Goal: Information Seeking & Learning: Check status

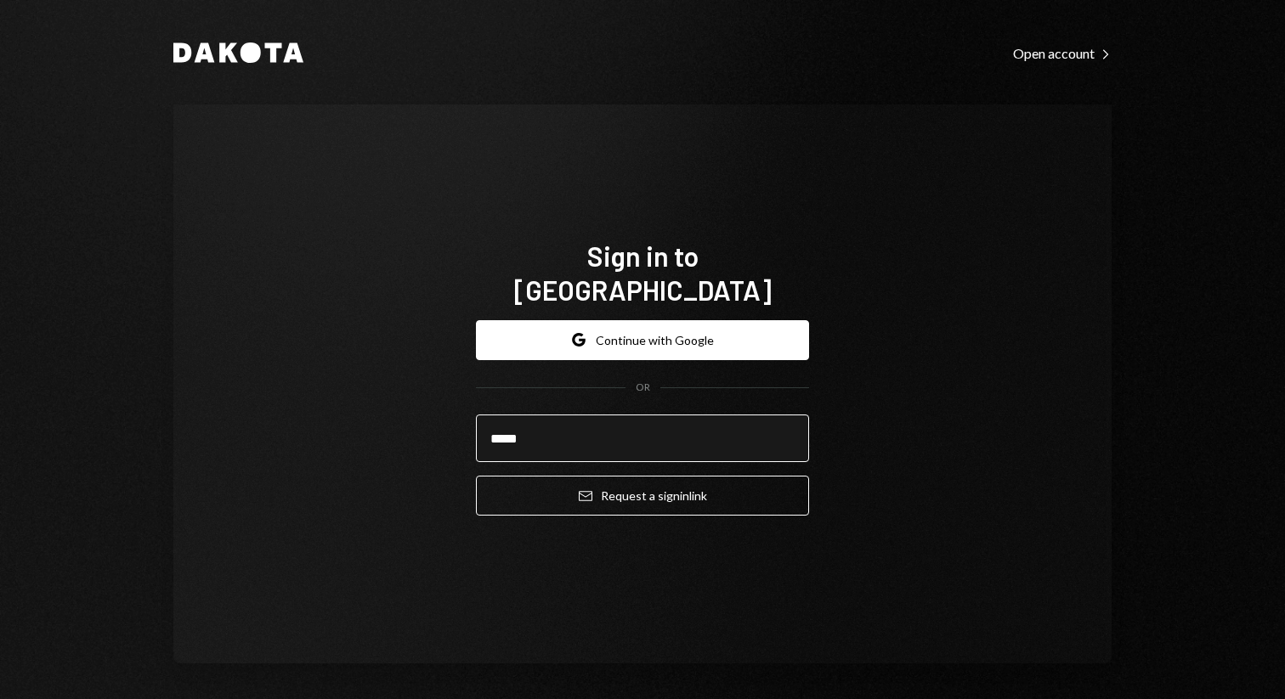
type input "**********"
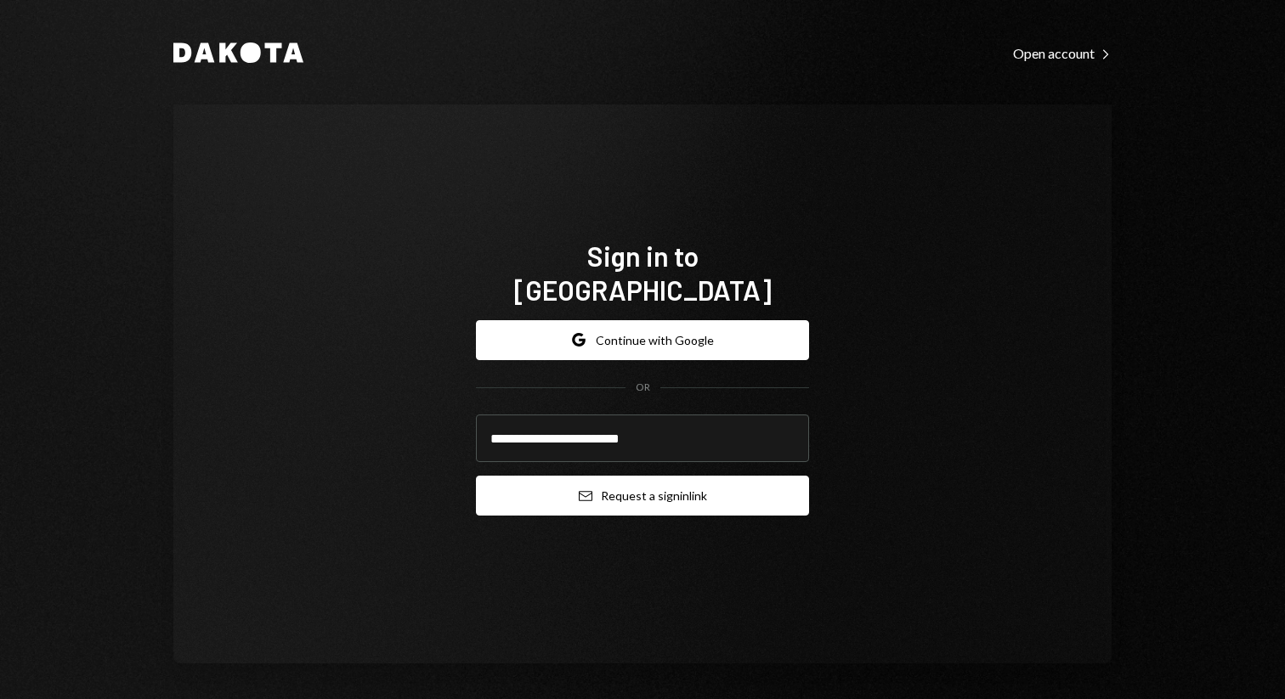
click at [603, 476] on button "Email Request a sign in link" at bounding box center [642, 496] width 333 height 40
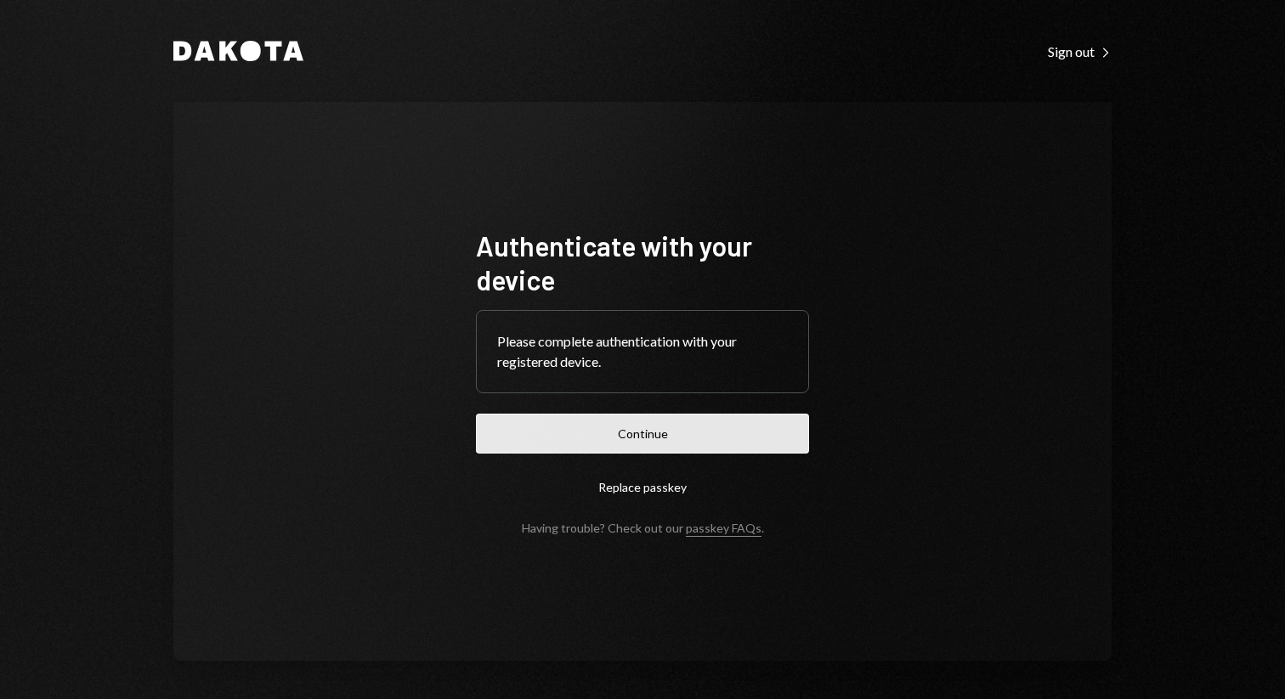
click at [657, 429] on button "Continue" at bounding box center [642, 434] width 333 height 40
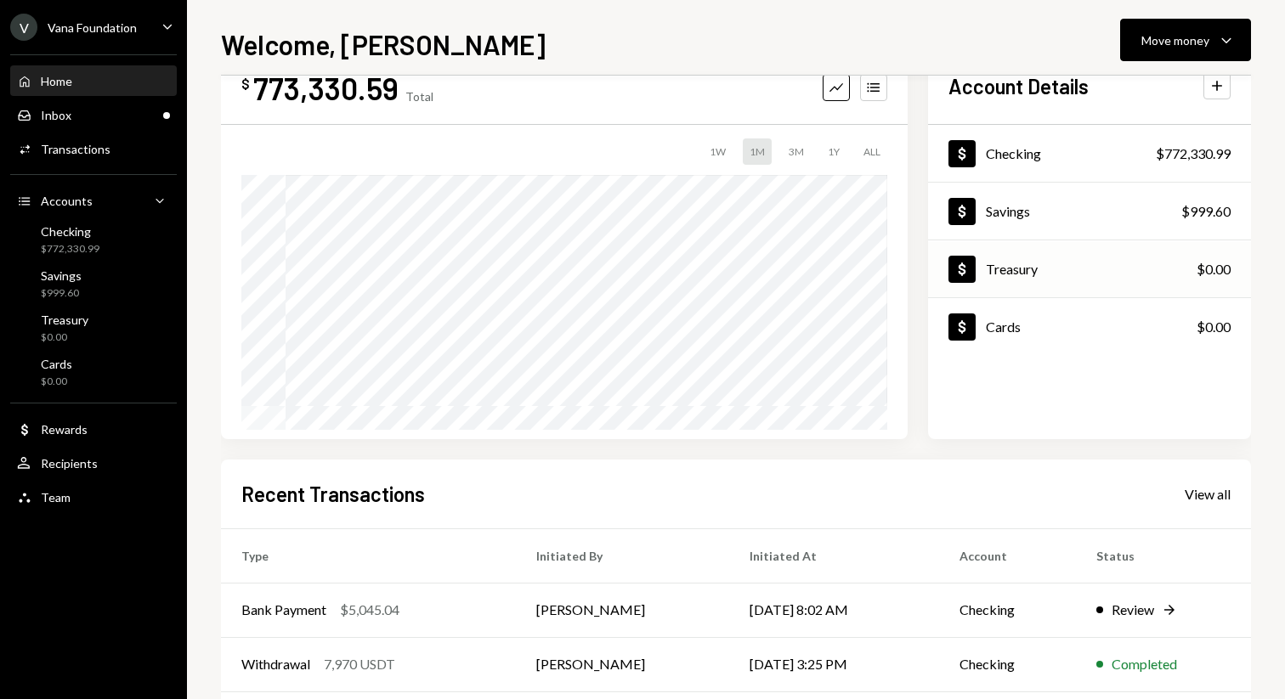
scroll to position [59, 0]
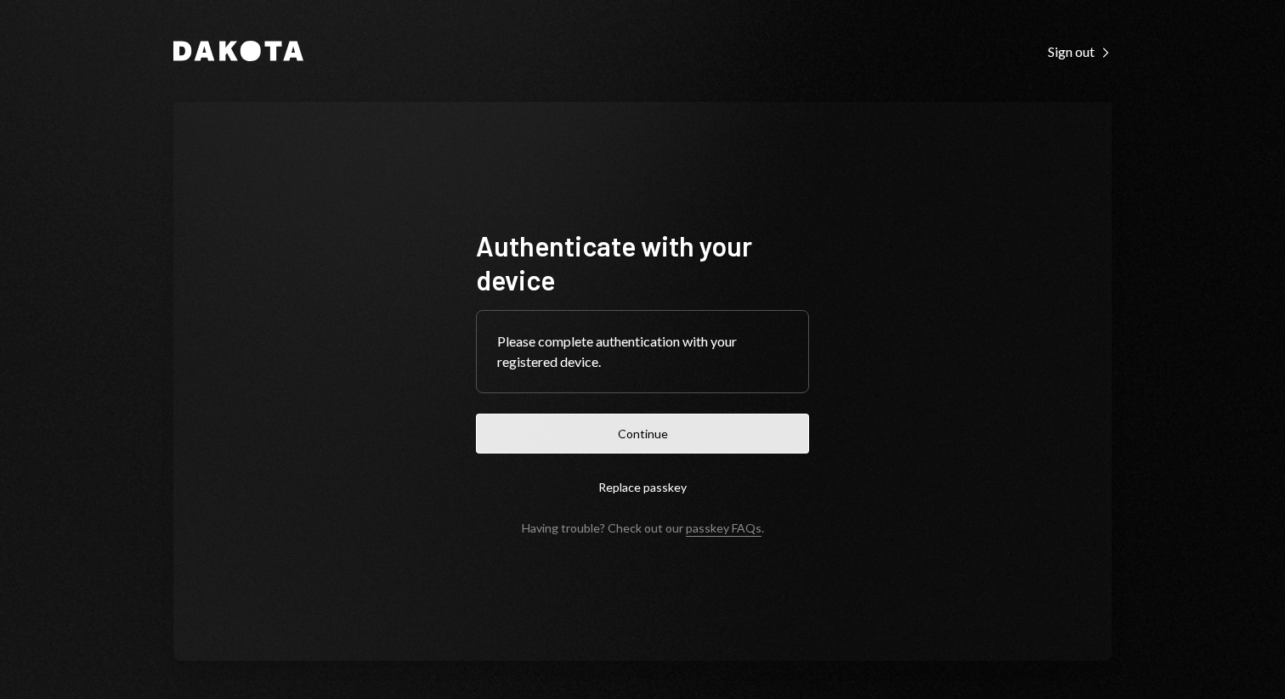
click at [619, 437] on button "Continue" at bounding box center [642, 434] width 333 height 40
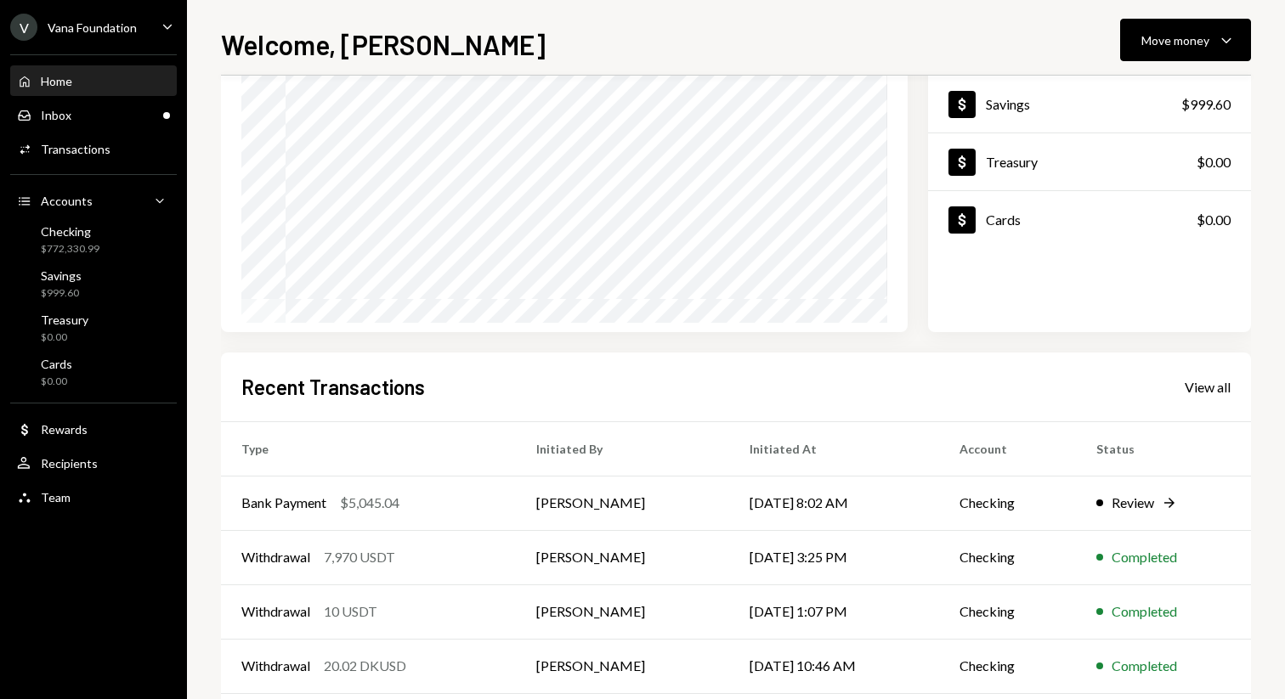
scroll to position [164, 0]
click at [719, 383] on div "View all" at bounding box center [1208, 384] width 46 height 17
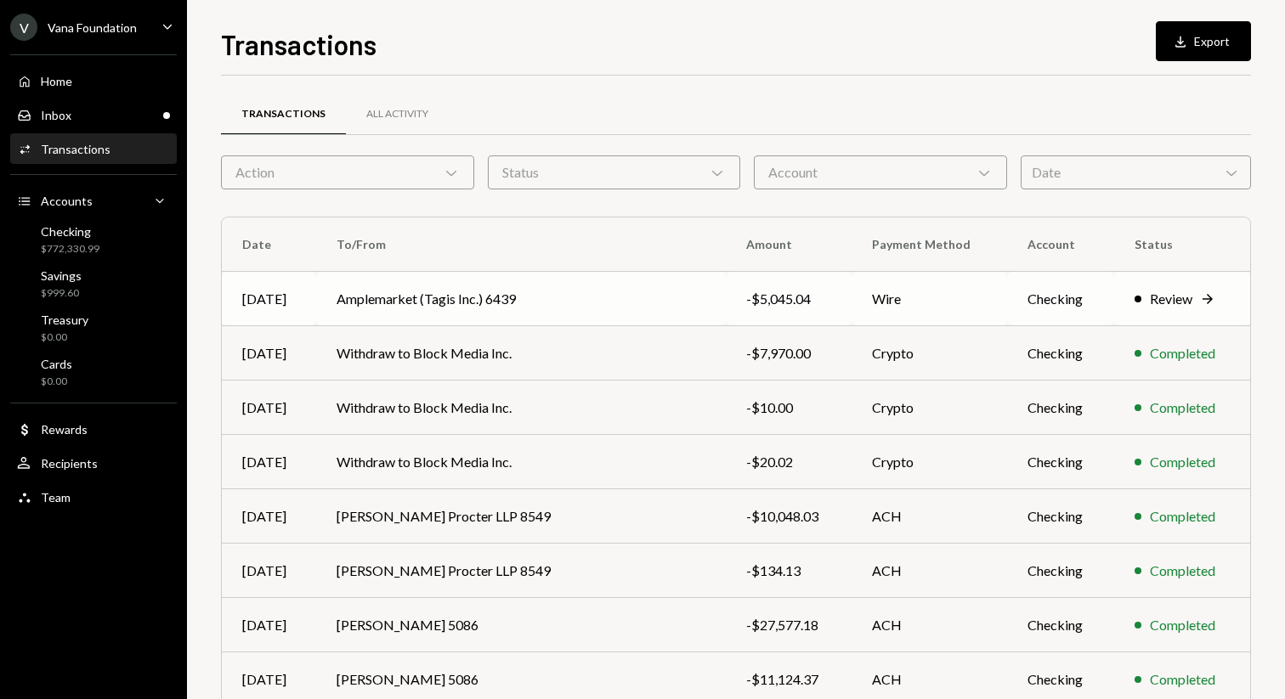
click at [719, 315] on td "Wire" at bounding box center [930, 299] width 156 height 54
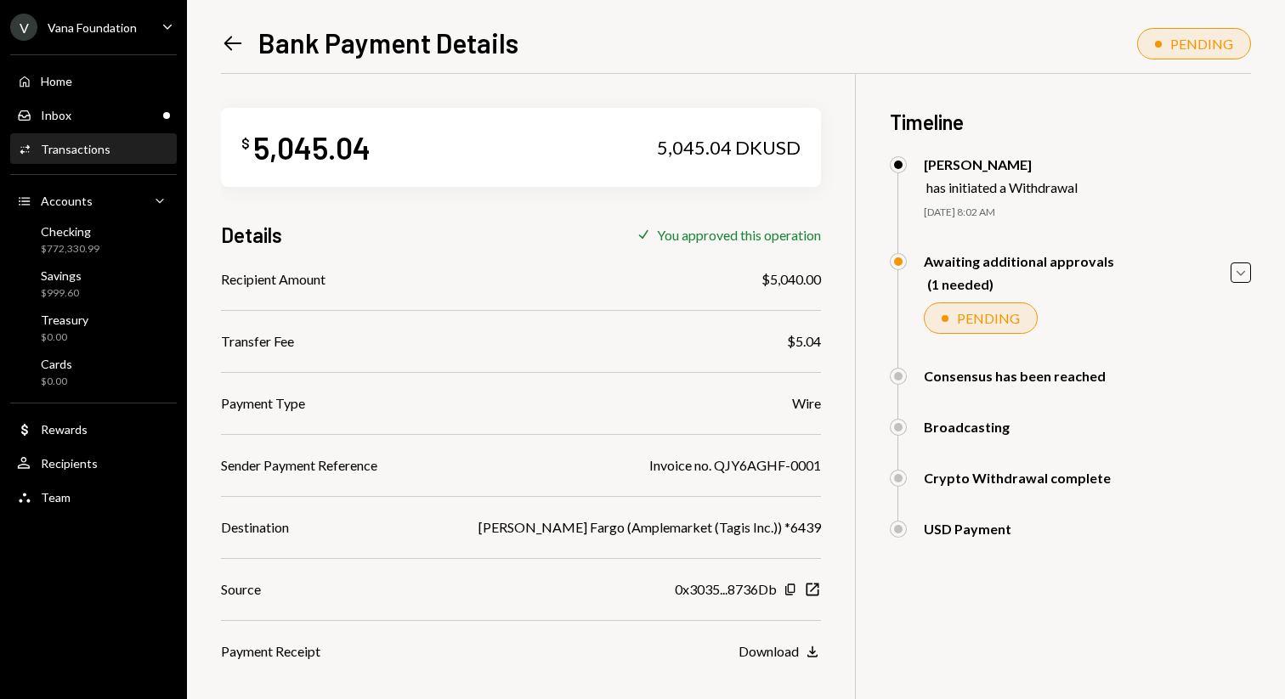
click at [224, 48] on icon "Left Arrow" at bounding box center [233, 43] width 24 height 24
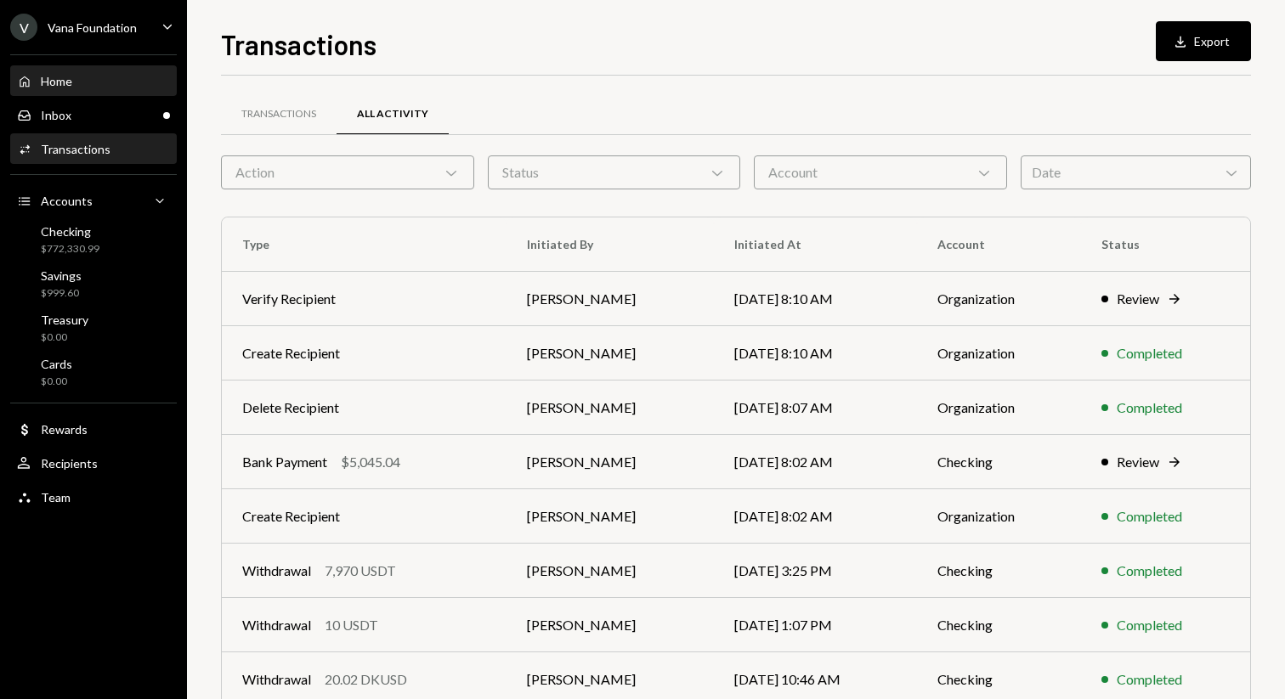
click at [139, 78] on div "Home Home" at bounding box center [93, 81] width 153 height 15
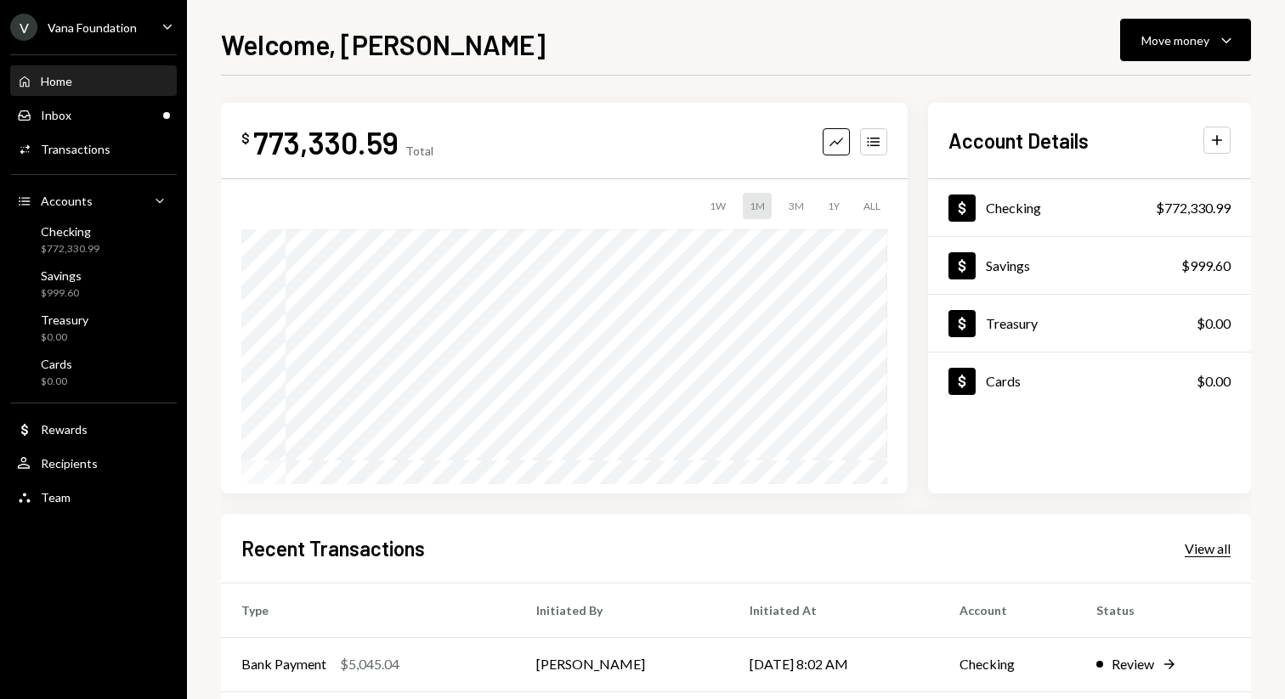
click at [719, 548] on div "View all" at bounding box center [1208, 548] width 46 height 17
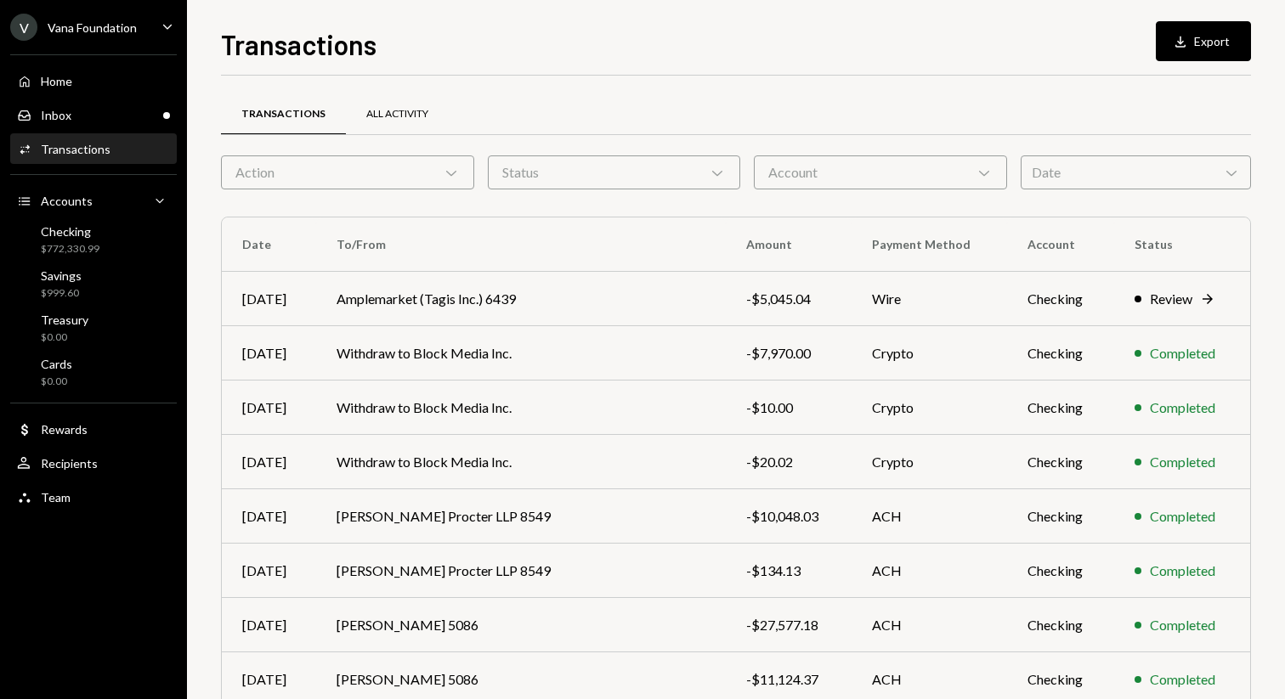
click at [391, 115] on div "All Activity" at bounding box center [397, 114] width 62 height 14
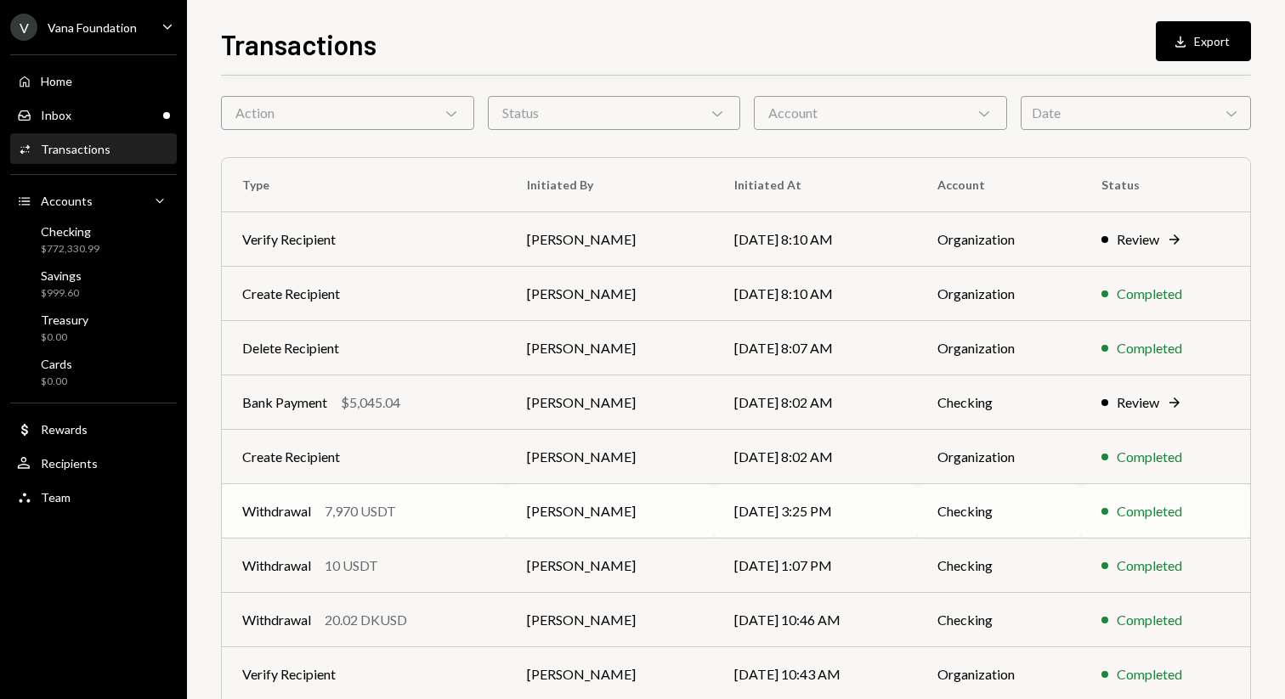
scroll to position [188, 0]
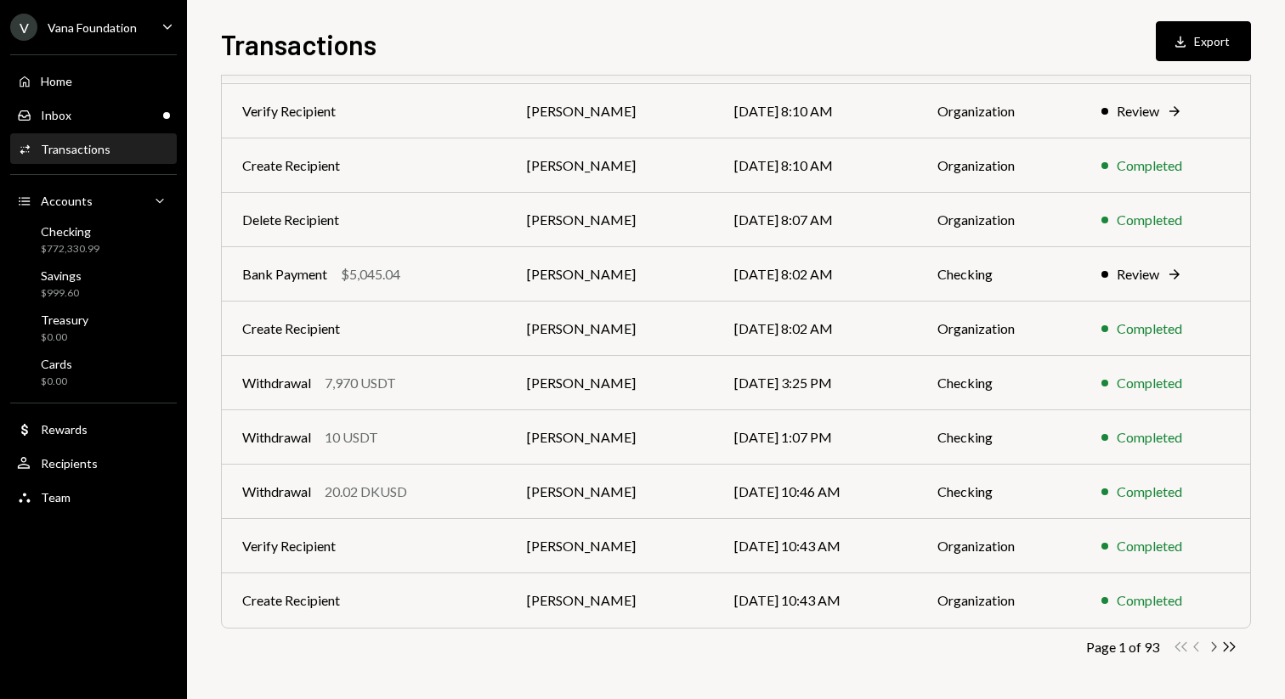
click at [719, 641] on icon "Chevron Right" at bounding box center [1213, 647] width 16 height 16
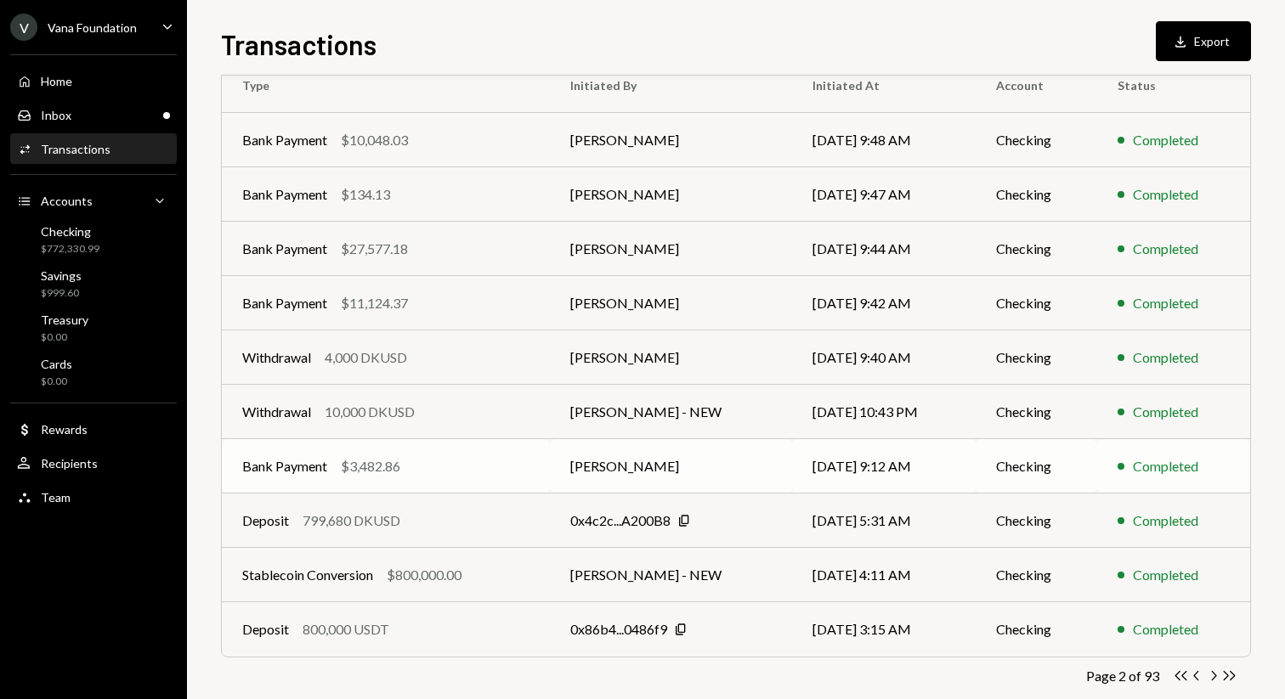
scroll to position [162, 0]
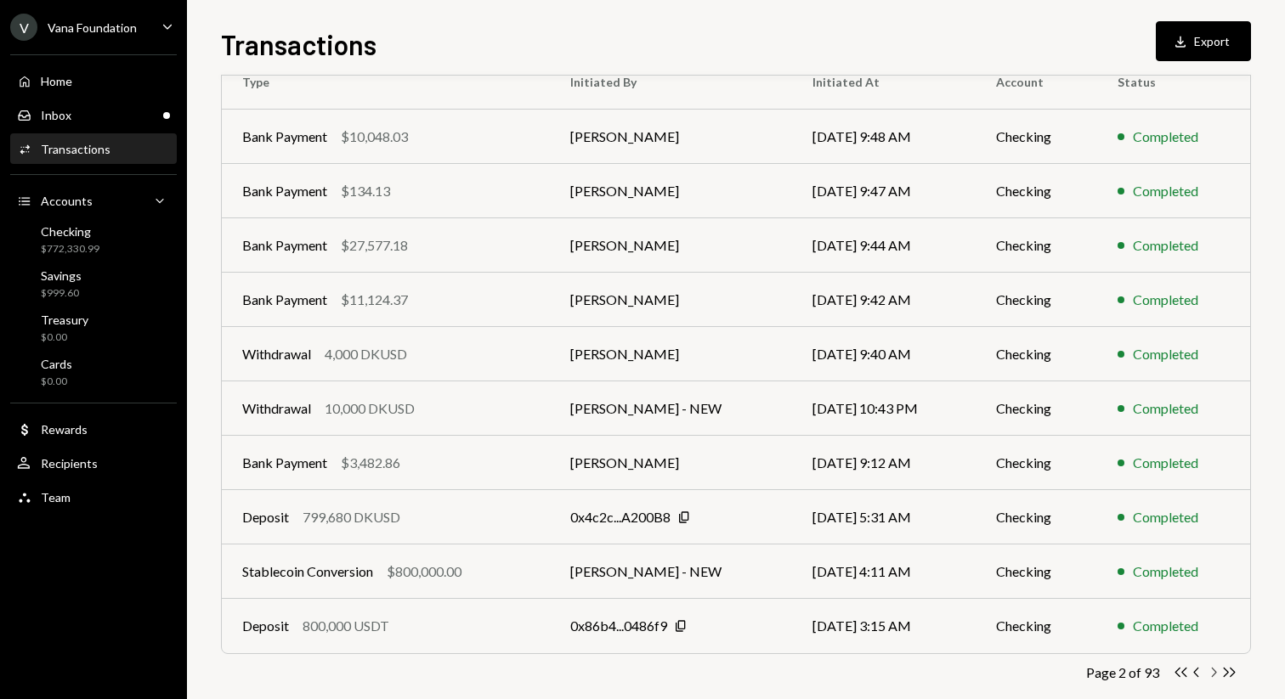
click at [719, 642] on icon "Chevron Right" at bounding box center [1213, 673] width 16 height 16
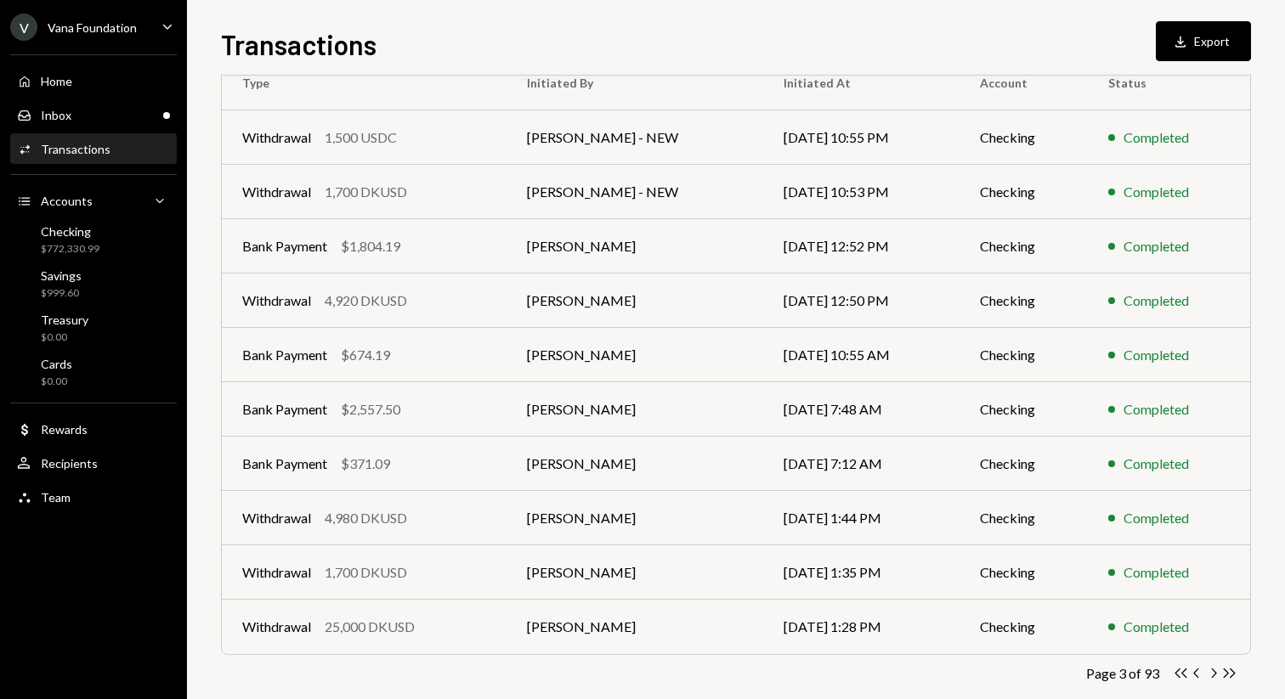
scroll to position [188, 0]
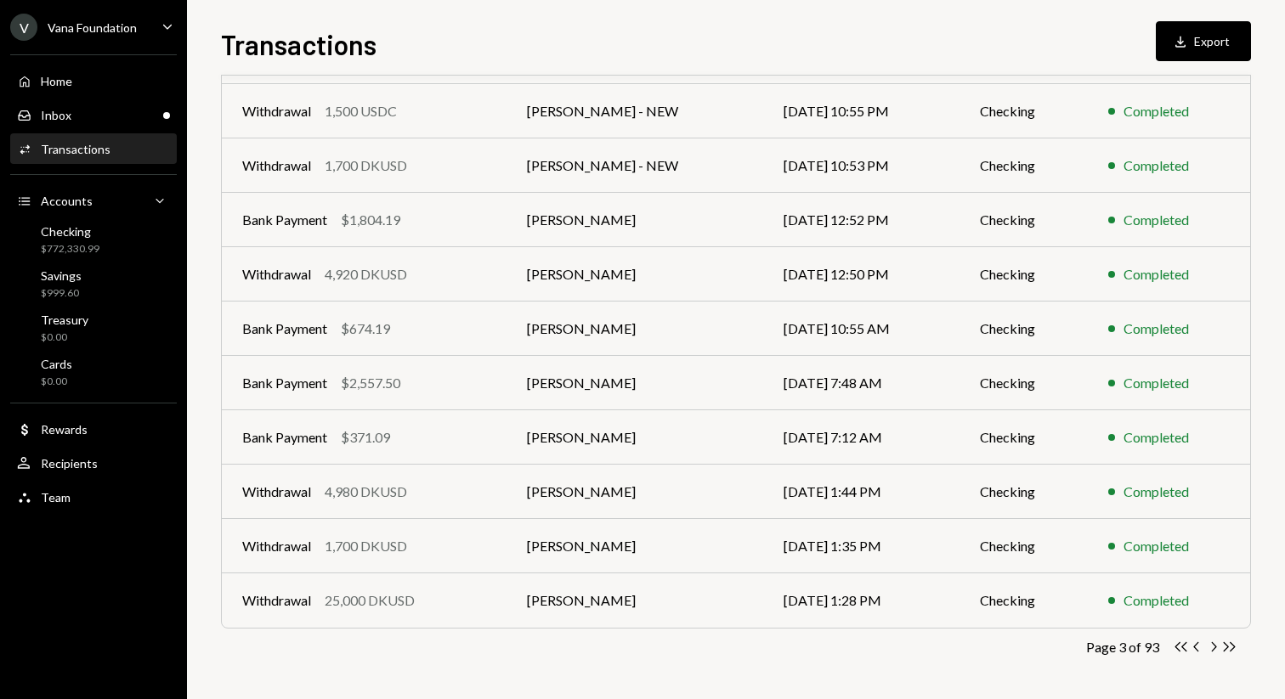
click at [719, 642] on icon "Chevron Right" at bounding box center [1213, 647] width 16 height 16
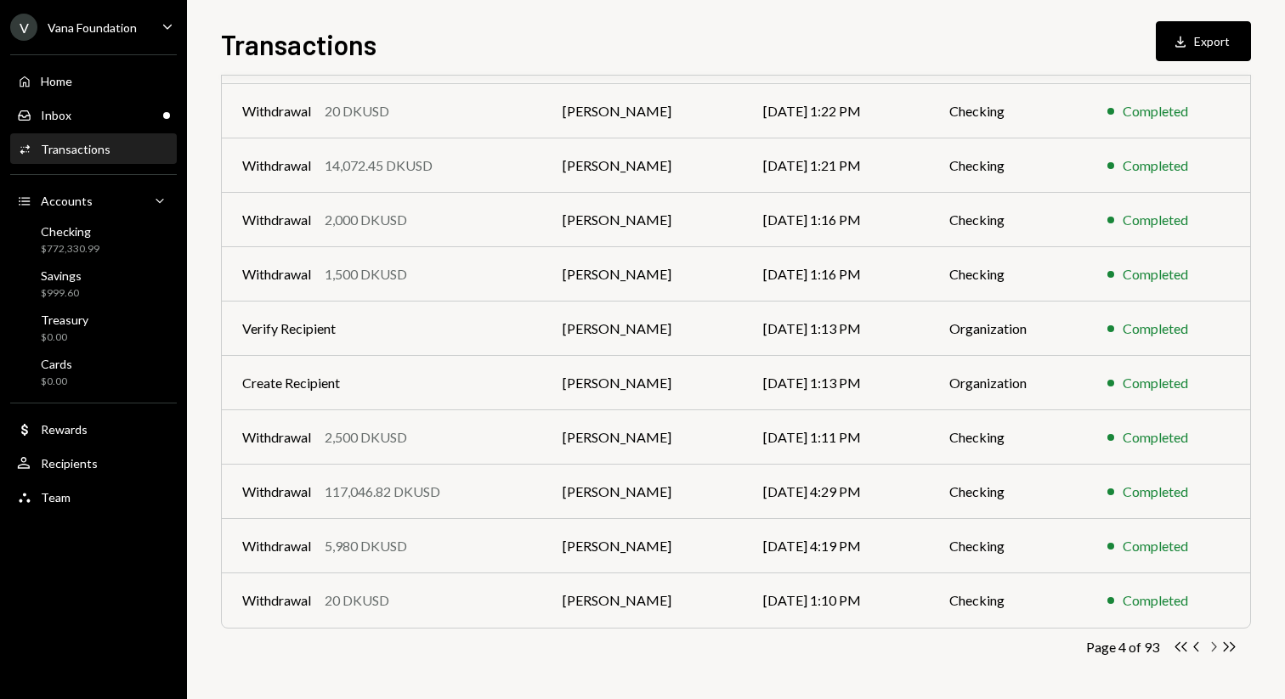
click at [719, 642] on icon "Chevron Right" at bounding box center [1213, 647] width 16 height 16
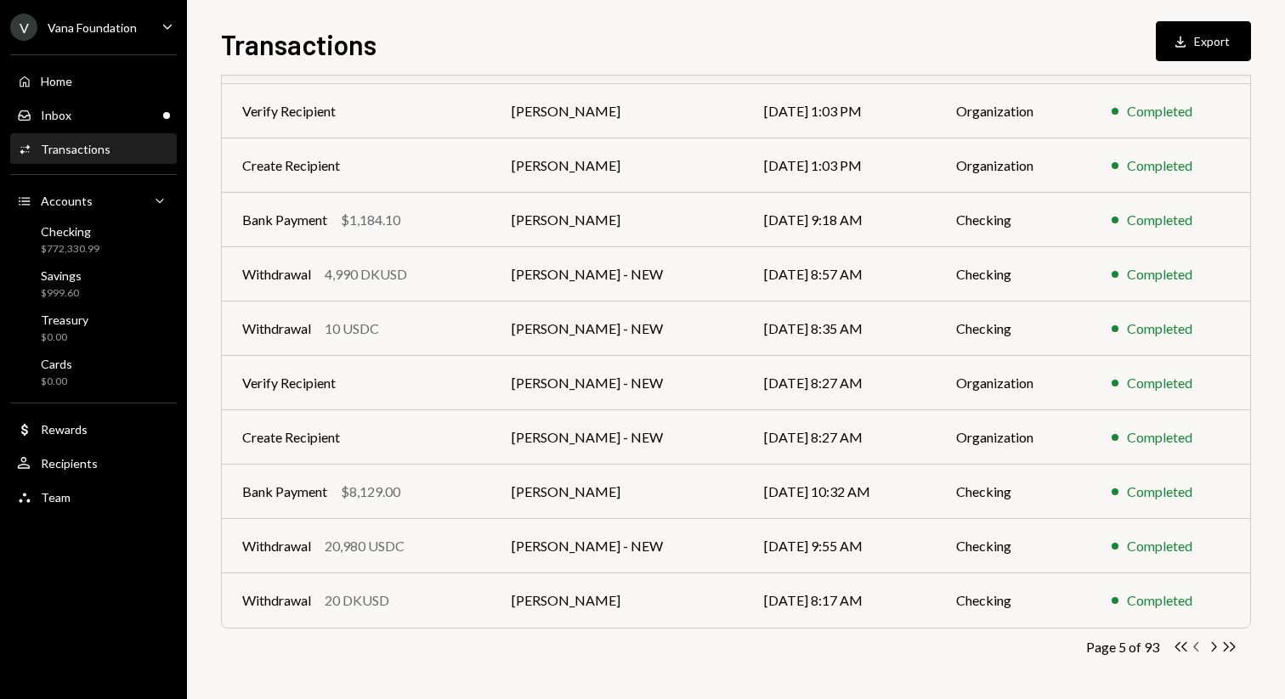
click at [719, 642] on icon "Chevron Left" at bounding box center [1197, 647] width 16 height 16
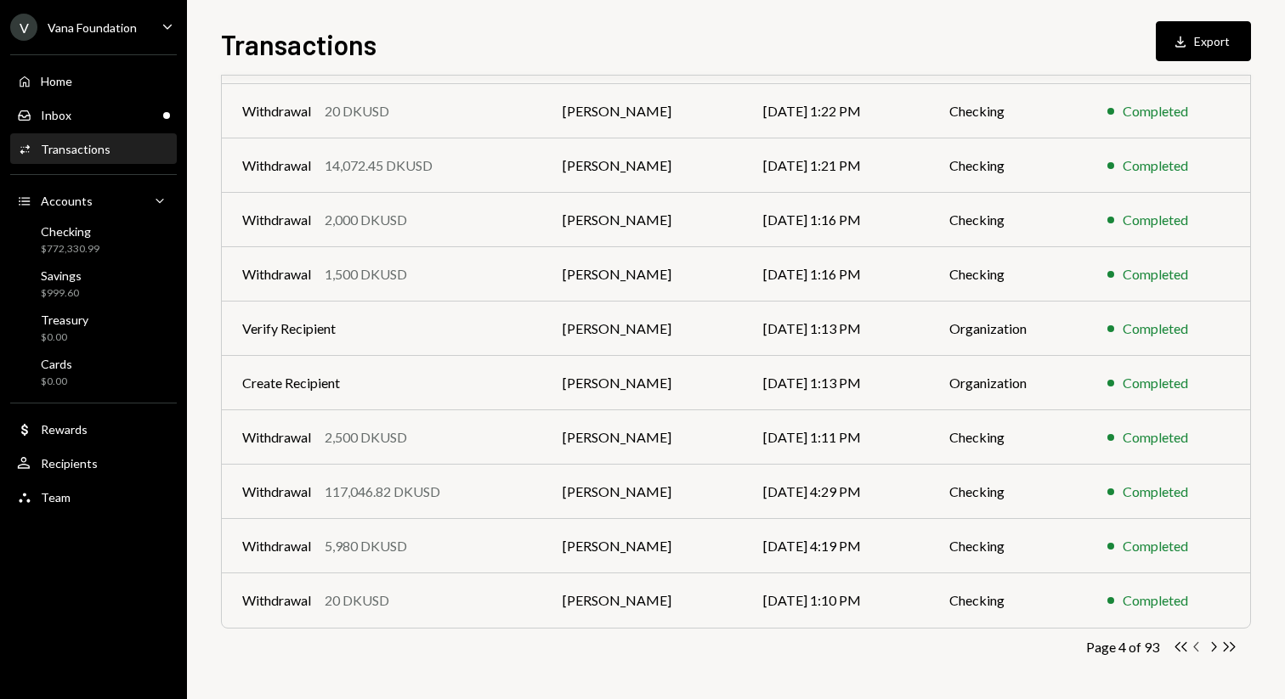
click at [719, 642] on icon "Chevron Left" at bounding box center [1197, 647] width 16 height 16
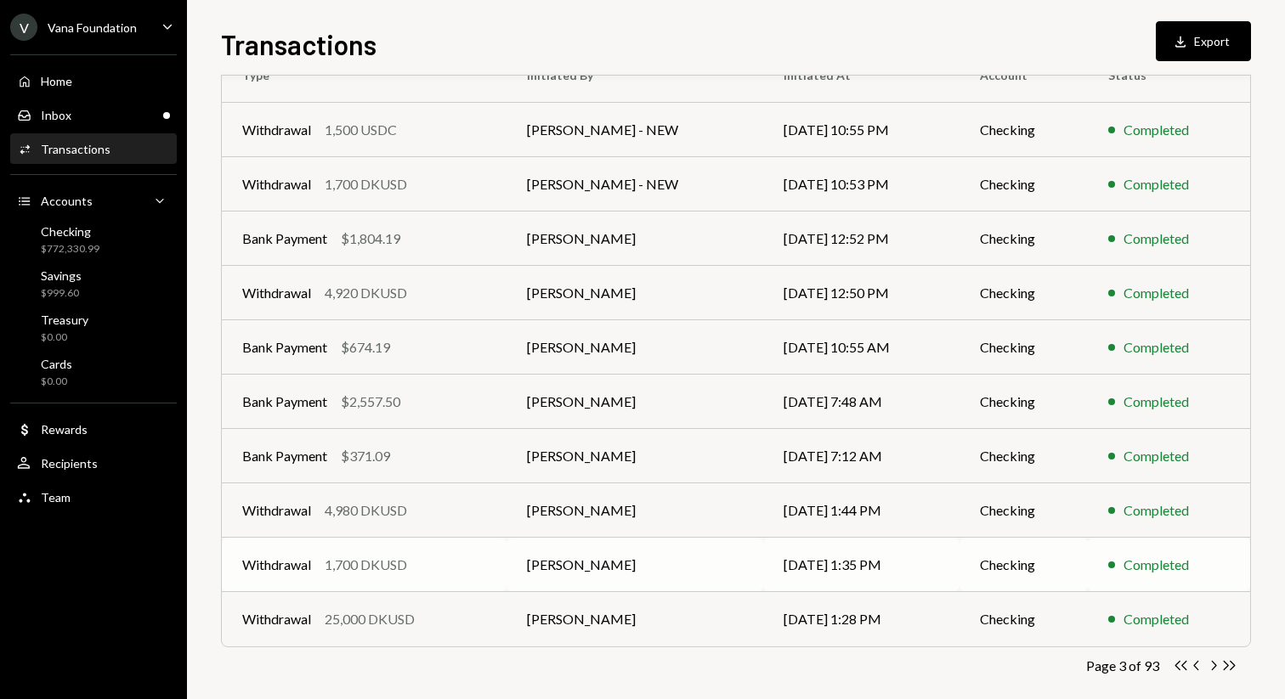
scroll to position [148, 0]
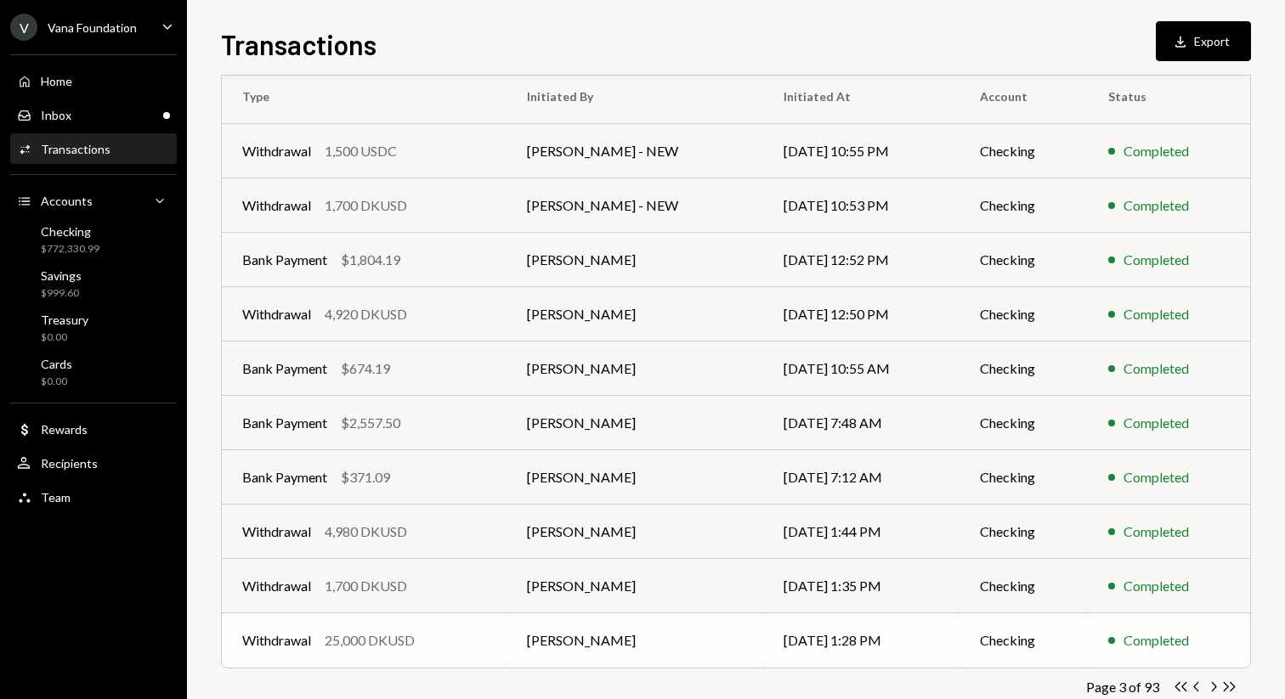
click at [719, 642] on td "Checking" at bounding box center [1023, 641] width 128 height 54
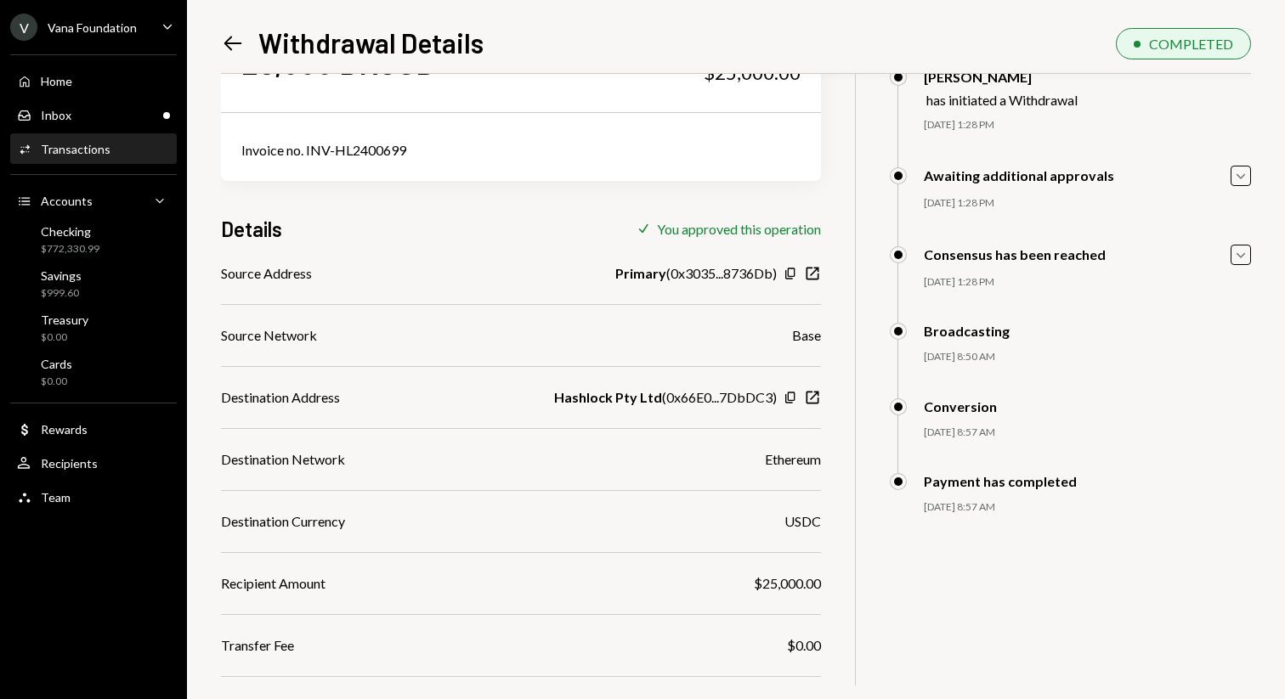
scroll to position [90, 0]
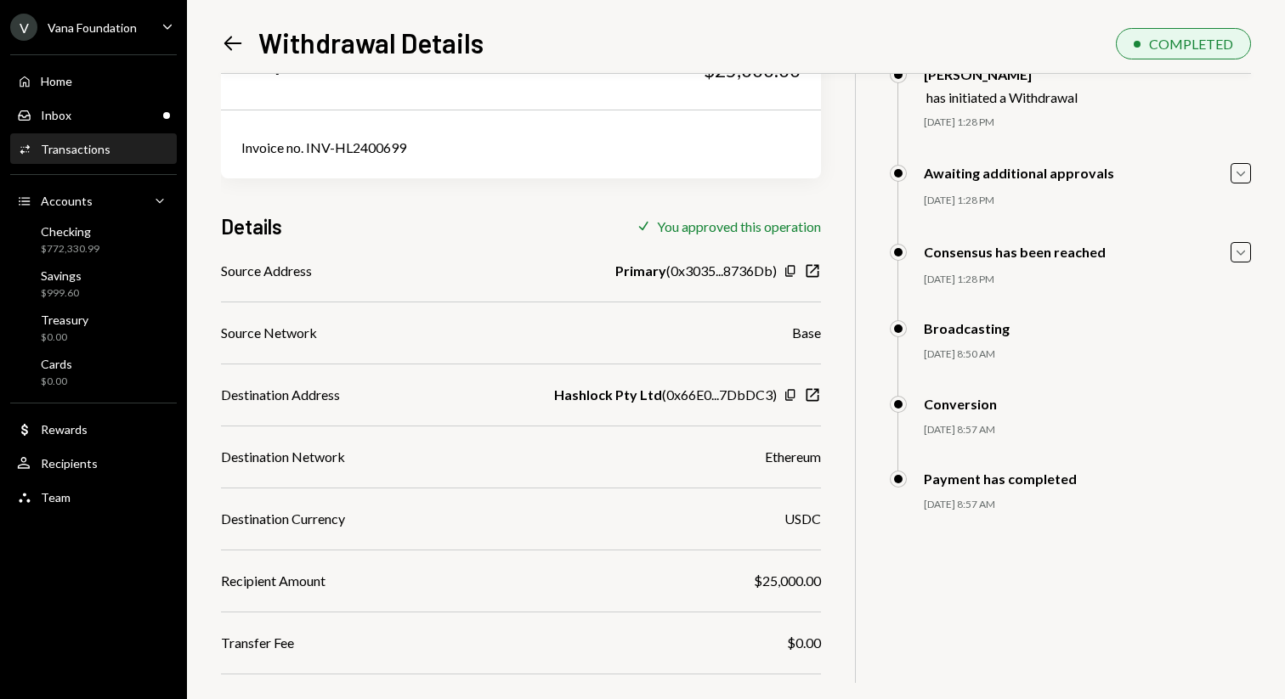
click at [237, 31] on icon "Left Arrow" at bounding box center [233, 43] width 24 height 24
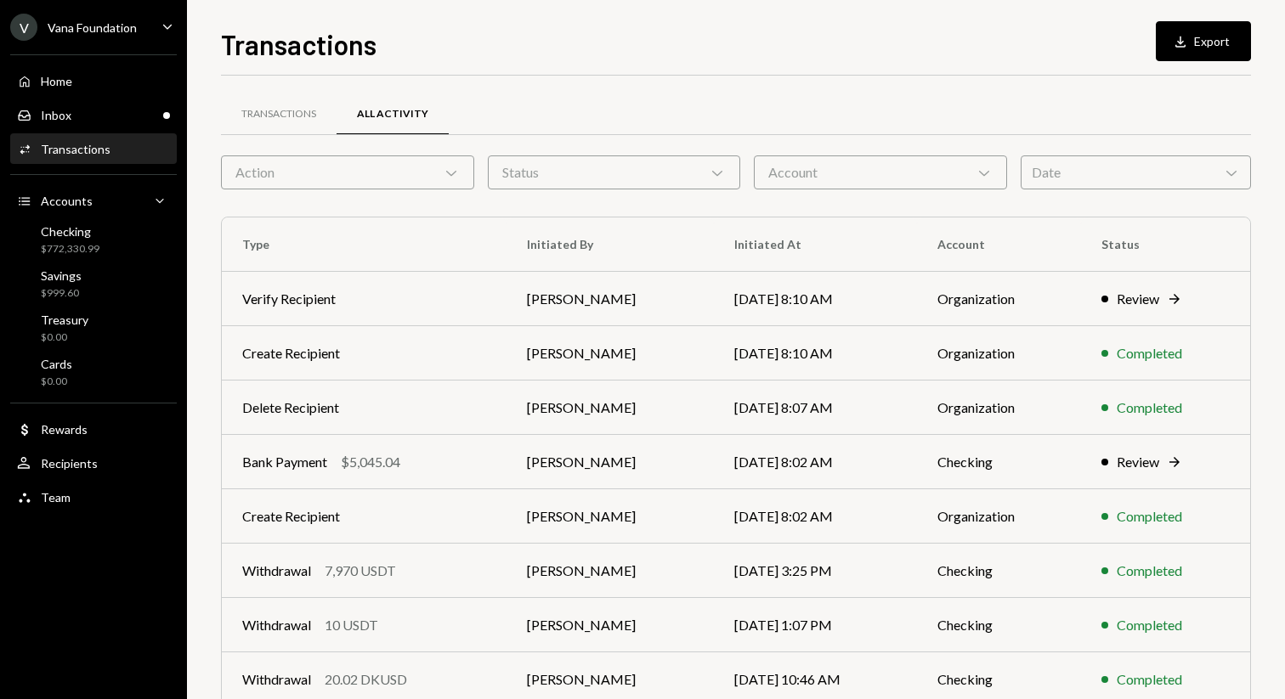
click at [1075, 165] on div "Date Chevron Down" at bounding box center [1136, 173] width 230 height 34
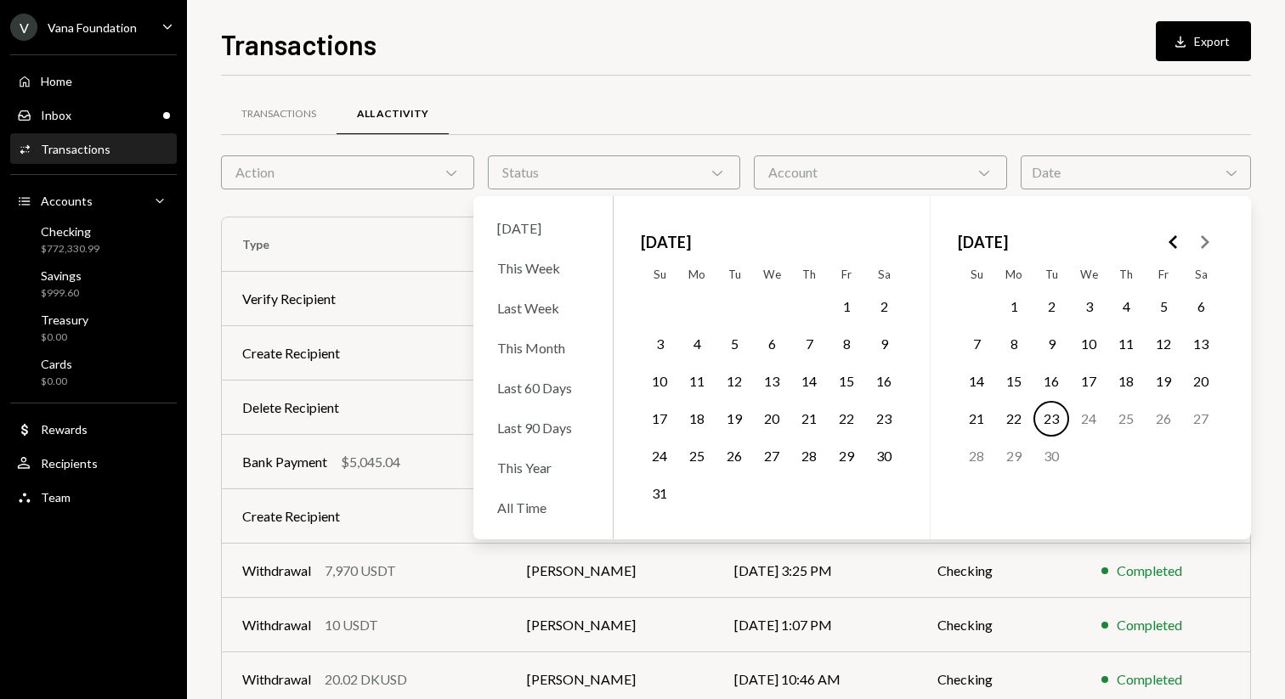
click at [970, 381] on button "14" at bounding box center [977, 382] width 36 height 36
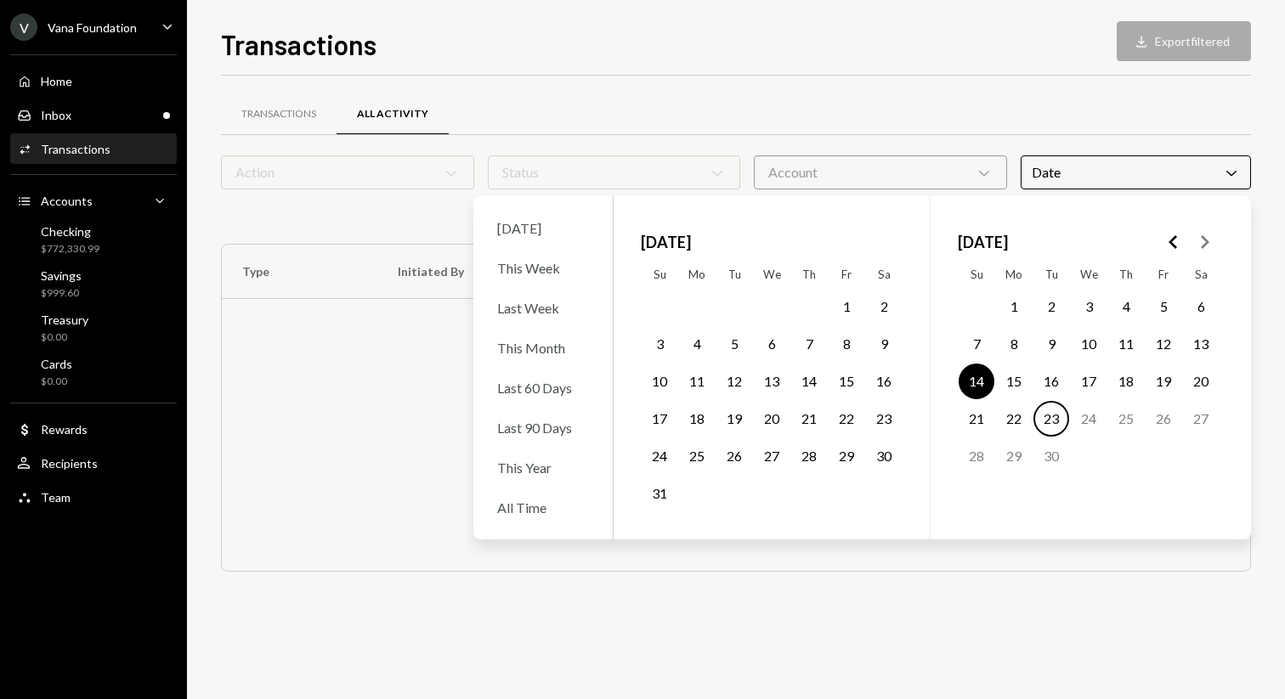
click at [1024, 413] on button "22" at bounding box center [1014, 419] width 36 height 36
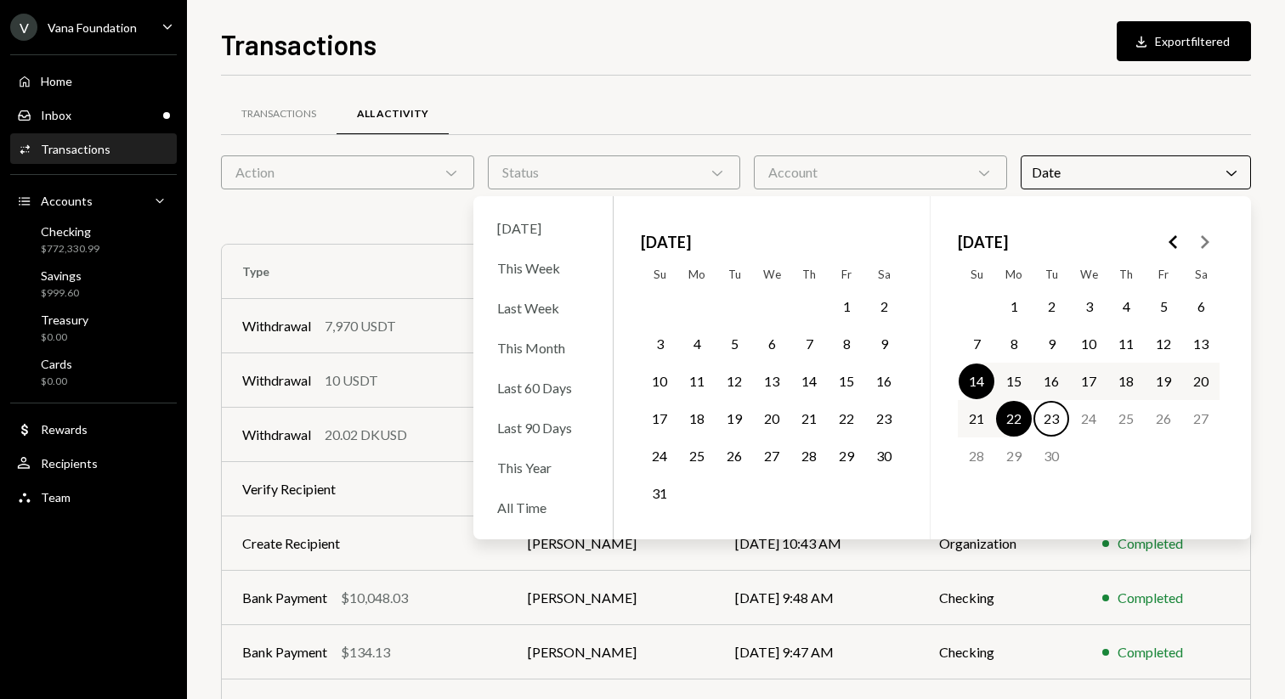
click at [1186, 103] on div "Transactions All Activity" at bounding box center [736, 114] width 1030 height 43
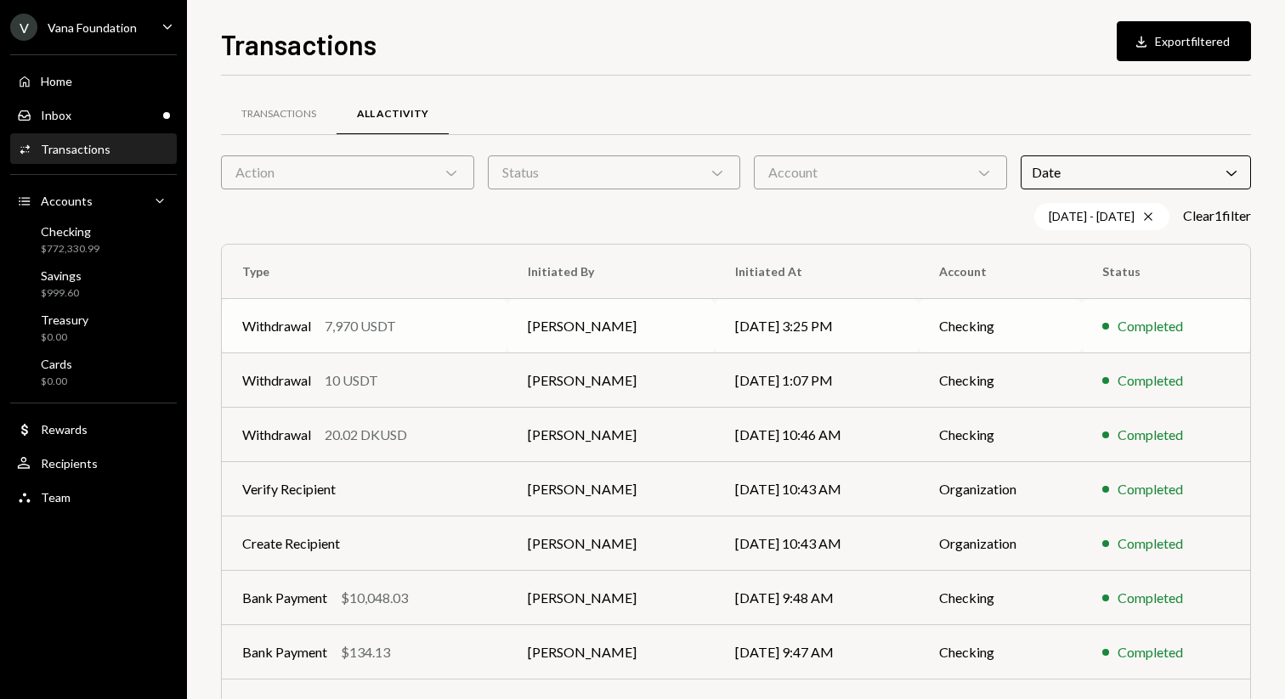
scroll to position [215, 0]
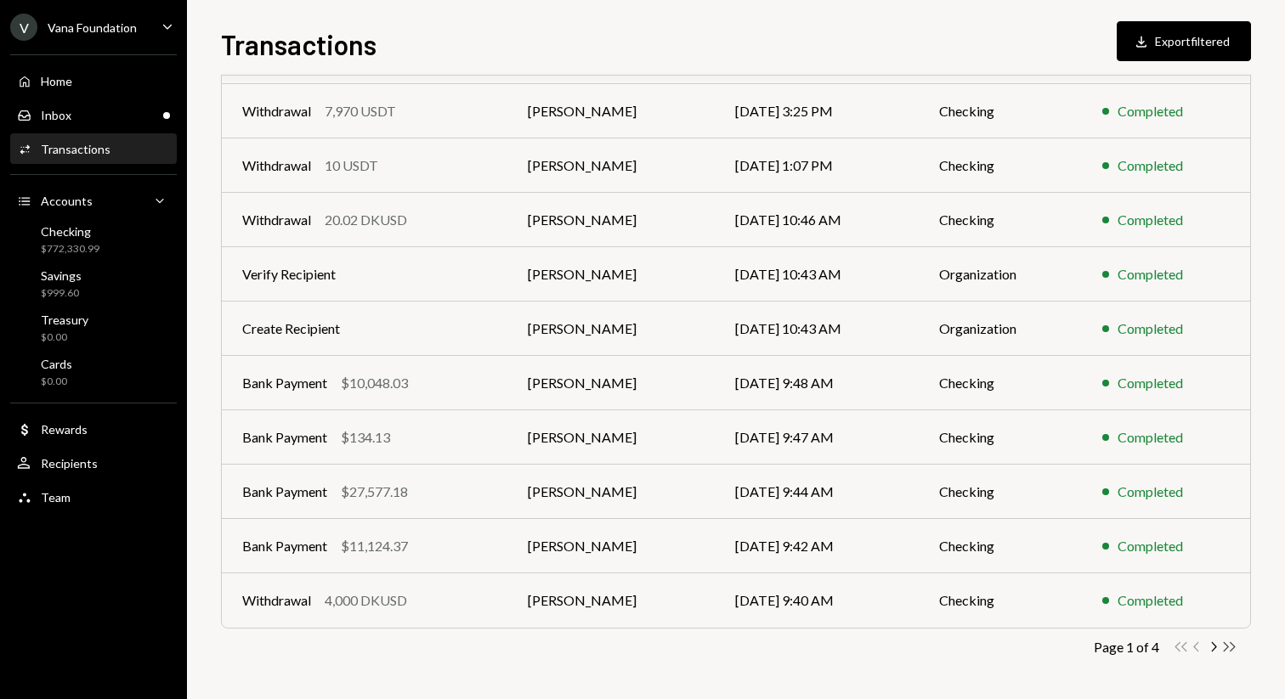
click at [1228, 648] on icon "Double Arrow Right" at bounding box center [1229, 647] width 16 height 16
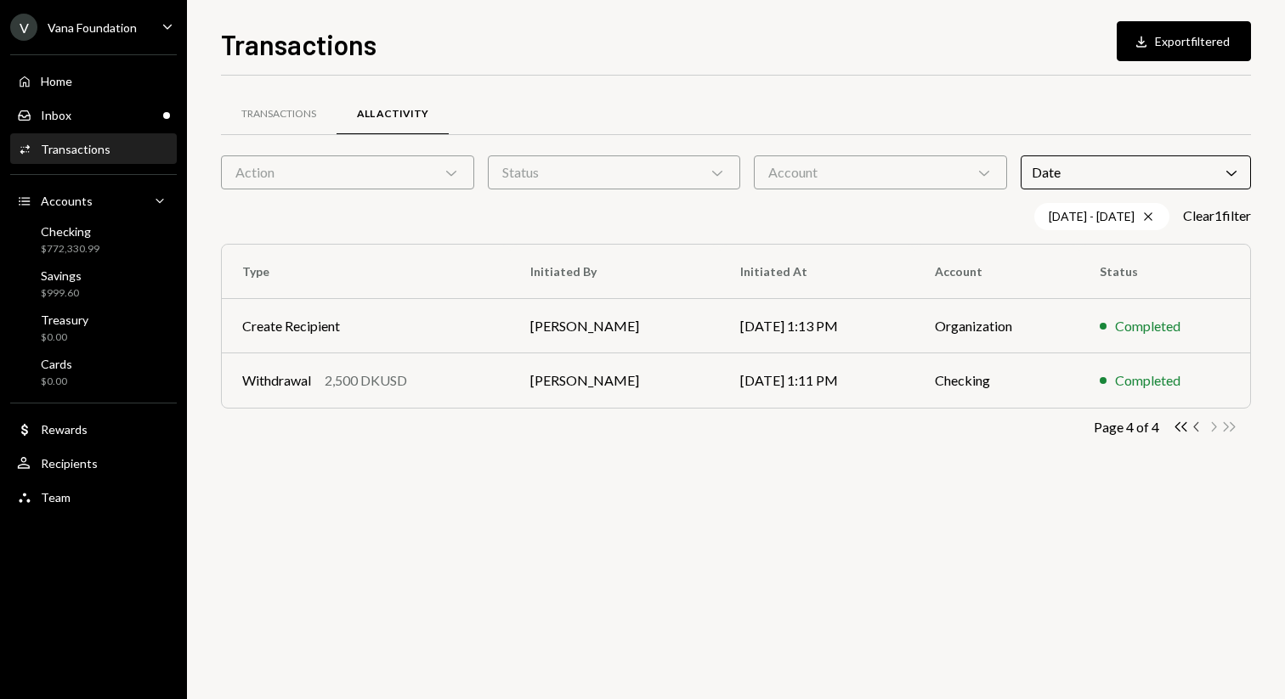
click at [1197, 422] on icon "Chevron Left" at bounding box center [1197, 427] width 16 height 16
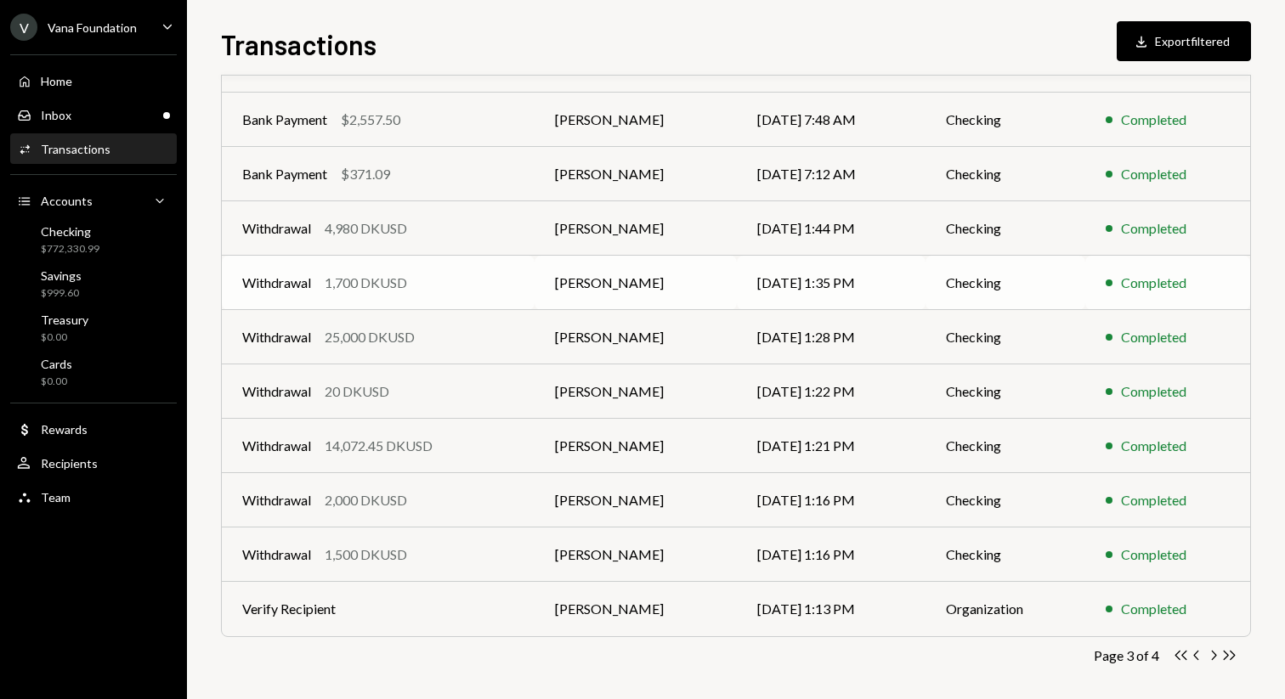
scroll to position [215, 0]
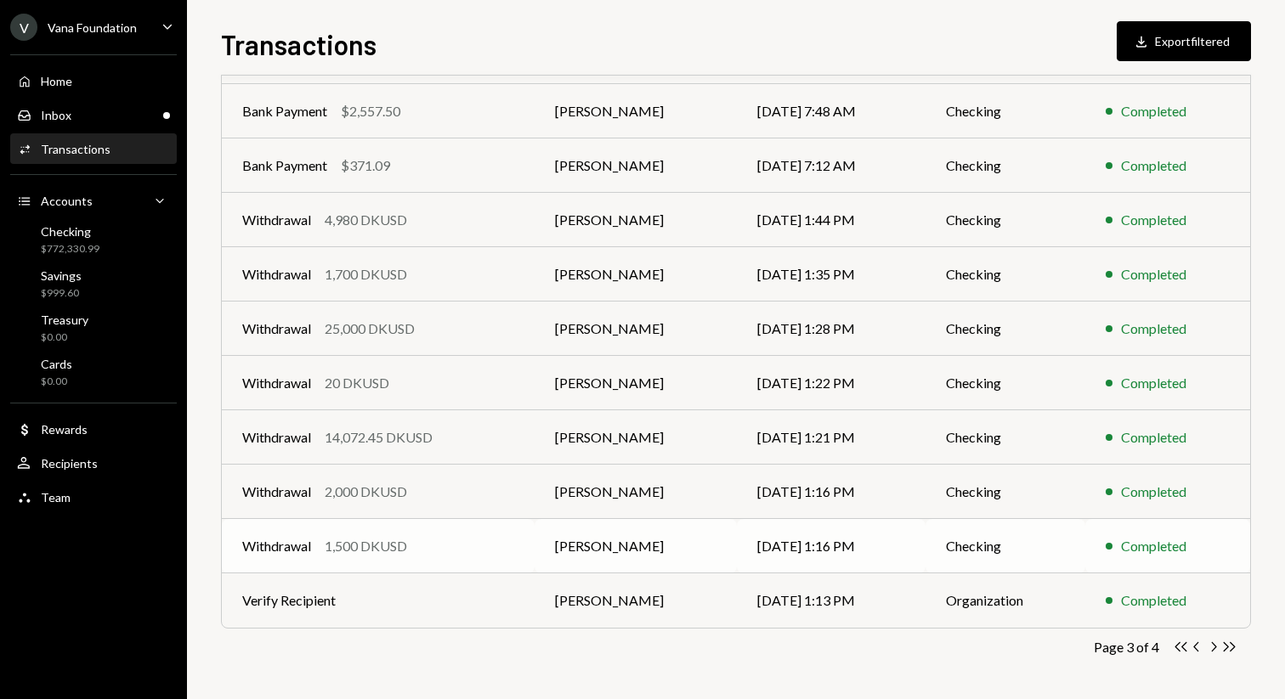
click at [938, 554] on td "Checking" at bounding box center [1005, 546] width 160 height 54
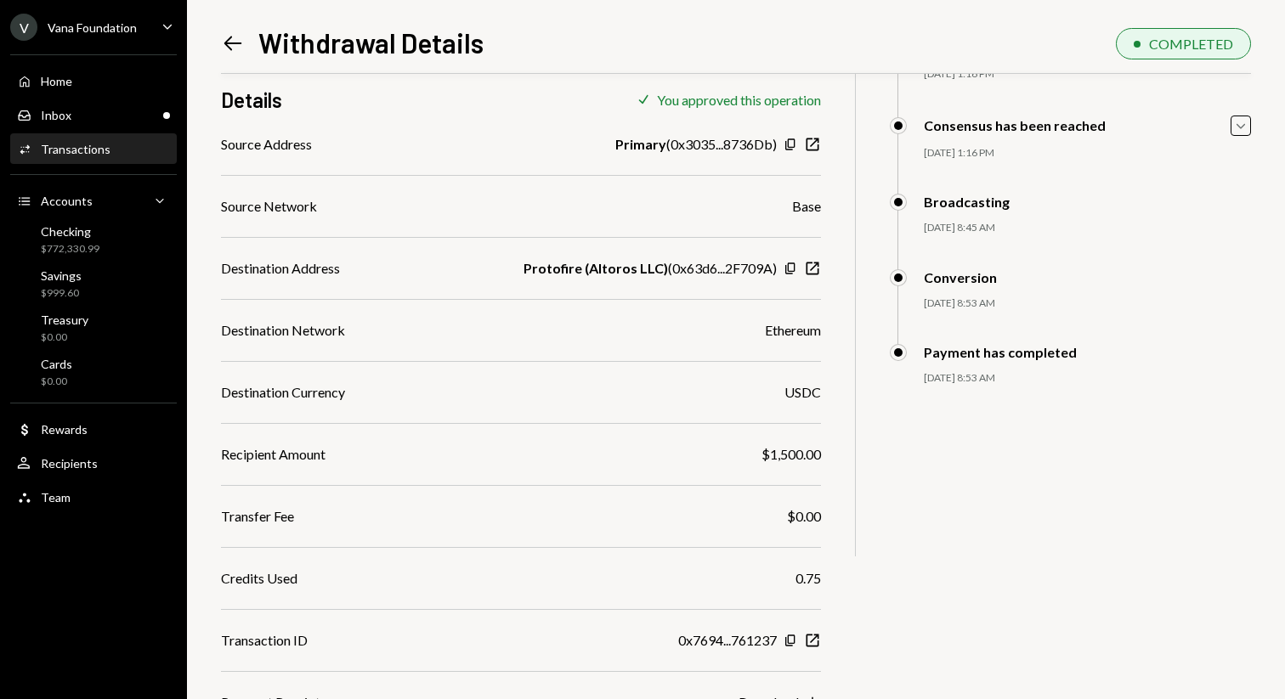
scroll to position [230, 0]
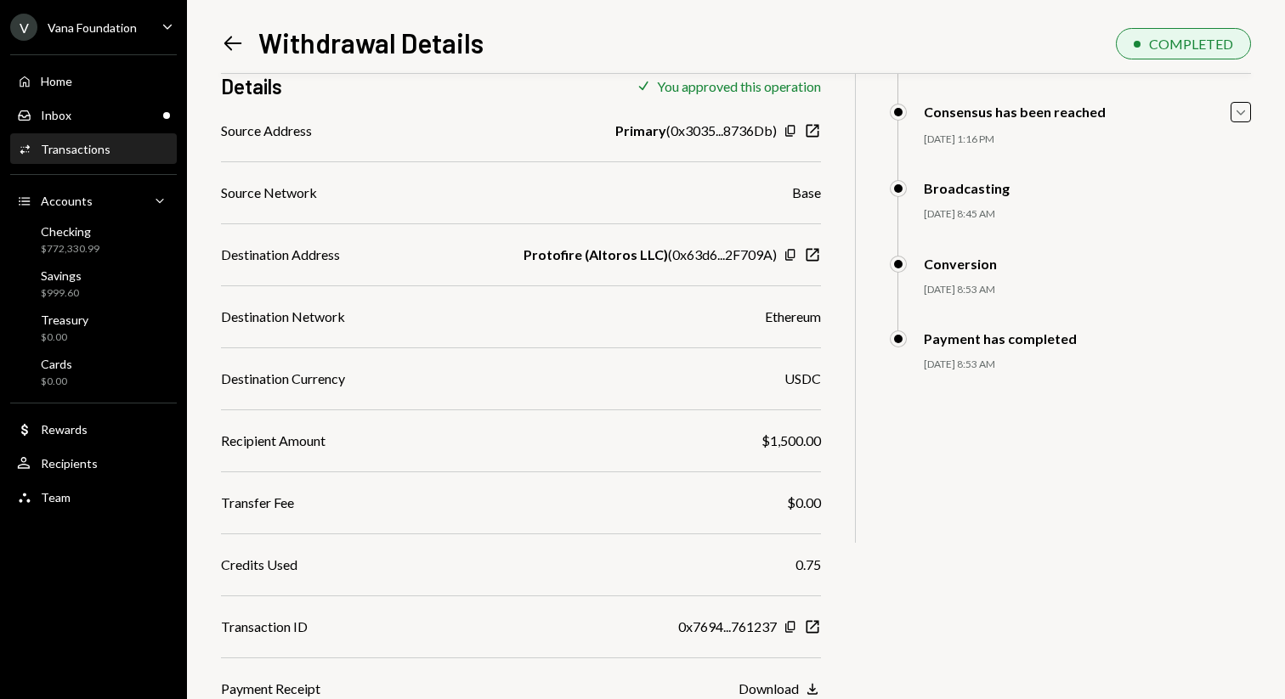
click at [216, 37] on div "Left Arrow Withdrawal Details COMPLETED 1,500 DKUSD USD $1,500.00 Invoice no. I…" at bounding box center [736, 349] width 1098 height 699
click at [226, 41] on icon at bounding box center [233, 44] width 18 height 14
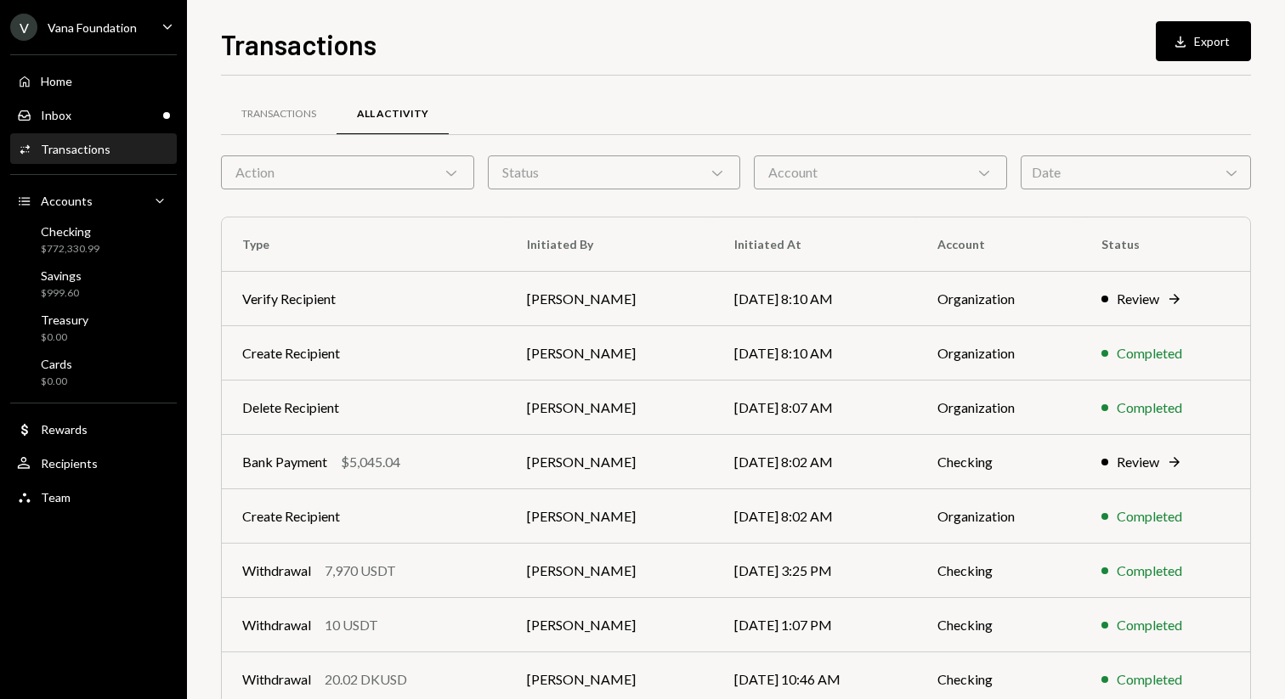
click at [1152, 181] on div "Date Chevron Down" at bounding box center [1136, 173] width 230 height 34
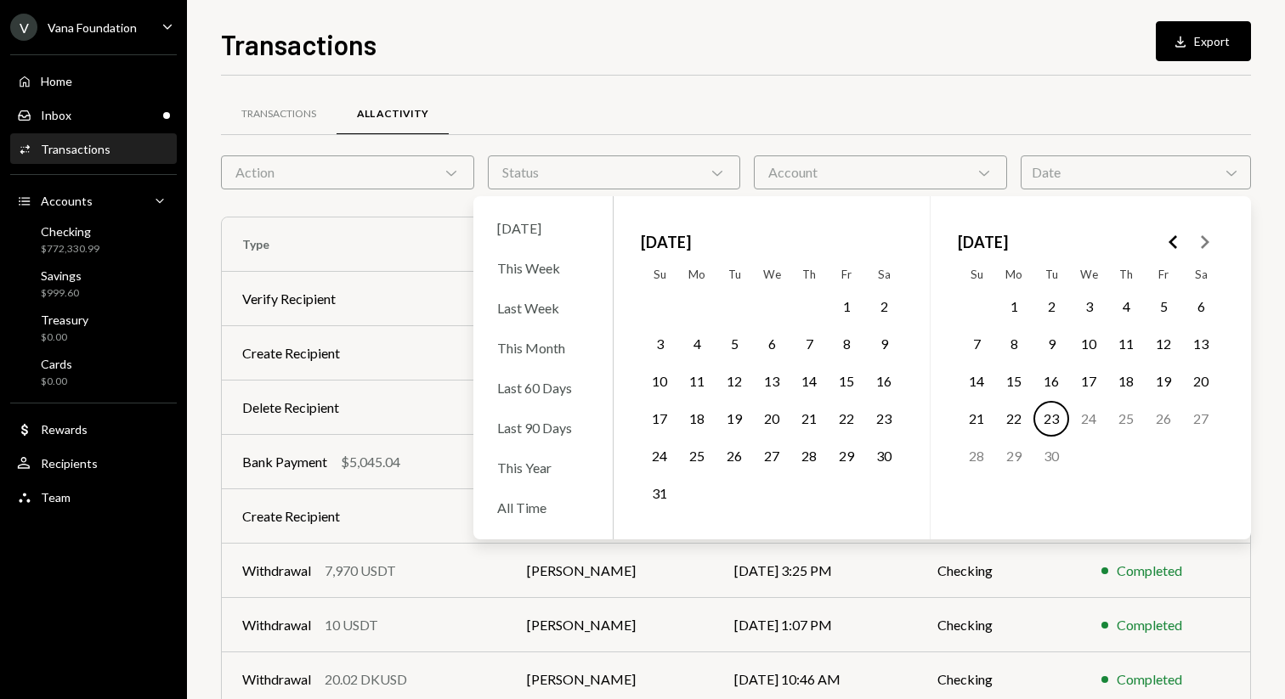
click at [1127, 103] on div "Transactions All Activity" at bounding box center [736, 114] width 1030 height 43
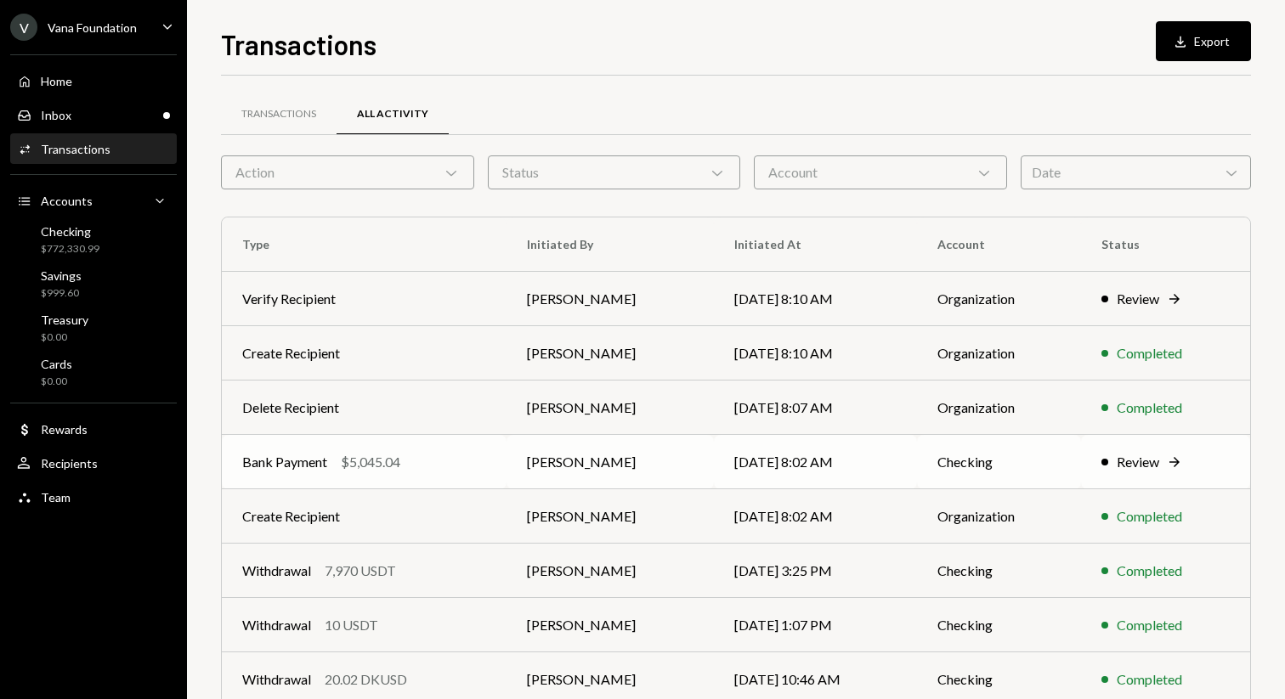
scroll to position [188, 0]
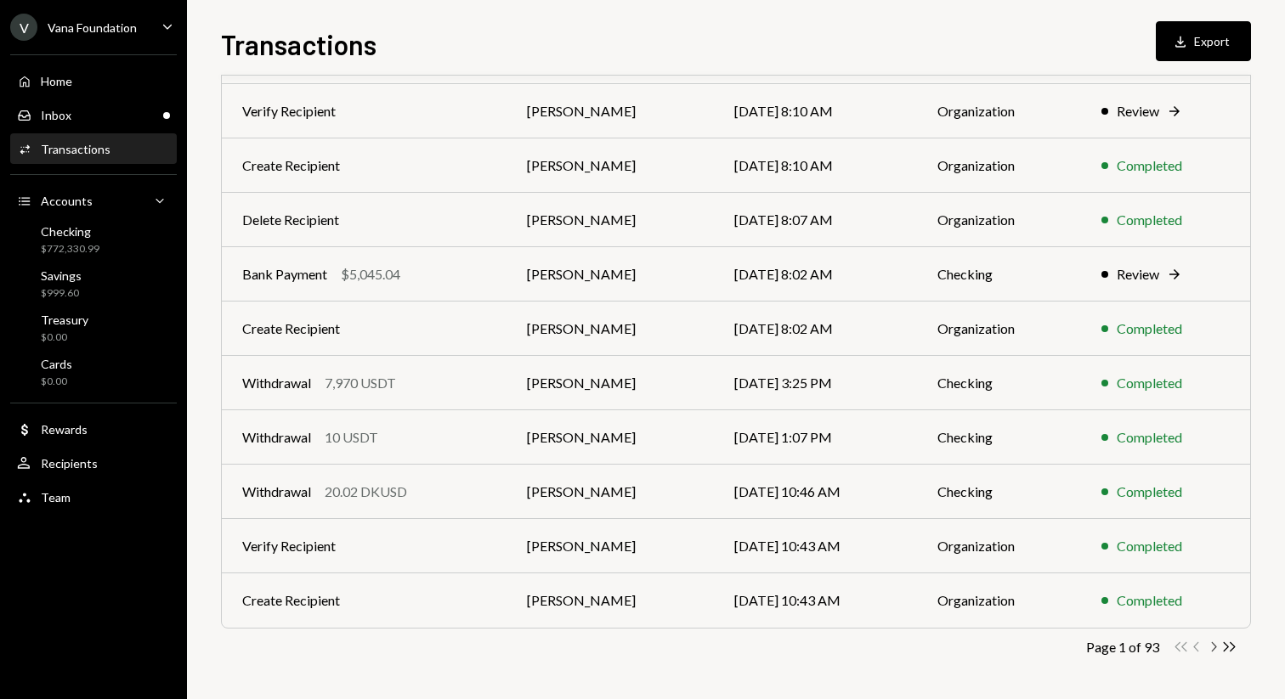
click at [1214, 642] on icon "Chevron Right" at bounding box center [1213, 647] width 16 height 16
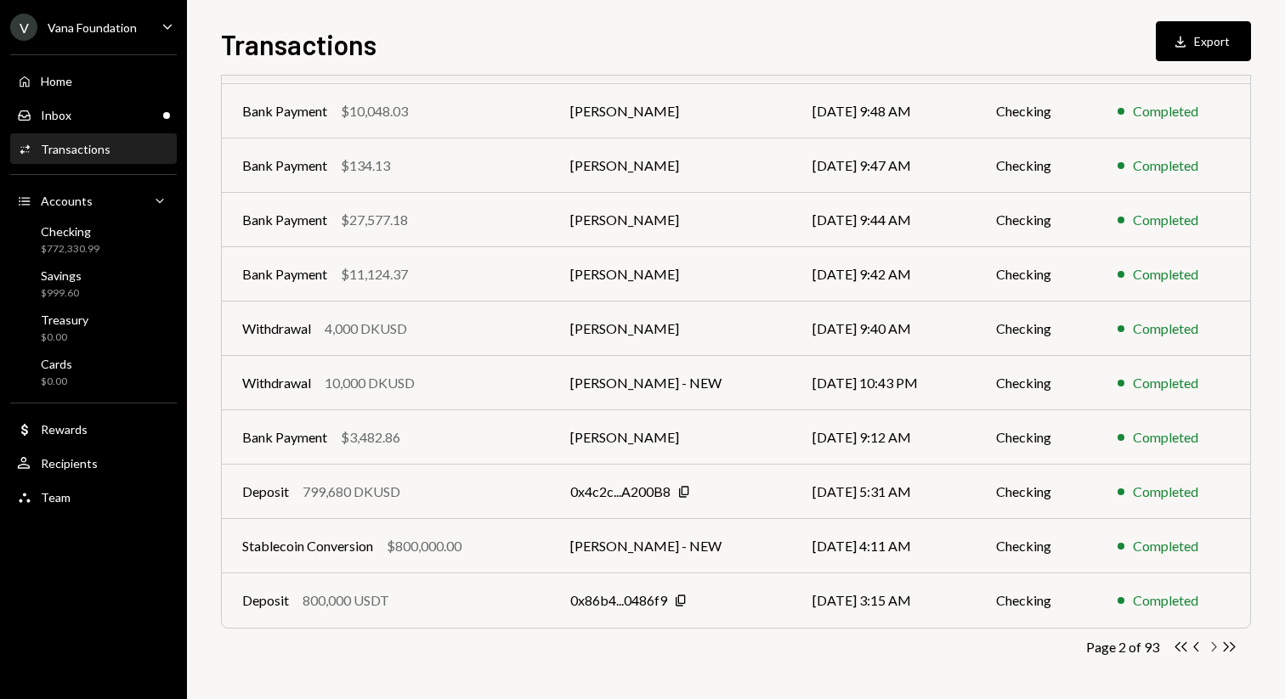
click at [1214, 642] on icon "Chevron Right" at bounding box center [1213, 647] width 16 height 16
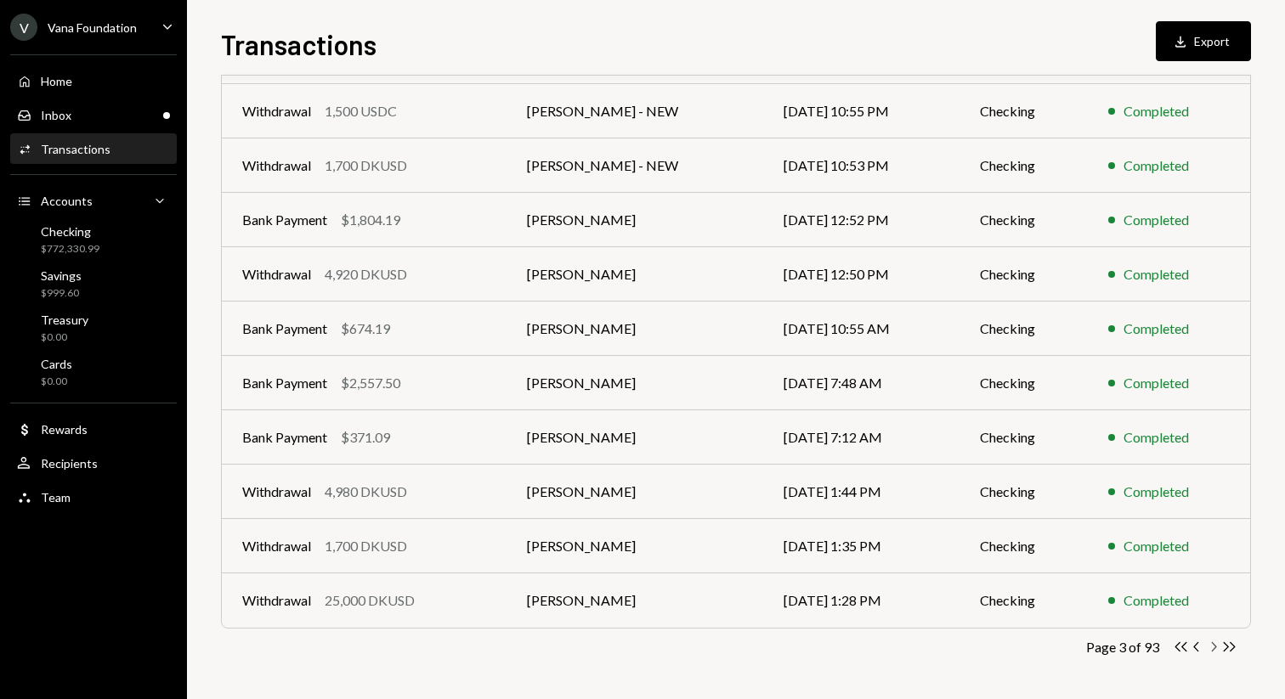
click at [1214, 642] on icon "Chevron Right" at bounding box center [1213, 647] width 16 height 16
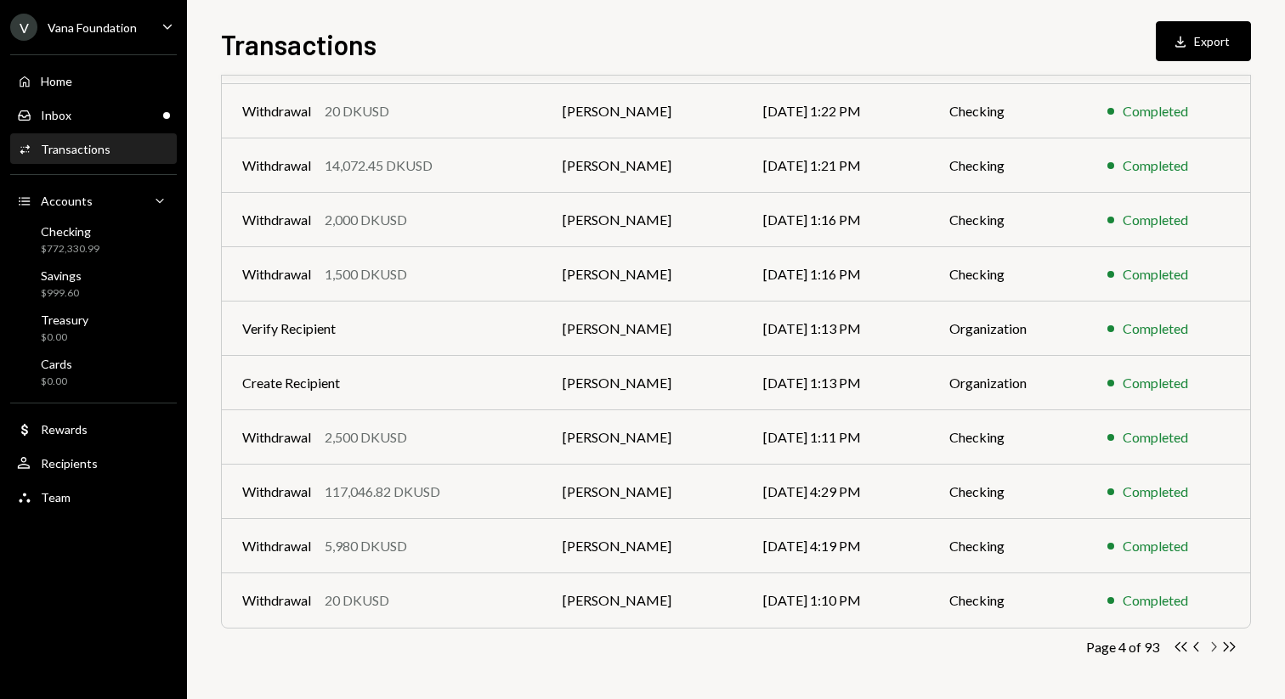
click at [1214, 642] on icon "Chevron Right" at bounding box center [1213, 647] width 16 height 16
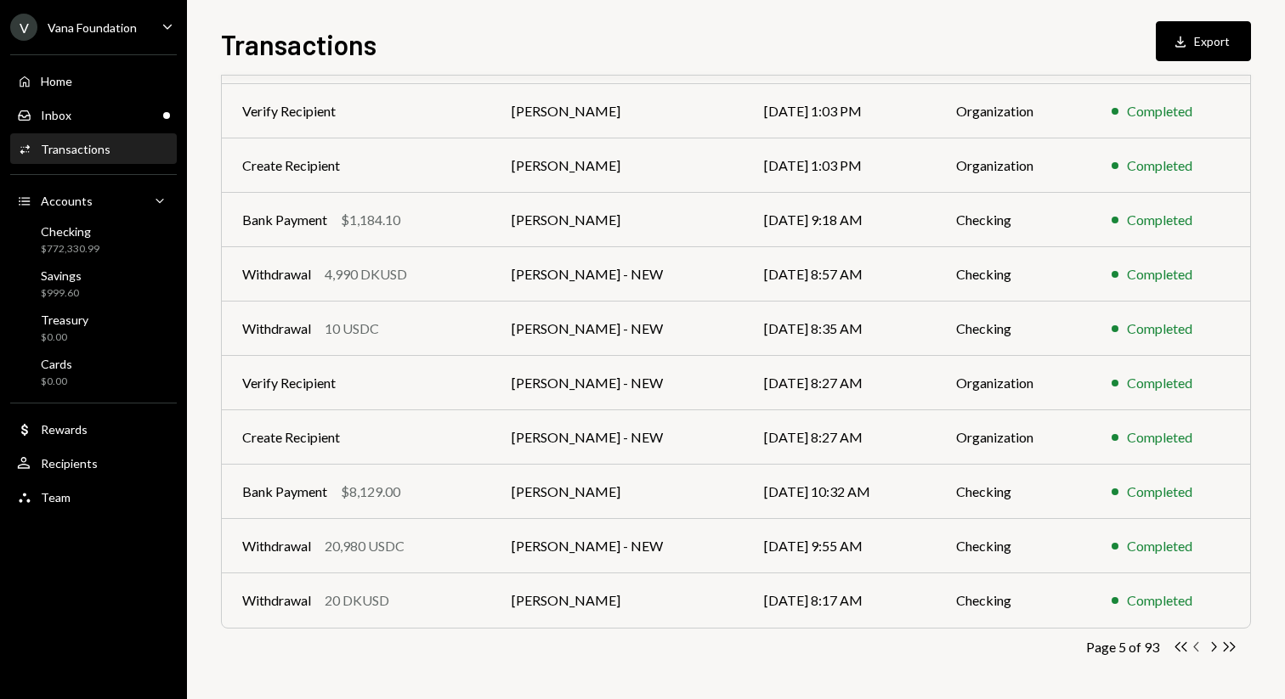
click at [1202, 645] on icon "Chevron Left" at bounding box center [1197, 647] width 16 height 16
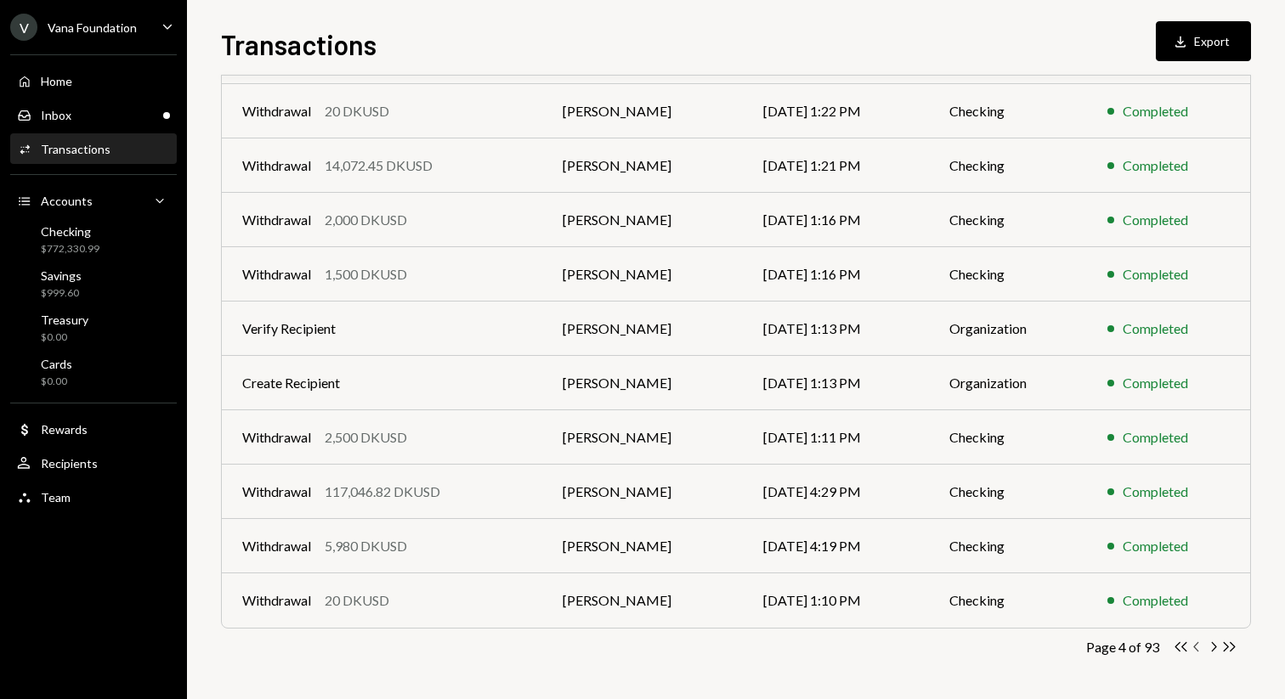
click at [1194, 645] on icon "Chevron Left" at bounding box center [1197, 647] width 16 height 16
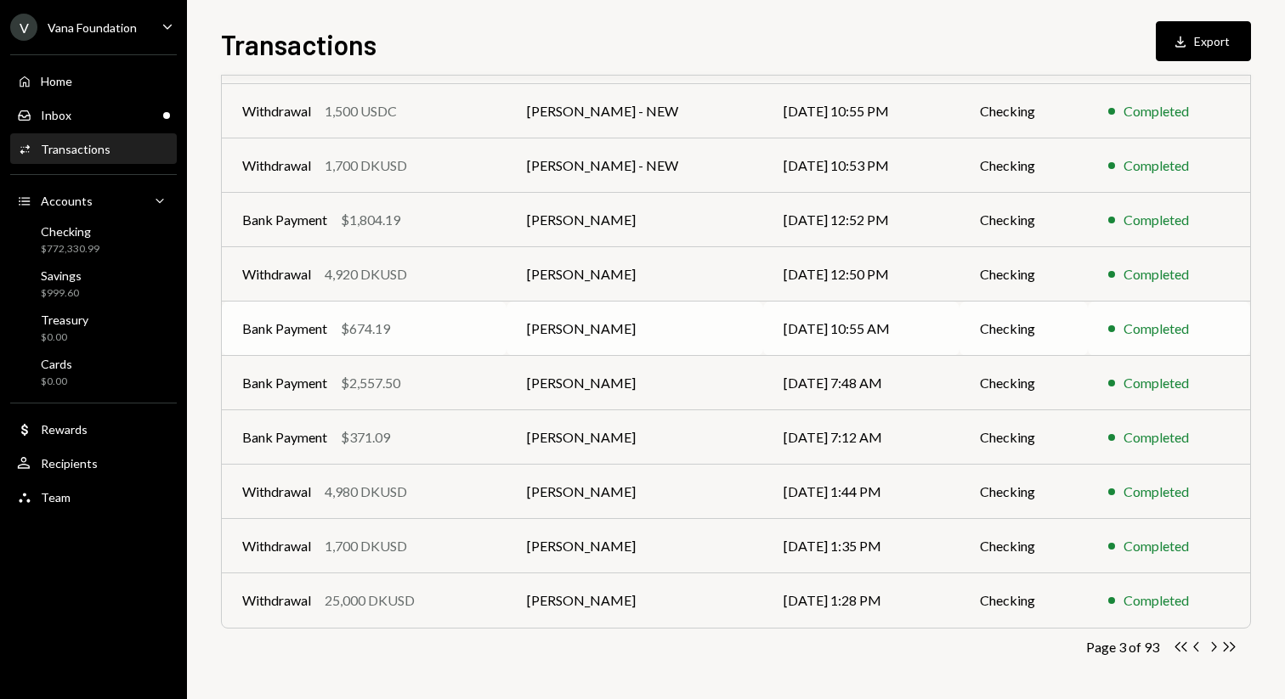
scroll to position [0, 0]
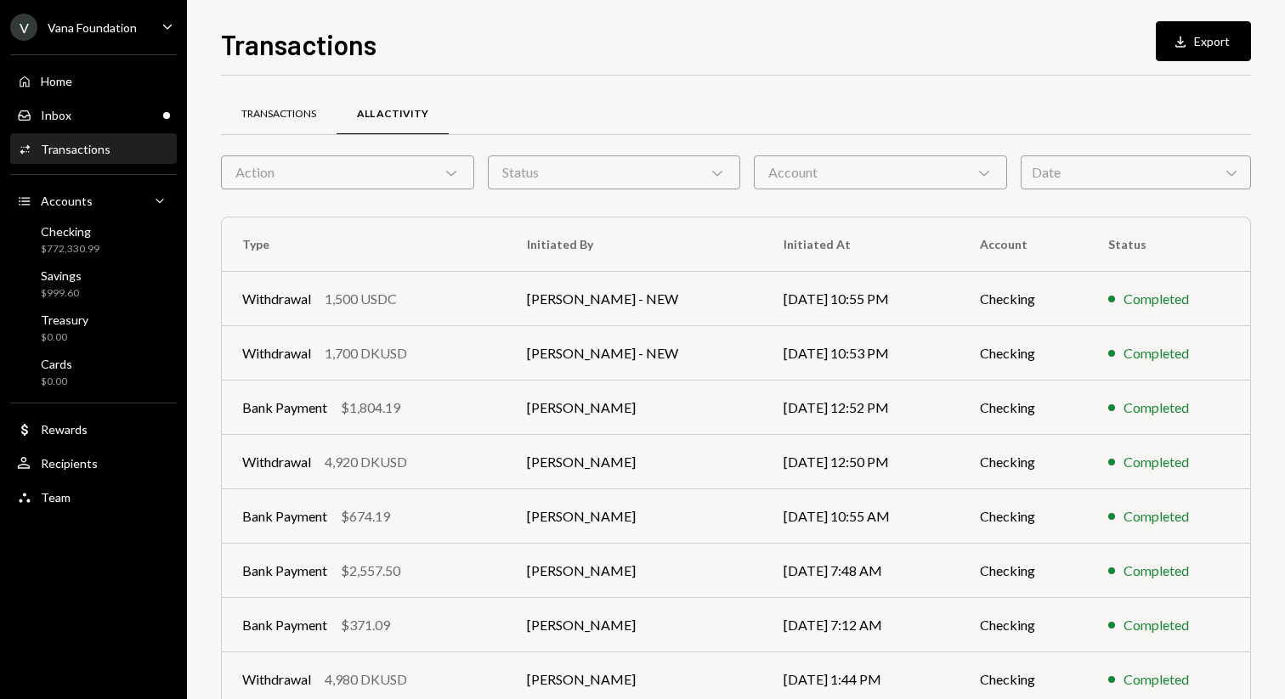
click at [299, 96] on div "Transactions" at bounding box center [279, 114] width 116 height 41
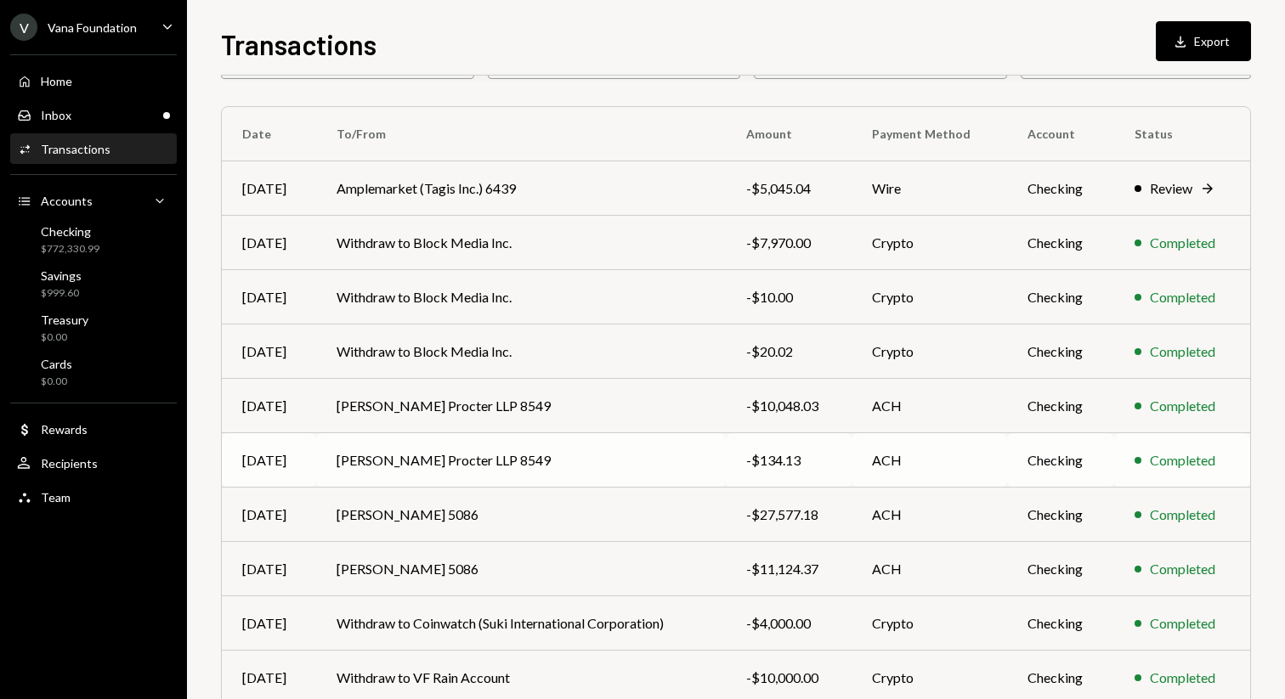
scroll to position [188, 0]
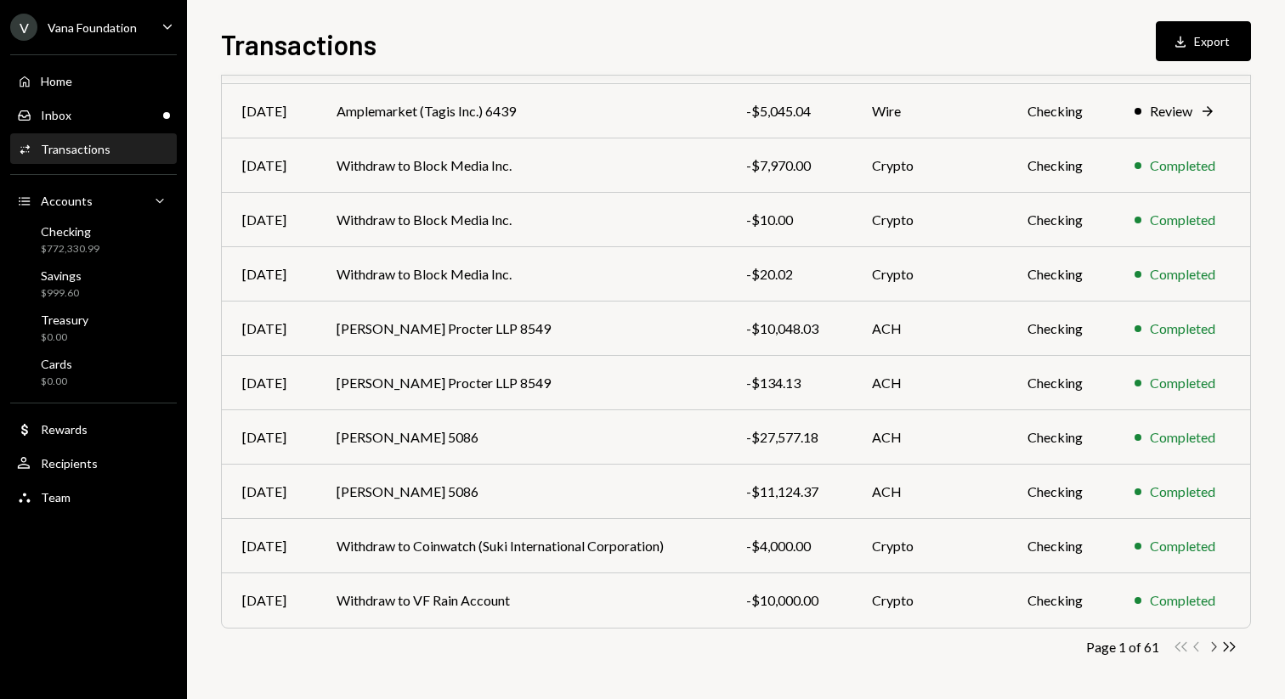
click at [1212, 652] on icon "Chevron Right" at bounding box center [1213, 647] width 16 height 16
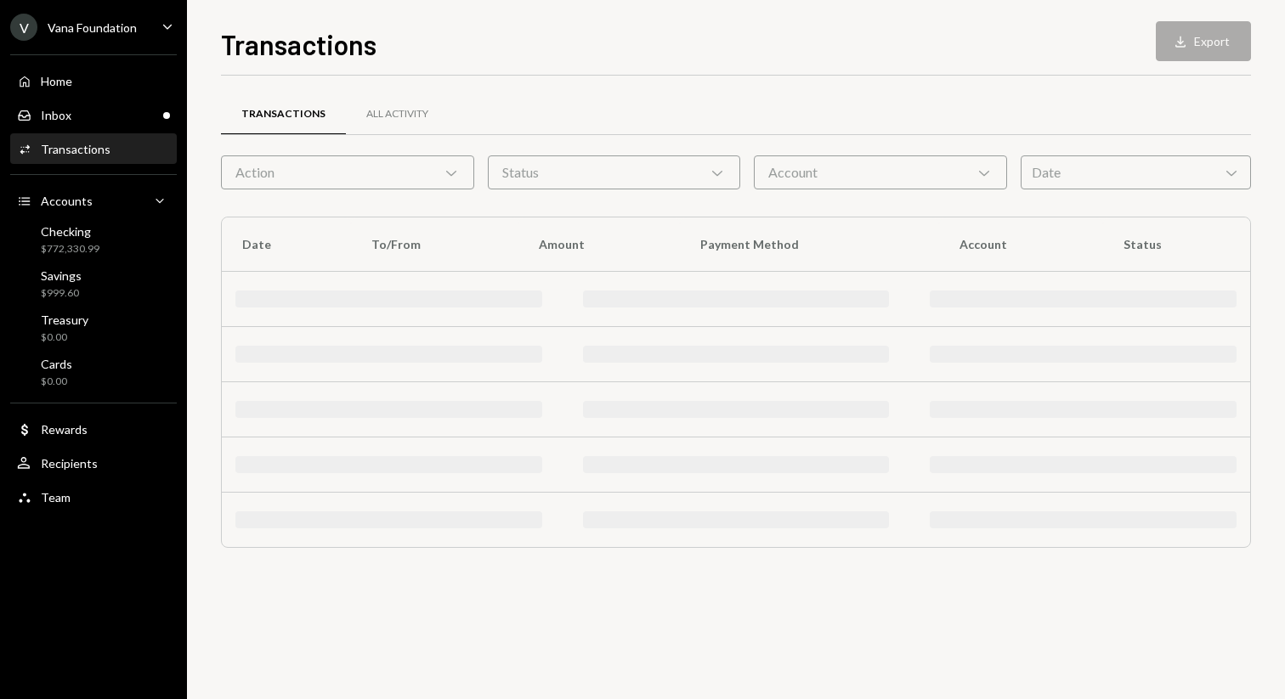
click at [1212, 652] on div "Transactions All Activity Action Chevron Down Status Chevron Down Account Chevr…" at bounding box center [736, 388] width 1030 height 624
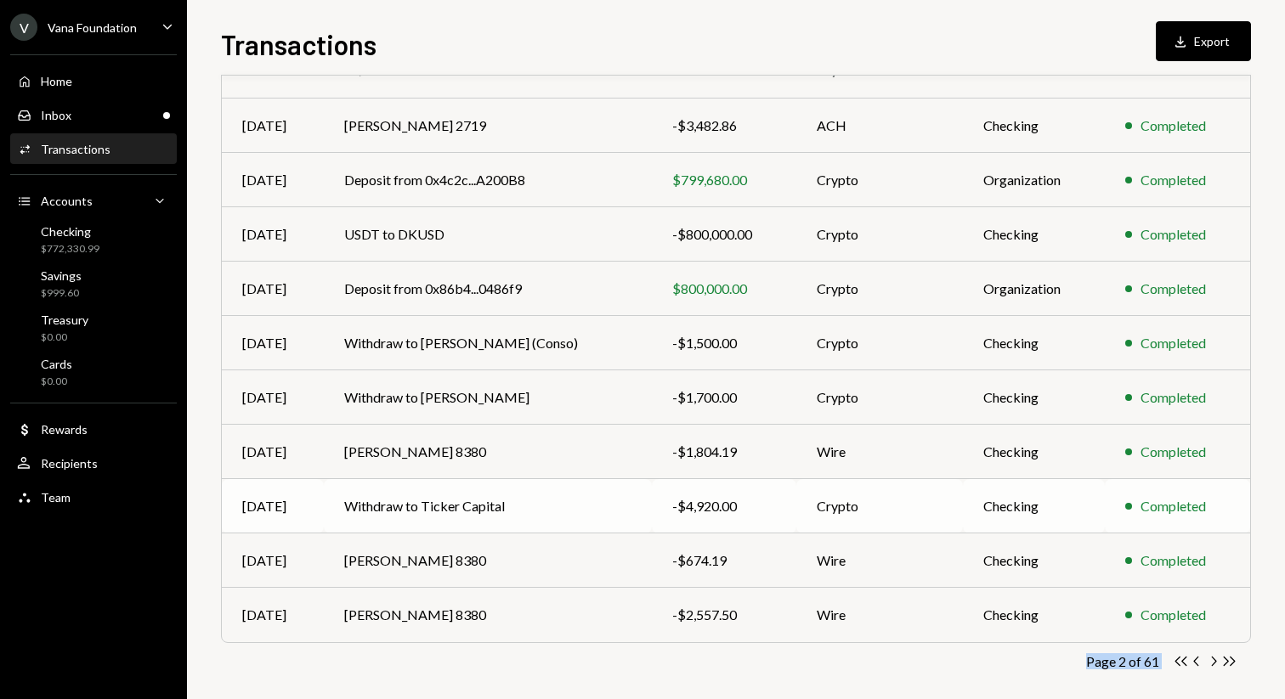
scroll to position [188, 0]
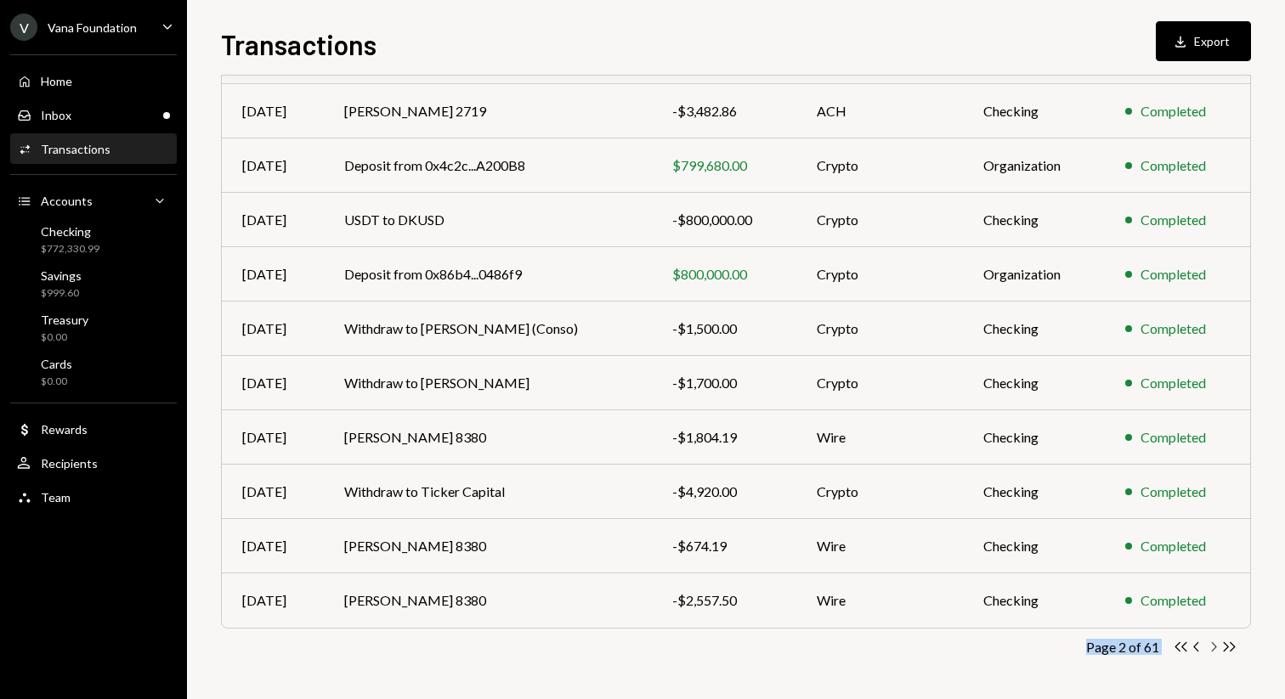
click at [1214, 648] on icon "button" at bounding box center [1214, 646] width 5 height 9
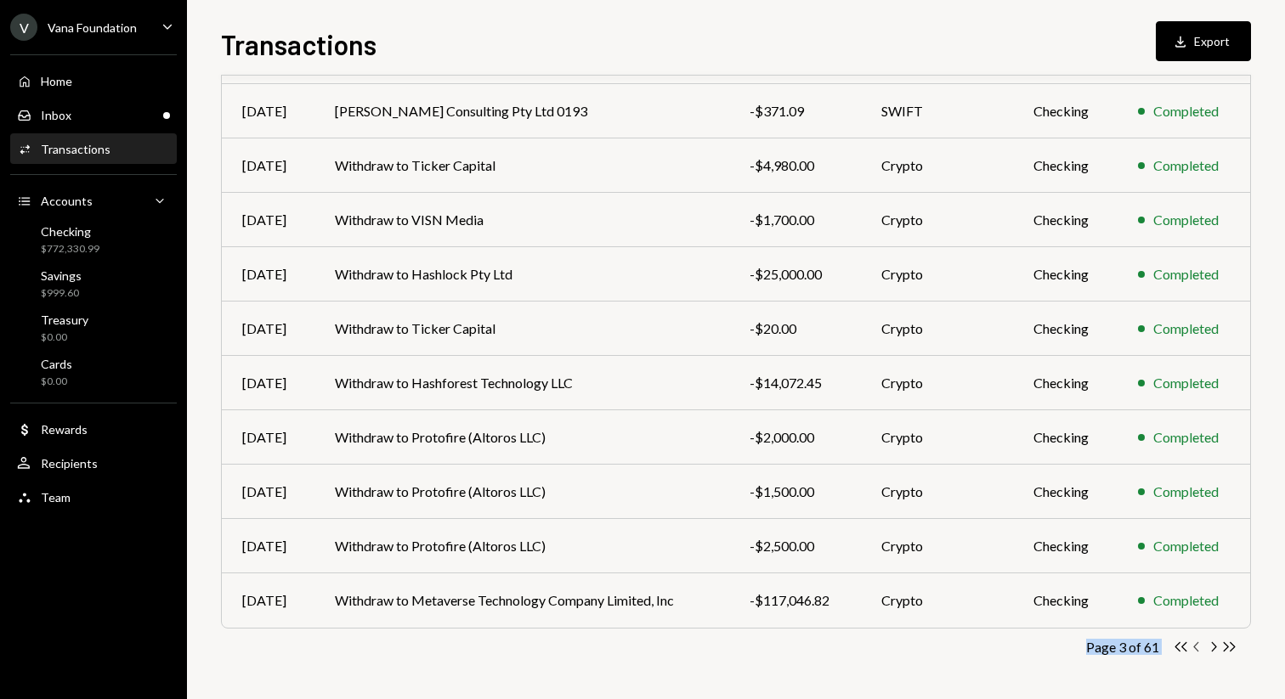
click at [1201, 644] on icon "Chevron Left" at bounding box center [1197, 647] width 16 height 16
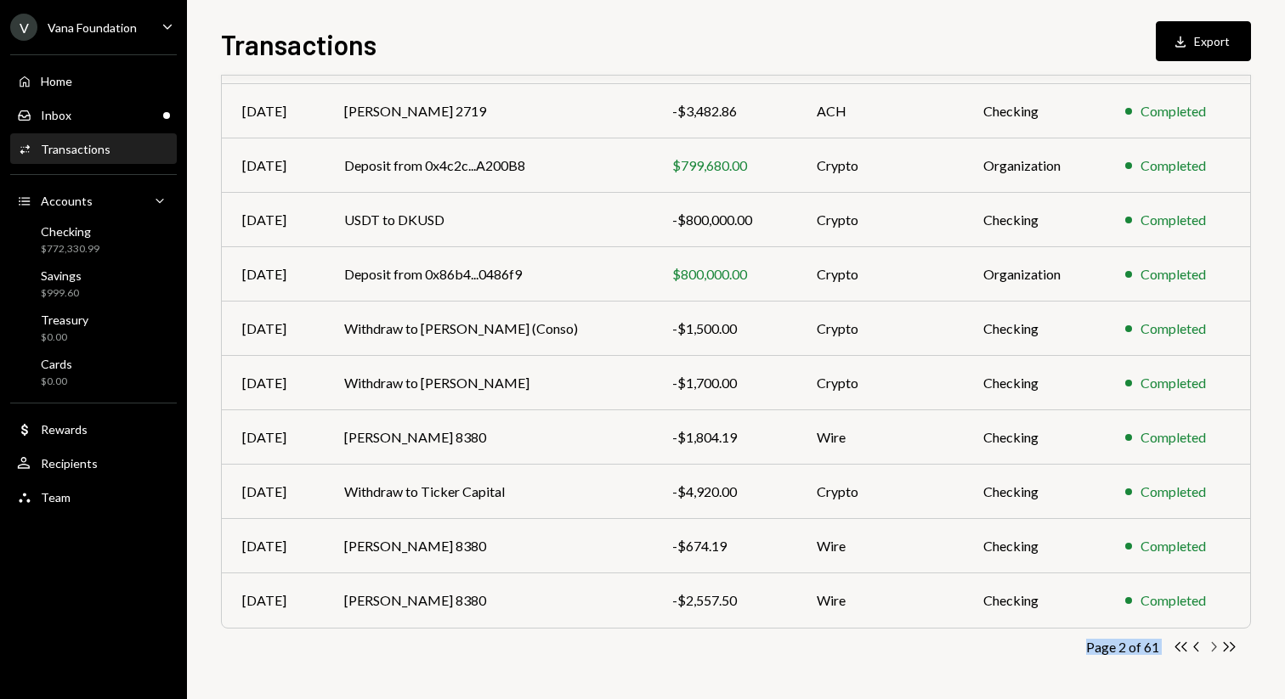
click at [1217, 648] on icon "Chevron Right" at bounding box center [1213, 647] width 16 height 16
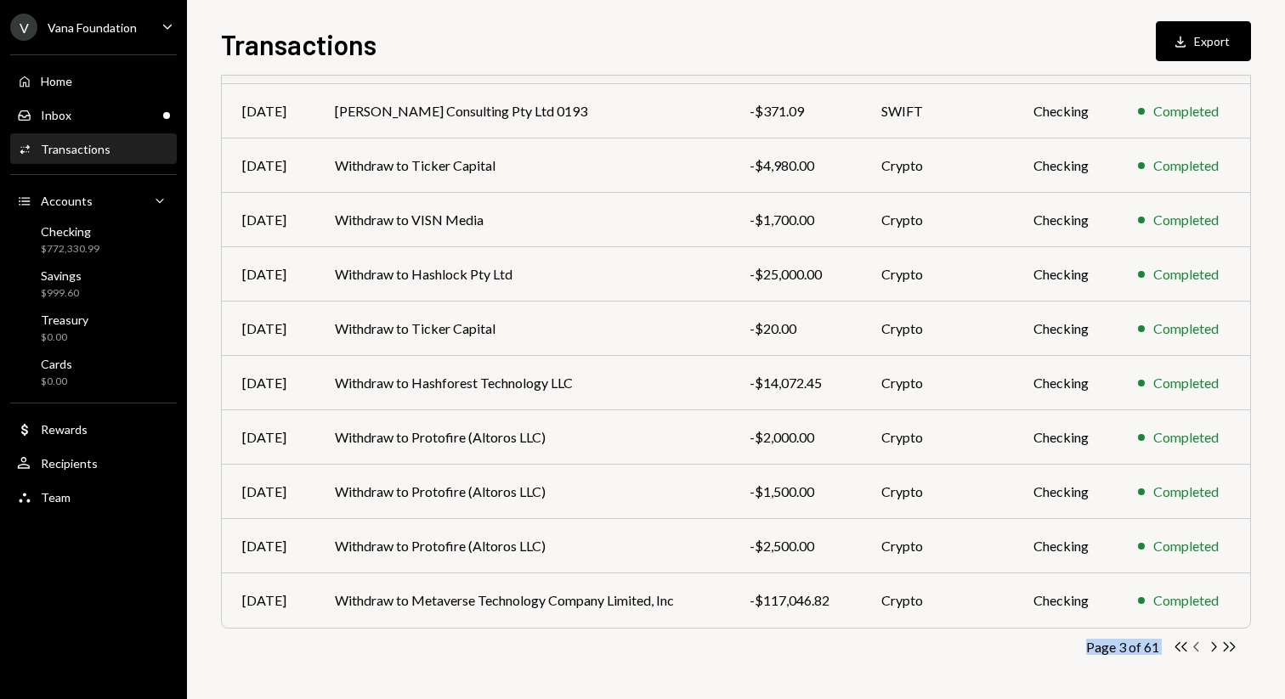
click at [1202, 645] on icon "Chevron Left" at bounding box center [1197, 647] width 16 height 16
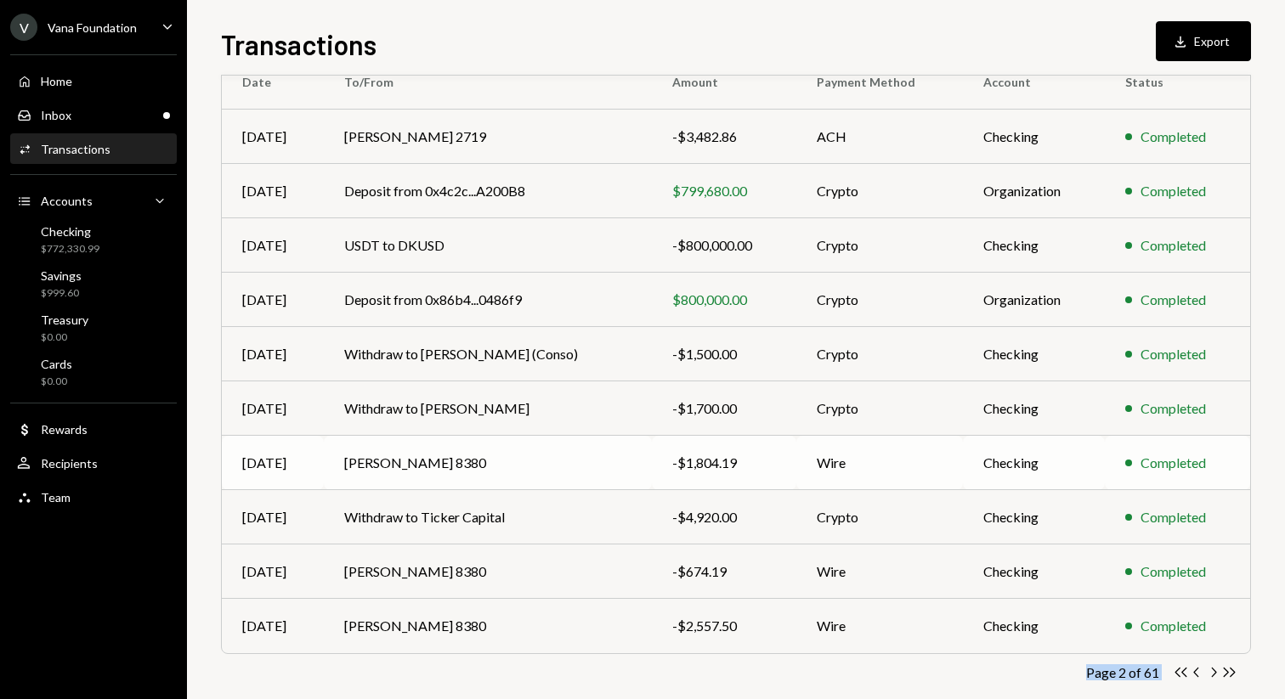
scroll to position [139, 0]
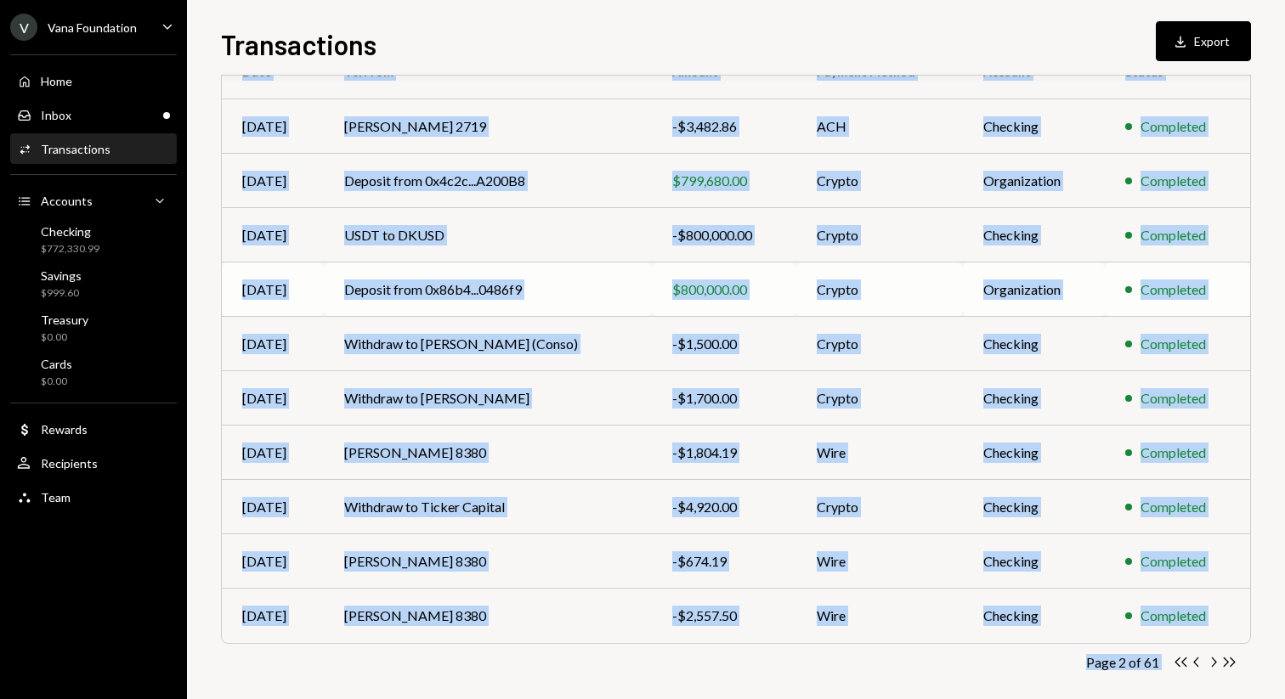
scroll to position [188, 0]
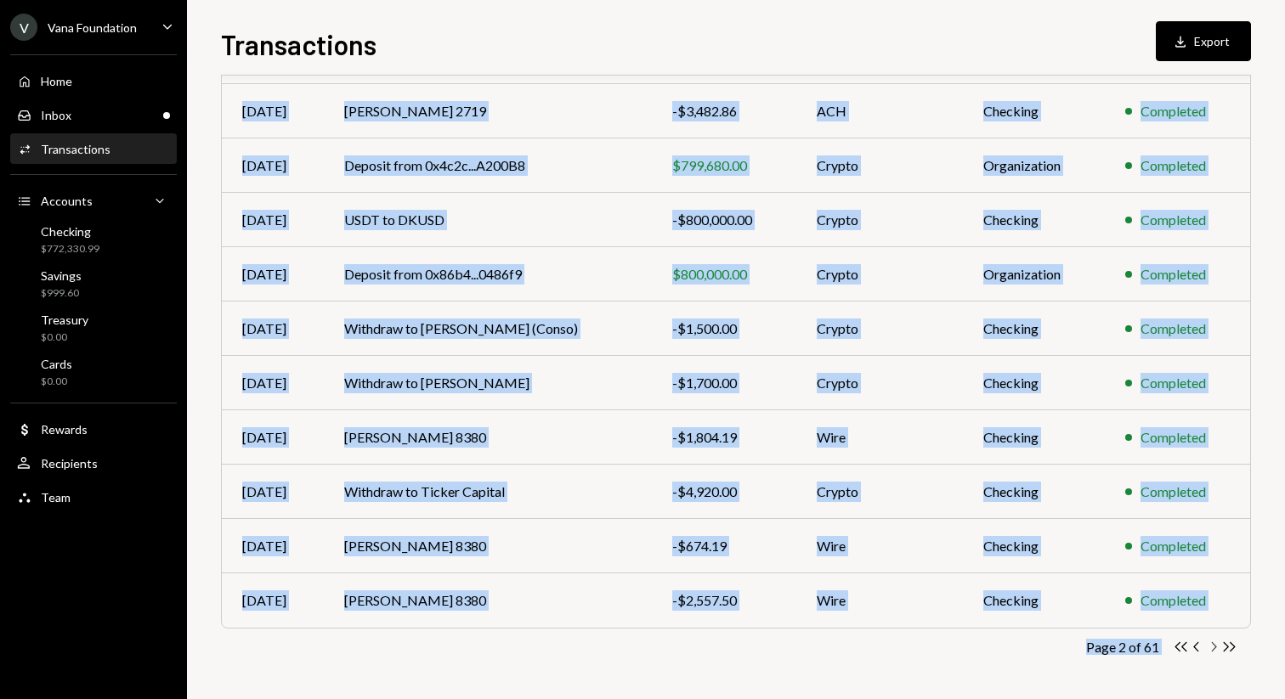
click at [1215, 649] on icon "Chevron Right" at bounding box center [1213, 647] width 16 height 16
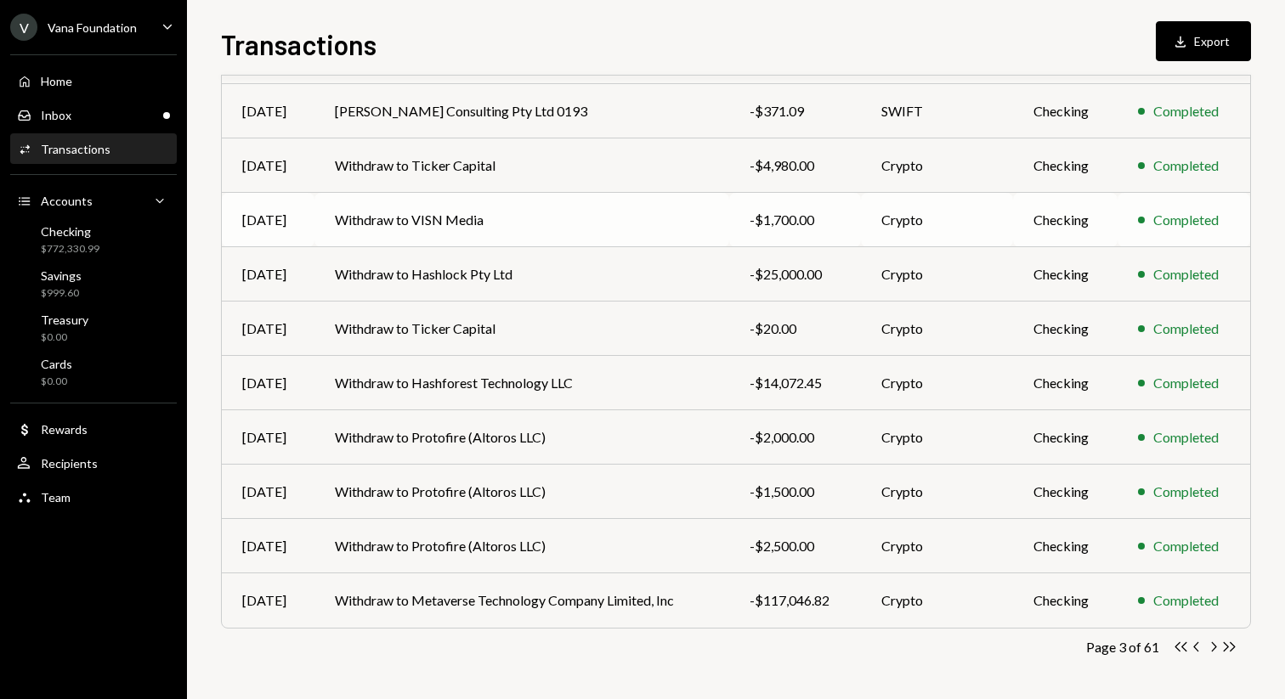
click at [611, 233] on td "Withdraw to VISN Media" at bounding box center [521, 220] width 415 height 54
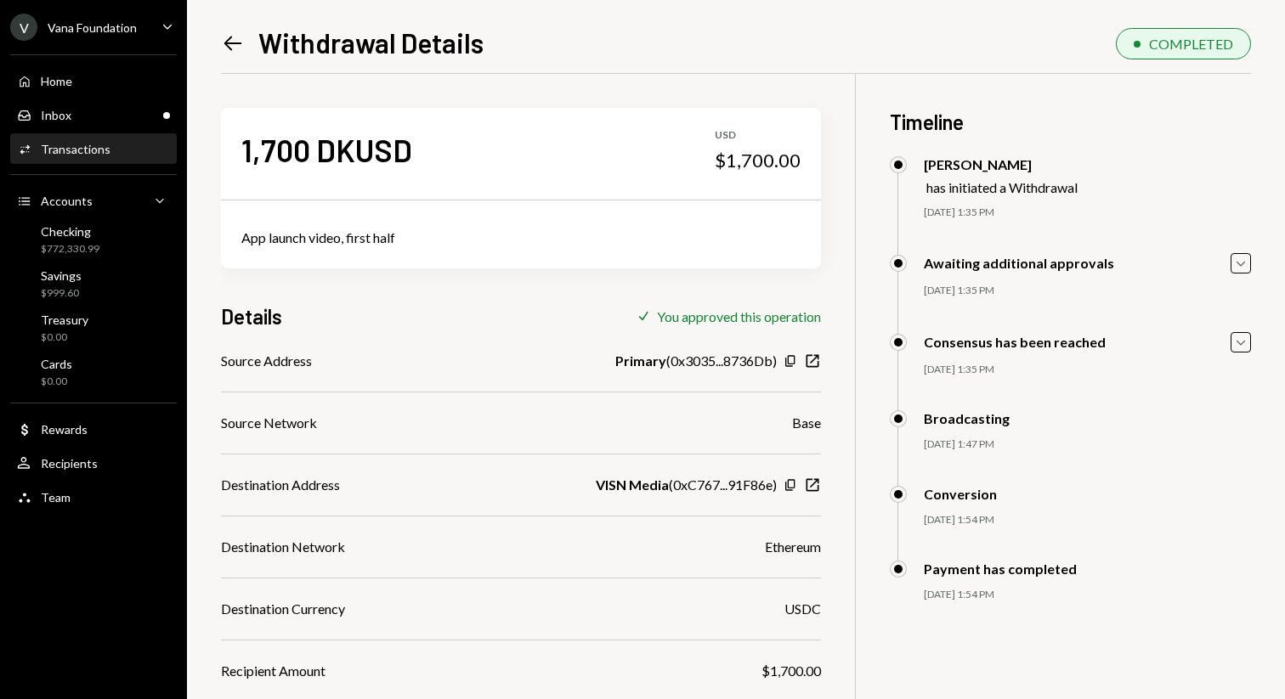
click at [231, 50] on icon "Left Arrow" at bounding box center [233, 43] width 24 height 24
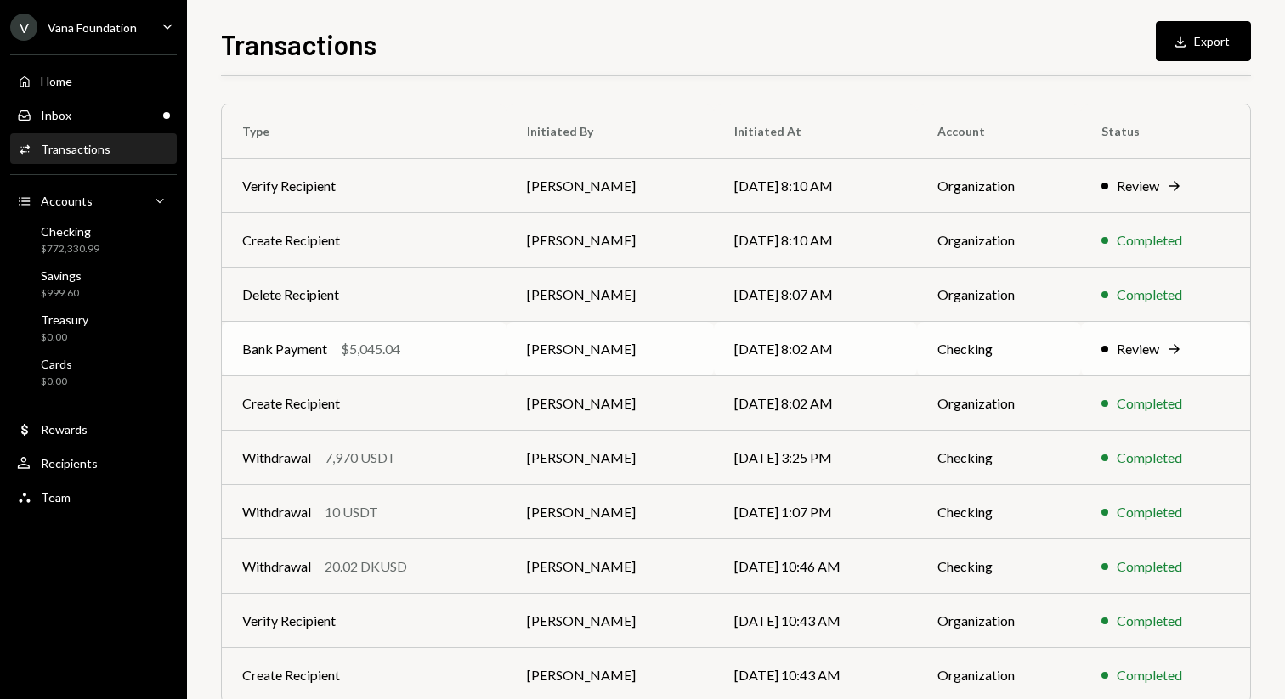
scroll to position [188, 0]
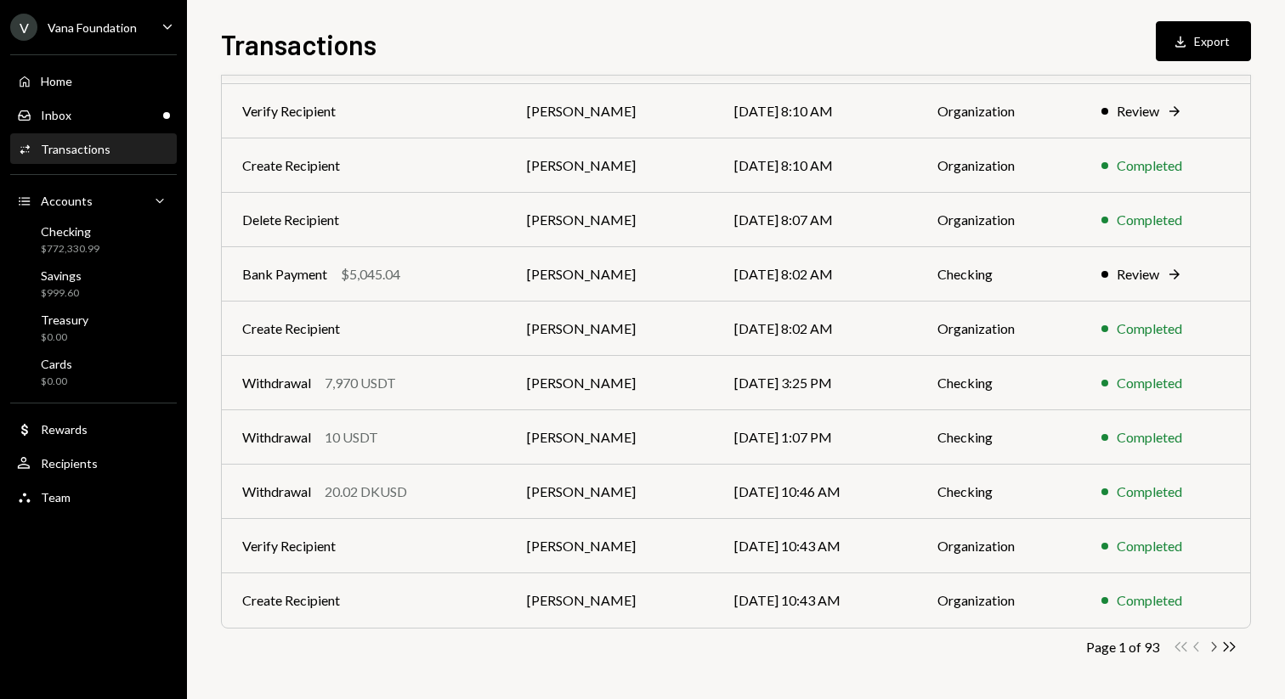
click at [1216, 648] on icon "Chevron Right" at bounding box center [1213, 647] width 16 height 16
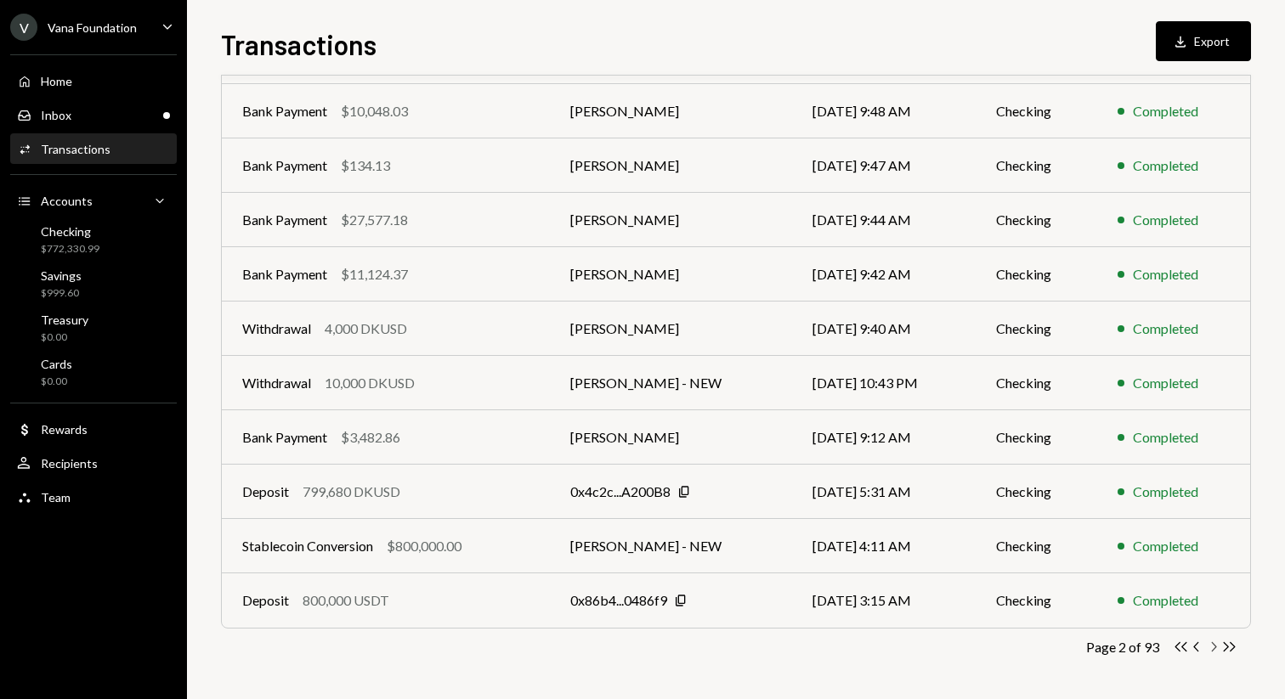
click at [1216, 648] on icon "Chevron Right" at bounding box center [1213, 647] width 16 height 16
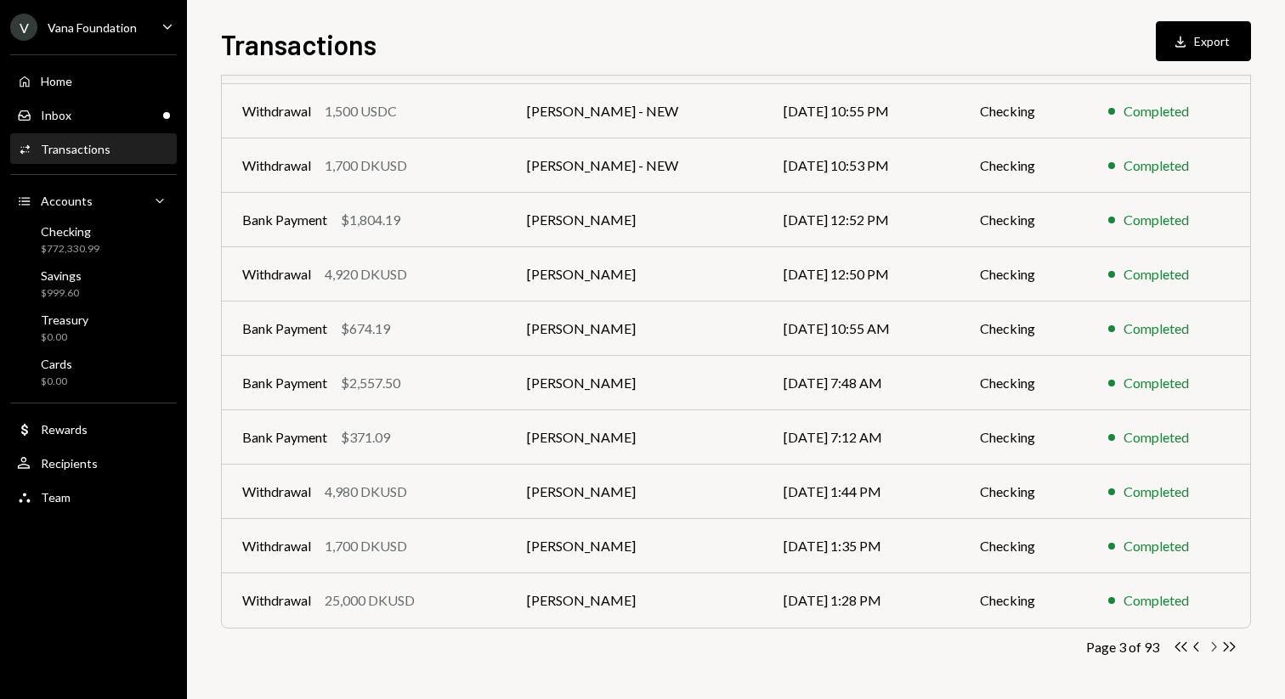
click at [1215, 648] on icon "Chevron Right" at bounding box center [1213, 647] width 16 height 16
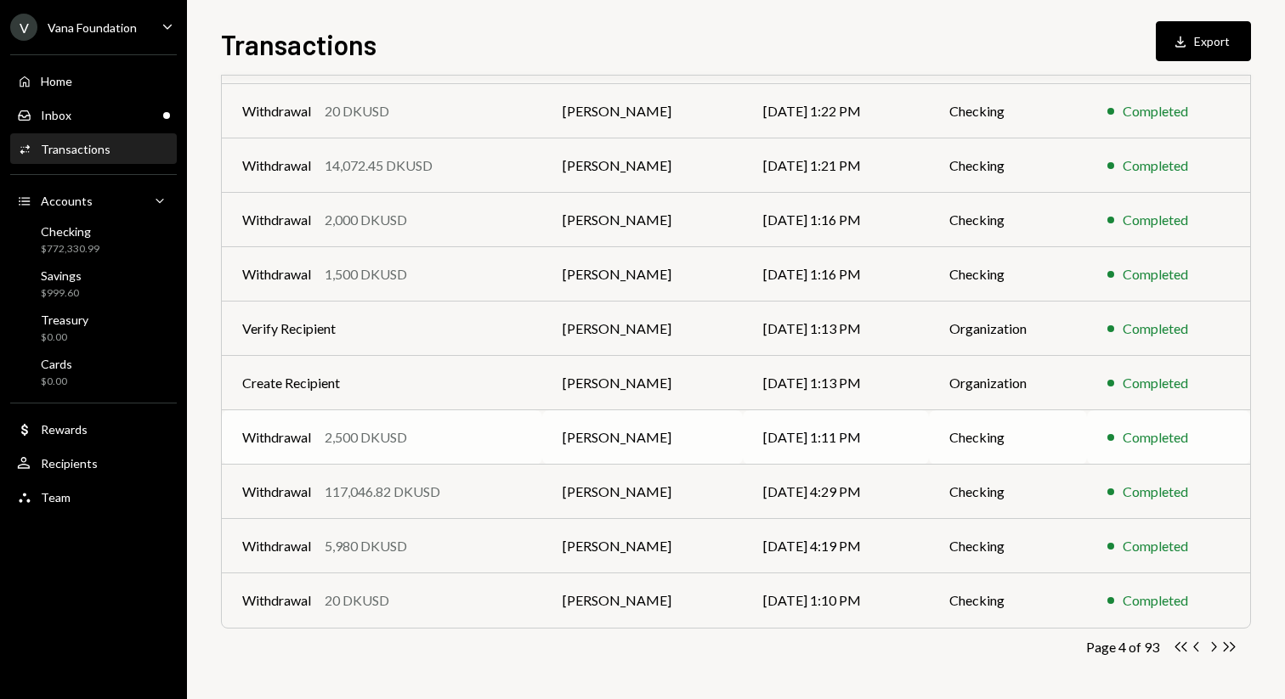
click at [1020, 443] on td "Checking" at bounding box center [1008, 437] width 158 height 54
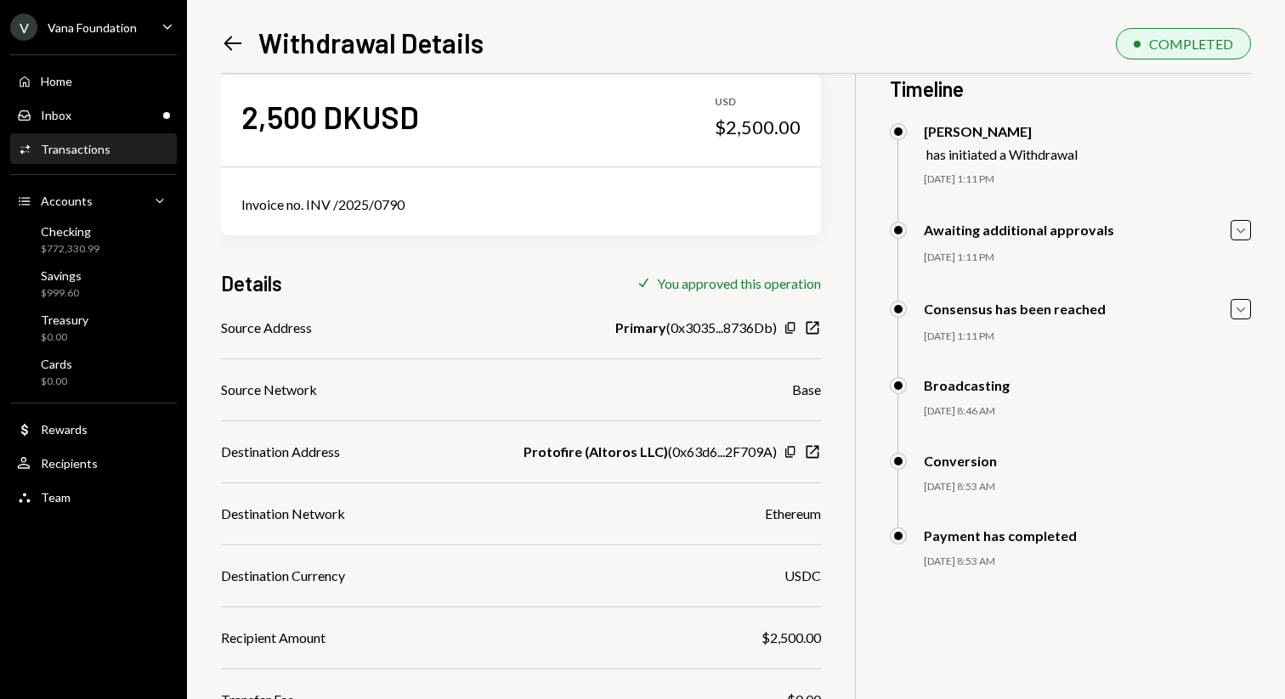
scroll to position [22, 0]
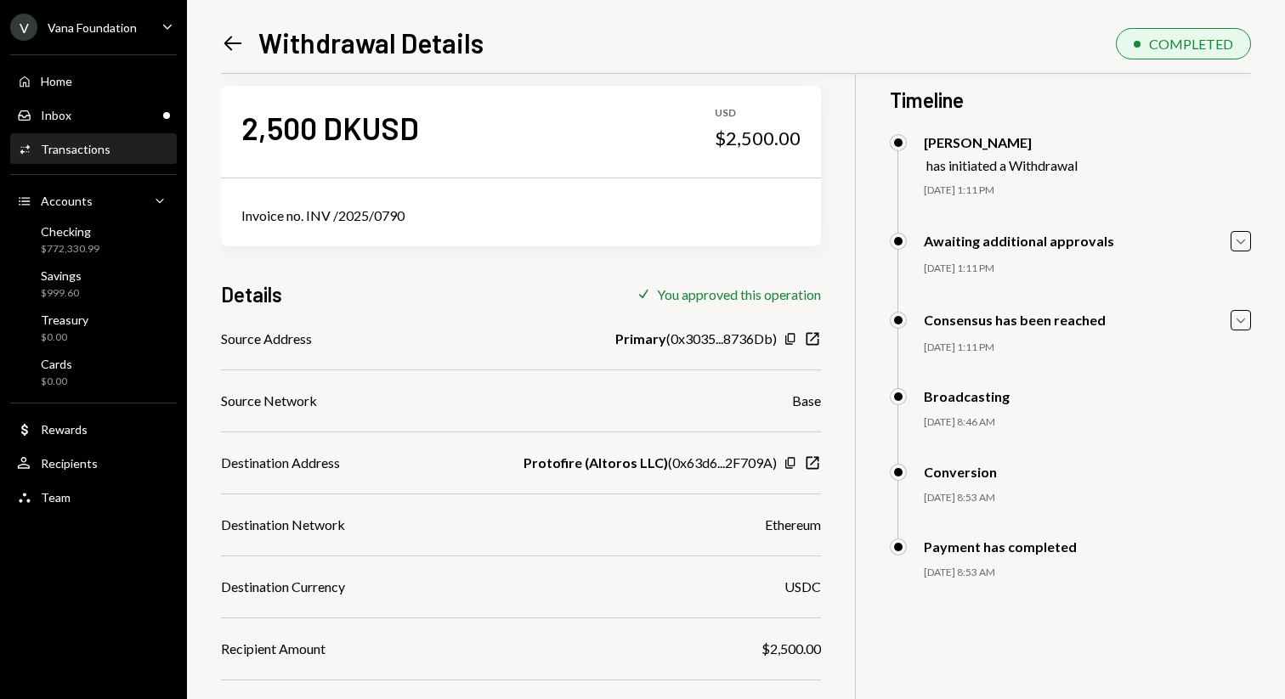
click at [233, 41] on icon "Left Arrow" at bounding box center [233, 43] width 24 height 24
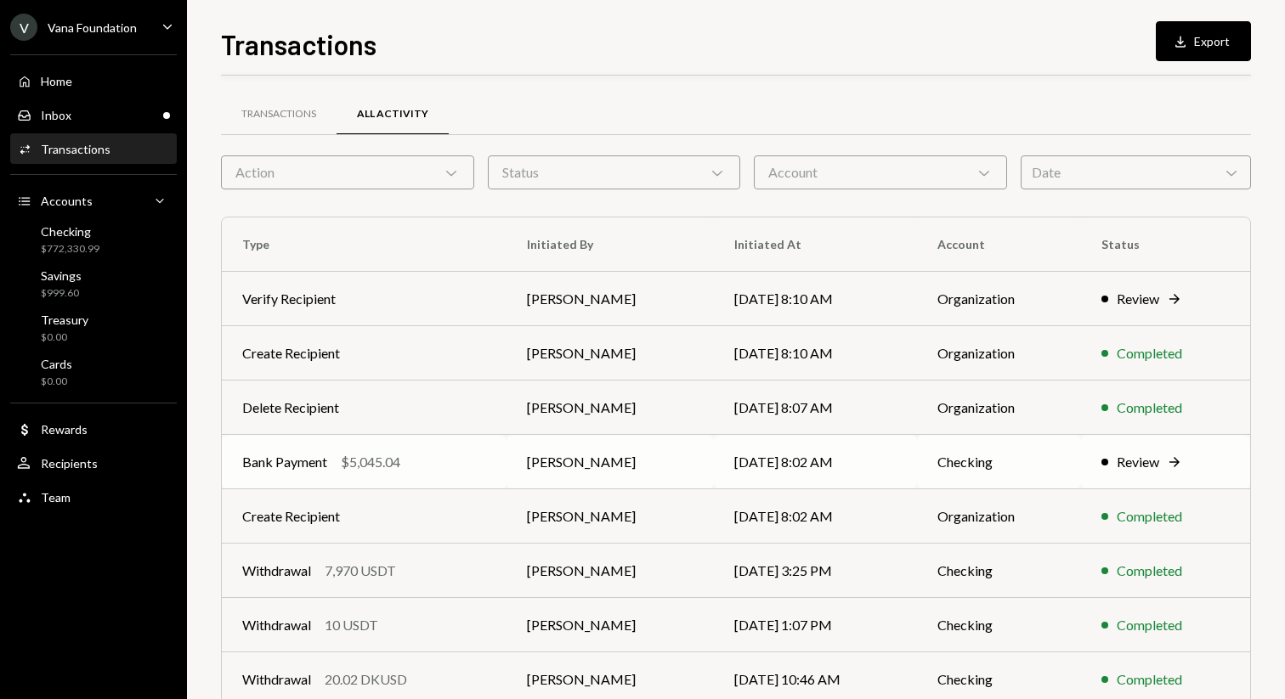
scroll to position [188, 0]
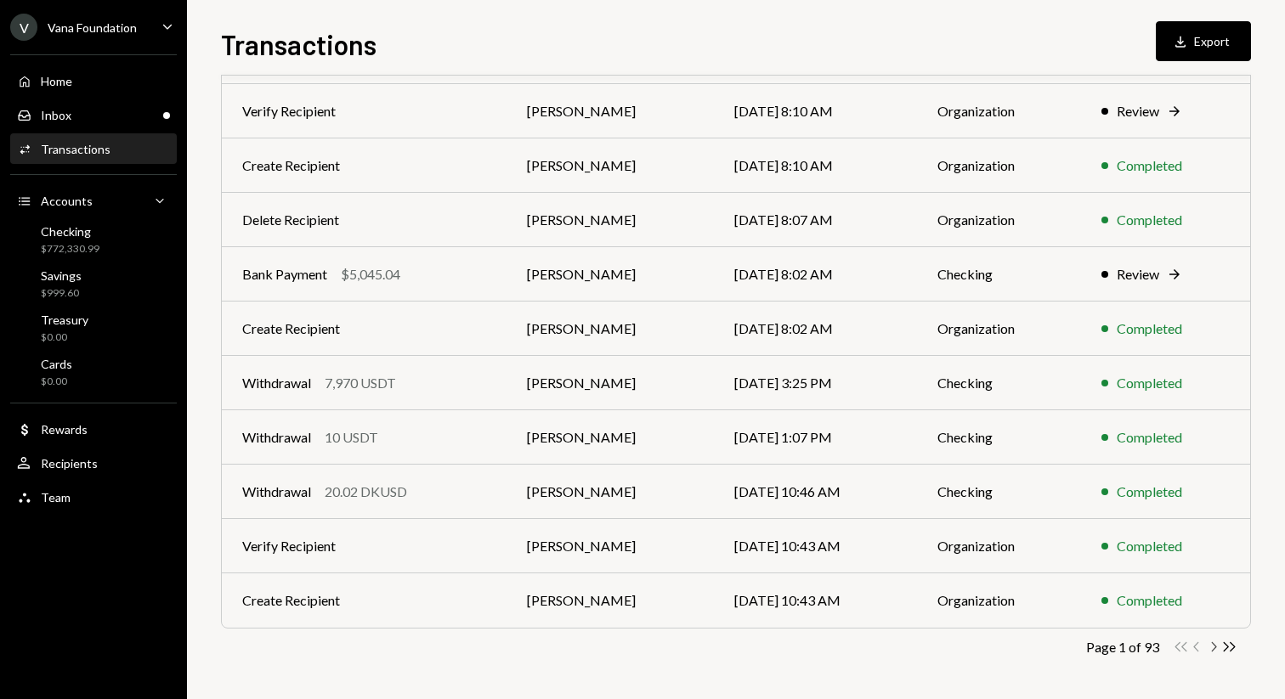
click at [1214, 649] on icon "Chevron Right" at bounding box center [1213, 647] width 16 height 16
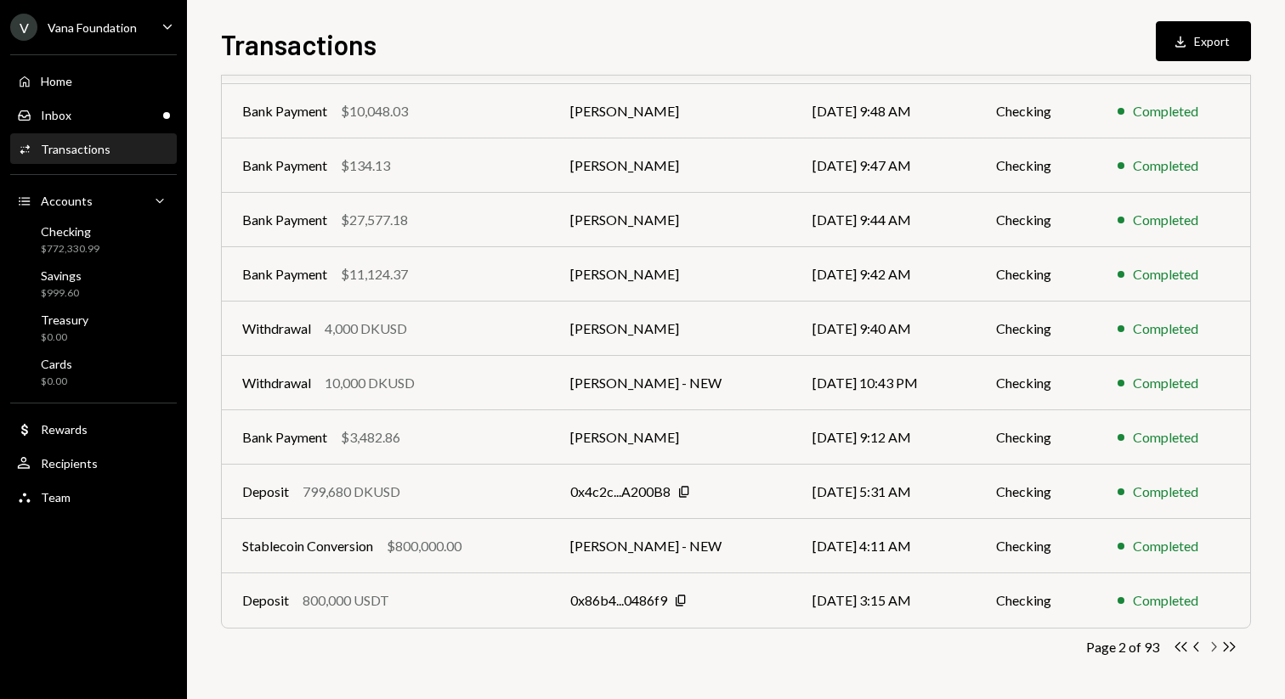
click at [1214, 649] on icon "Chevron Right" at bounding box center [1213, 647] width 16 height 16
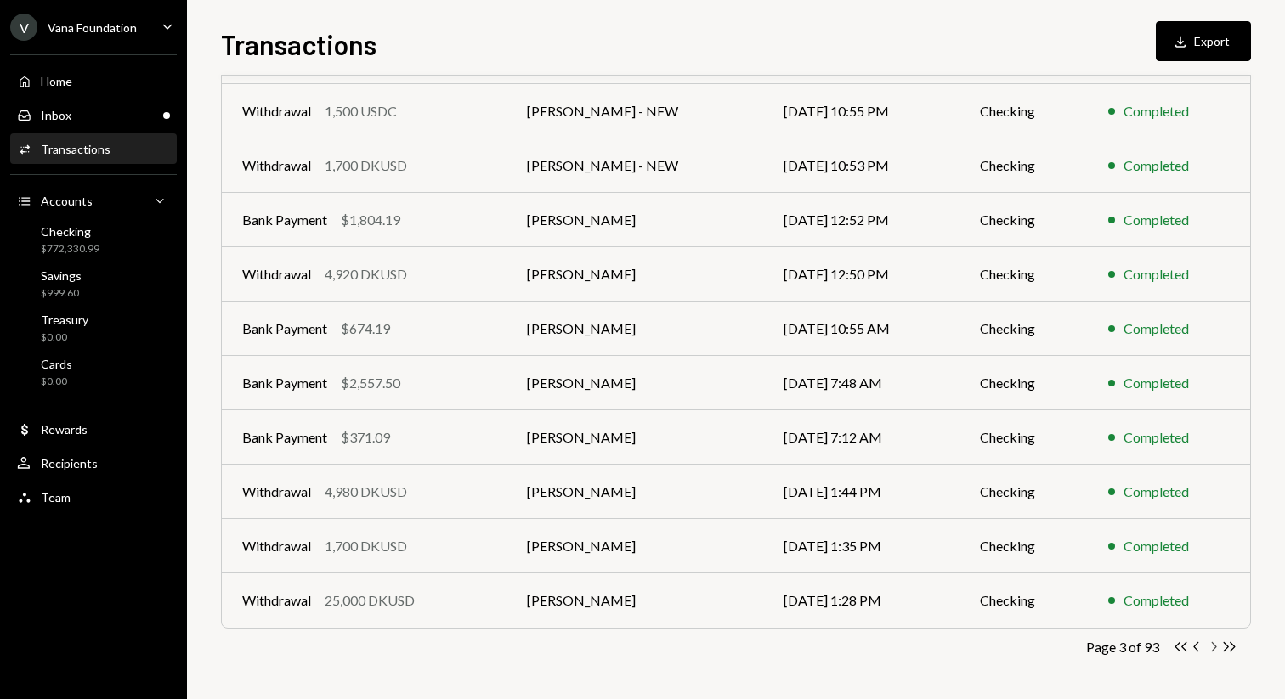
click at [1214, 650] on icon "Chevron Right" at bounding box center [1213, 647] width 16 height 16
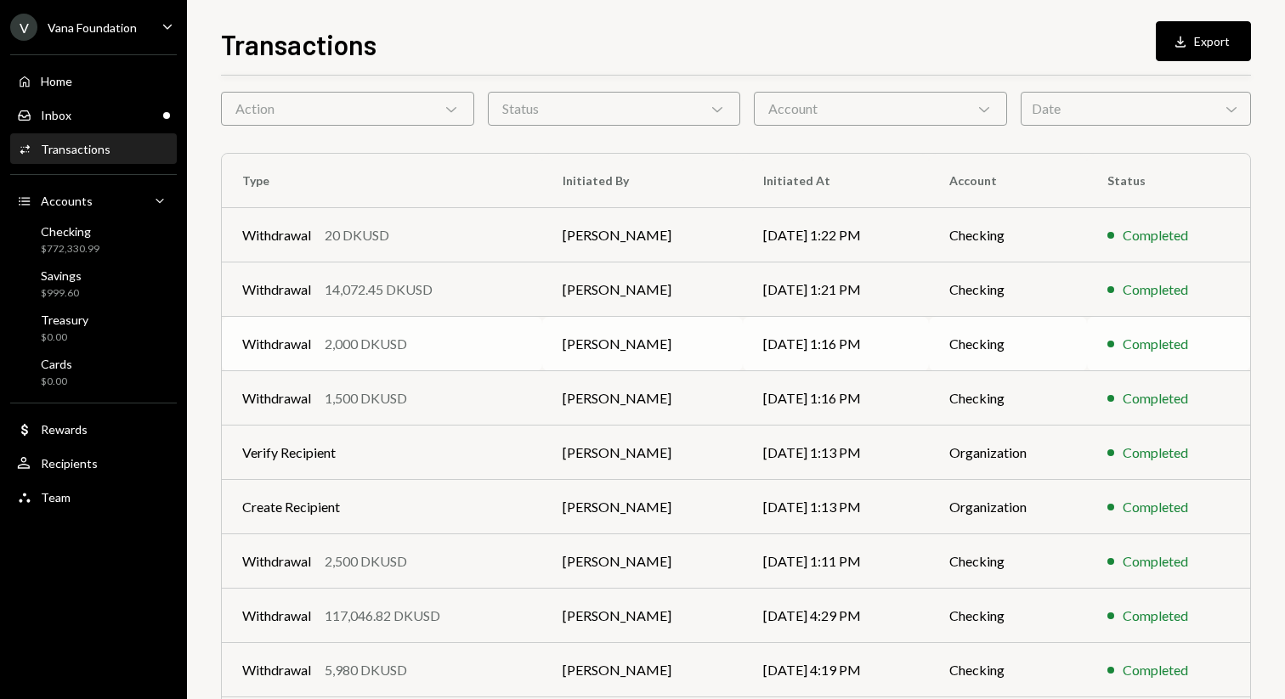
scroll to position [27, 0]
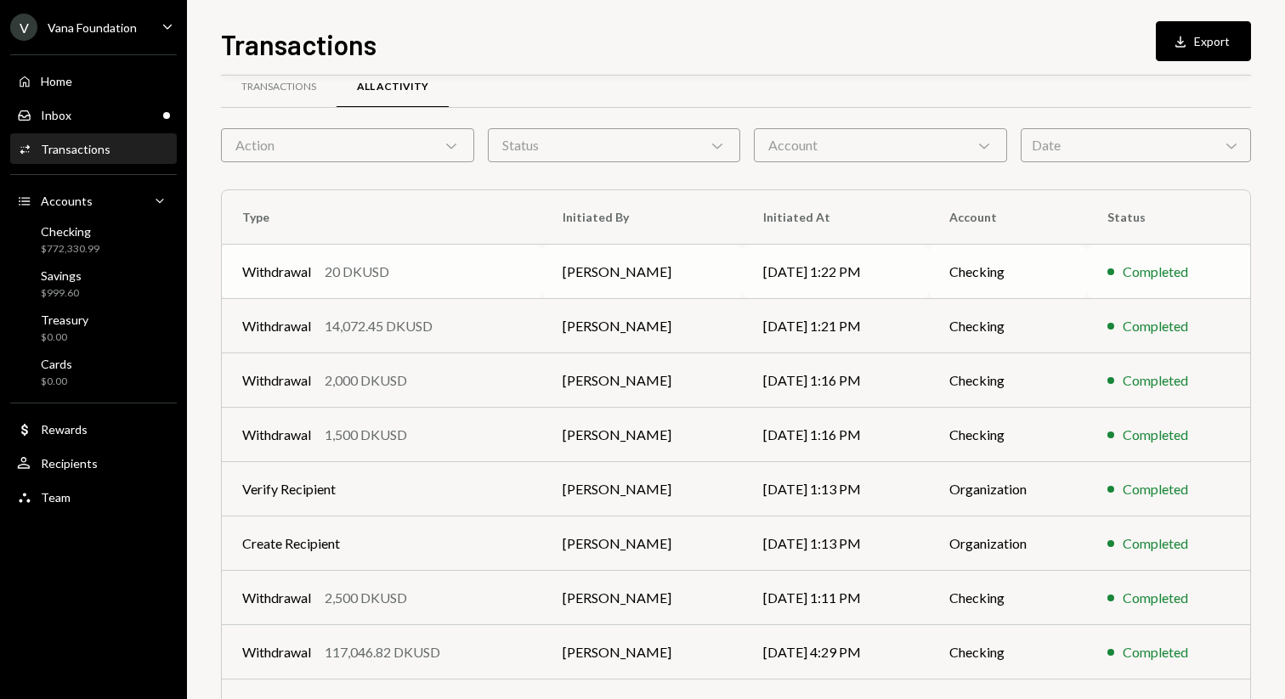
click at [761, 261] on td "09/15/25 1:22 PM" at bounding box center [836, 272] width 186 height 54
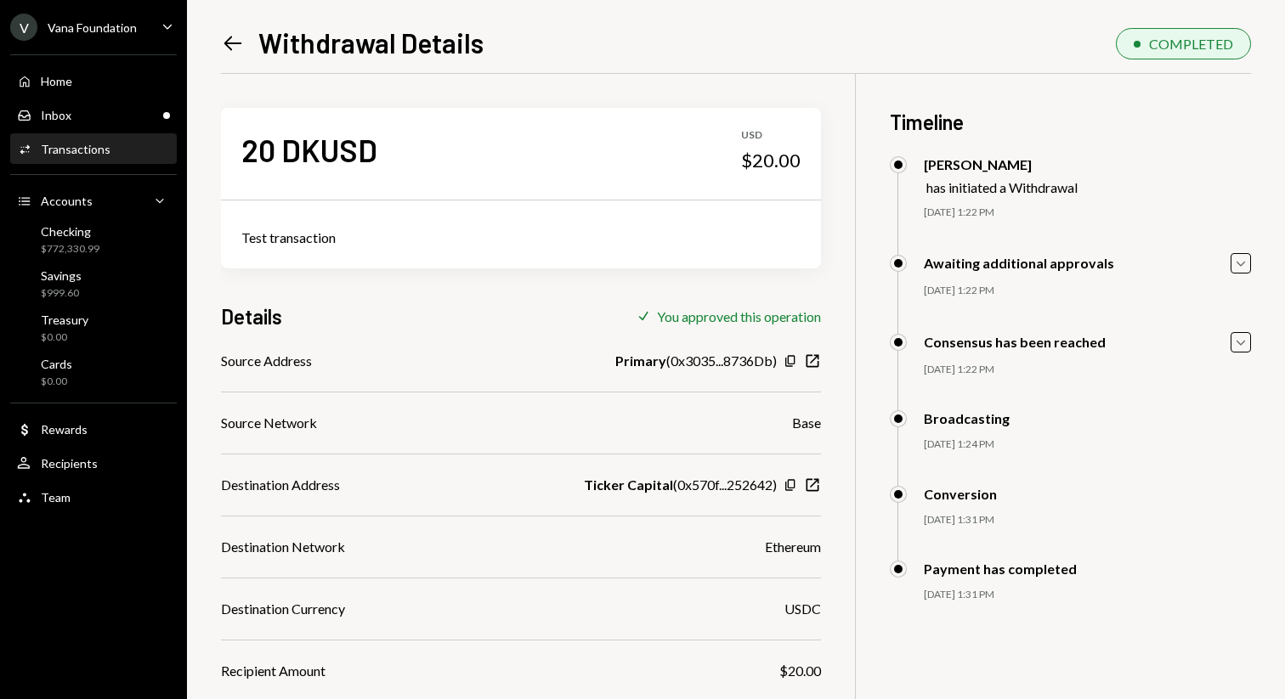
click at [226, 46] on icon at bounding box center [233, 44] width 18 height 14
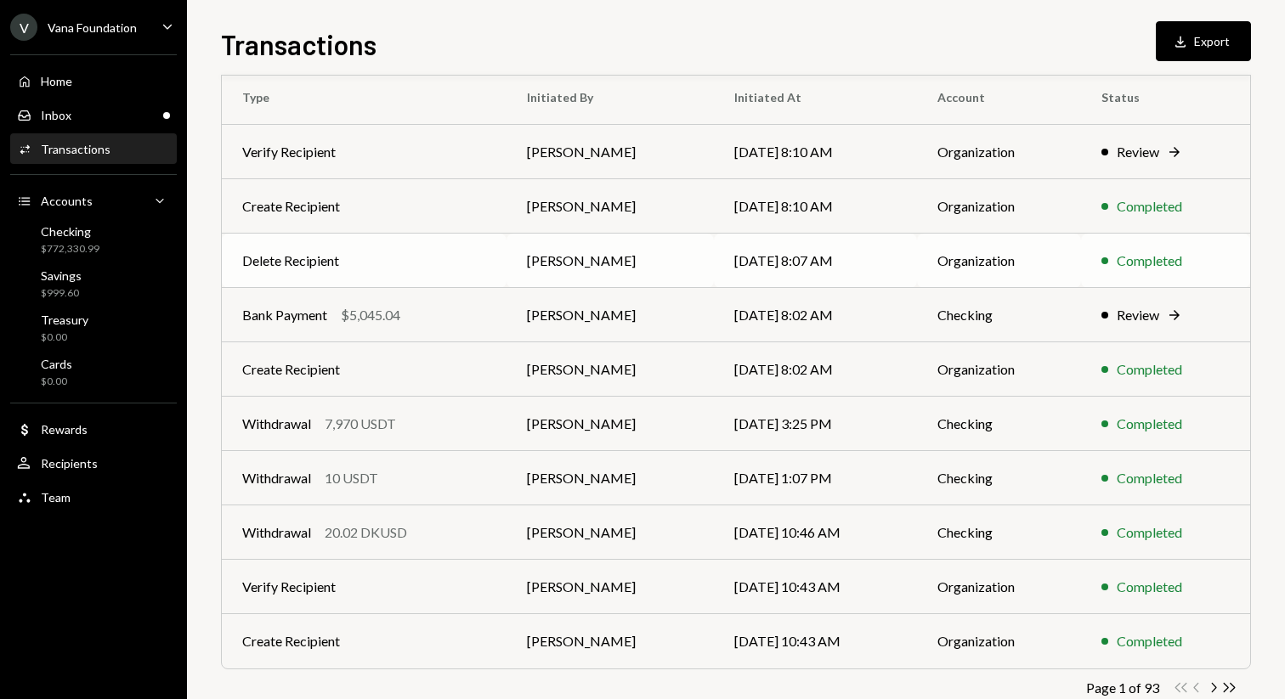
scroll to position [188, 0]
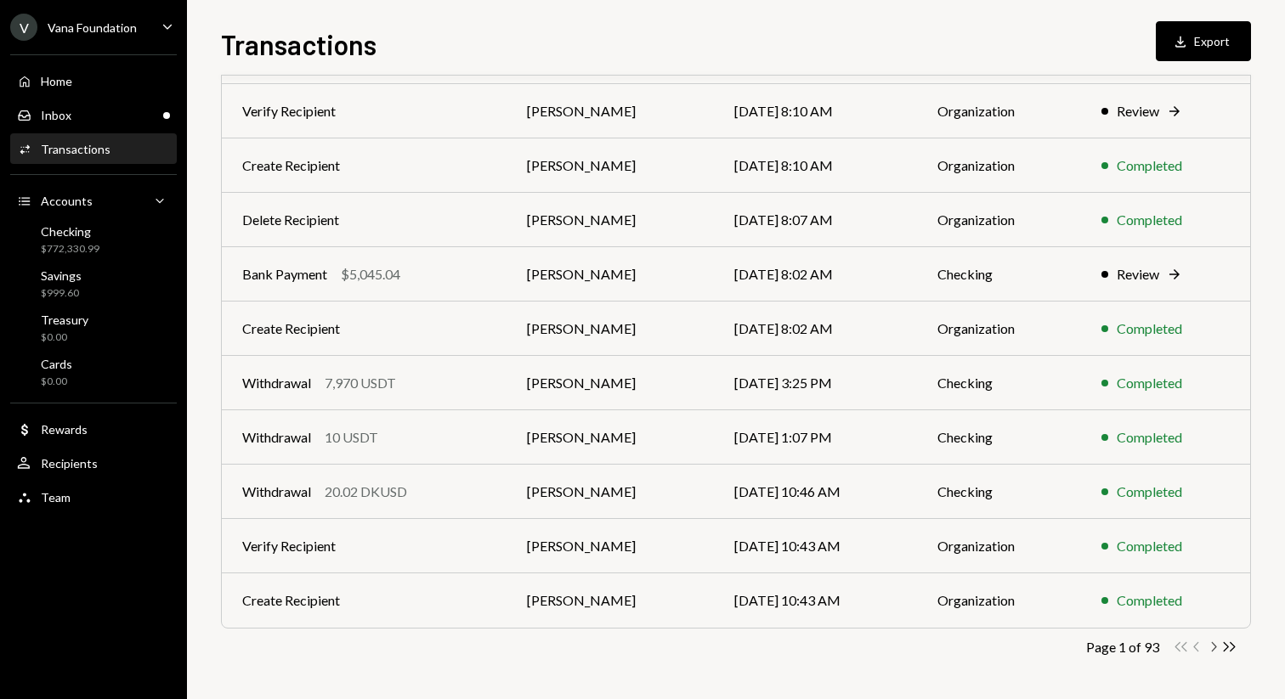
click at [1212, 645] on icon "Chevron Right" at bounding box center [1213, 647] width 16 height 16
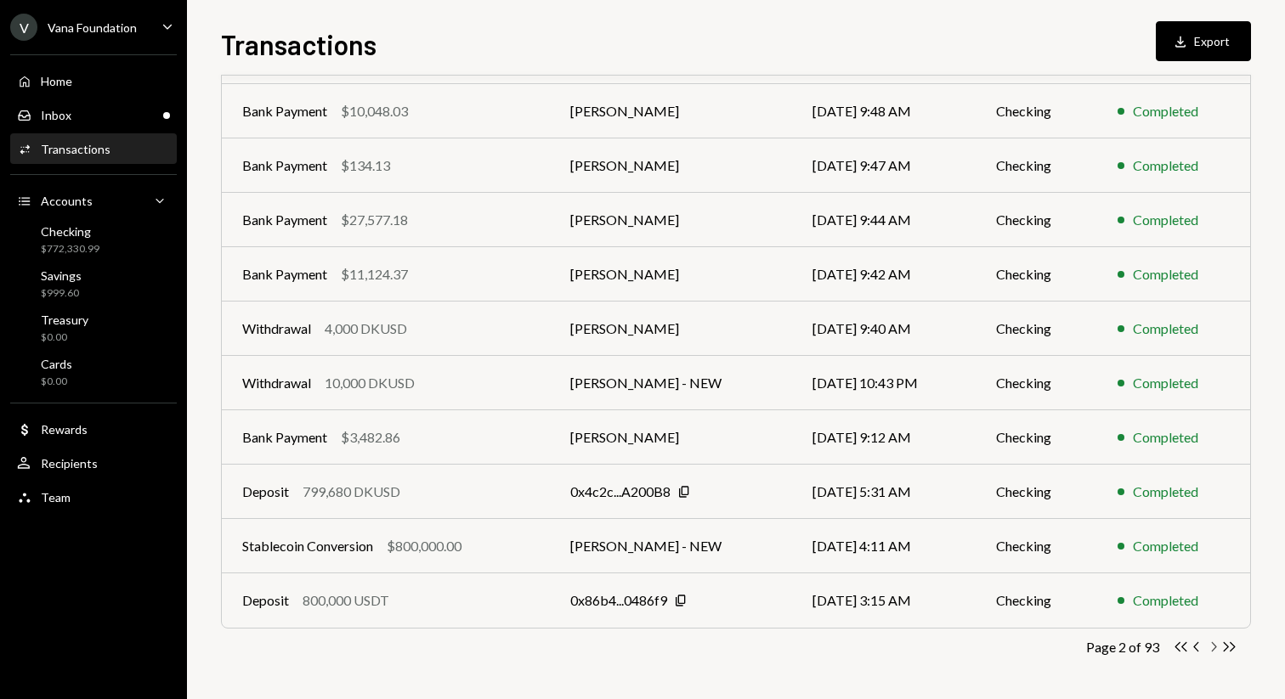
click at [1212, 645] on icon "Chevron Right" at bounding box center [1213, 647] width 16 height 16
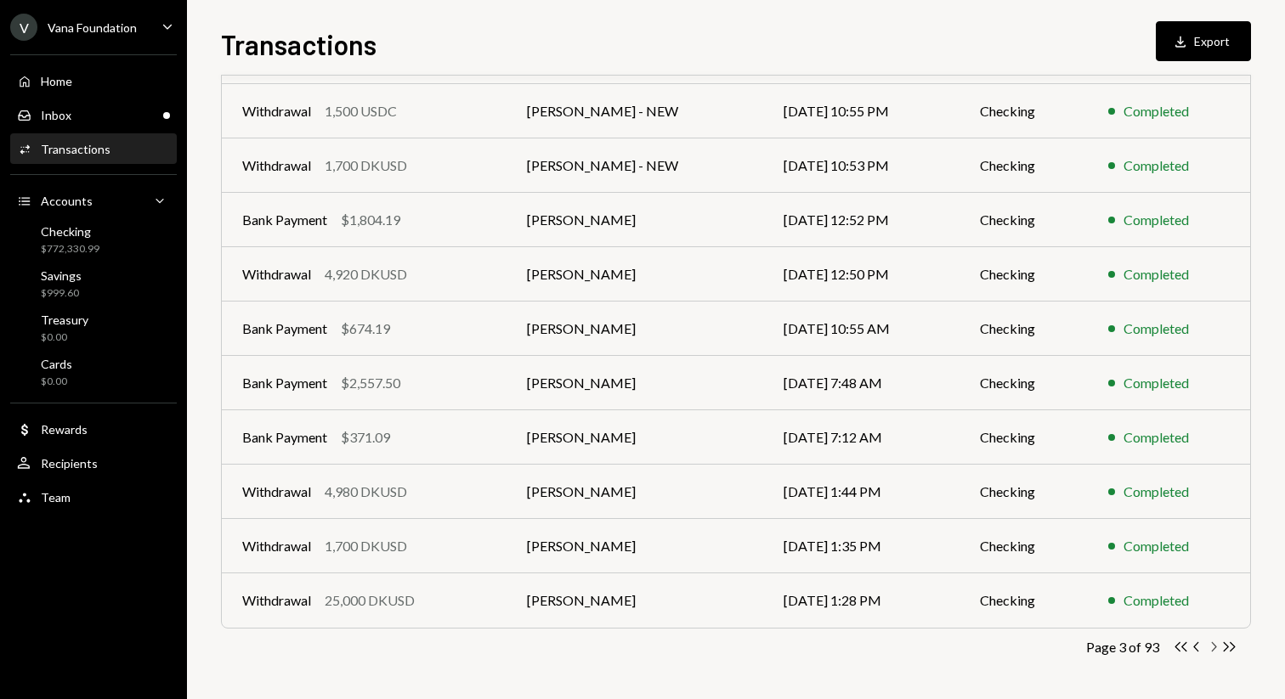
click at [1212, 645] on icon "Chevron Right" at bounding box center [1213, 647] width 16 height 16
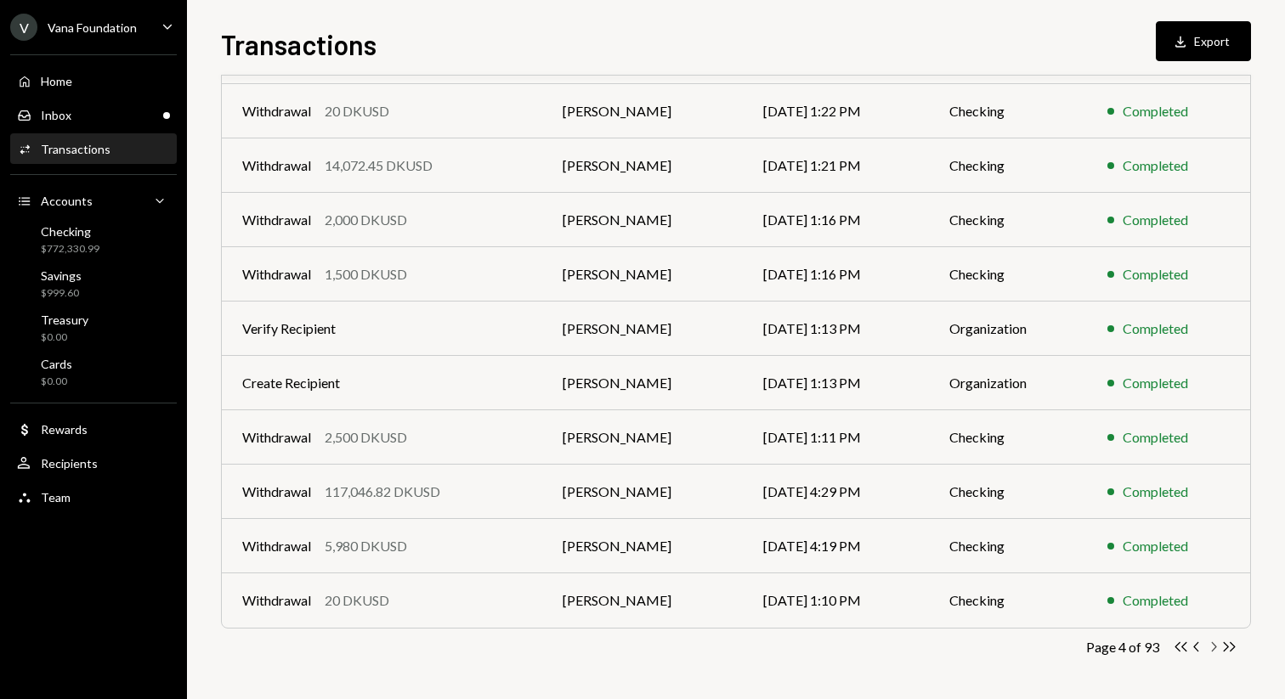
click at [1214, 649] on icon "button" at bounding box center [1214, 646] width 5 height 9
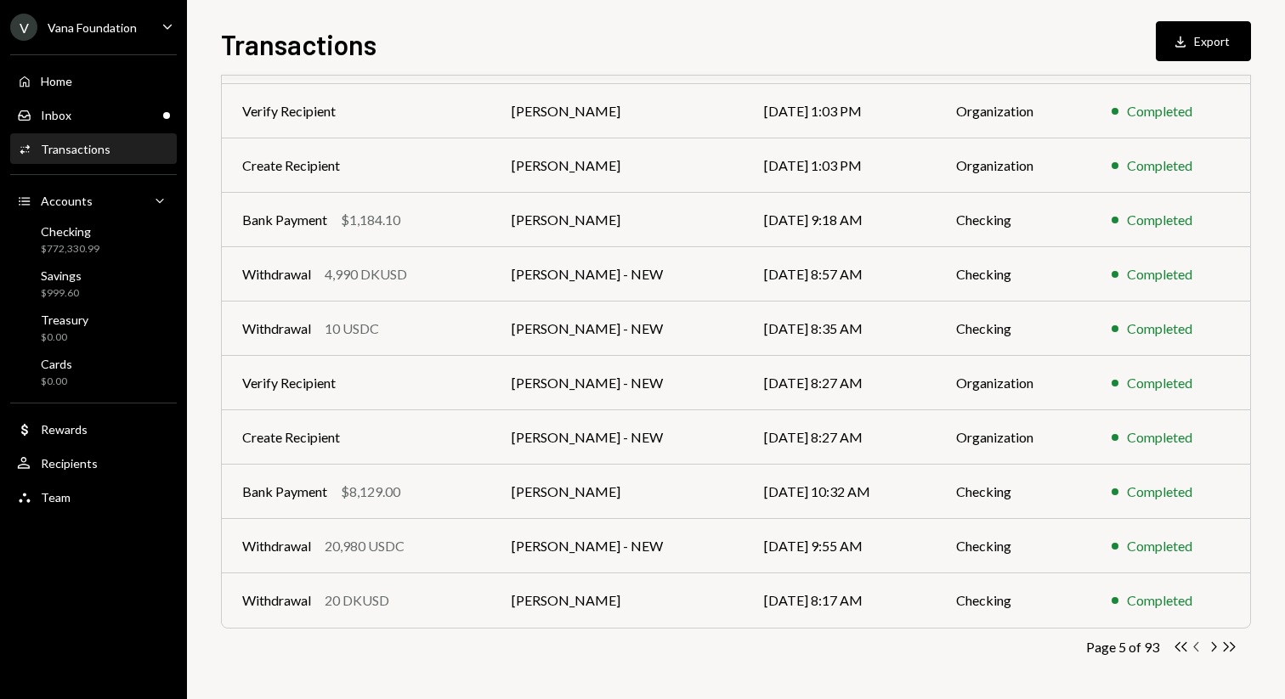
click at [1199, 645] on icon "Chevron Left" at bounding box center [1197, 647] width 16 height 16
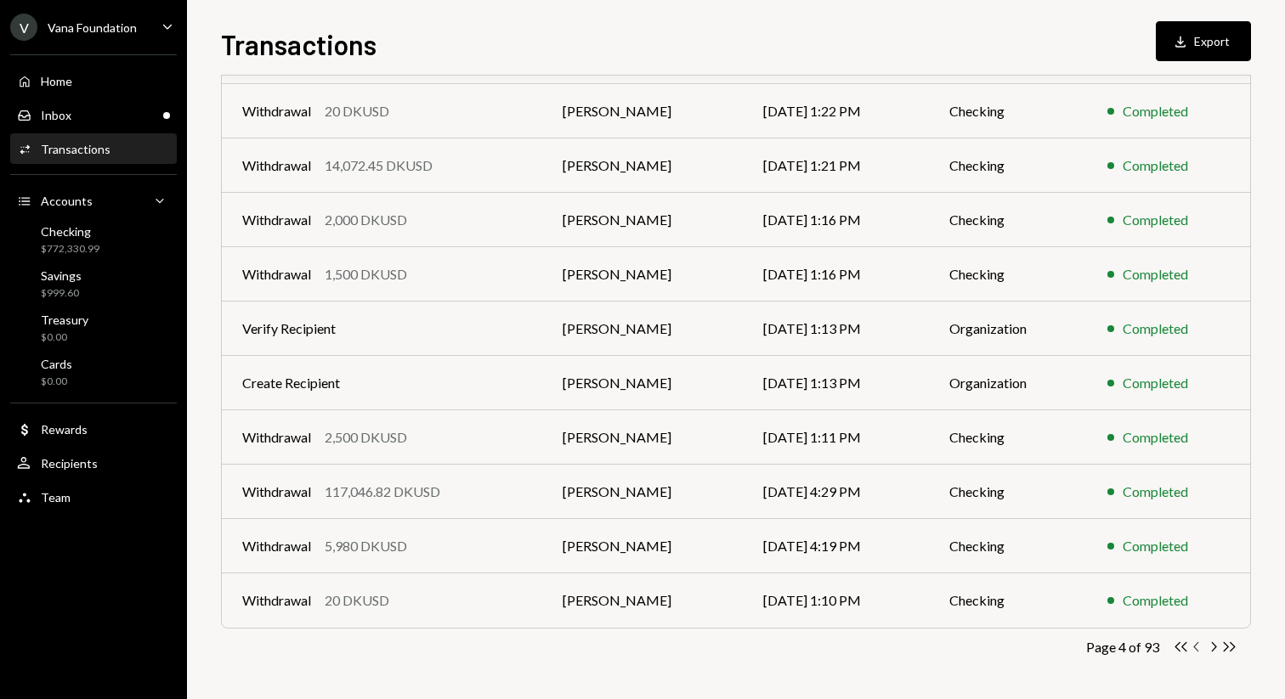
click at [1198, 645] on icon "Chevron Left" at bounding box center [1197, 647] width 16 height 16
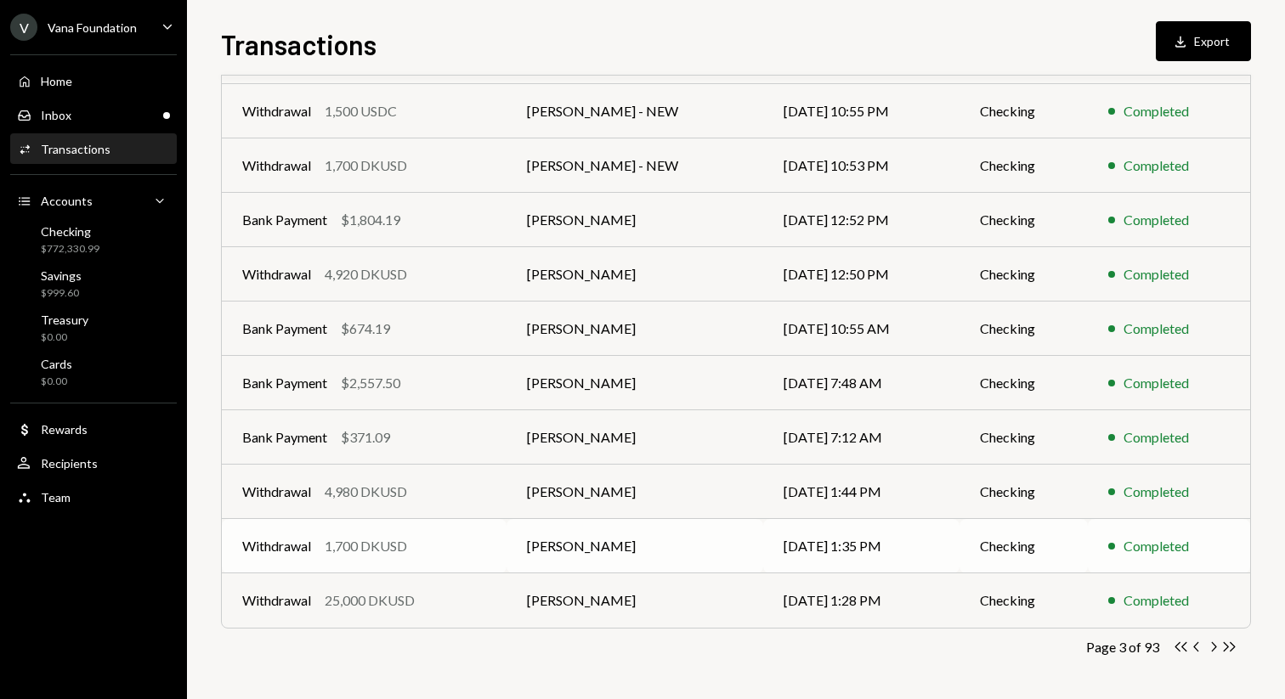
click at [660, 547] on td "[PERSON_NAME]" at bounding box center [634, 546] width 257 height 54
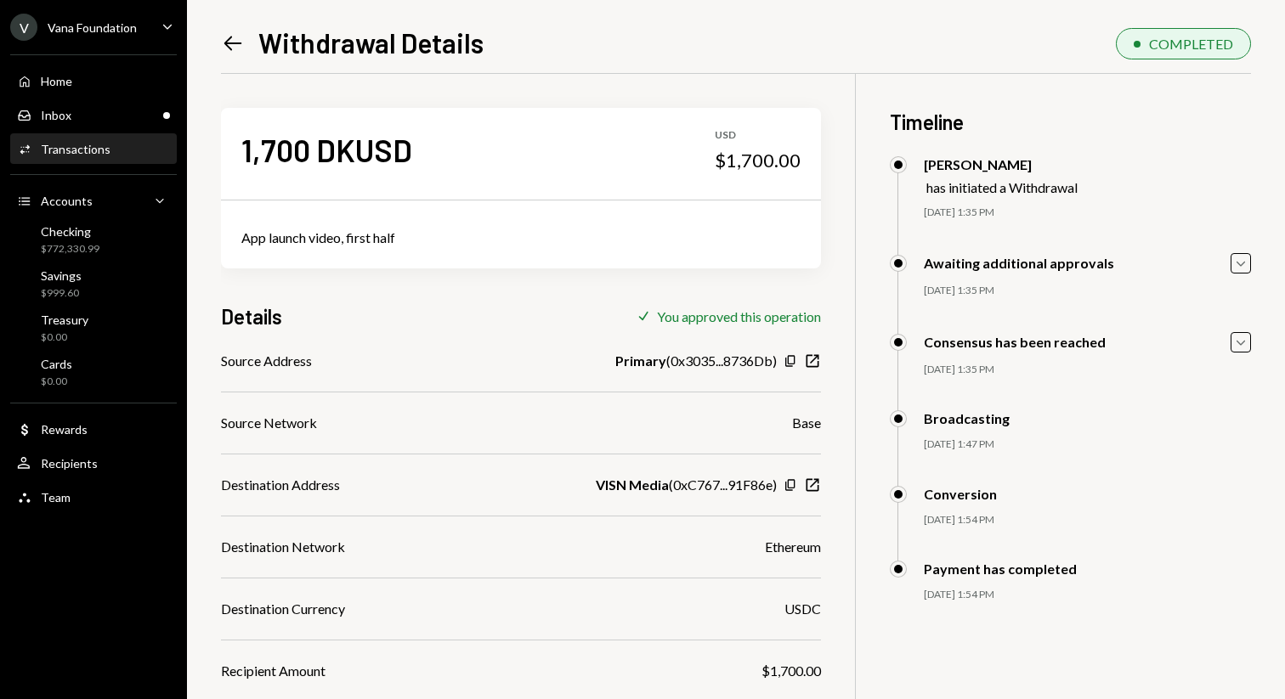
click at [233, 37] on icon "Left Arrow" at bounding box center [233, 43] width 24 height 24
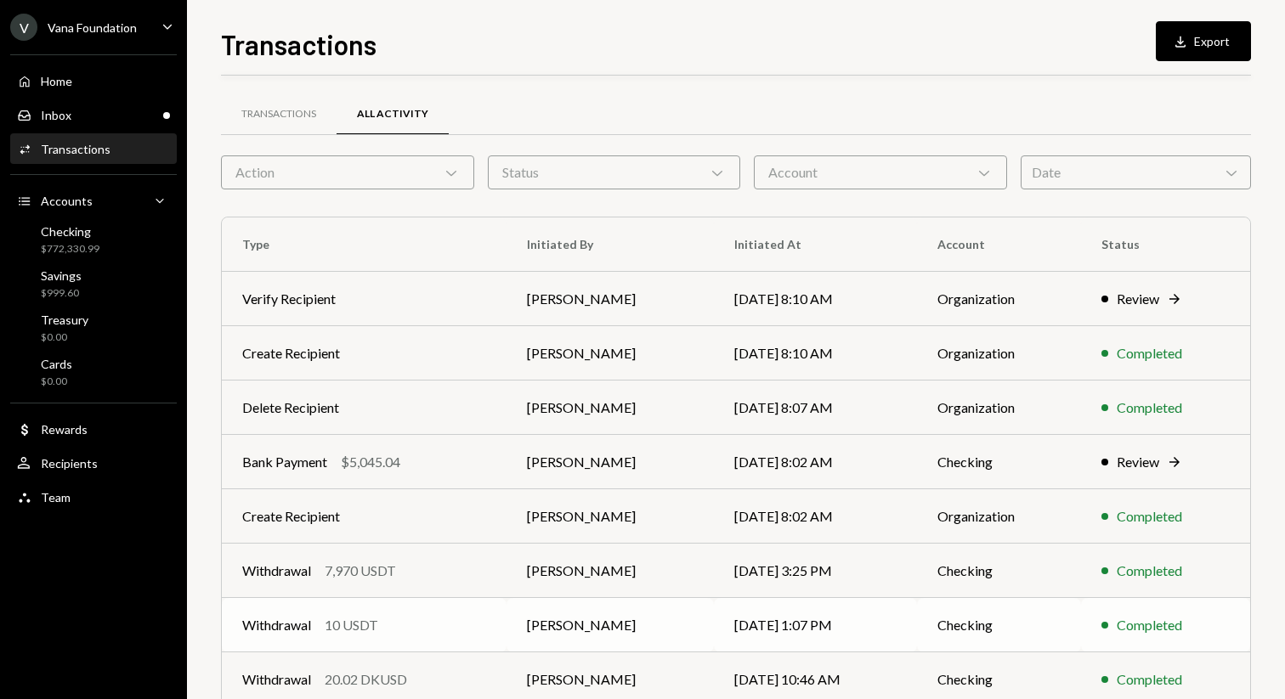
scroll to position [188, 0]
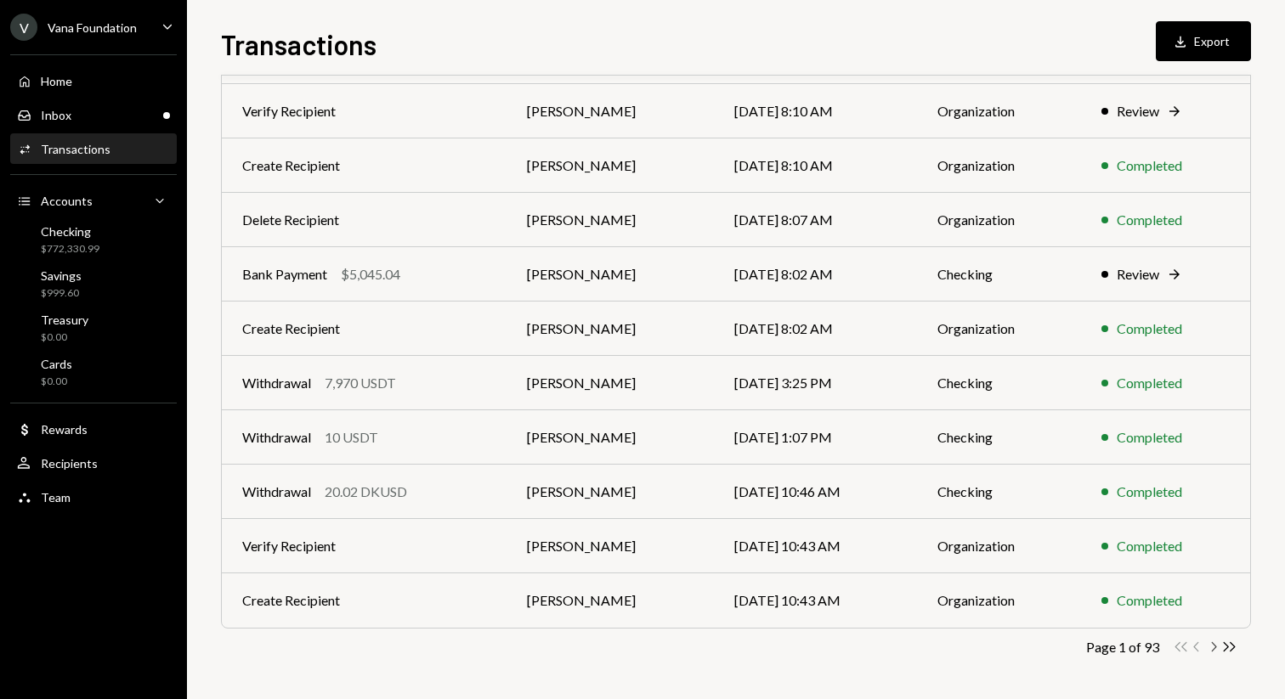
click at [1214, 644] on icon "button" at bounding box center [1214, 646] width 5 height 9
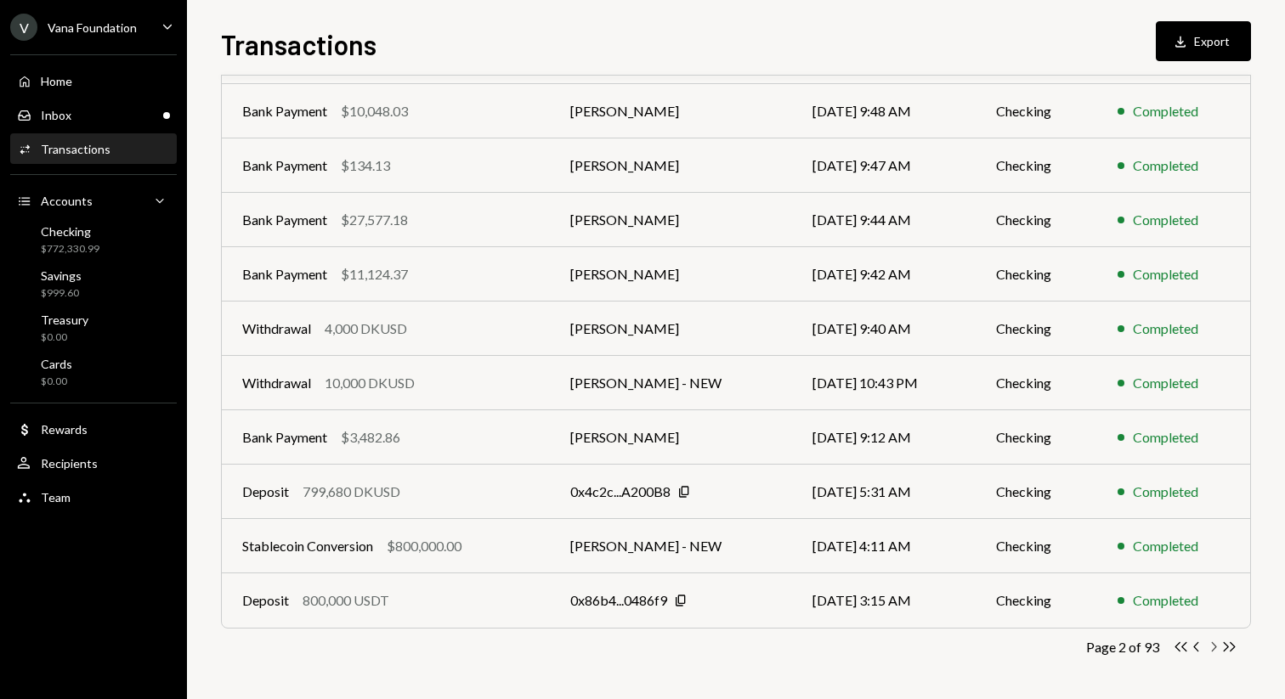
click at [1214, 644] on icon "button" at bounding box center [1214, 646] width 5 height 9
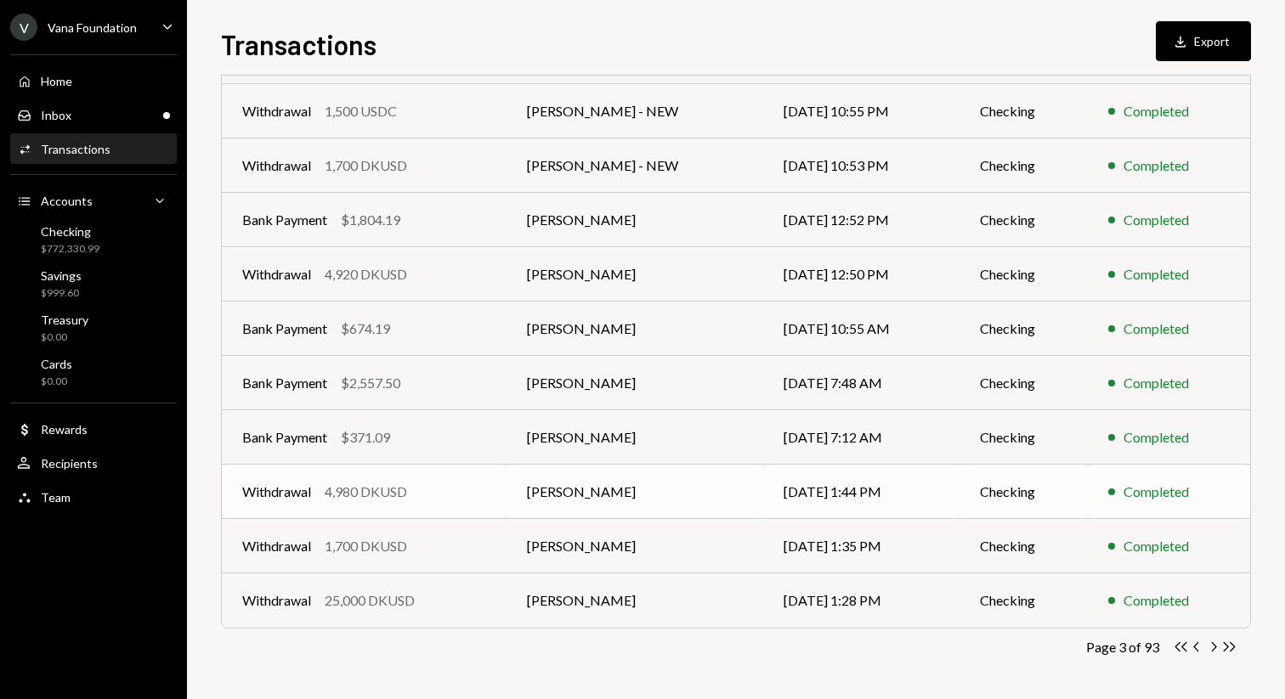
click at [921, 488] on td "[DATE] 1:44 PM" at bounding box center [861, 492] width 196 height 54
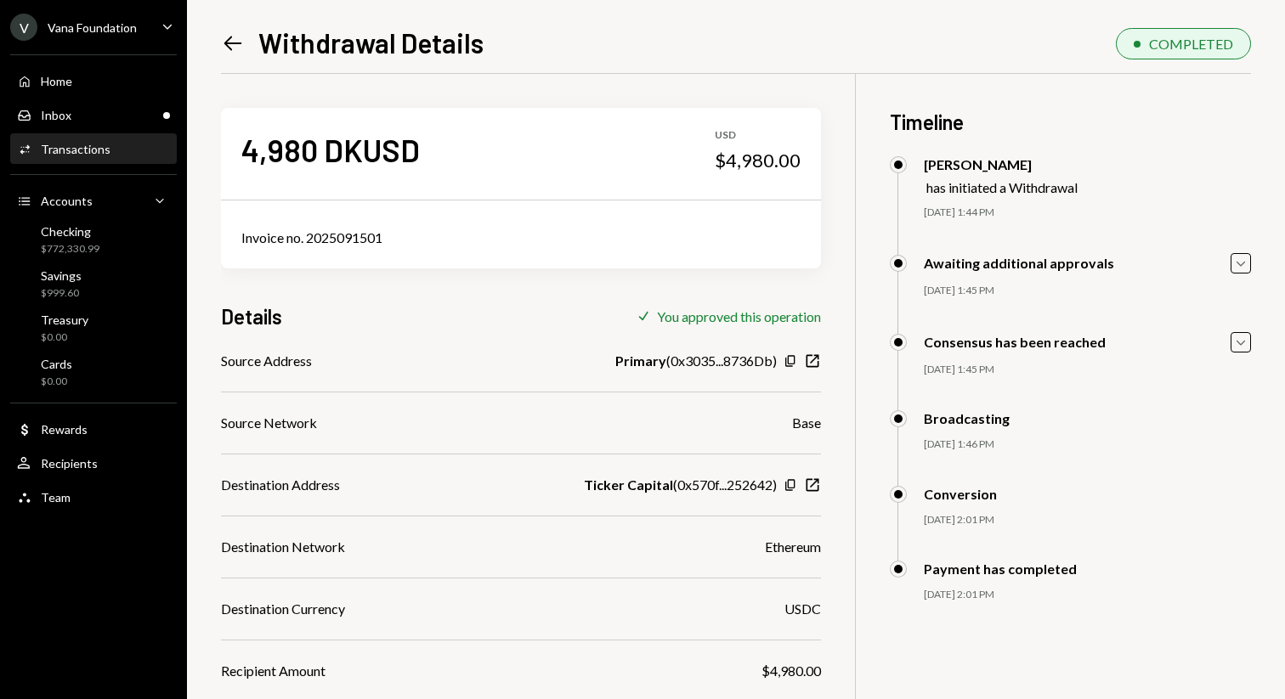
click at [231, 47] on icon "Left Arrow" at bounding box center [233, 43] width 24 height 24
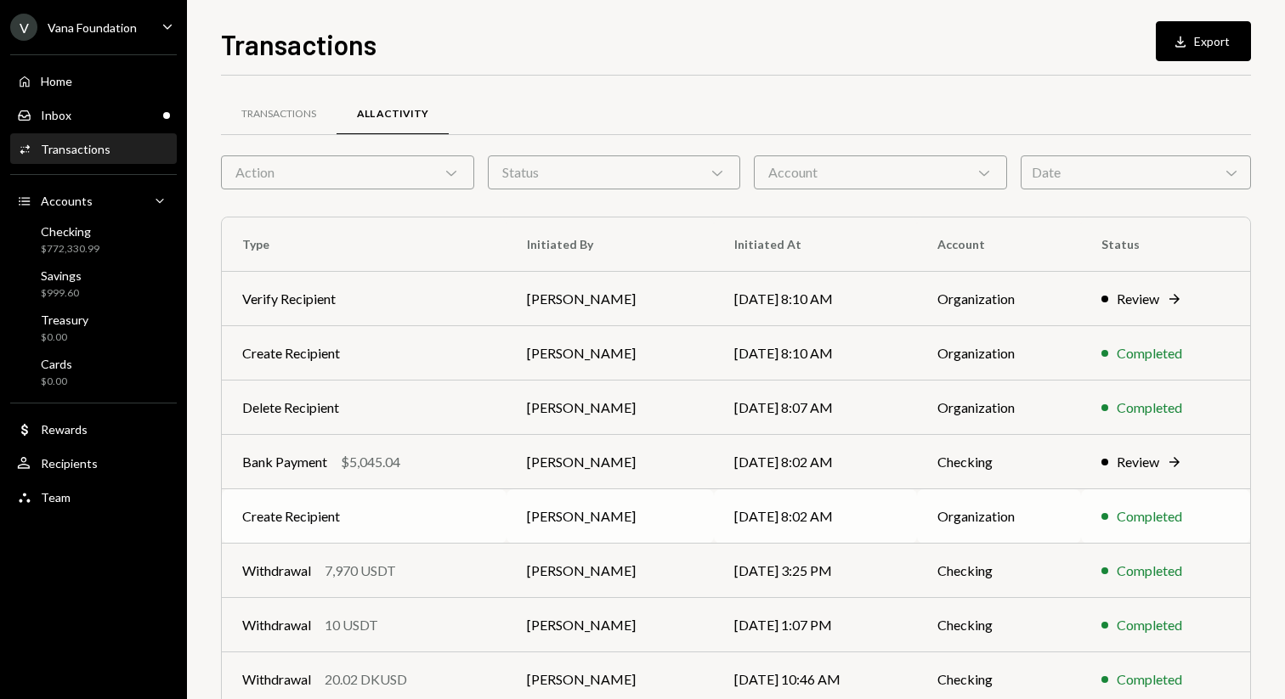
scroll to position [188, 0]
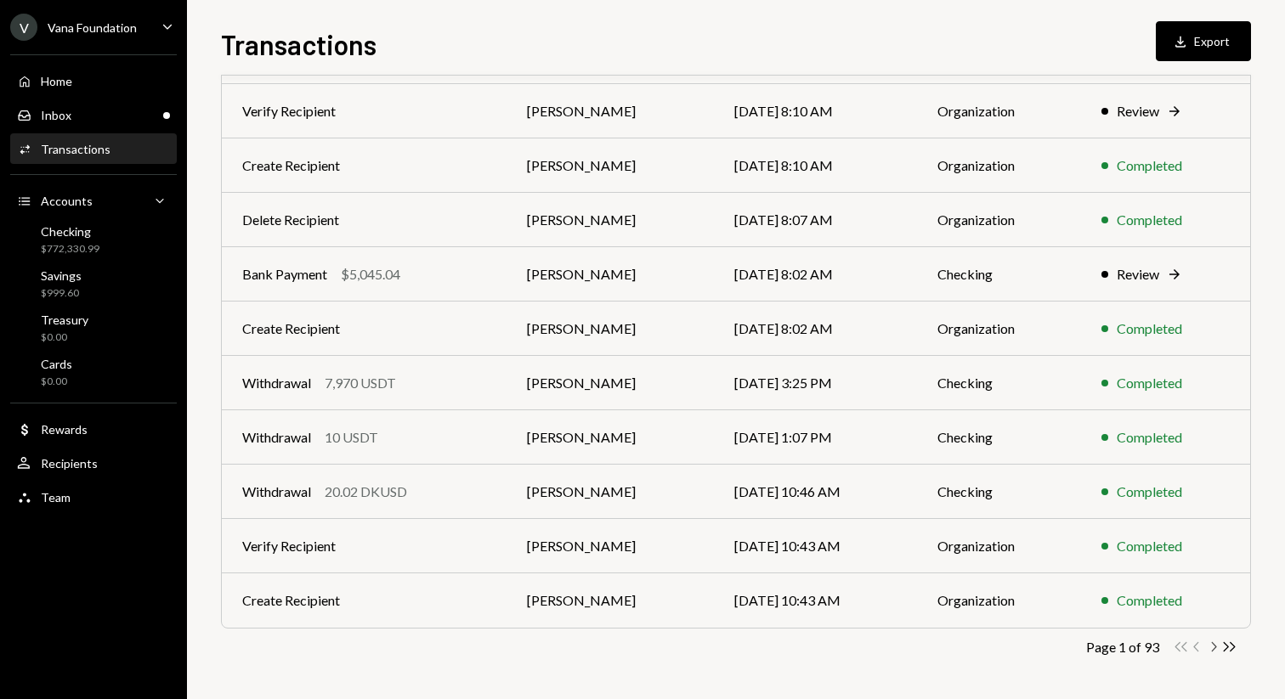
click at [1217, 643] on icon "Chevron Right" at bounding box center [1213, 647] width 16 height 16
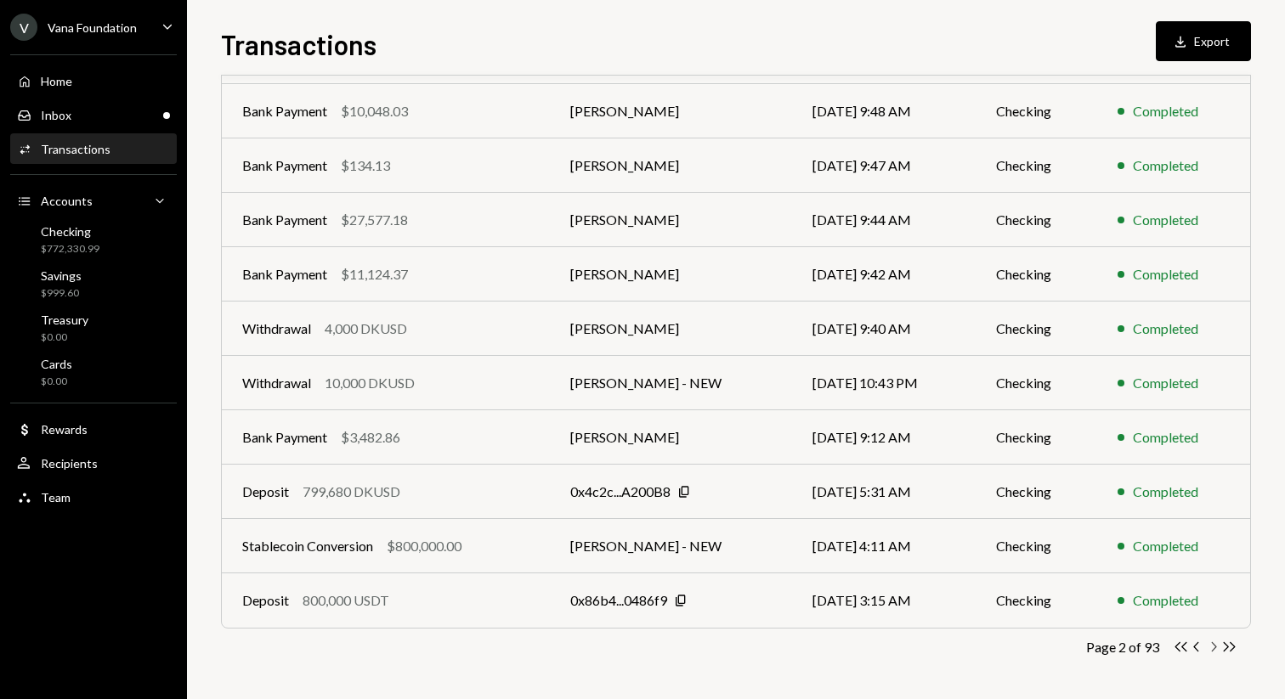
click at [1217, 643] on icon "Chevron Right" at bounding box center [1213, 647] width 16 height 16
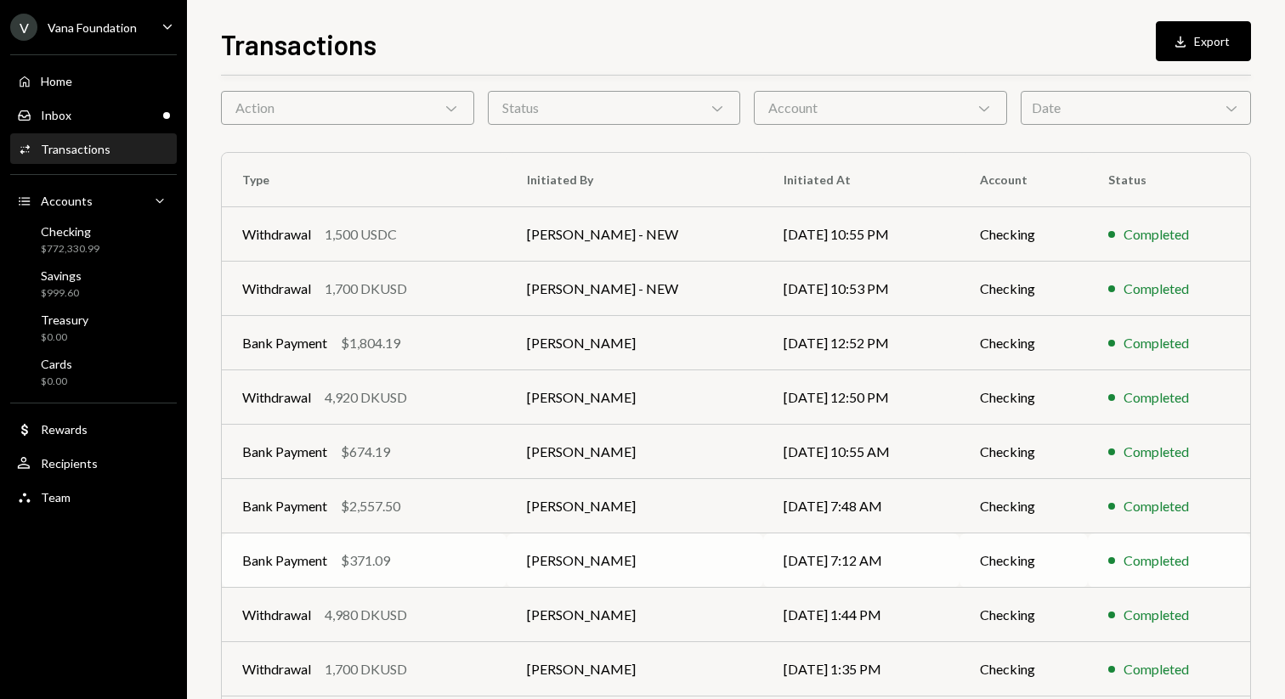
scroll to position [60, 0]
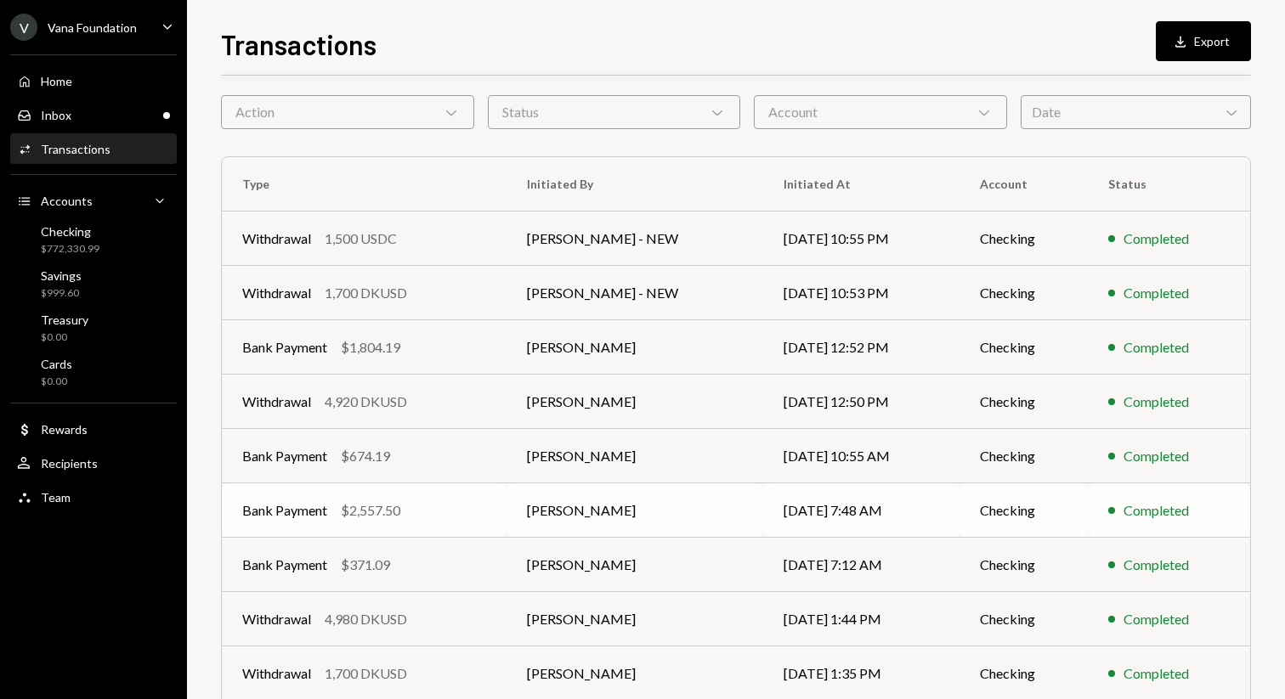
click at [772, 527] on td "[DATE] 7:48 AM" at bounding box center [861, 511] width 196 height 54
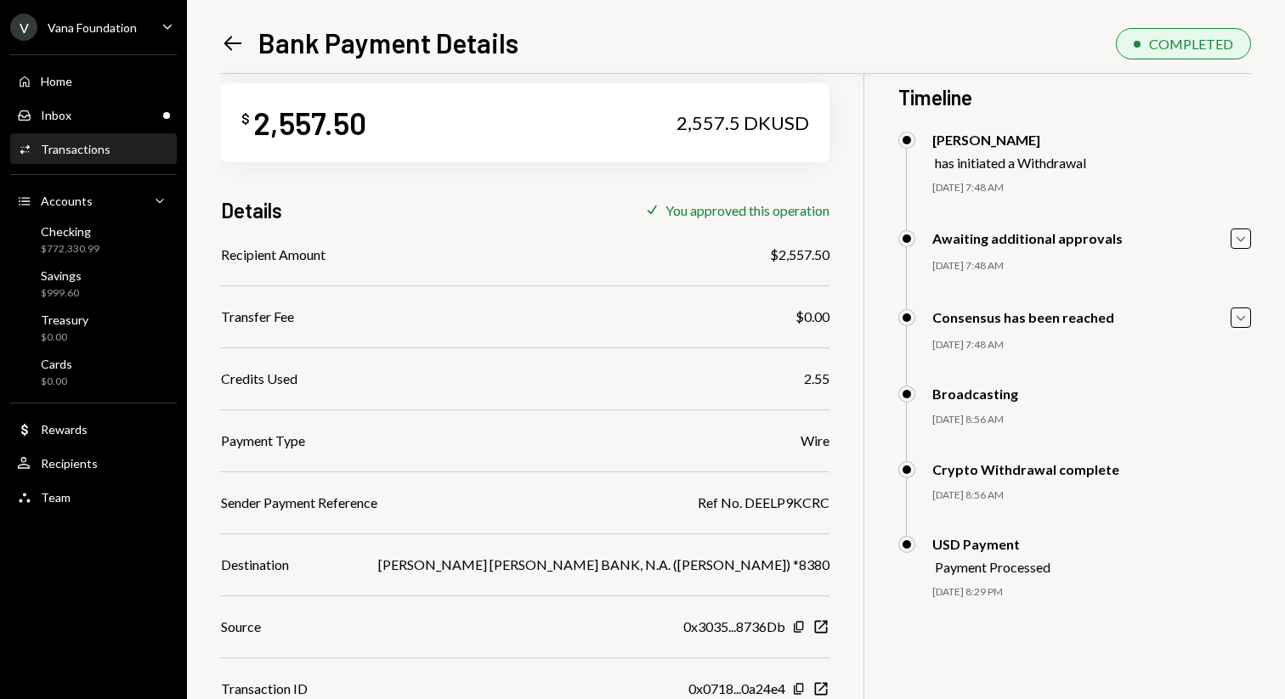
scroll to position [26, 0]
click at [235, 42] on icon "Left Arrow" at bounding box center [233, 43] width 24 height 24
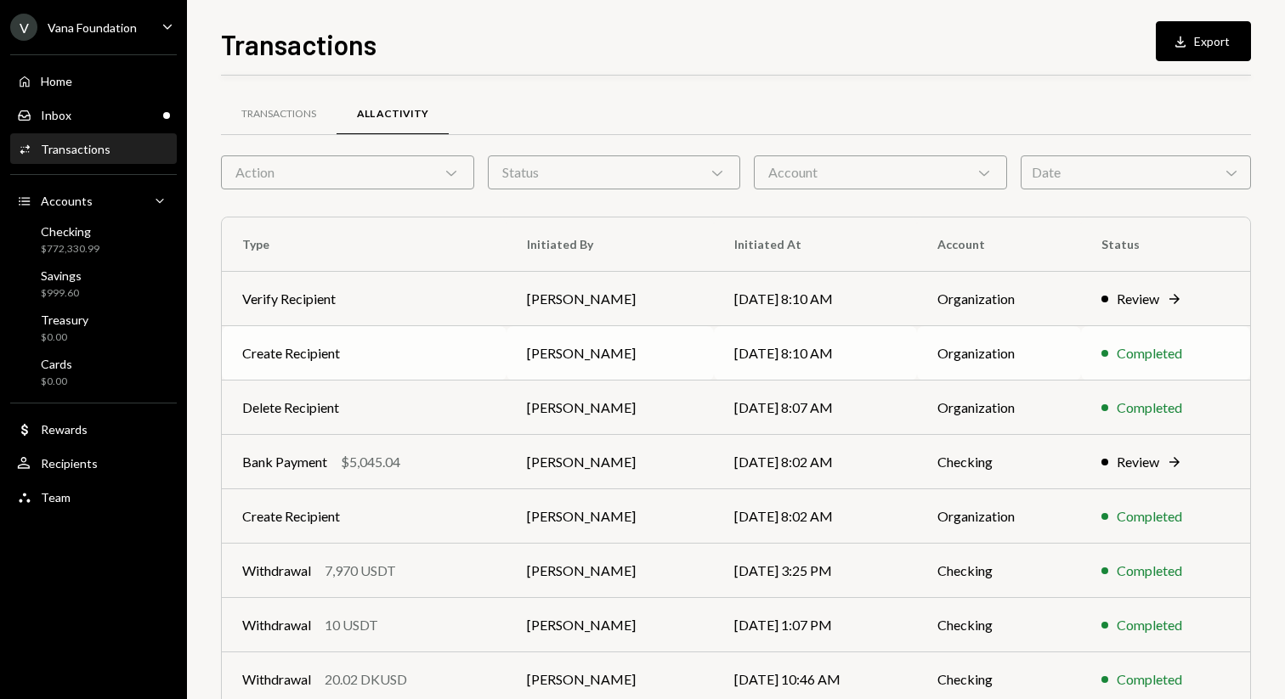
scroll to position [188, 0]
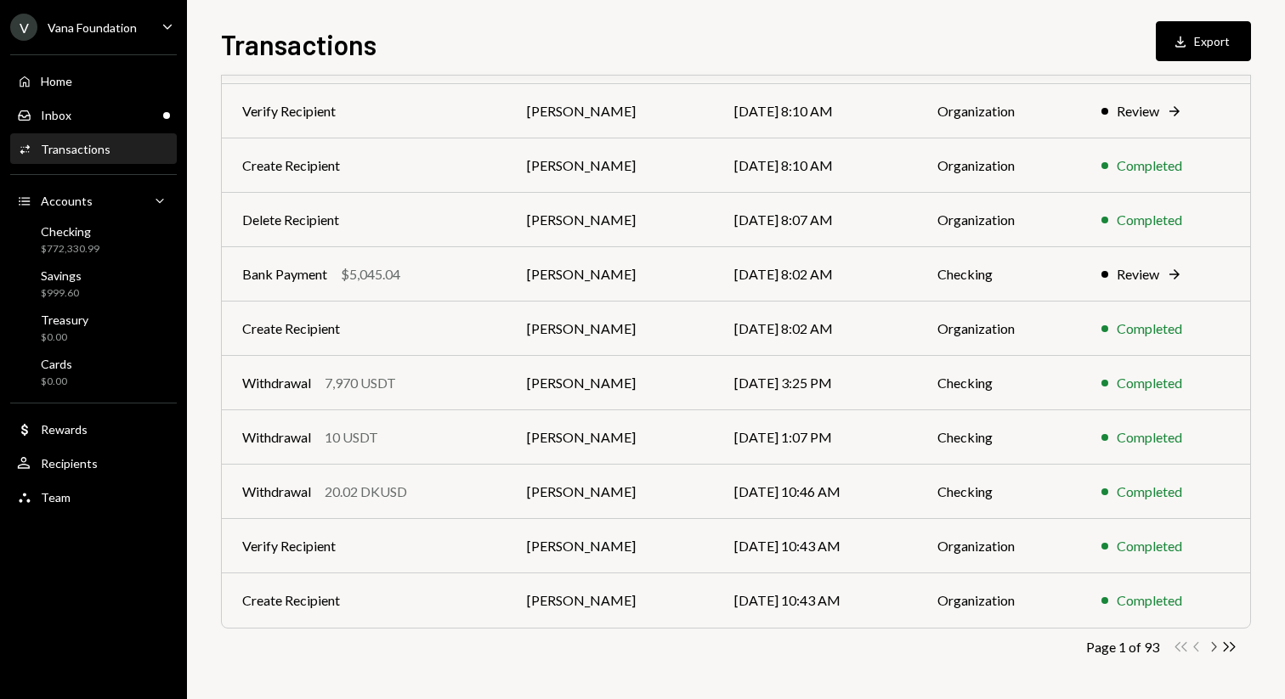
click at [1213, 647] on icon "Chevron Right" at bounding box center [1213, 647] width 16 height 16
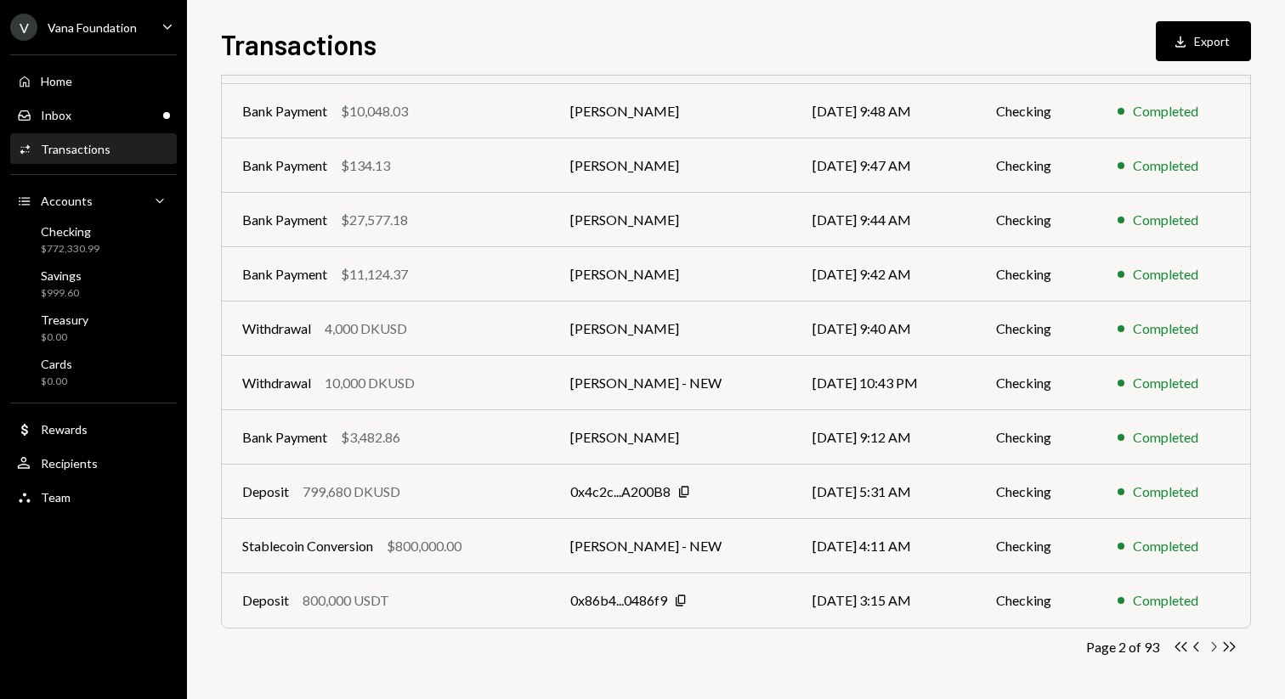
click at [1213, 647] on icon "Chevron Right" at bounding box center [1213, 647] width 16 height 16
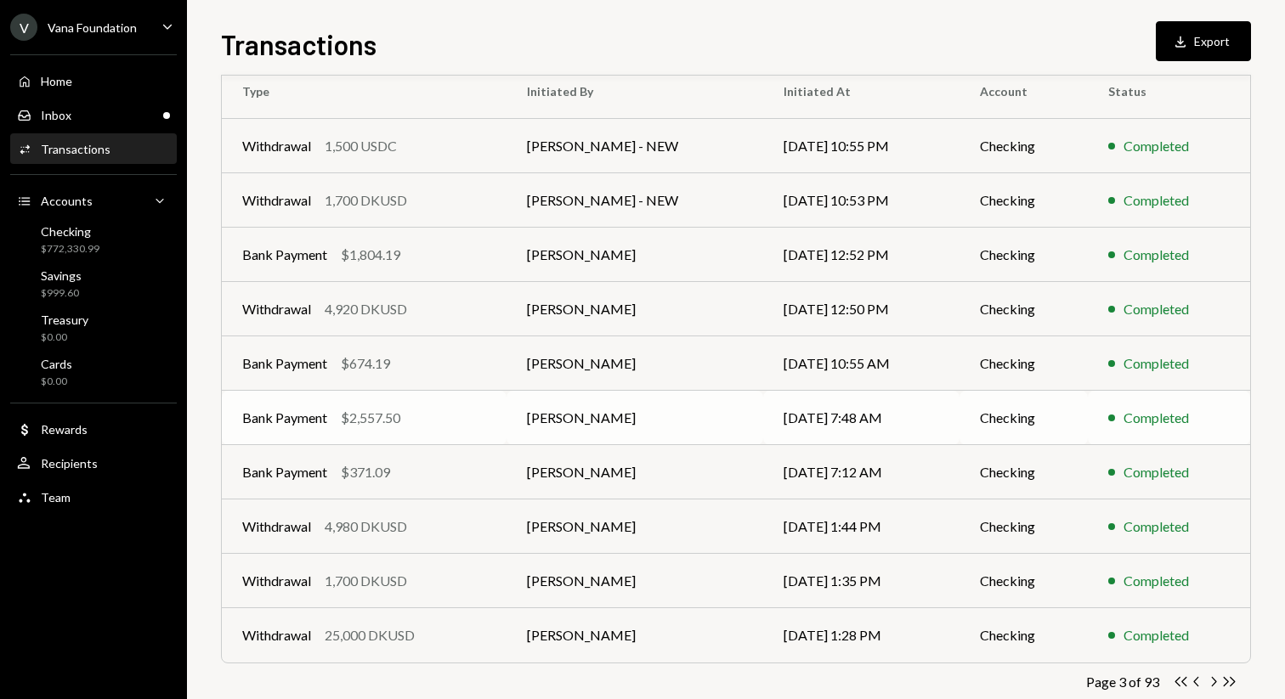
scroll to position [133, 0]
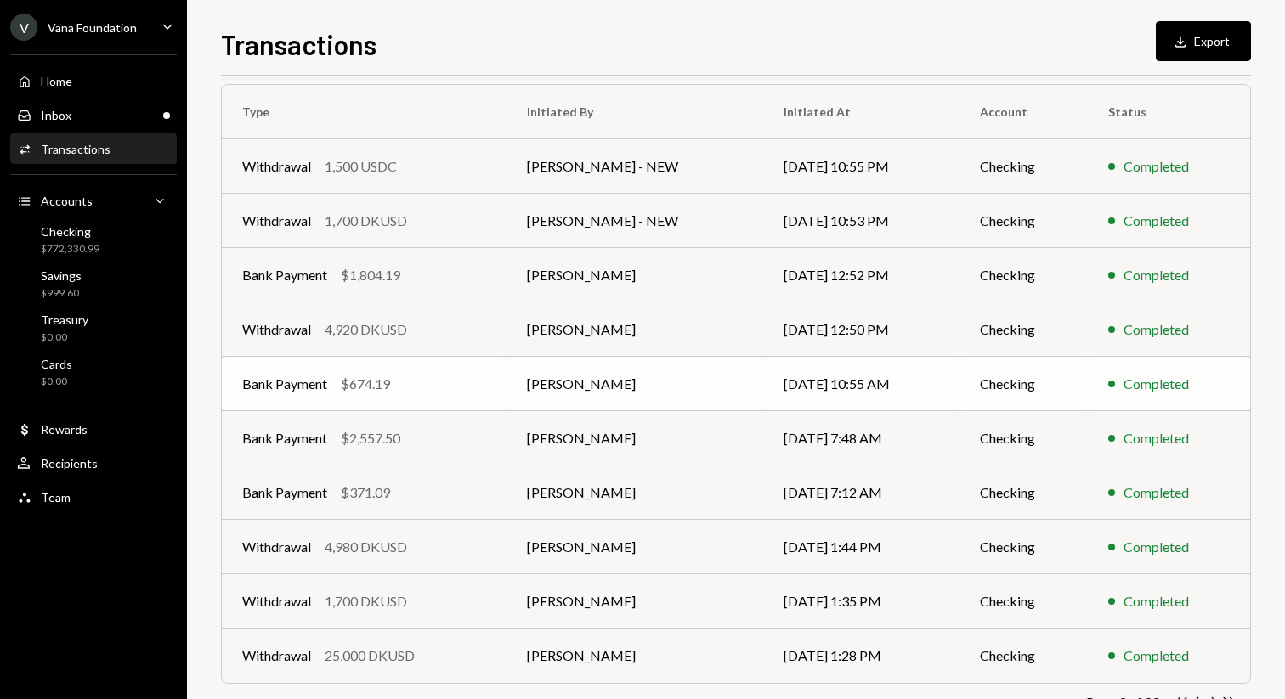
click at [722, 388] on td "[PERSON_NAME]" at bounding box center [634, 384] width 257 height 54
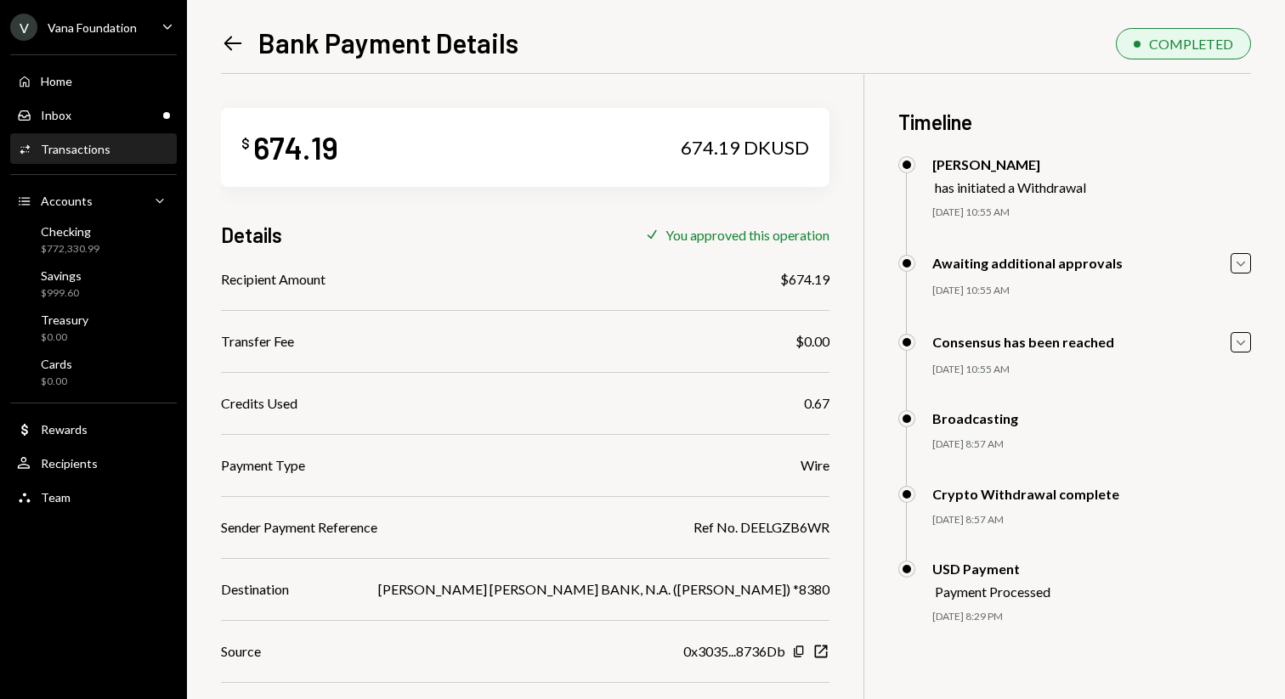
click at [236, 37] on icon "Left Arrow" at bounding box center [233, 43] width 24 height 24
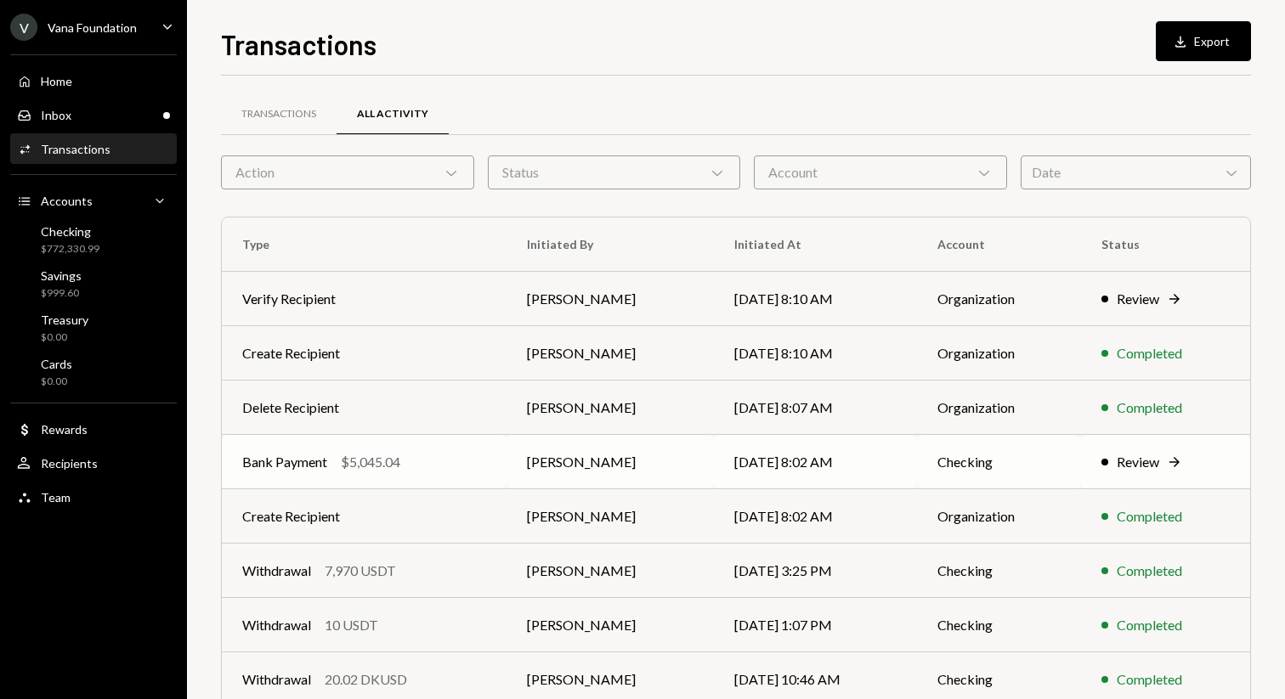
scroll to position [188, 0]
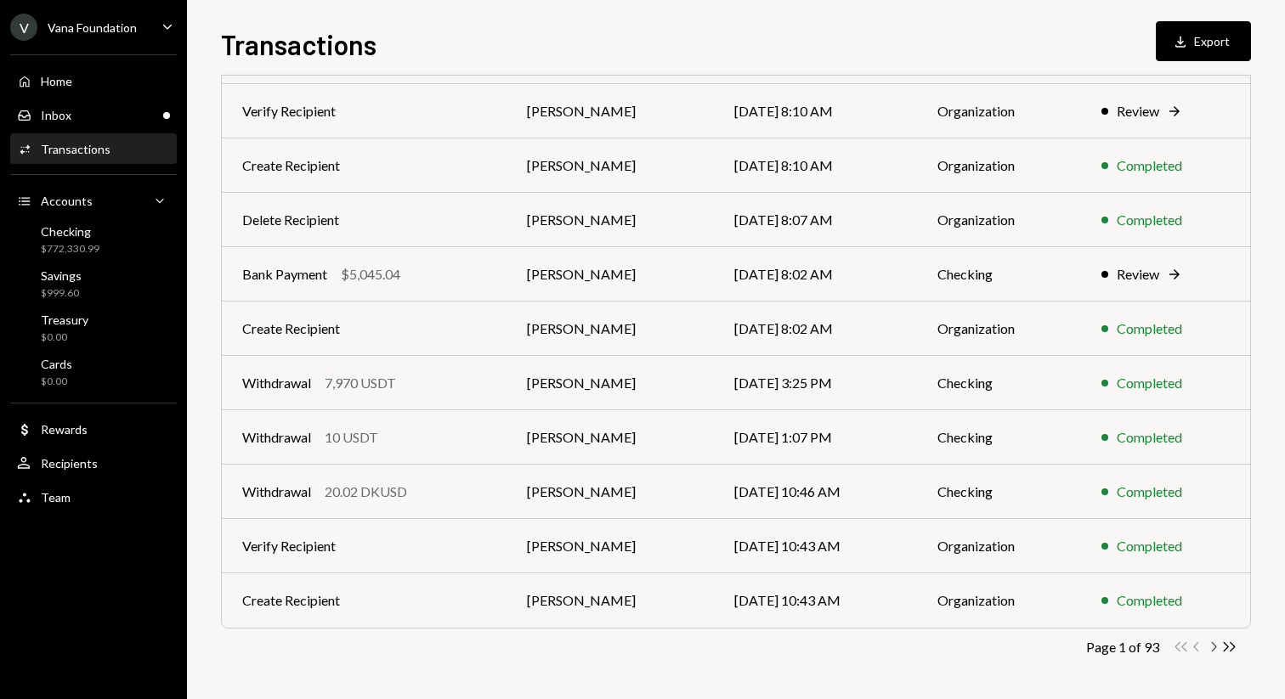
click at [1212, 646] on icon "Chevron Right" at bounding box center [1213, 647] width 16 height 16
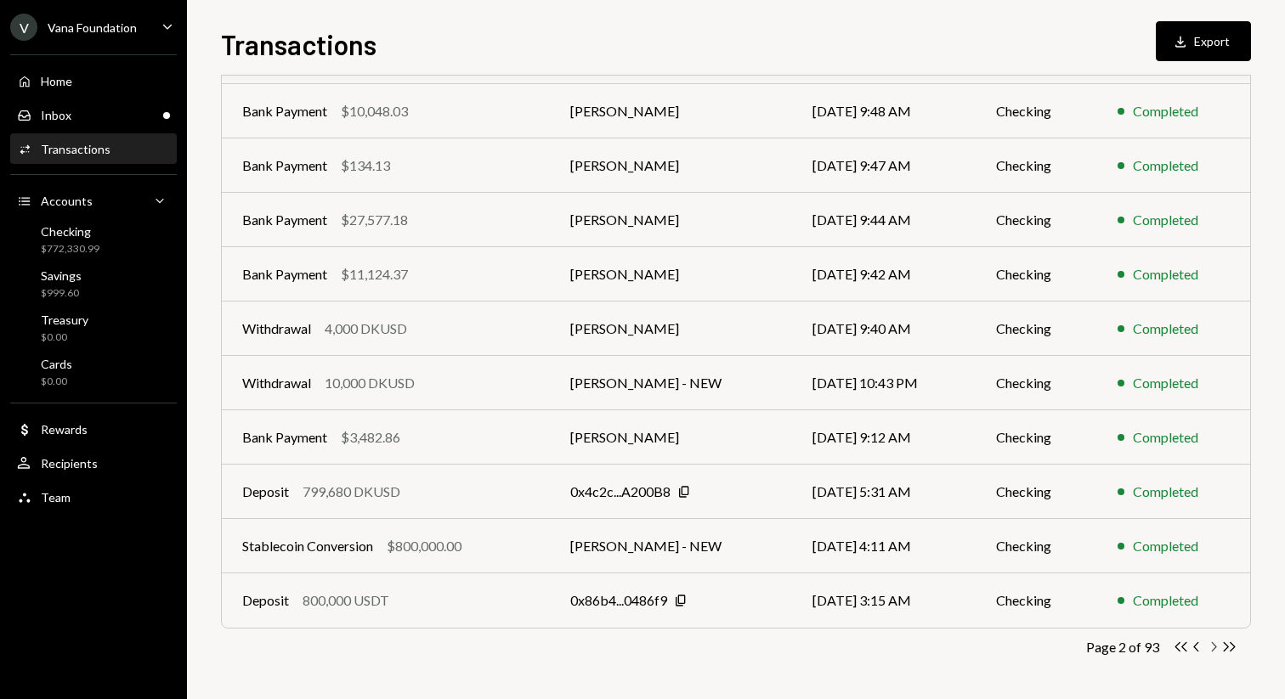
click at [1212, 646] on icon "Chevron Right" at bounding box center [1213, 647] width 16 height 16
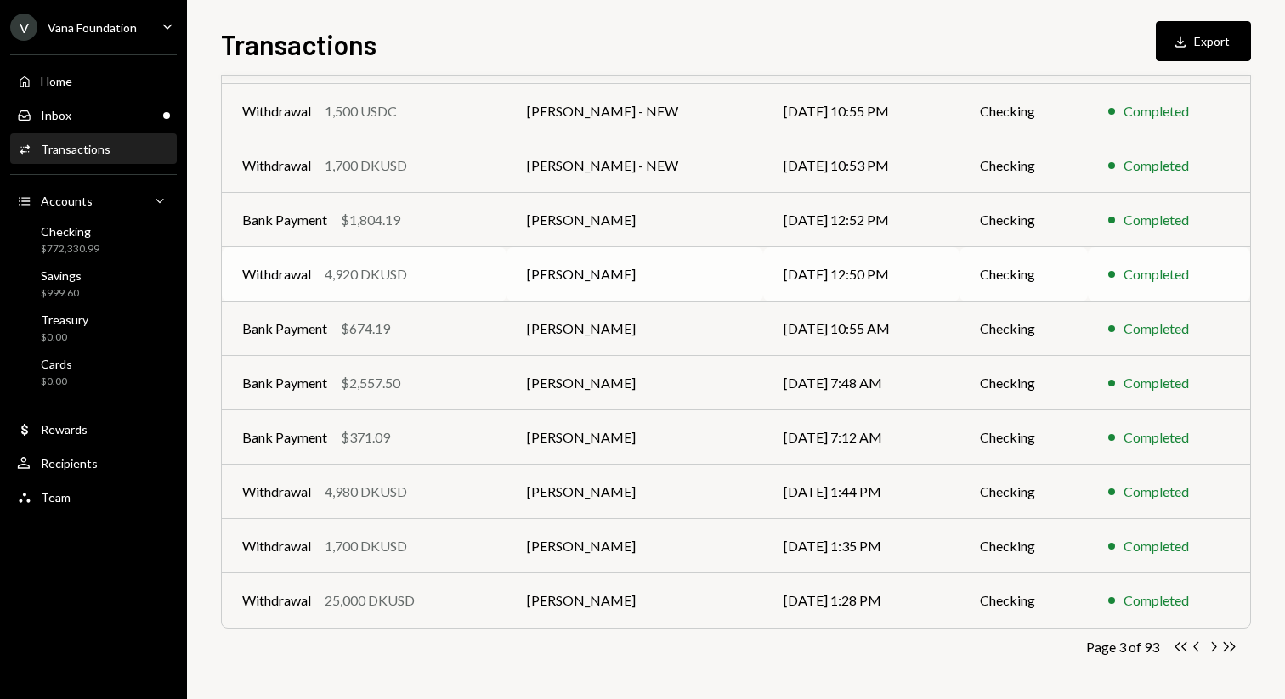
click at [1055, 249] on td "Checking" at bounding box center [1023, 274] width 128 height 54
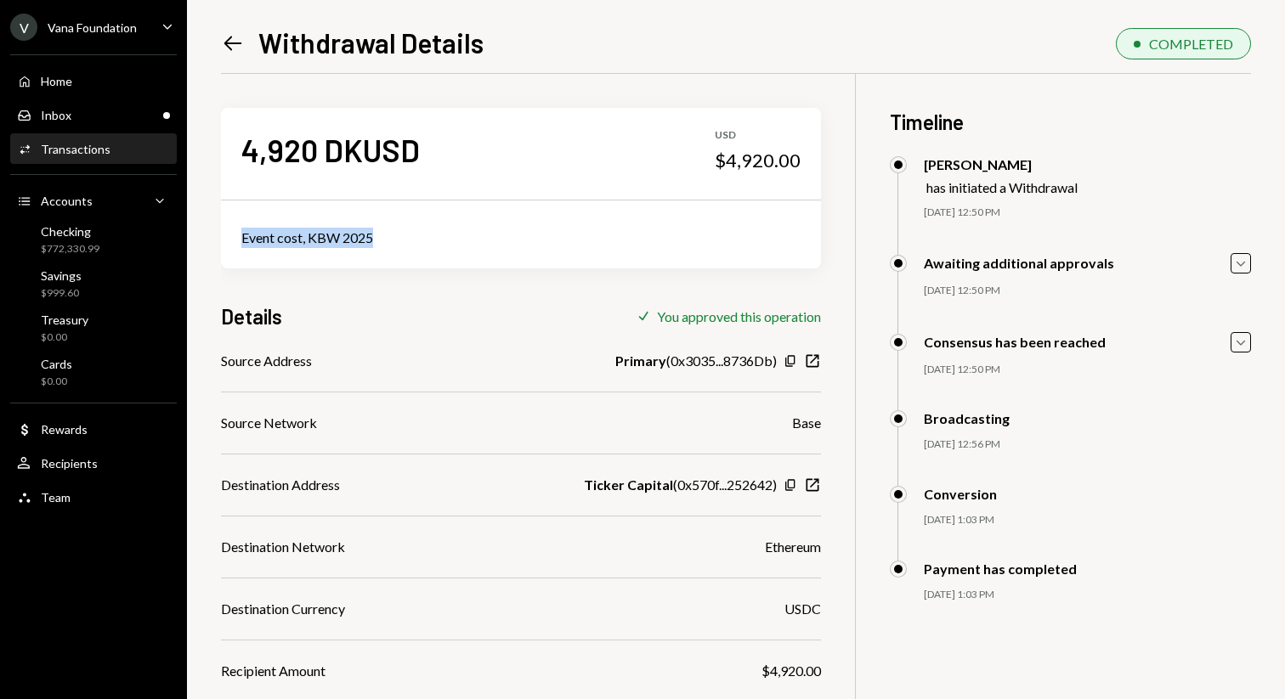
drag, startPoint x: 388, startPoint y: 233, endPoint x: 240, endPoint y: 238, distance: 148.0
click at [240, 238] on div "Event cost, KBW 2025" at bounding box center [521, 237] width 600 height 61
copy div "Event cost, KBW 2025"
click at [231, 43] on icon at bounding box center [233, 44] width 18 height 14
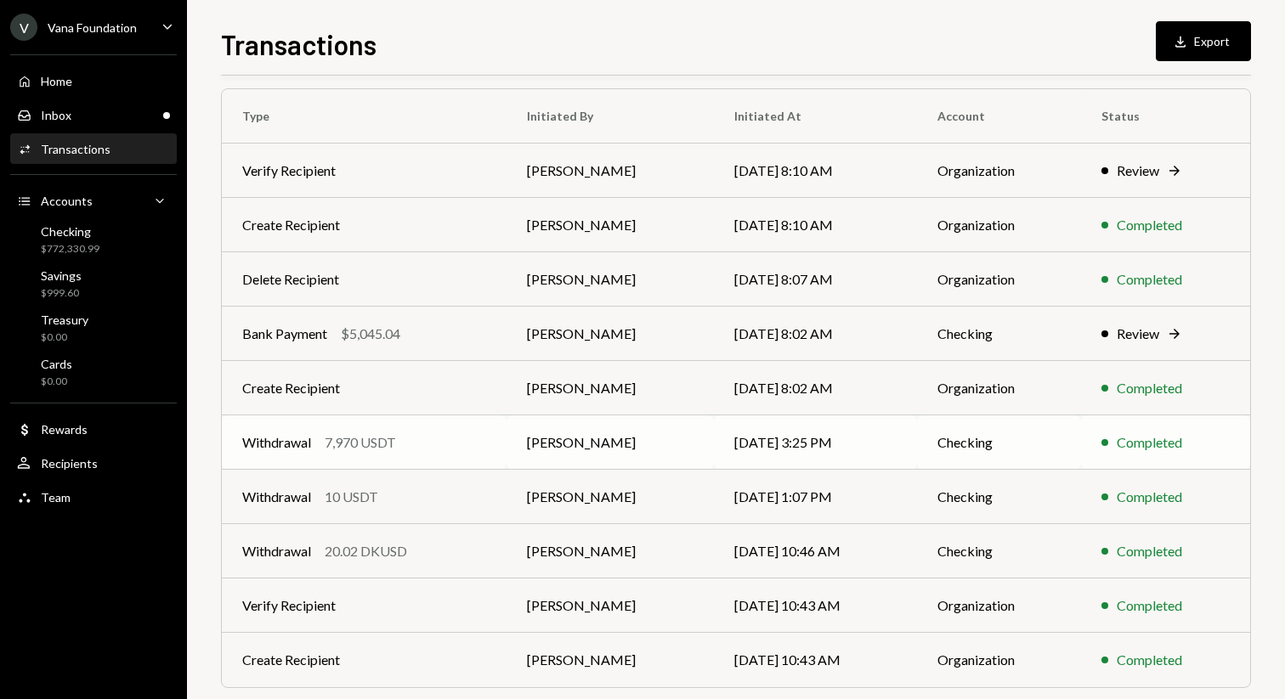
scroll to position [188, 0]
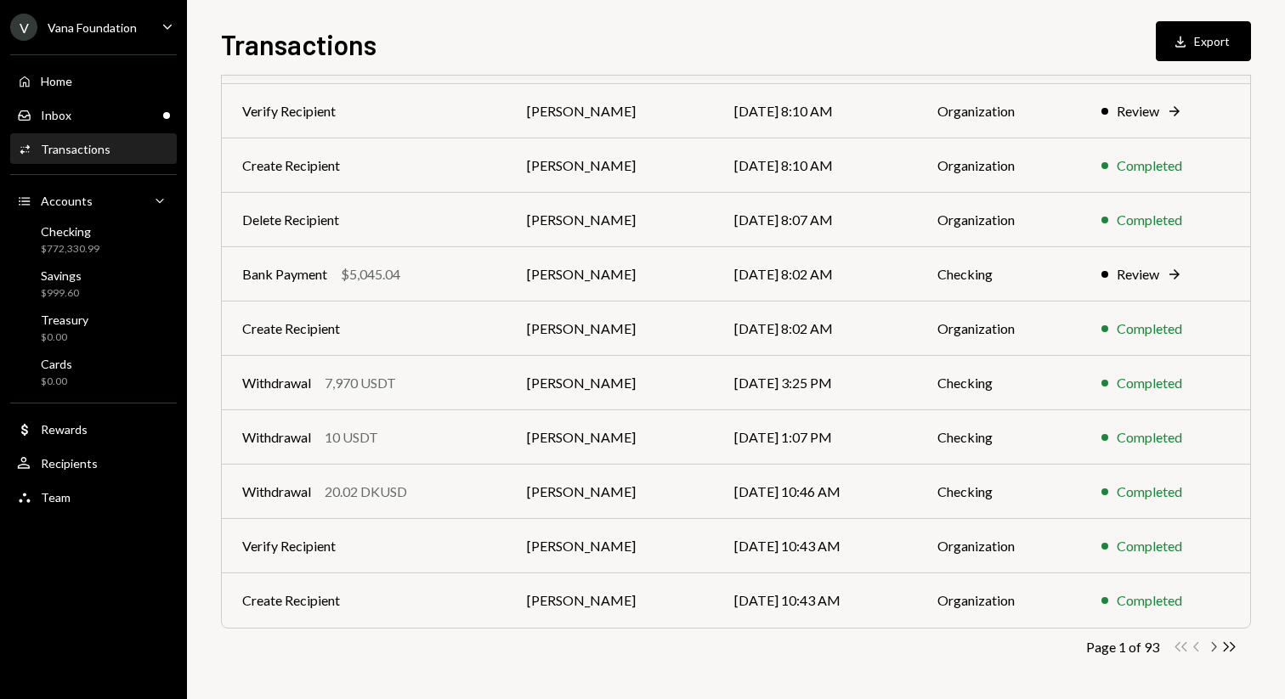
click at [1213, 642] on icon "Chevron Right" at bounding box center [1213, 647] width 16 height 16
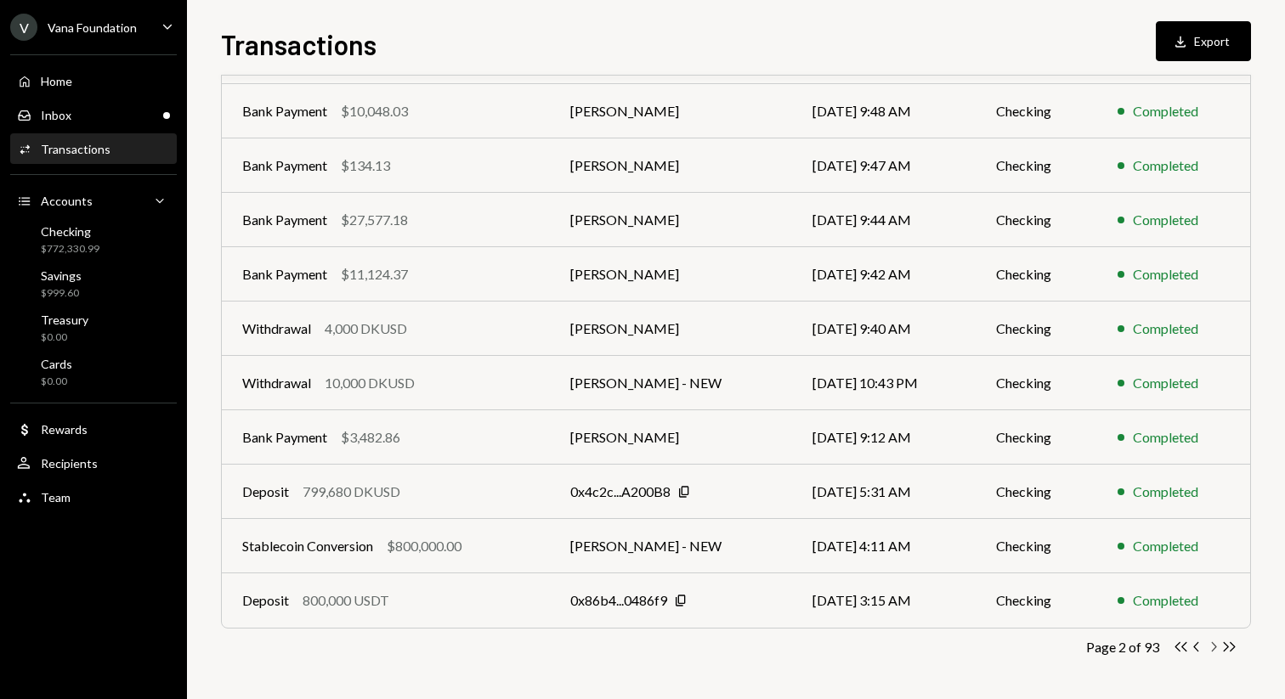
click at [1213, 642] on icon "Chevron Right" at bounding box center [1213, 647] width 16 height 16
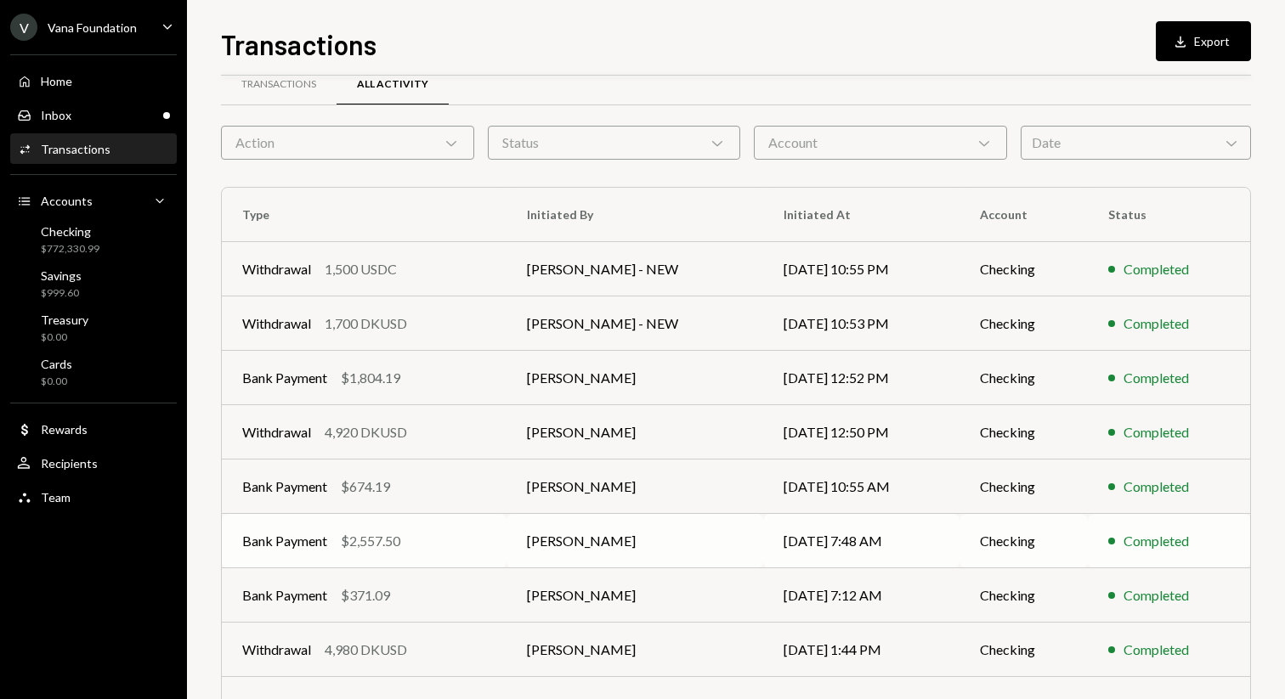
scroll to position [9, 0]
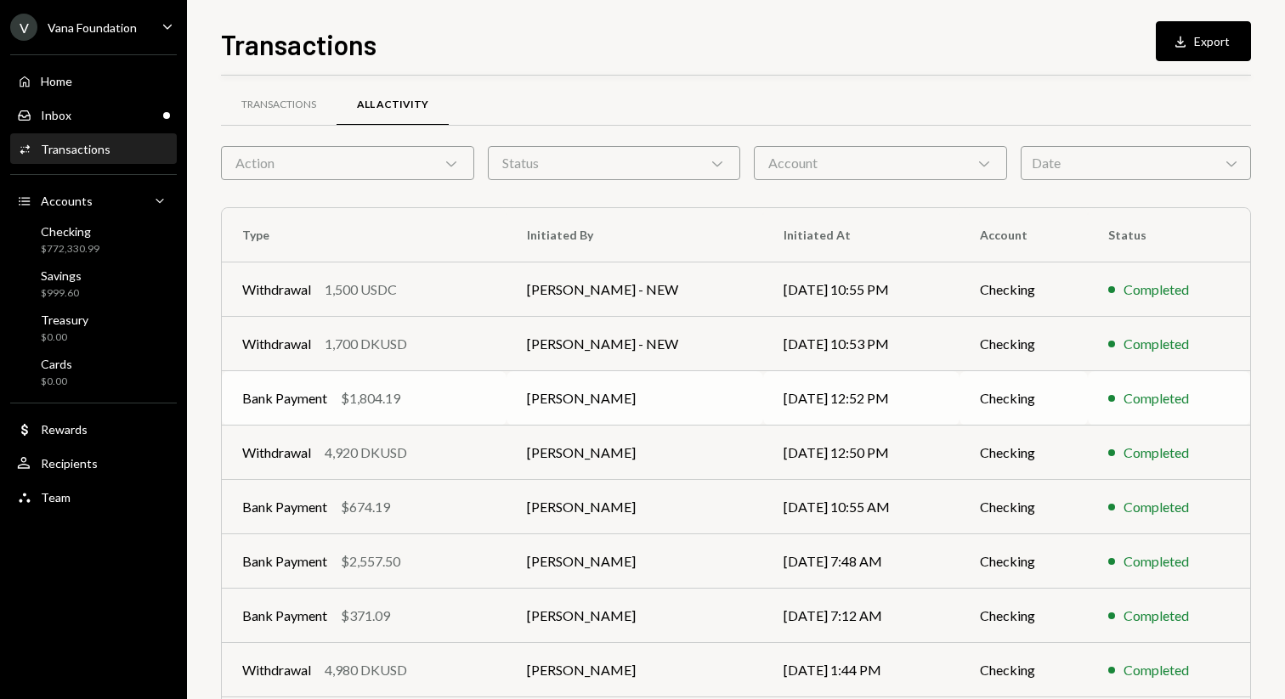
click at [882, 388] on td "[DATE] 12:52 PM" at bounding box center [861, 398] width 196 height 54
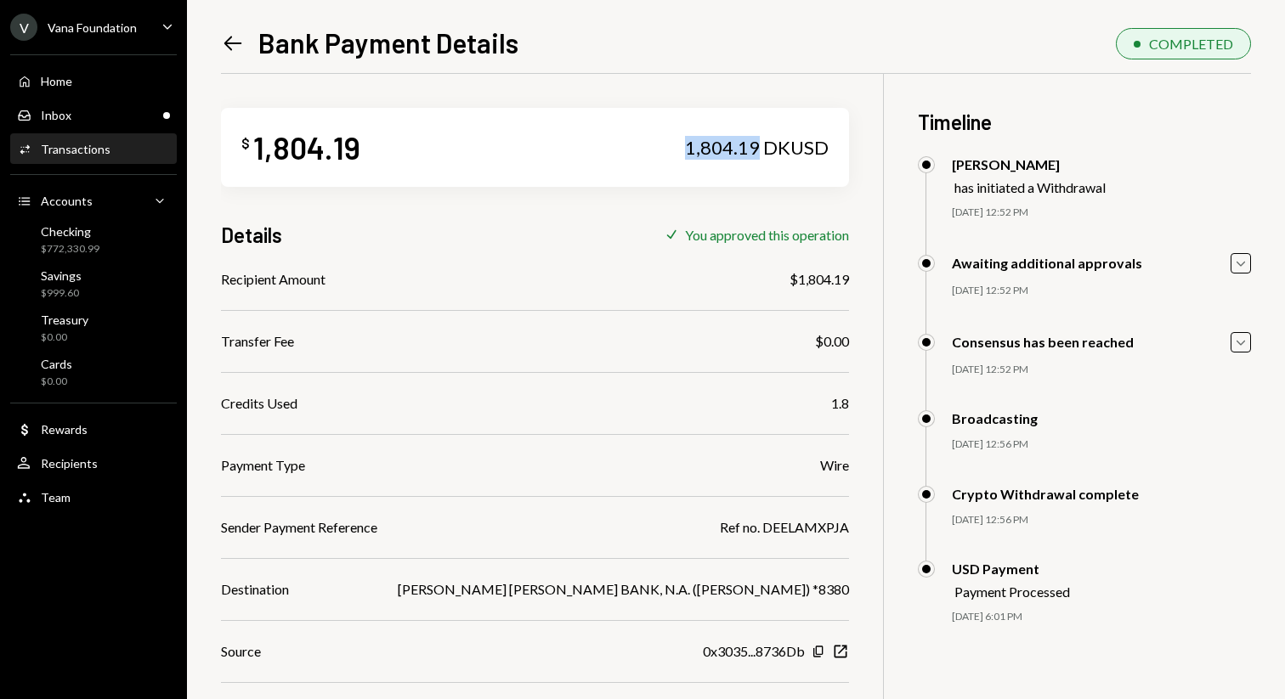
drag, startPoint x: 733, startPoint y: 151, endPoint x: 662, endPoint y: 151, distance: 71.4
click at [685, 151] on div "1,804.19 DKUSD" at bounding box center [757, 148] width 144 height 24
copy div "1,804.19"
click at [226, 42] on icon at bounding box center [233, 44] width 18 height 14
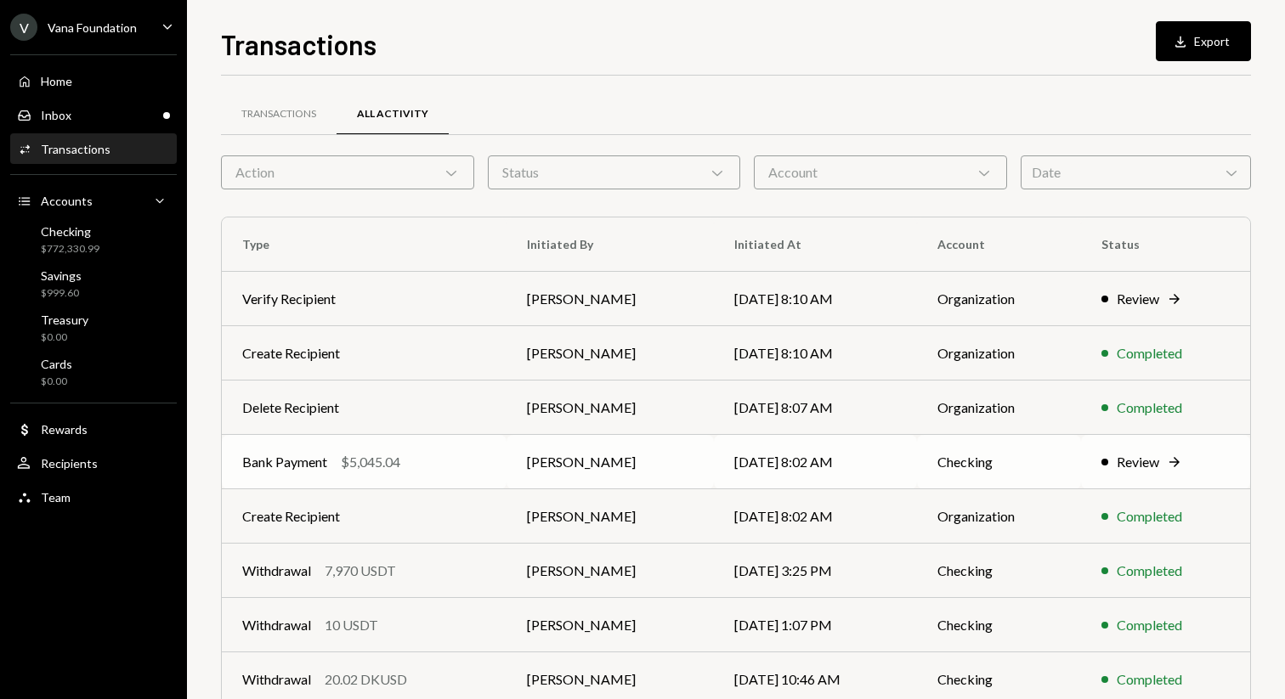
scroll to position [188, 0]
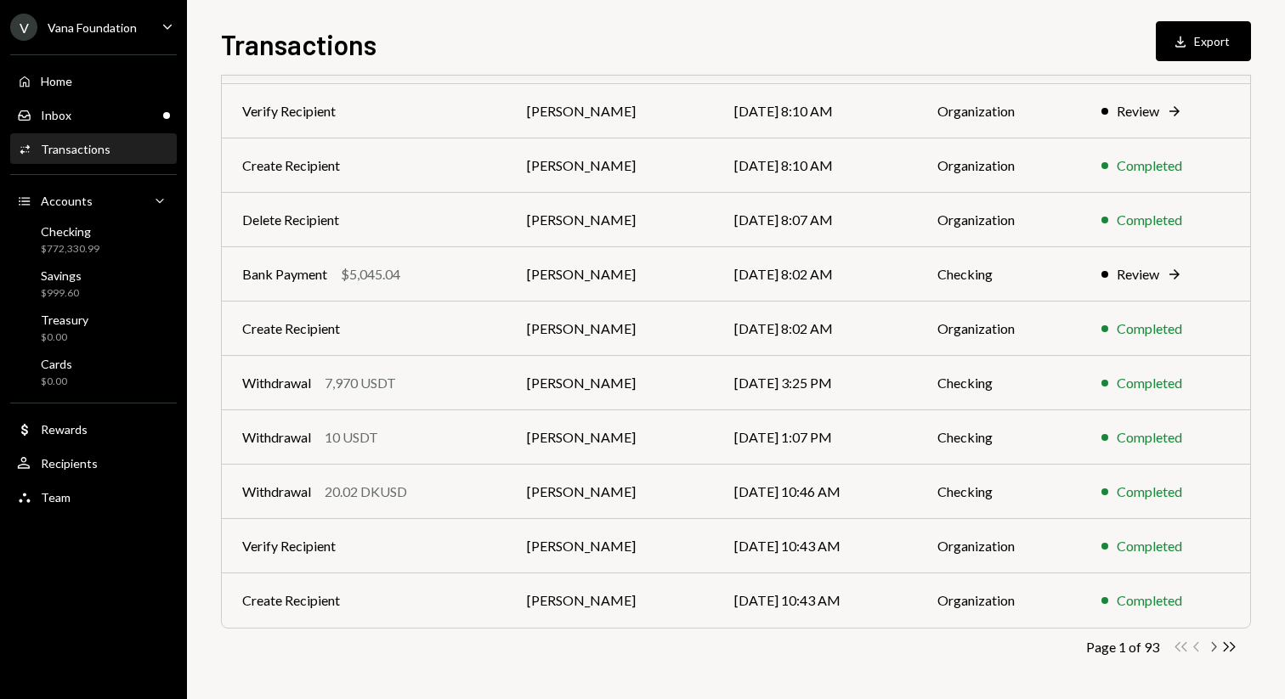
click at [1214, 648] on icon "button" at bounding box center [1214, 646] width 5 height 9
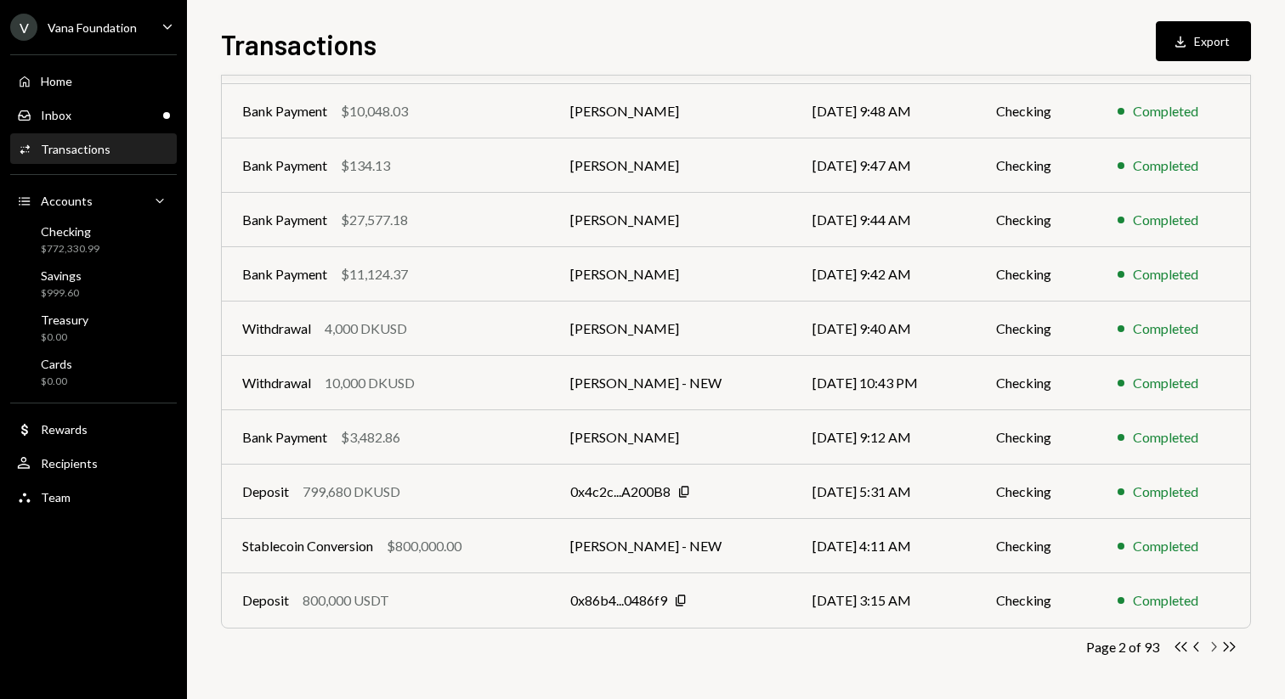
click at [1214, 648] on icon "button" at bounding box center [1214, 646] width 5 height 9
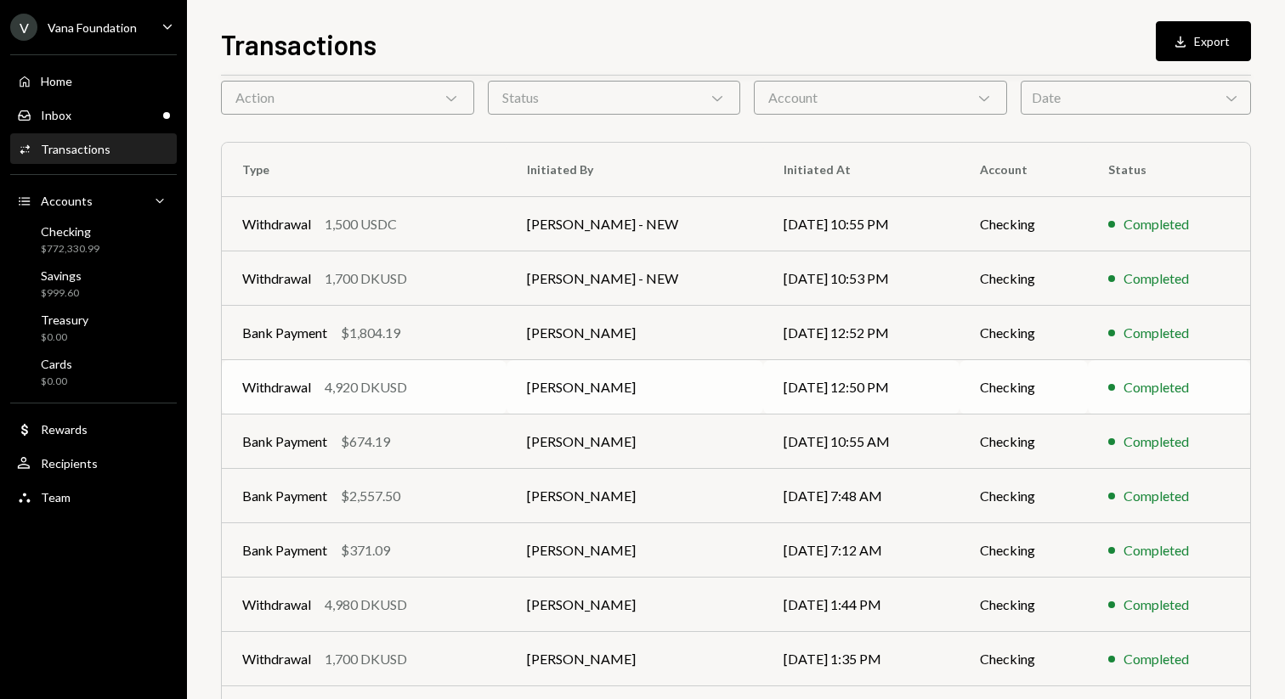
scroll to position [72, 0]
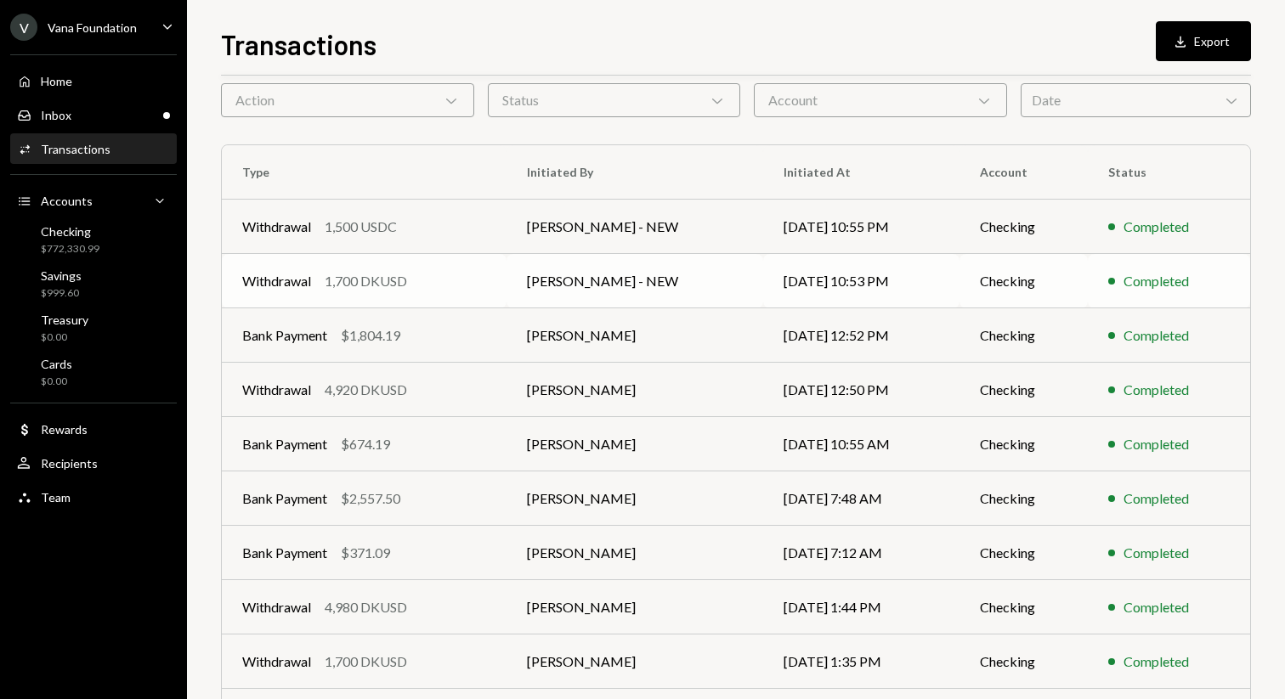
click at [732, 285] on td "[PERSON_NAME] - NEW" at bounding box center [634, 281] width 257 height 54
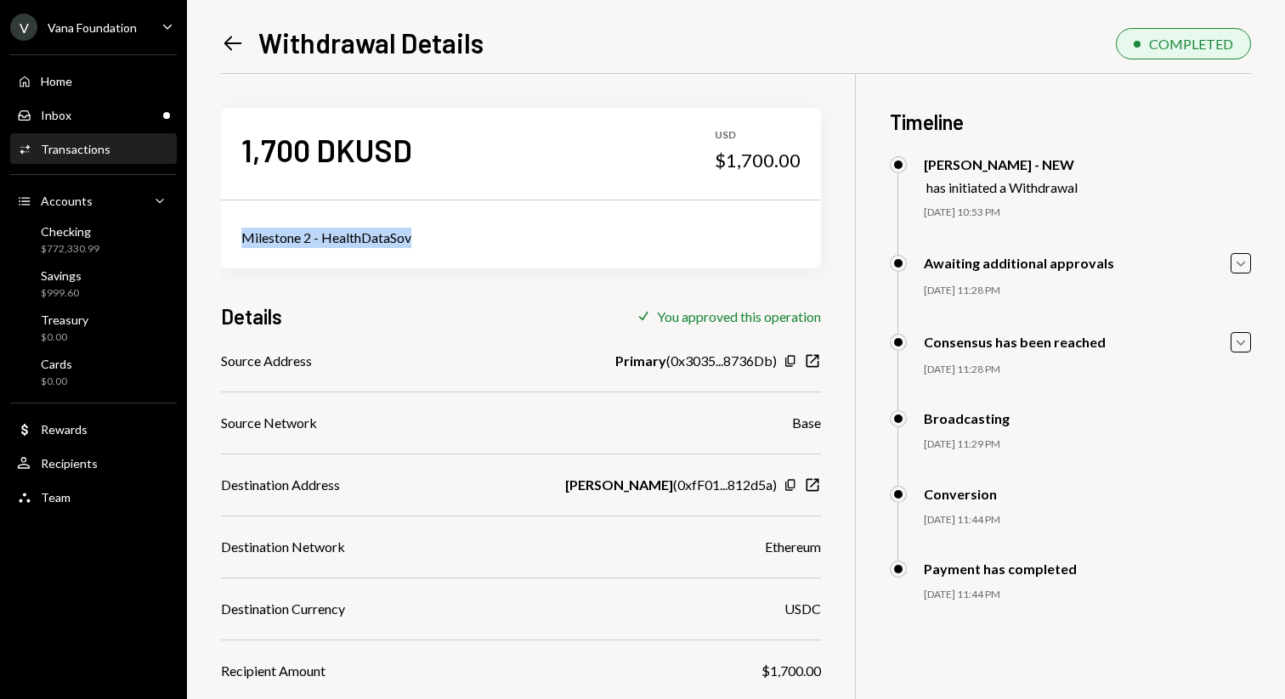
drag, startPoint x: 424, startPoint y: 235, endPoint x: 238, endPoint y: 228, distance: 186.3
click at [238, 228] on div "Milestone 2 - HealthDataSov" at bounding box center [521, 237] width 600 height 61
copy div "Milestone 2 - HealthDataSov"
drag, startPoint x: 717, startPoint y: 157, endPoint x: 772, endPoint y: 159, distance: 54.4
click at [772, 159] on div "$1,700.00" at bounding box center [758, 161] width 86 height 24
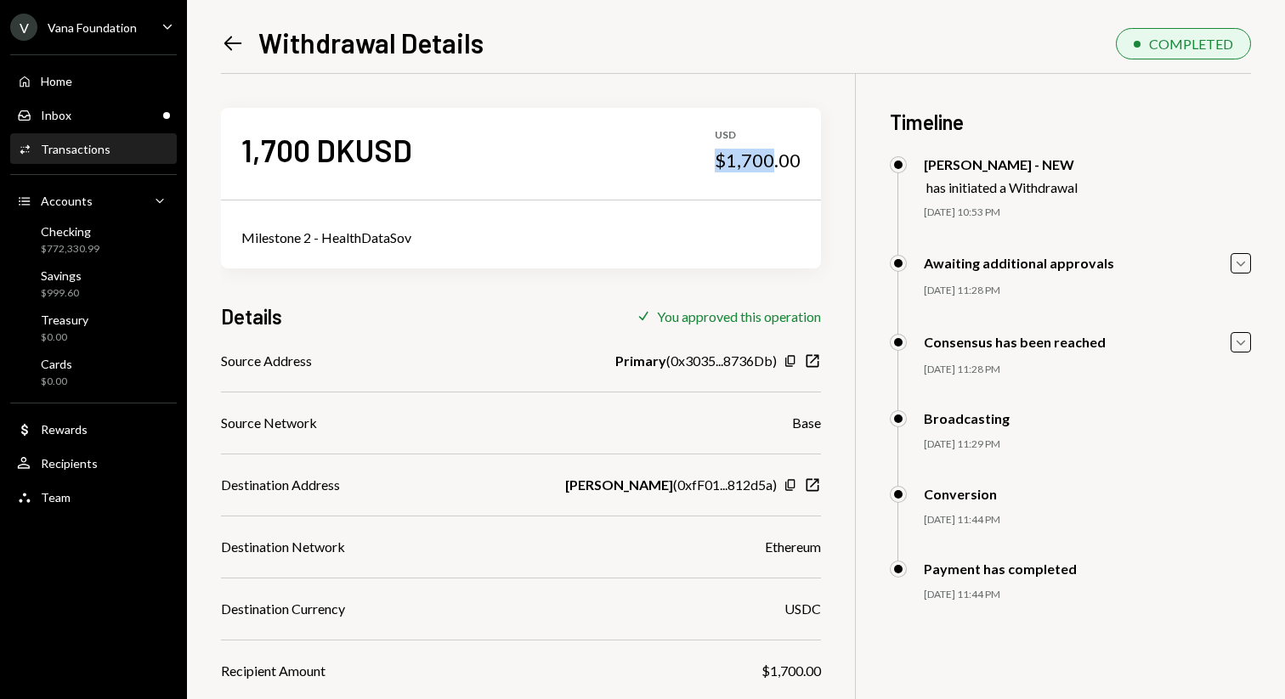
copy div "$1,700"
click at [238, 43] on icon at bounding box center [233, 44] width 18 height 14
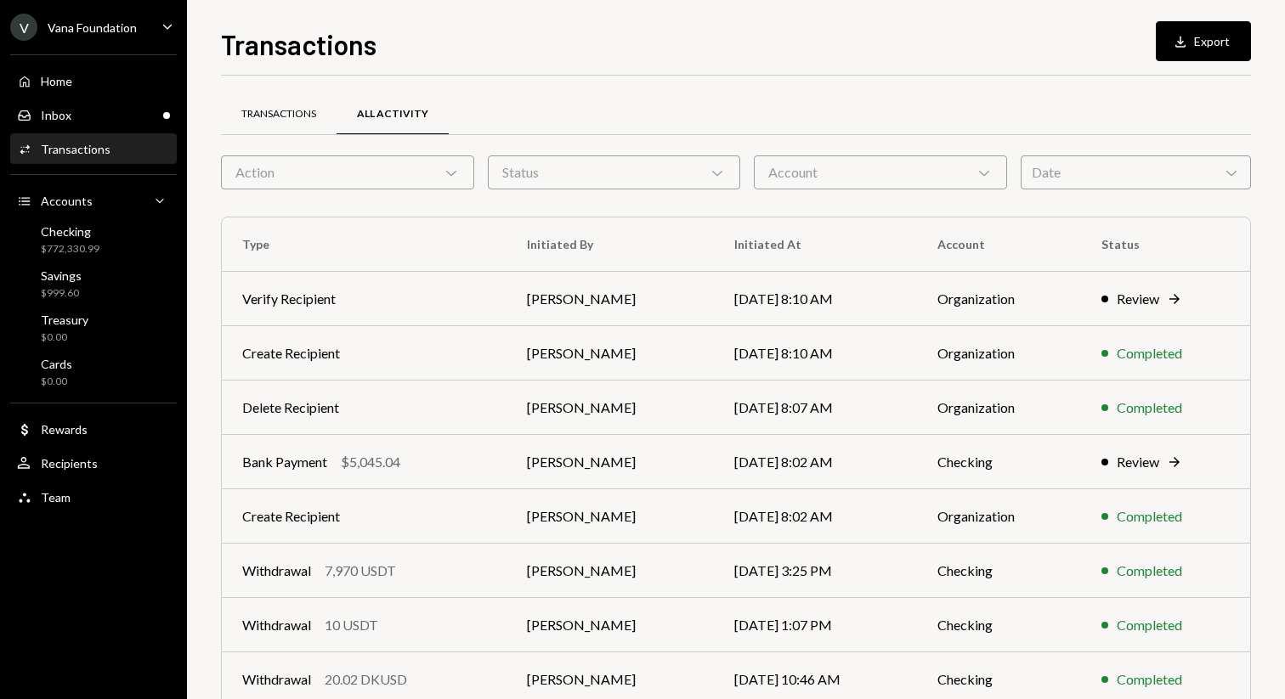
click at [290, 117] on div "Transactions" at bounding box center [278, 114] width 75 height 14
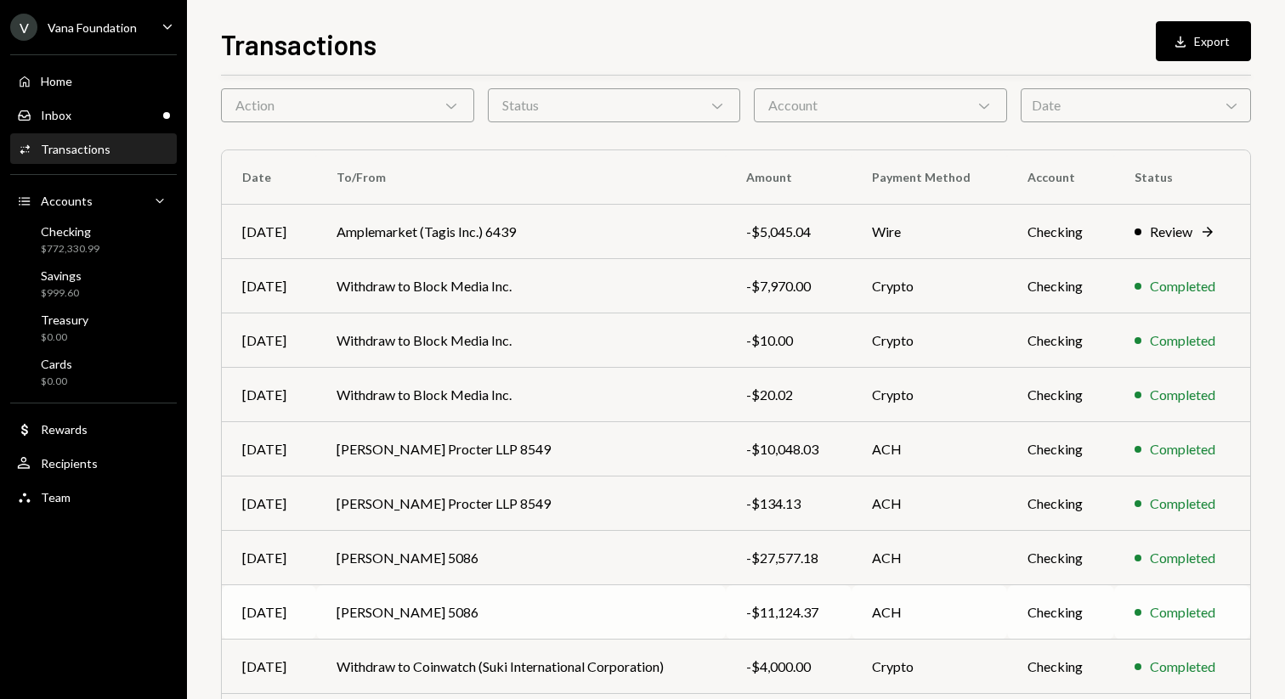
scroll to position [188, 0]
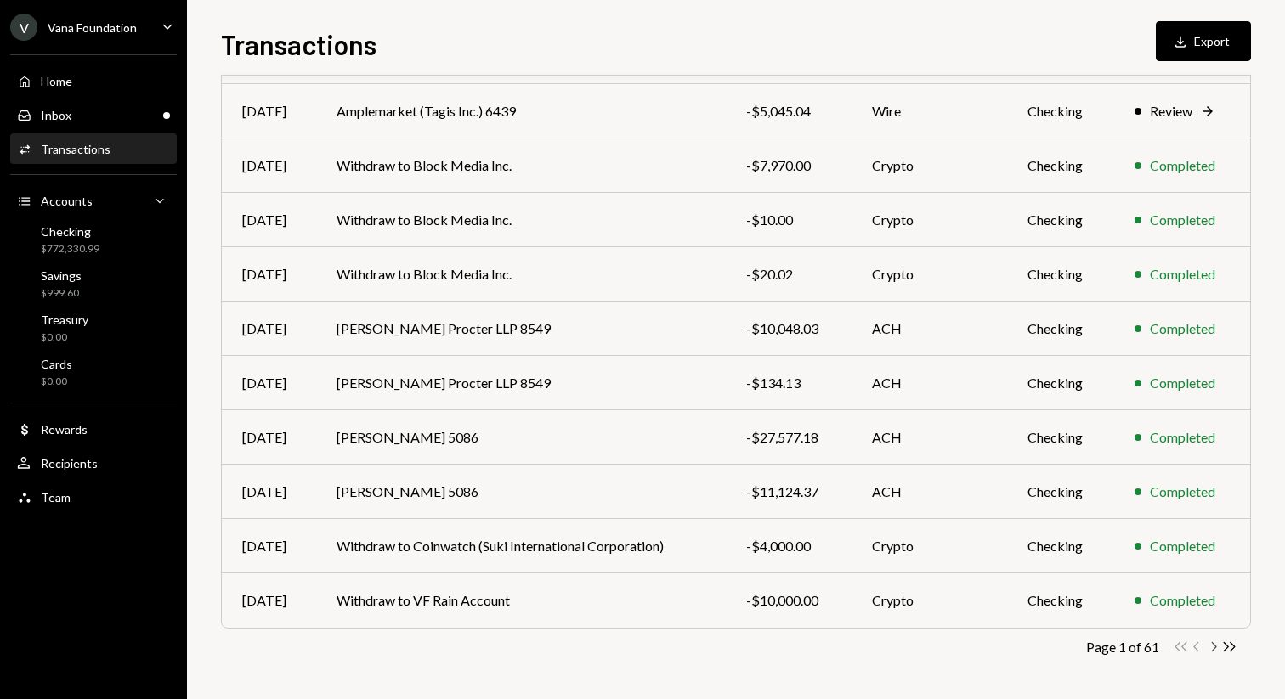
click at [1213, 644] on icon "Chevron Right" at bounding box center [1213, 647] width 16 height 16
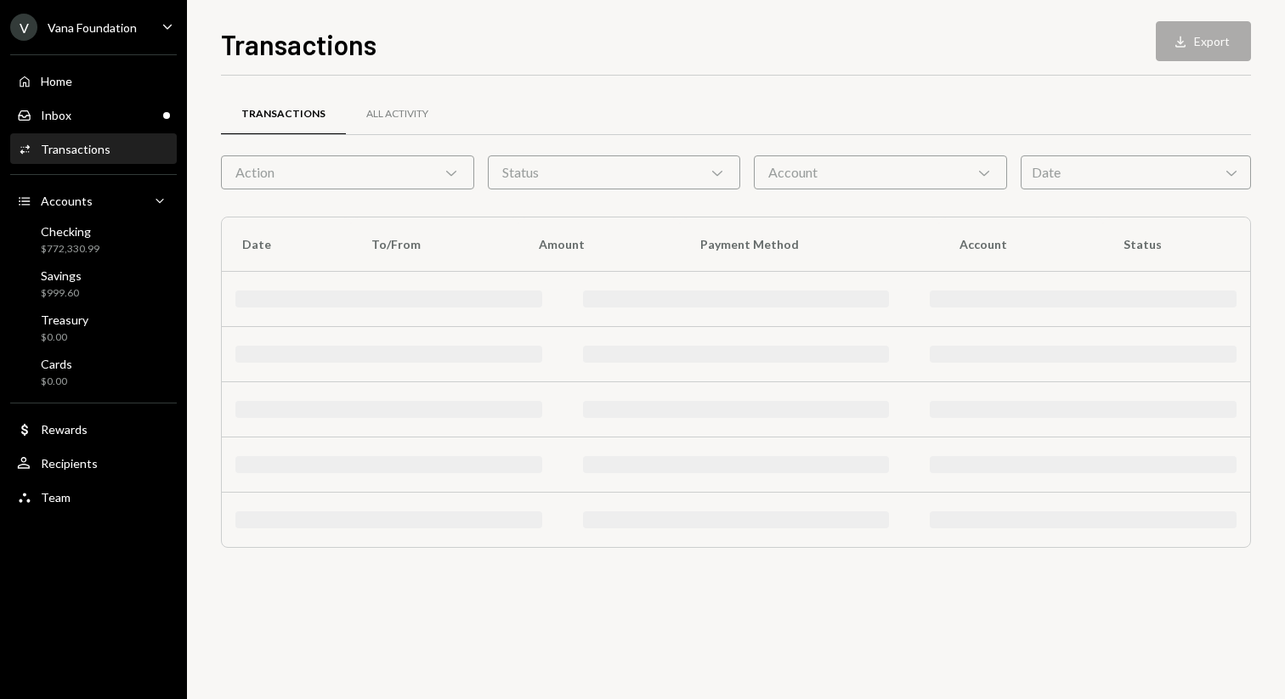
scroll to position [0, 0]
click at [1213, 644] on div "Transactions All Activity Action Chevron Down Status Chevron Down Account Chevr…" at bounding box center [736, 388] width 1030 height 624
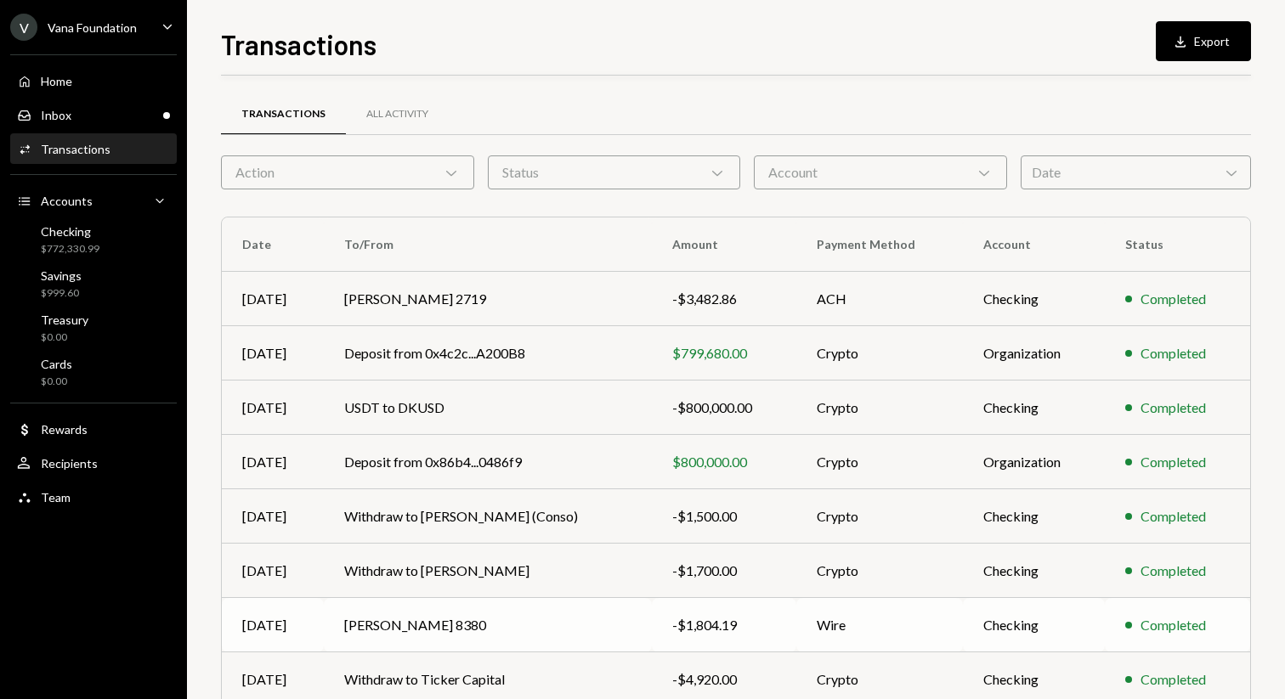
scroll to position [188, 0]
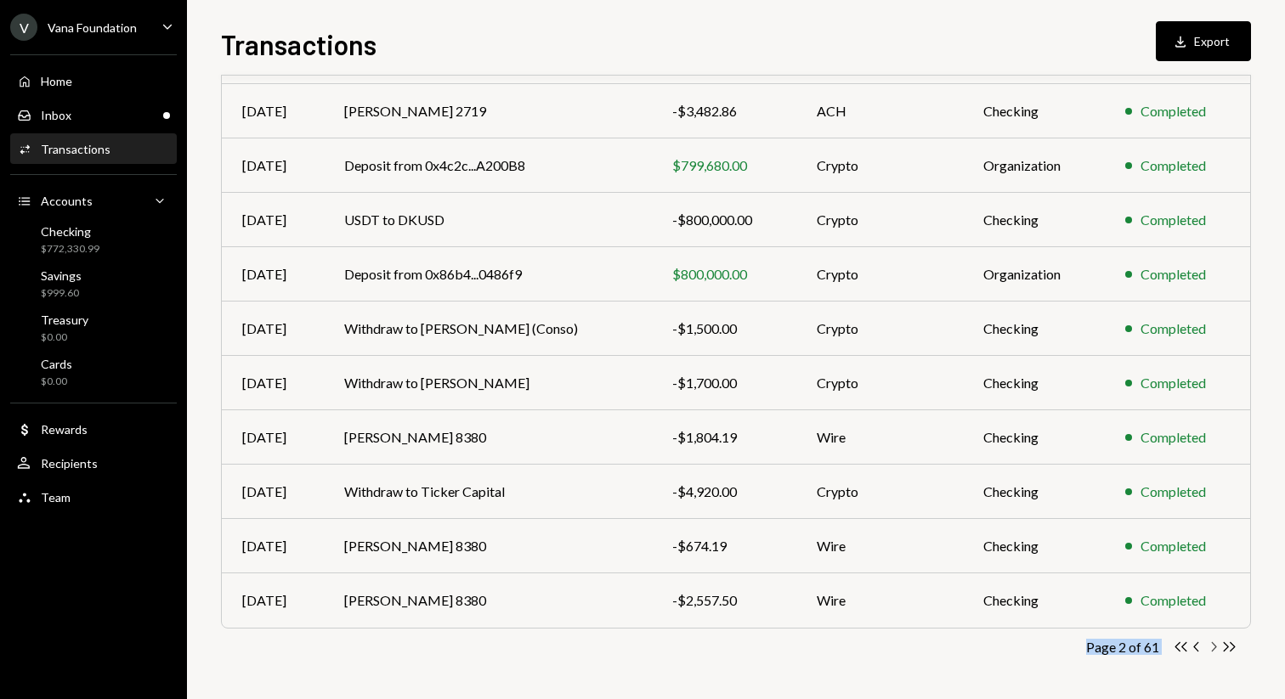
click at [1219, 649] on icon "Chevron Right" at bounding box center [1213, 647] width 16 height 16
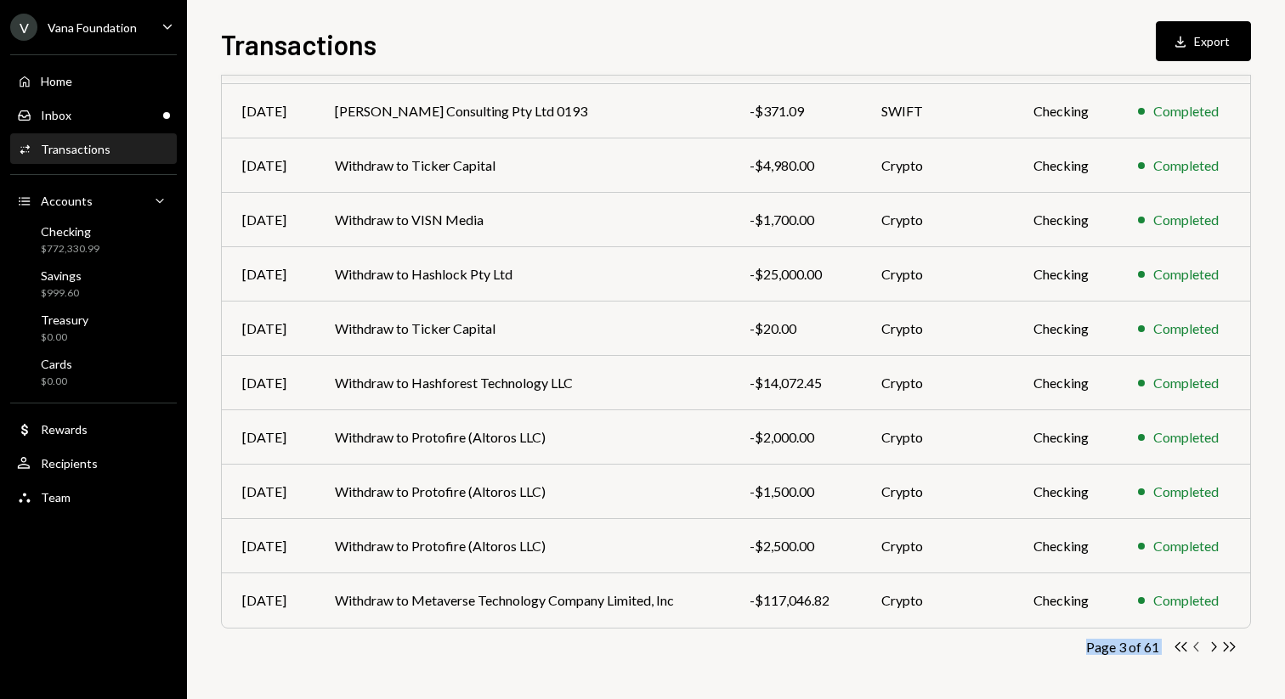
click at [1196, 648] on icon "Chevron Left" at bounding box center [1197, 647] width 16 height 16
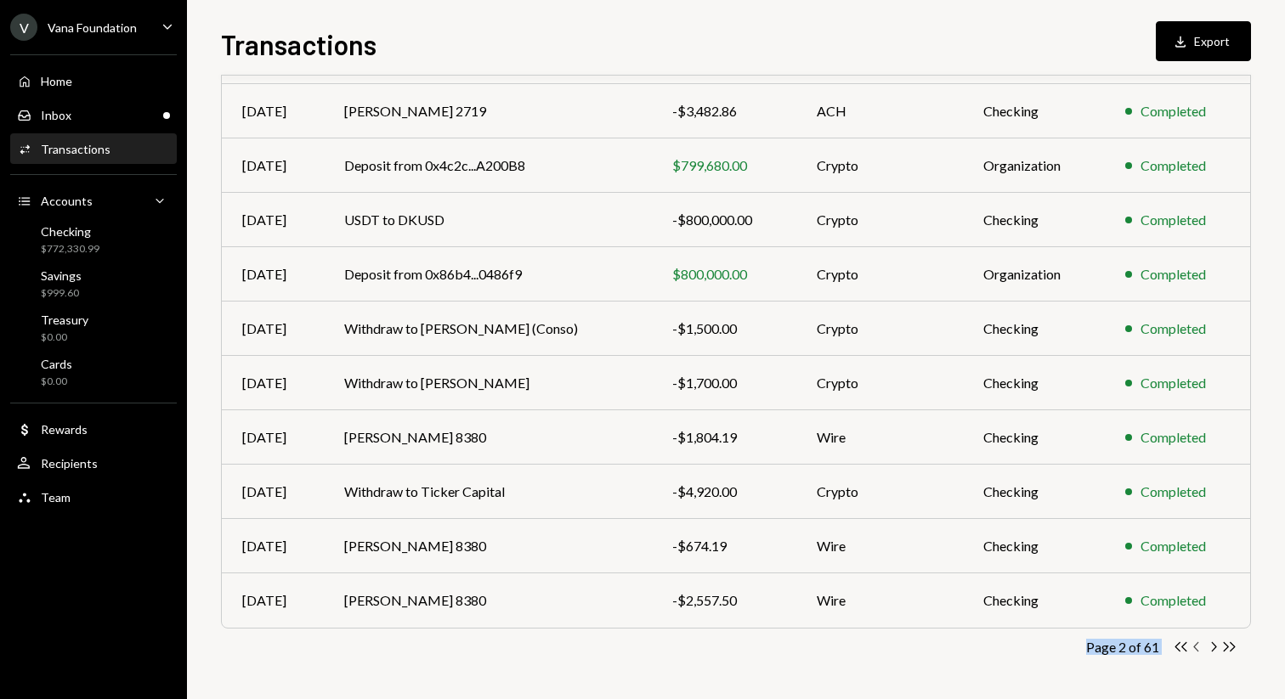
click at [1196, 648] on icon "Chevron Left" at bounding box center [1197, 647] width 16 height 16
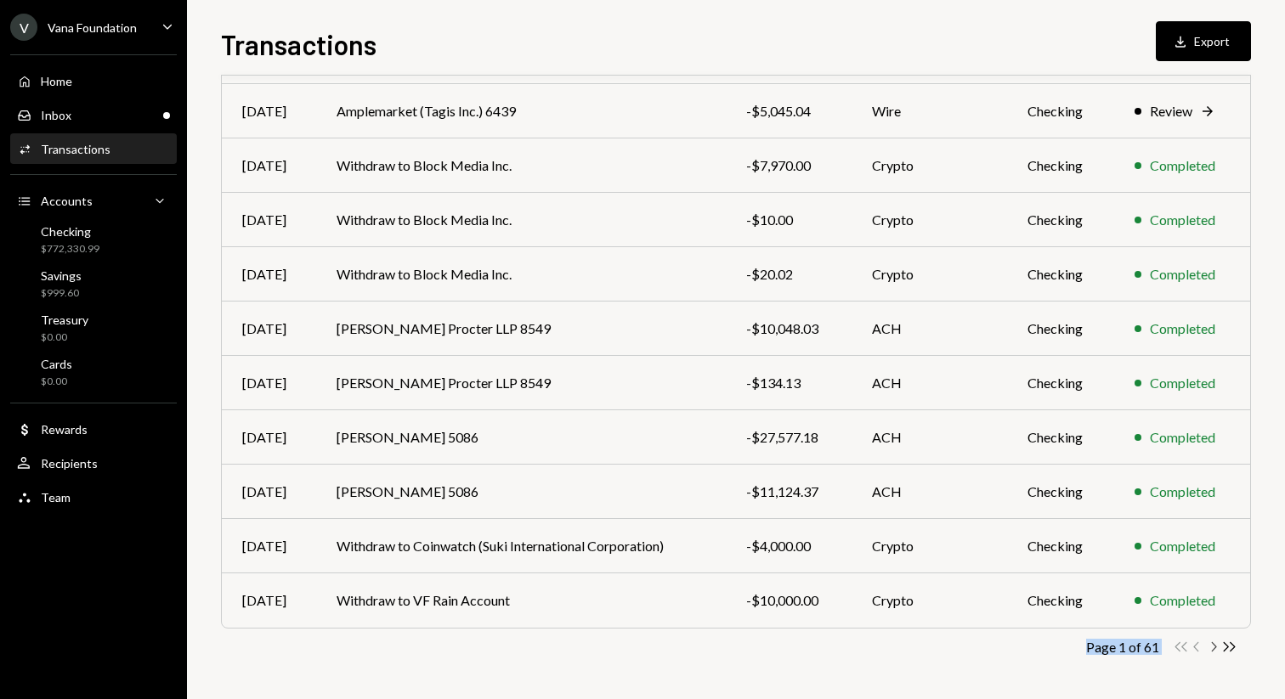
click at [1219, 648] on icon "Chevron Right" at bounding box center [1213, 647] width 16 height 16
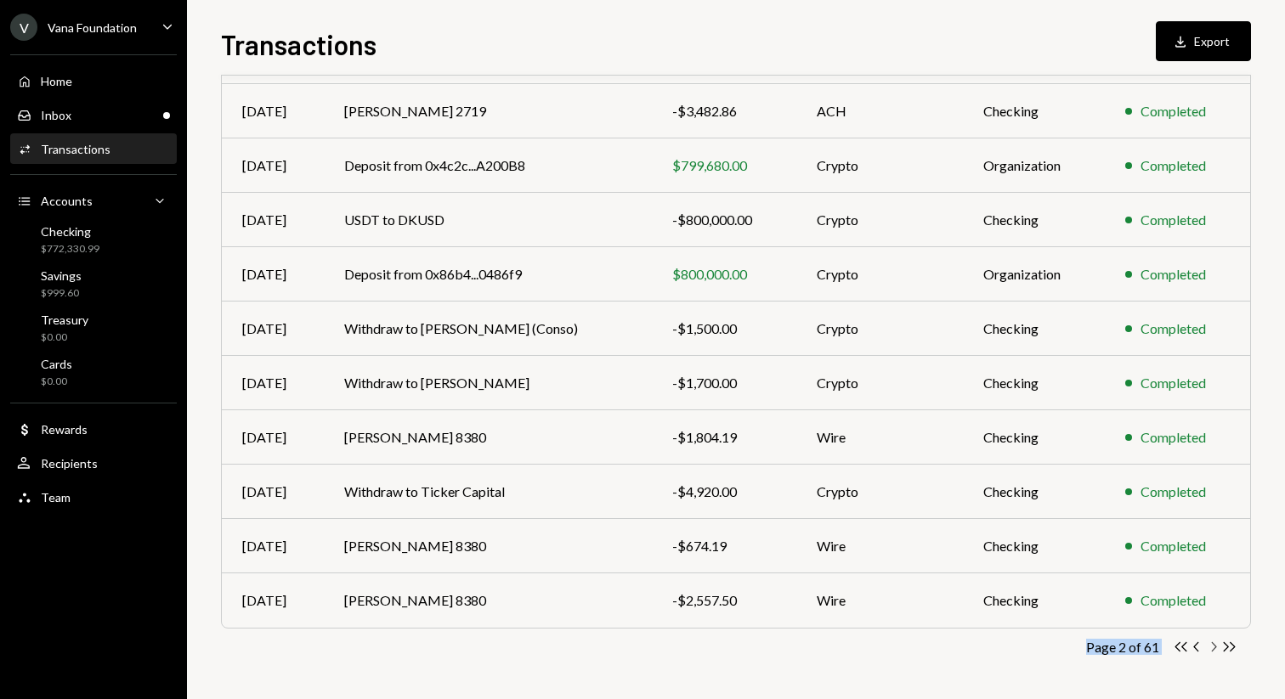
click at [1219, 649] on icon "Chevron Right" at bounding box center [1213, 647] width 16 height 16
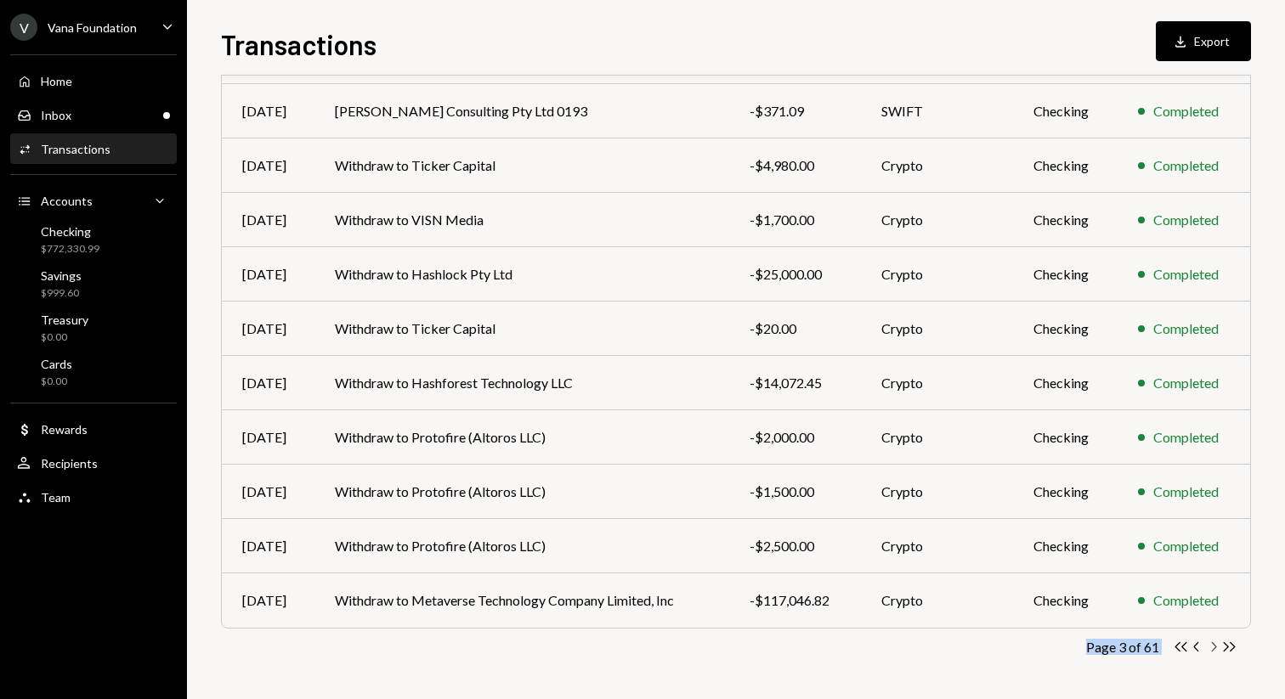
click at [1219, 649] on icon "Chevron Right" at bounding box center [1213, 647] width 16 height 16
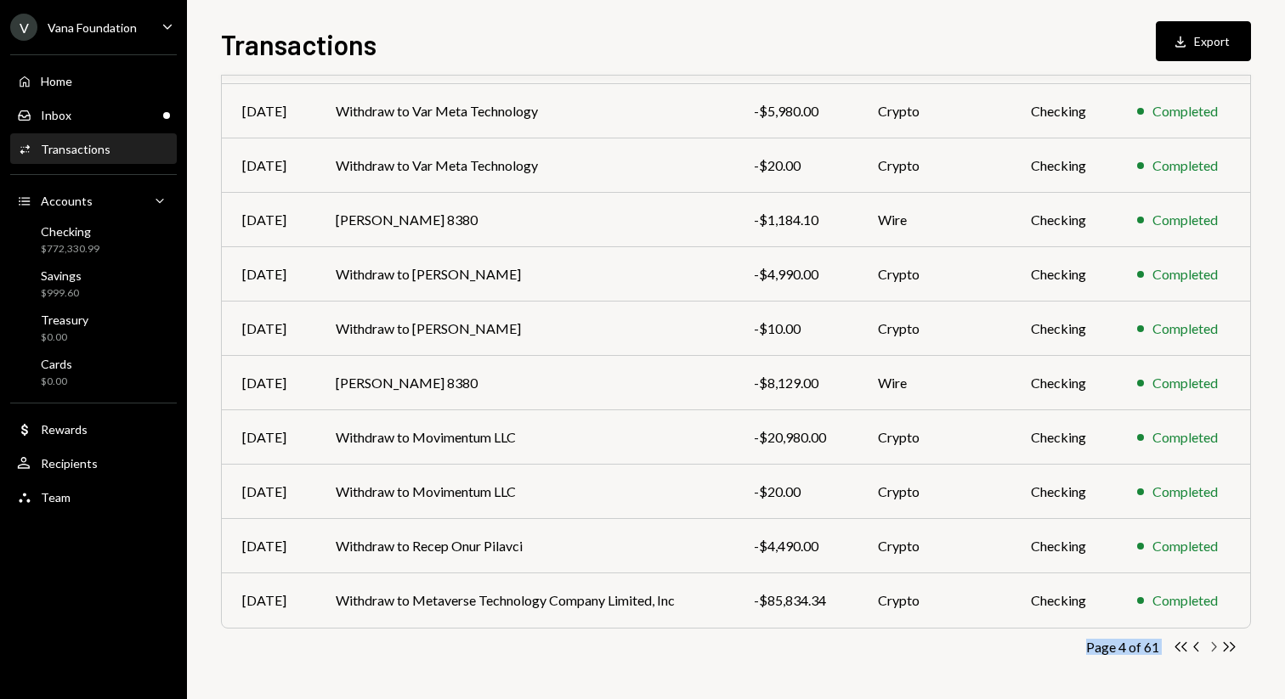
click at [1214, 644] on icon "button" at bounding box center [1214, 646] width 5 height 9
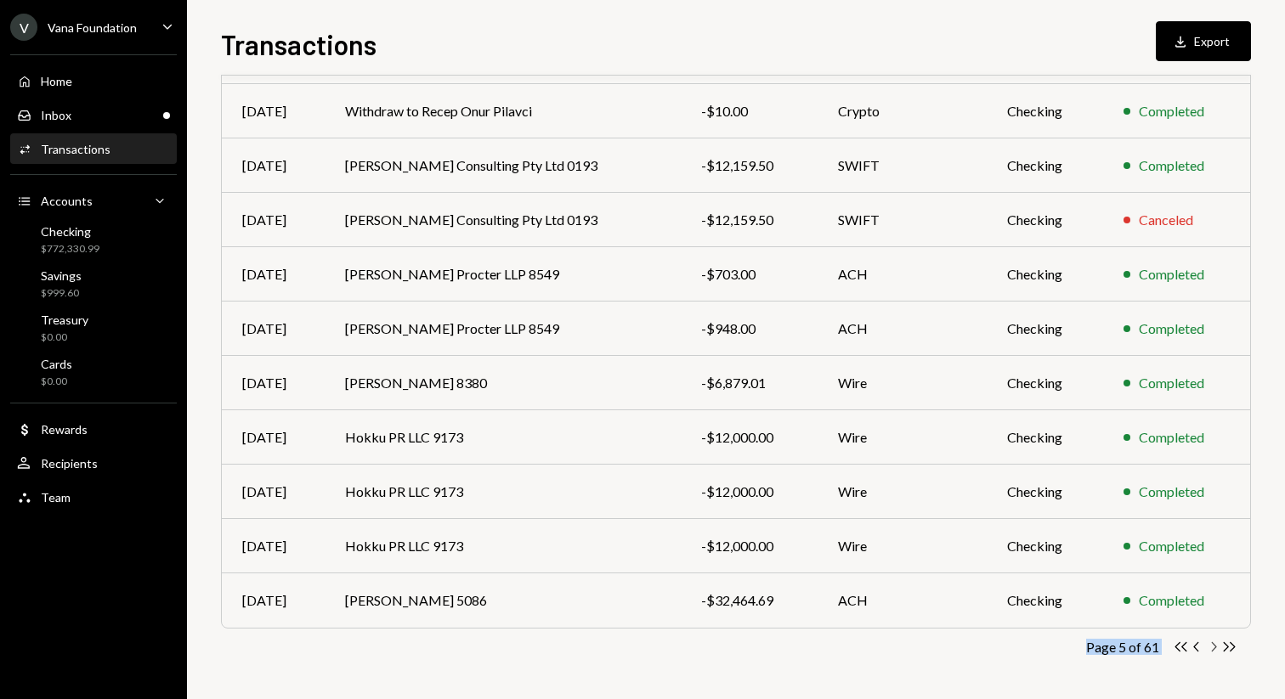
click at [1213, 643] on icon "button" at bounding box center [1214, 646] width 5 height 9
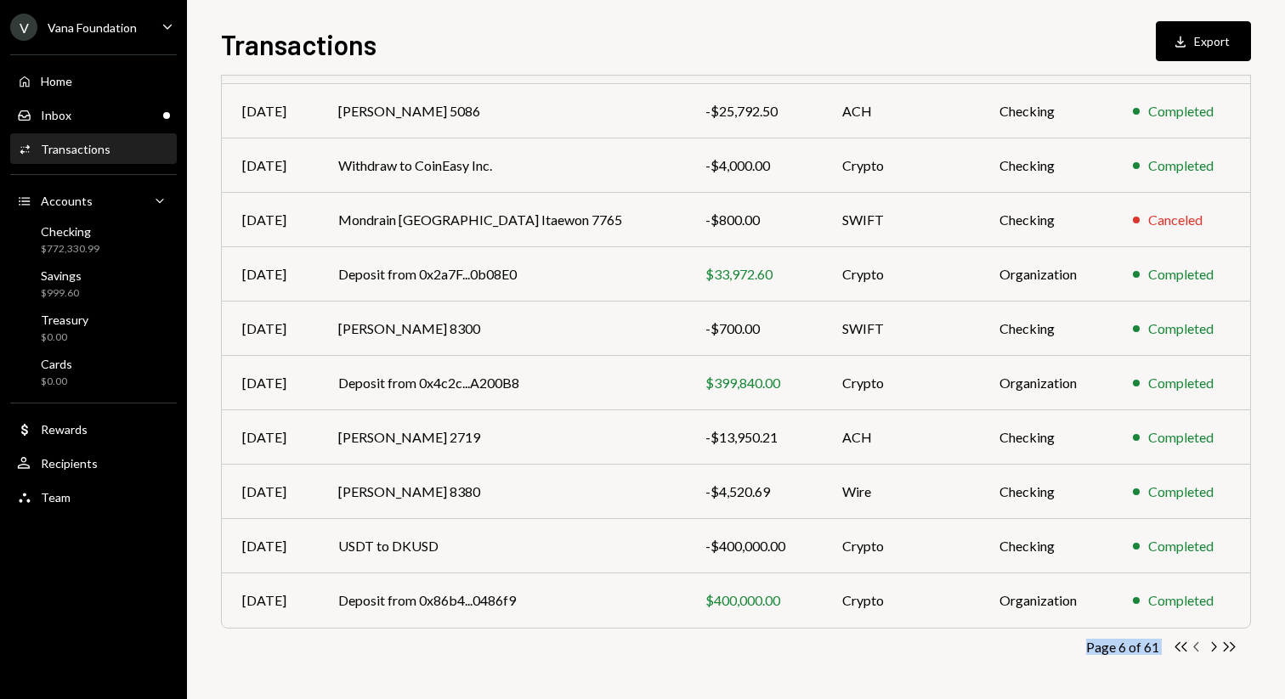
click at [1197, 642] on icon "Chevron Left" at bounding box center [1197, 647] width 16 height 16
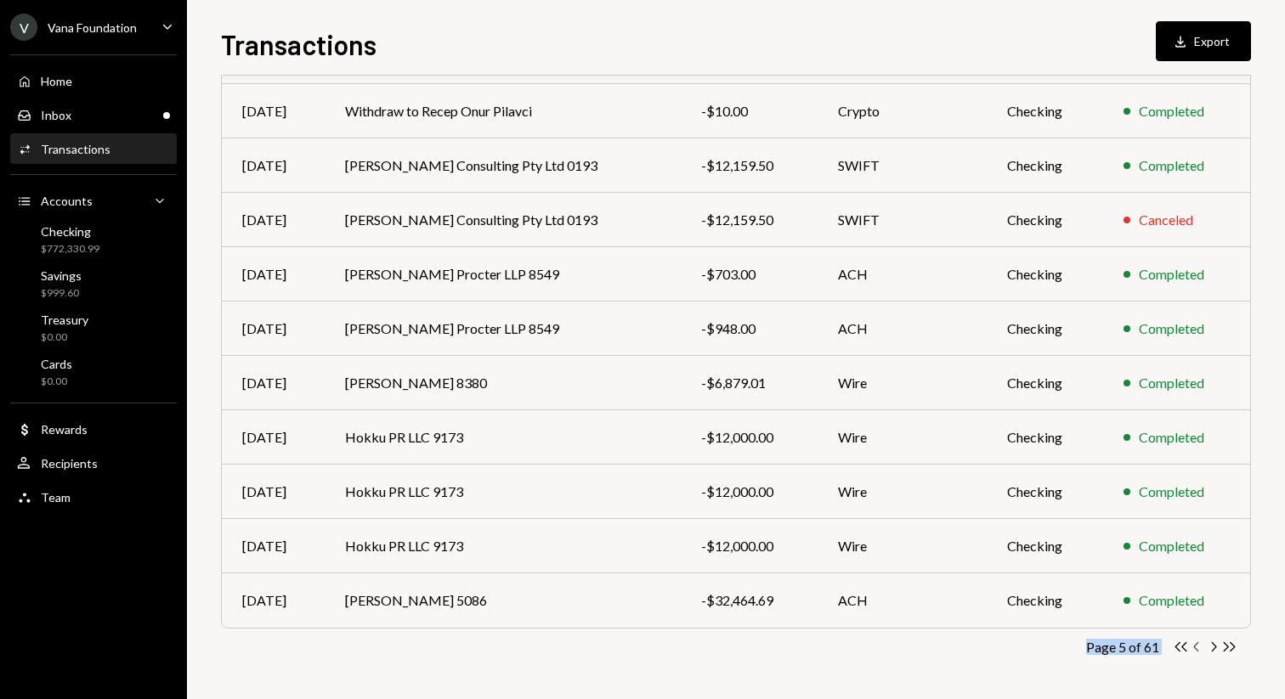
click at [1197, 642] on icon "Chevron Left" at bounding box center [1197, 647] width 16 height 16
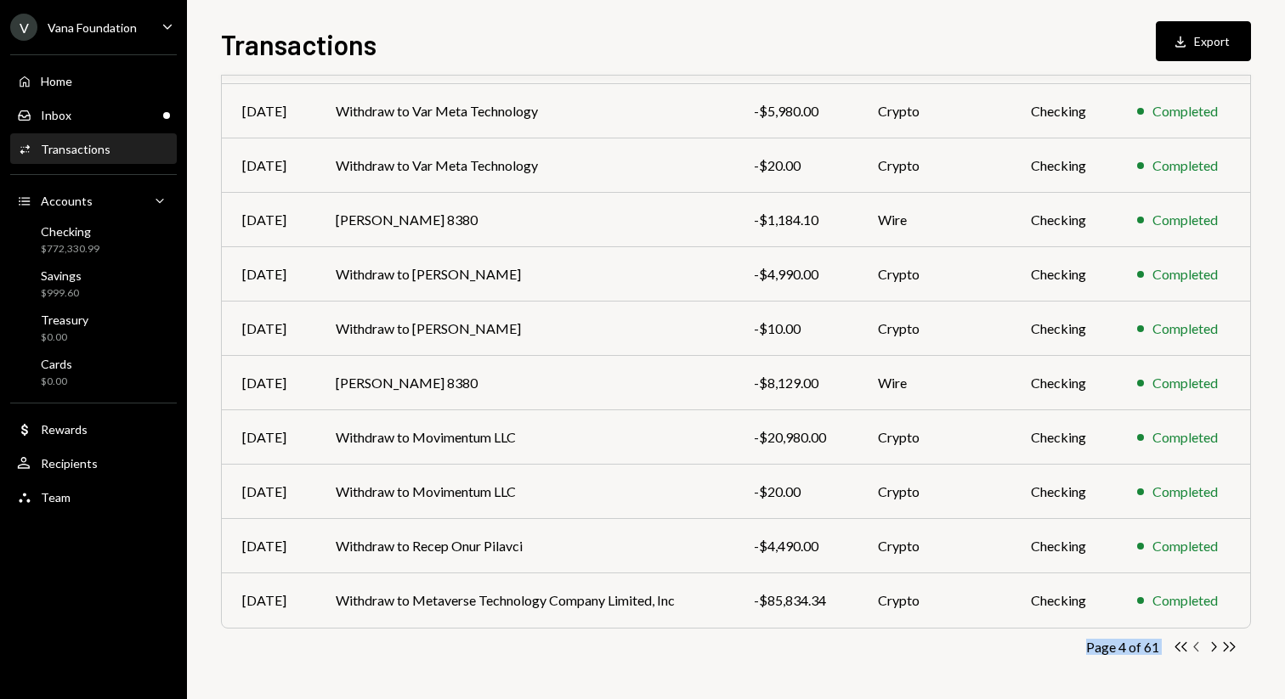
click at [1197, 642] on icon "Chevron Left" at bounding box center [1197, 647] width 16 height 16
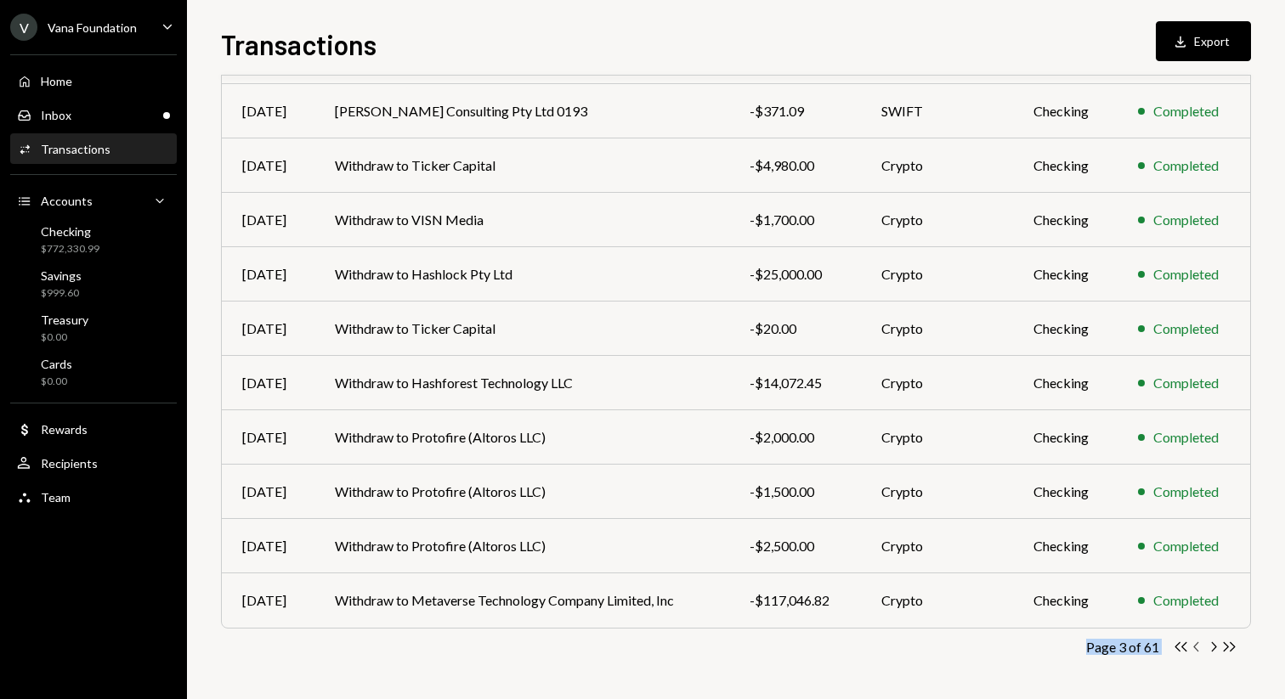
click at [1197, 642] on icon "Chevron Left" at bounding box center [1197, 647] width 16 height 16
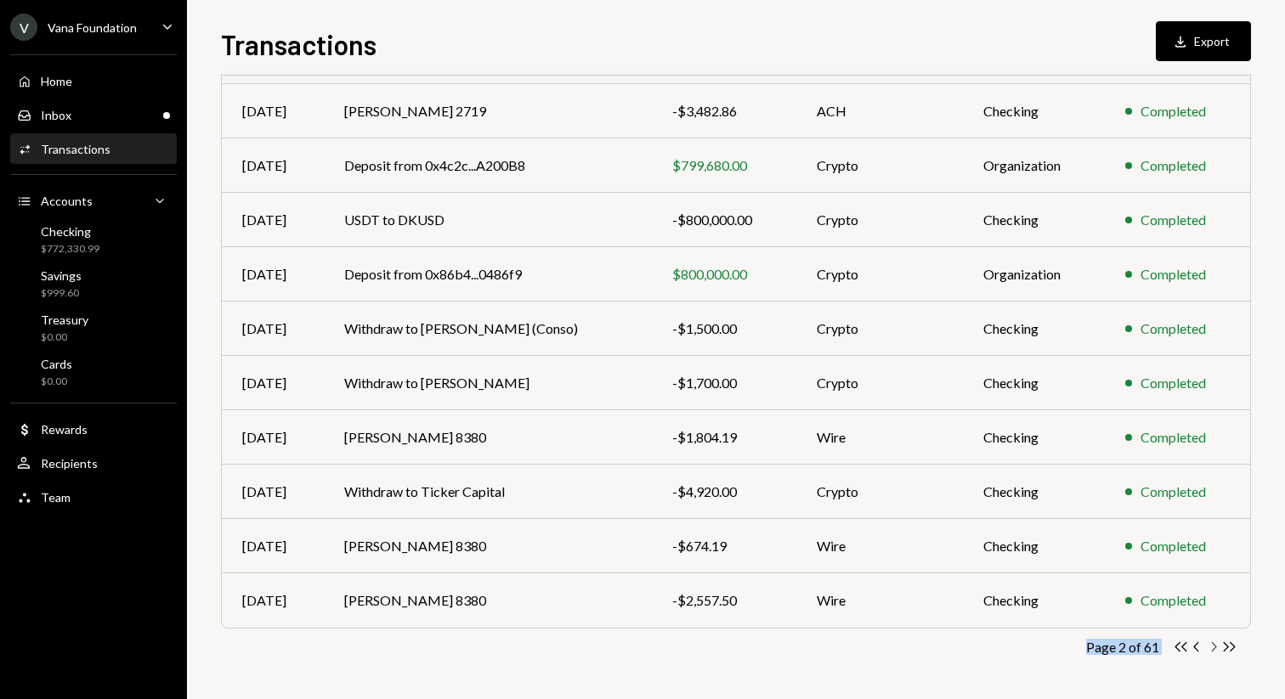
click at [1216, 644] on icon "Chevron Right" at bounding box center [1213, 647] width 16 height 16
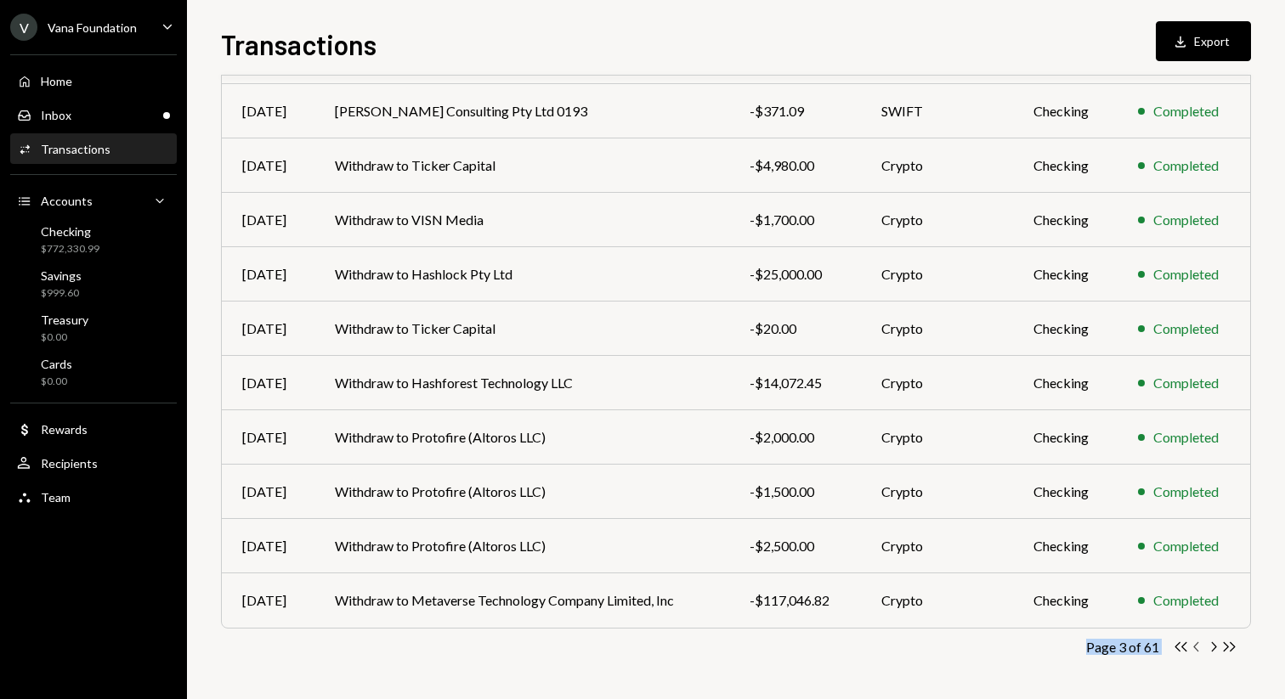
click at [1197, 648] on icon "Chevron Left" at bounding box center [1197, 647] width 16 height 16
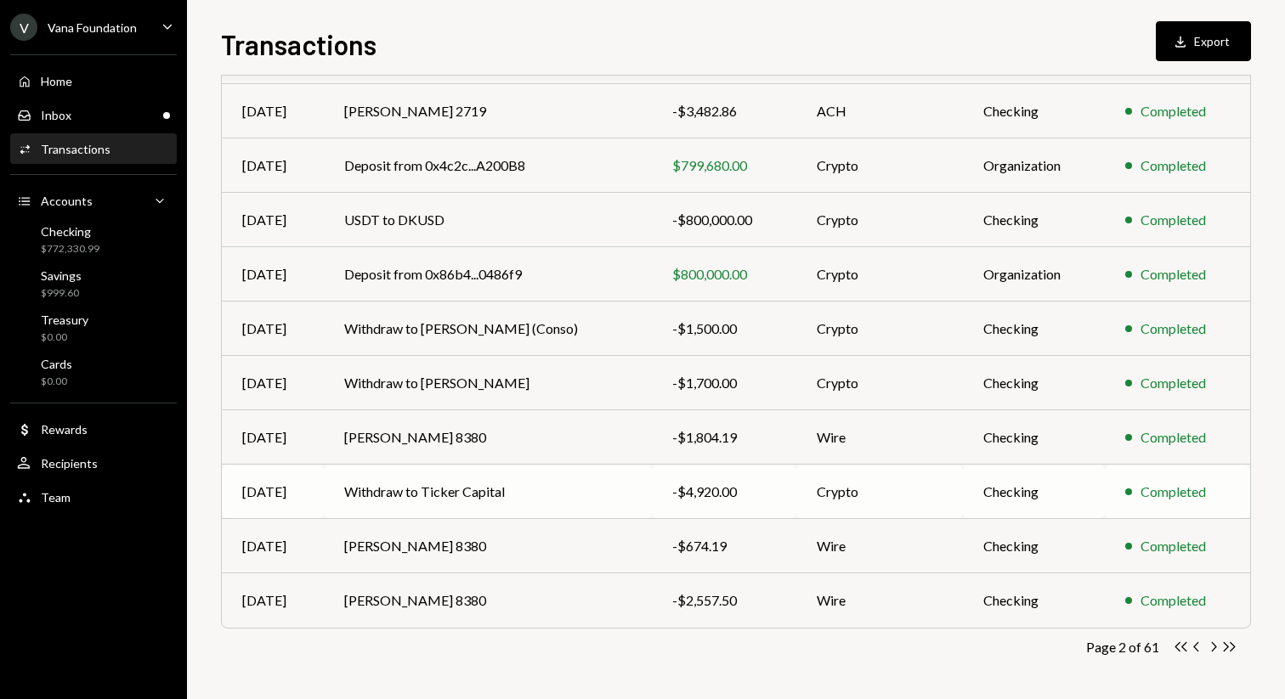
click at [1015, 491] on td "Checking" at bounding box center [1033, 492] width 141 height 54
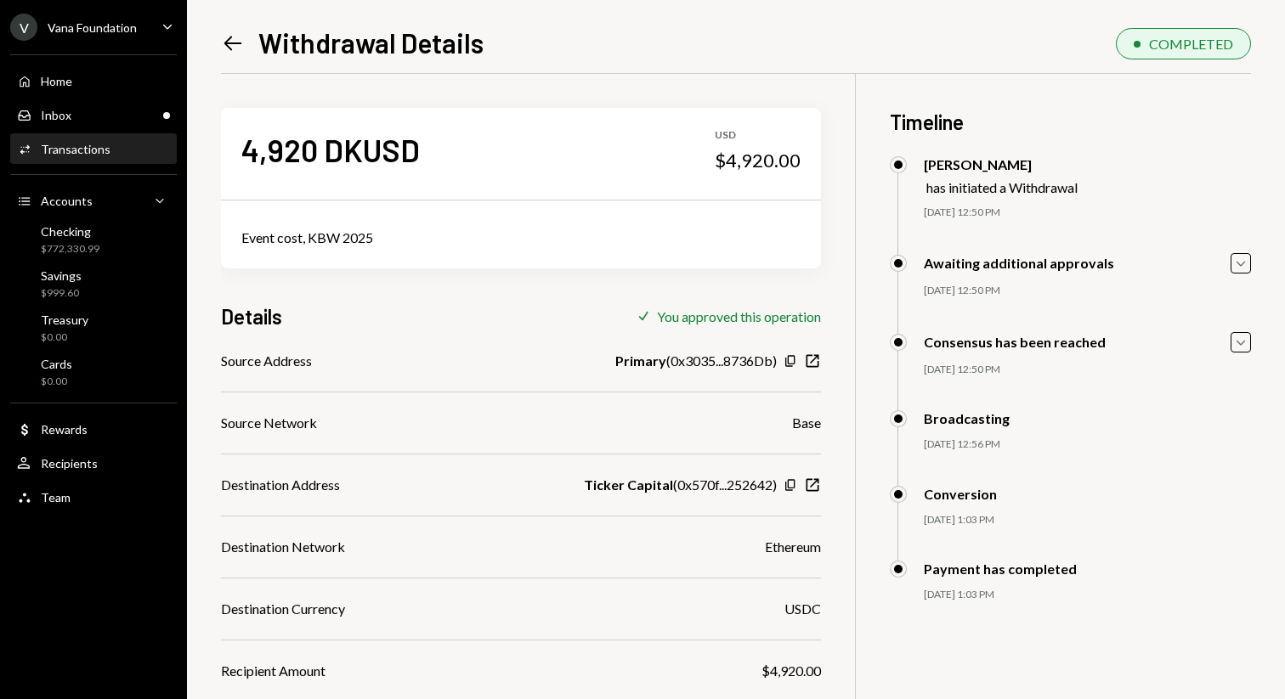
click at [235, 43] on icon at bounding box center [233, 44] width 18 height 14
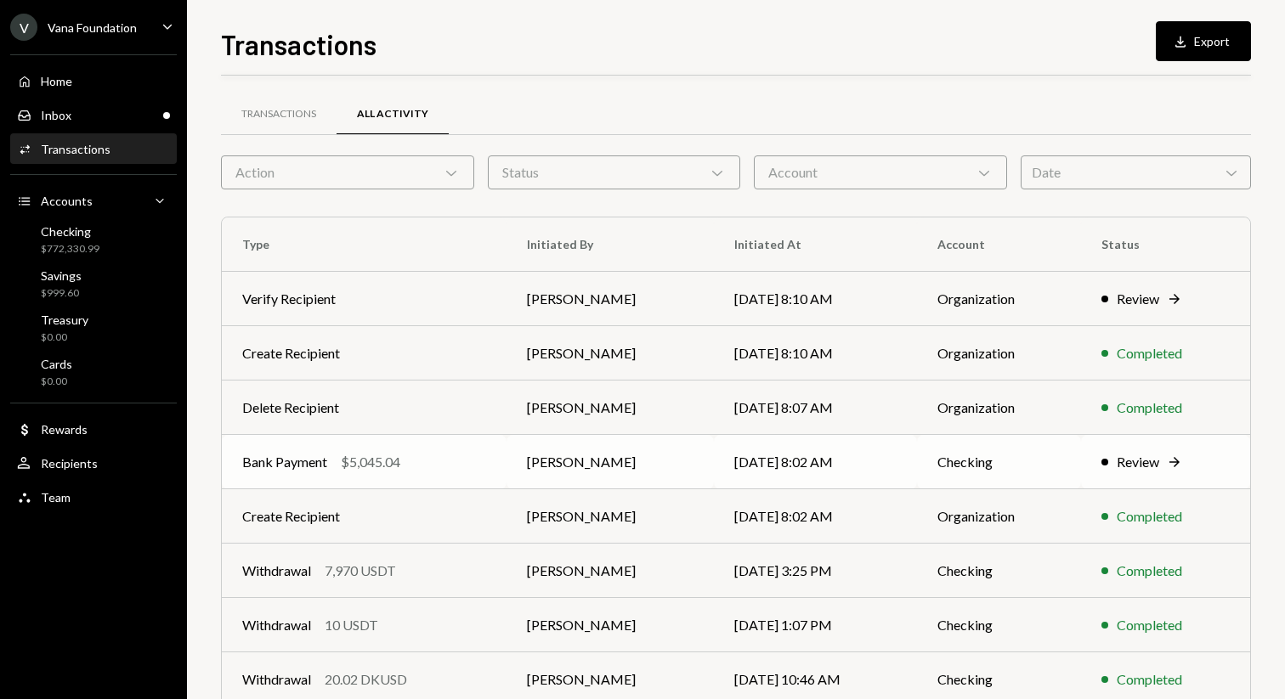
scroll to position [188, 0]
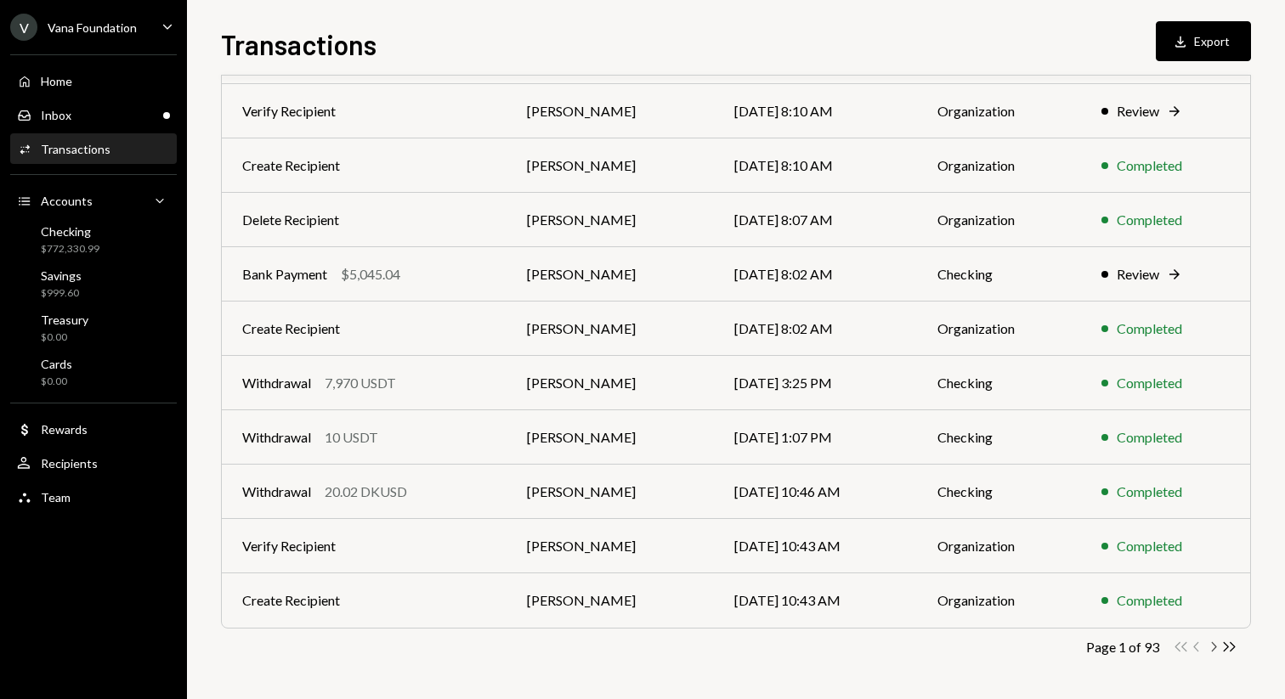
click at [1217, 654] on icon "Chevron Right" at bounding box center [1213, 647] width 16 height 16
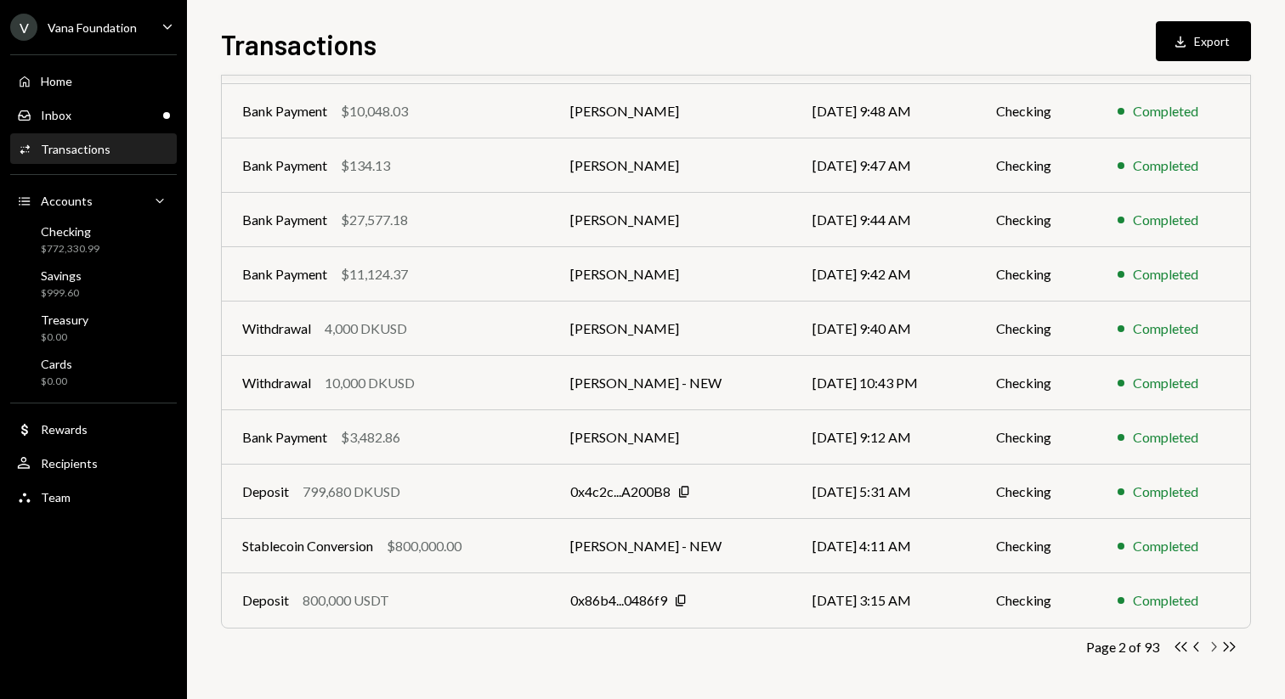
click at [1217, 654] on icon "Chevron Right" at bounding box center [1213, 647] width 16 height 16
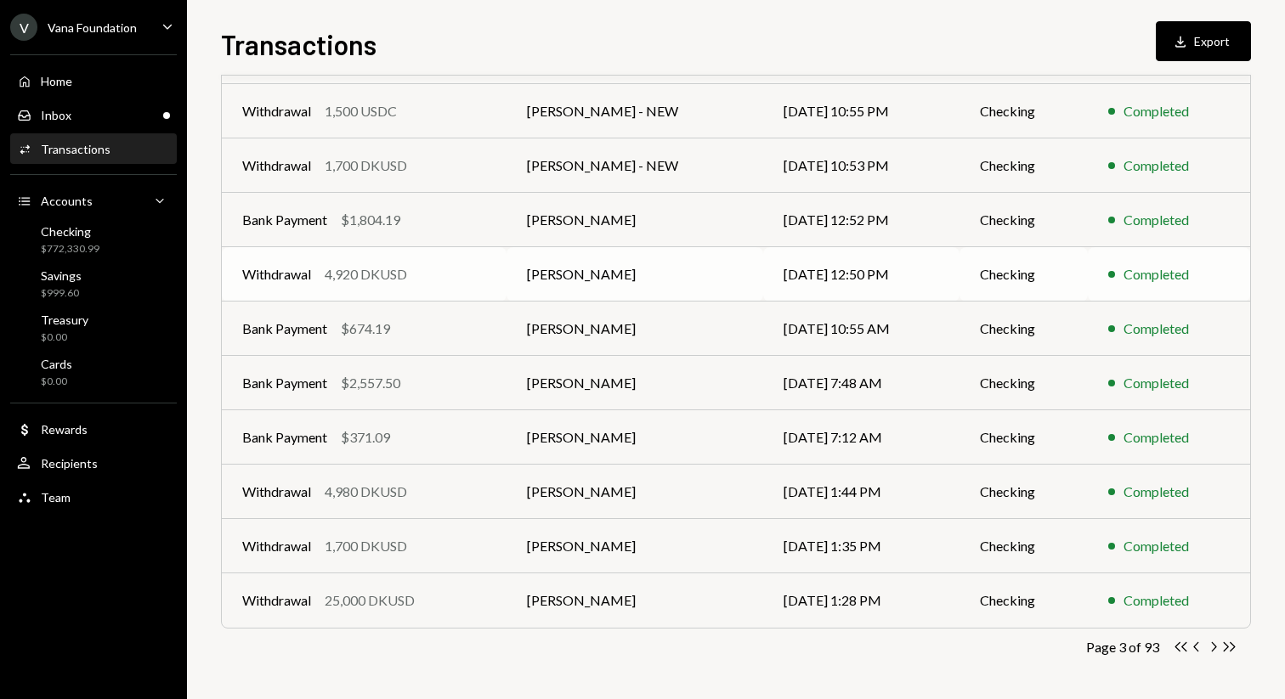
click at [597, 289] on td "[PERSON_NAME]" at bounding box center [634, 274] width 257 height 54
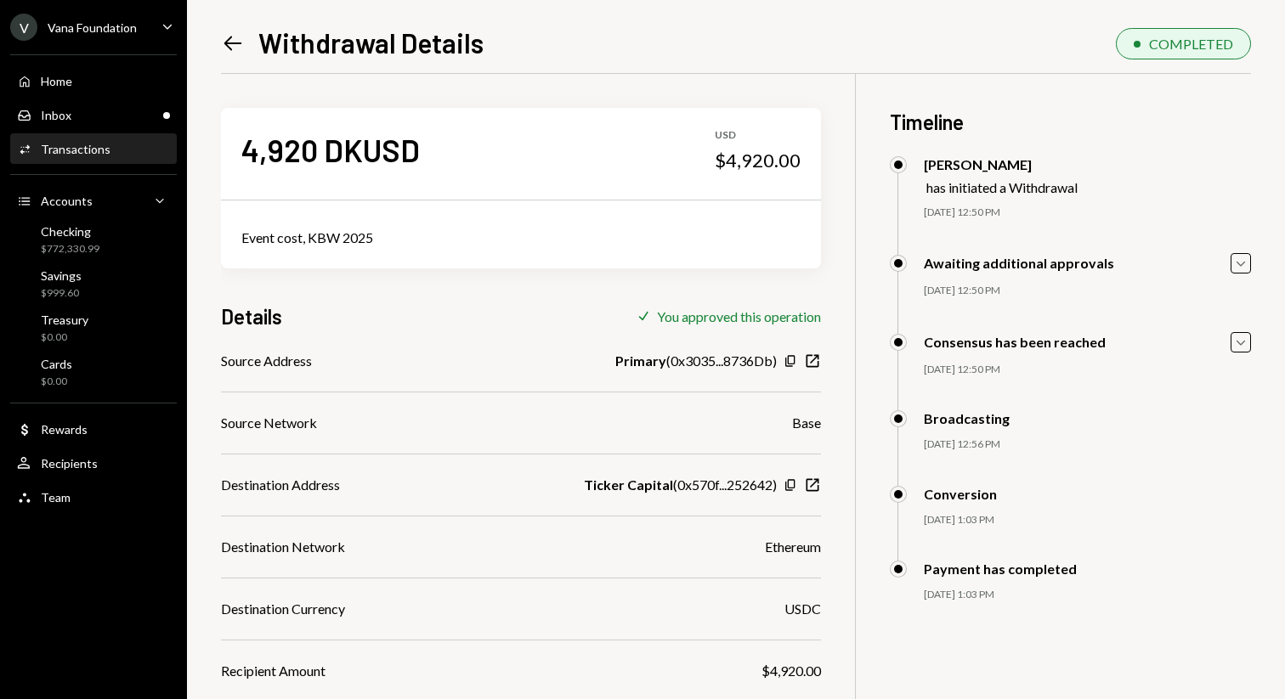
click at [243, 43] on icon "Left Arrow" at bounding box center [233, 43] width 24 height 24
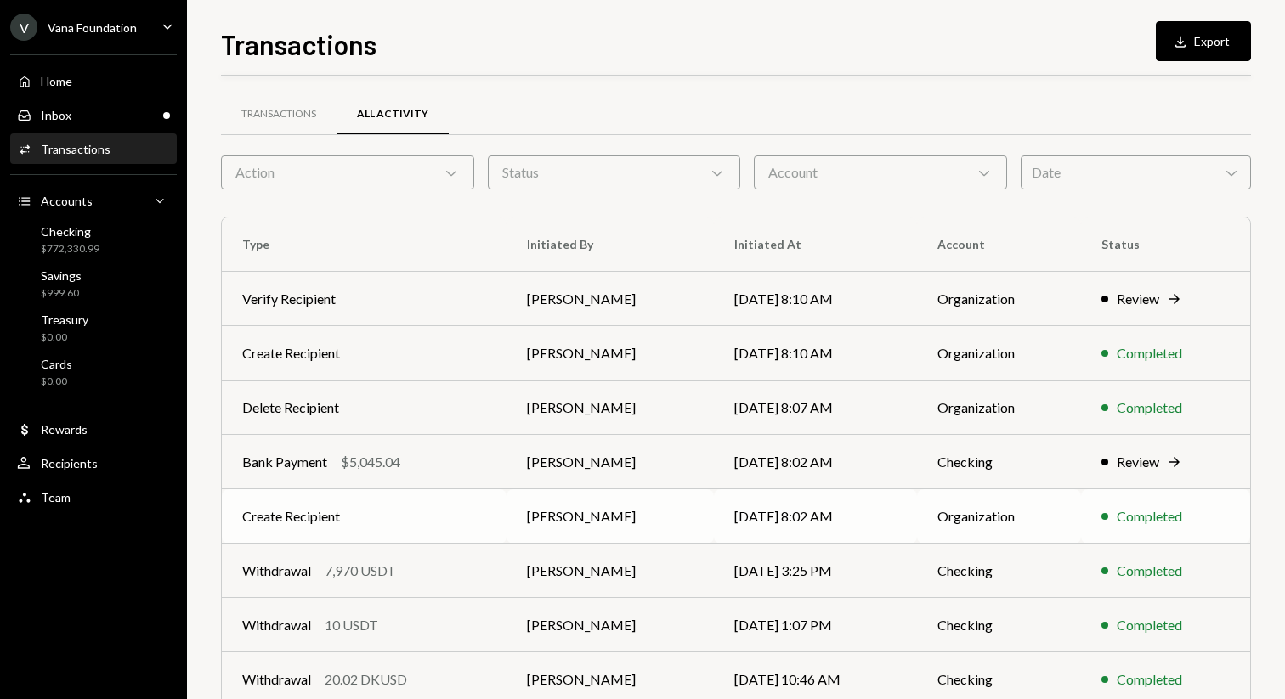
scroll to position [188, 0]
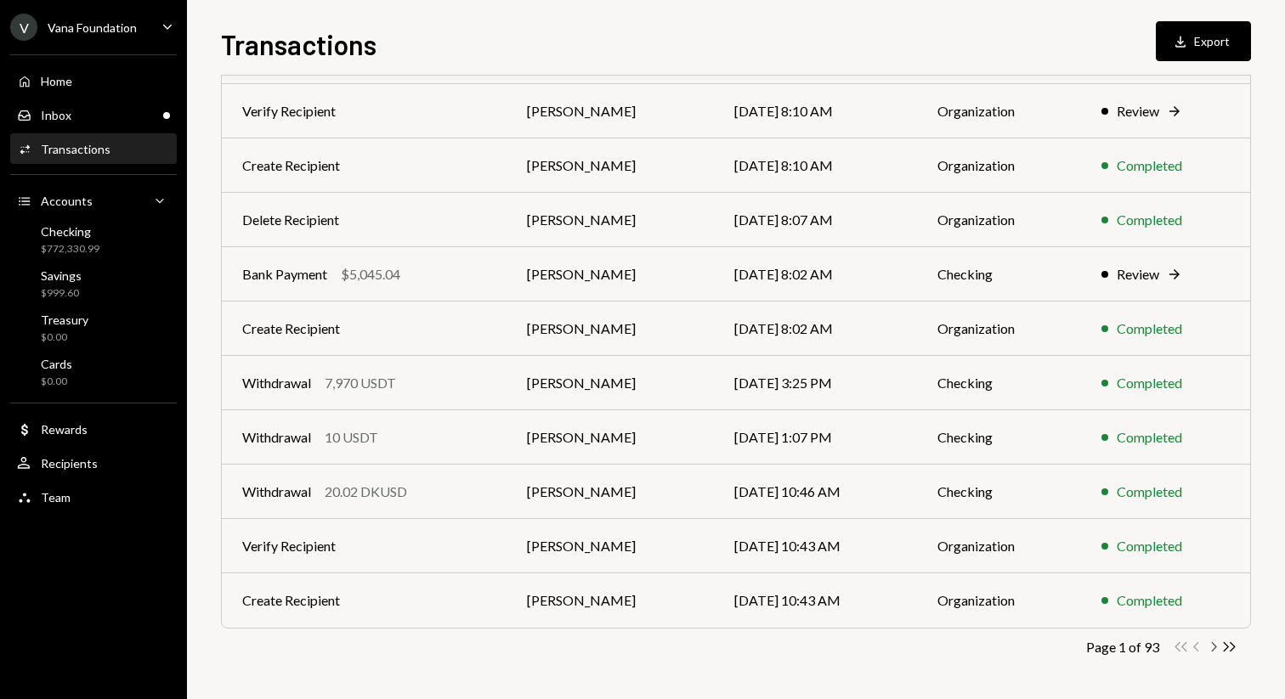
click at [1208, 650] on icon "Chevron Right" at bounding box center [1213, 647] width 16 height 16
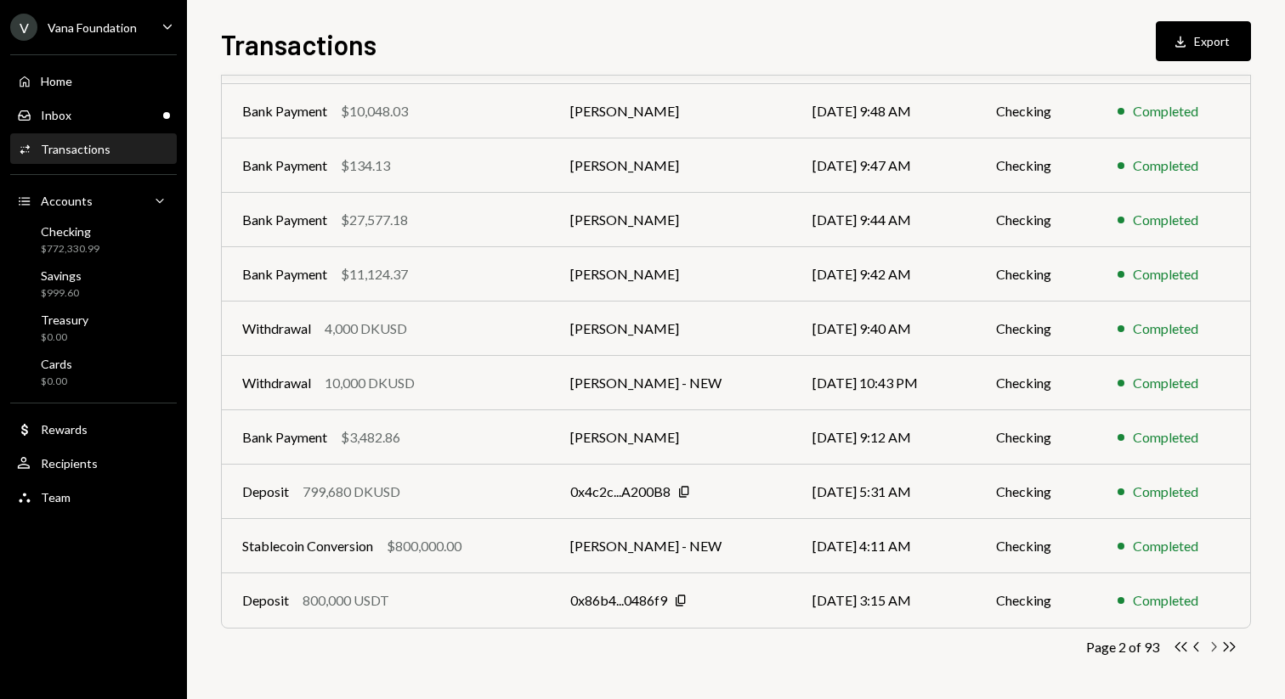
click at [1208, 650] on icon "Chevron Right" at bounding box center [1213, 647] width 16 height 16
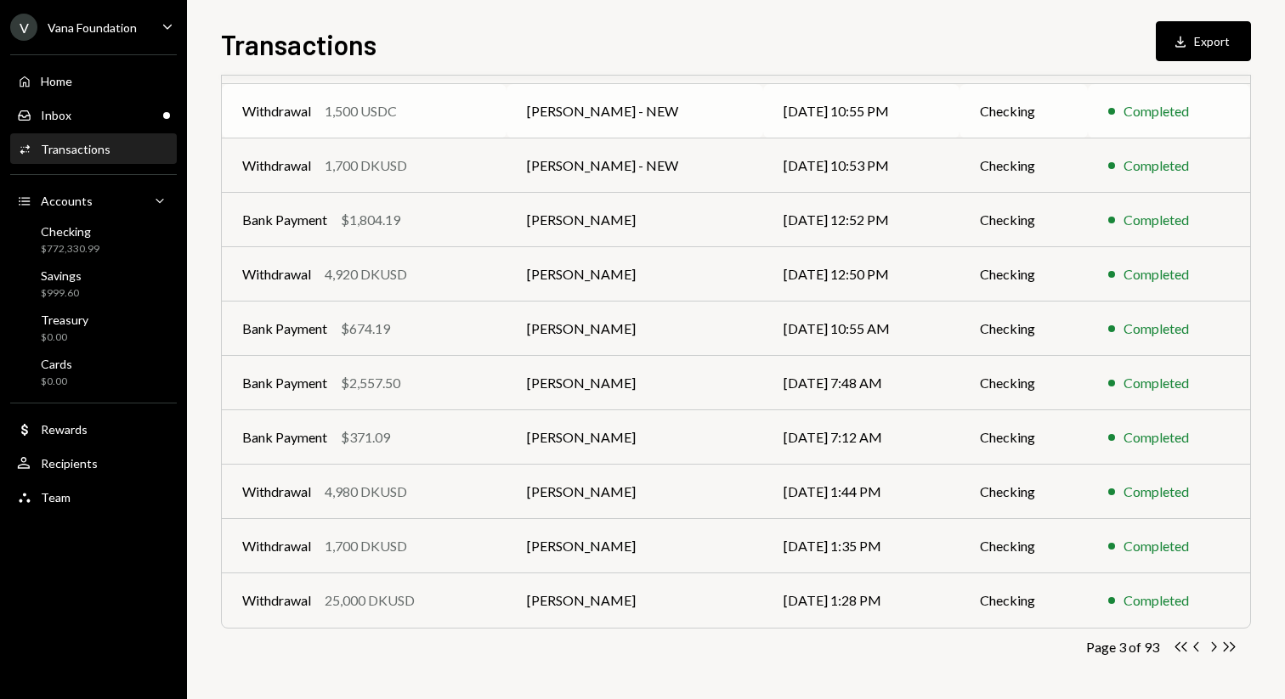
click at [797, 124] on td "[DATE] 10:55 PM" at bounding box center [861, 111] width 196 height 54
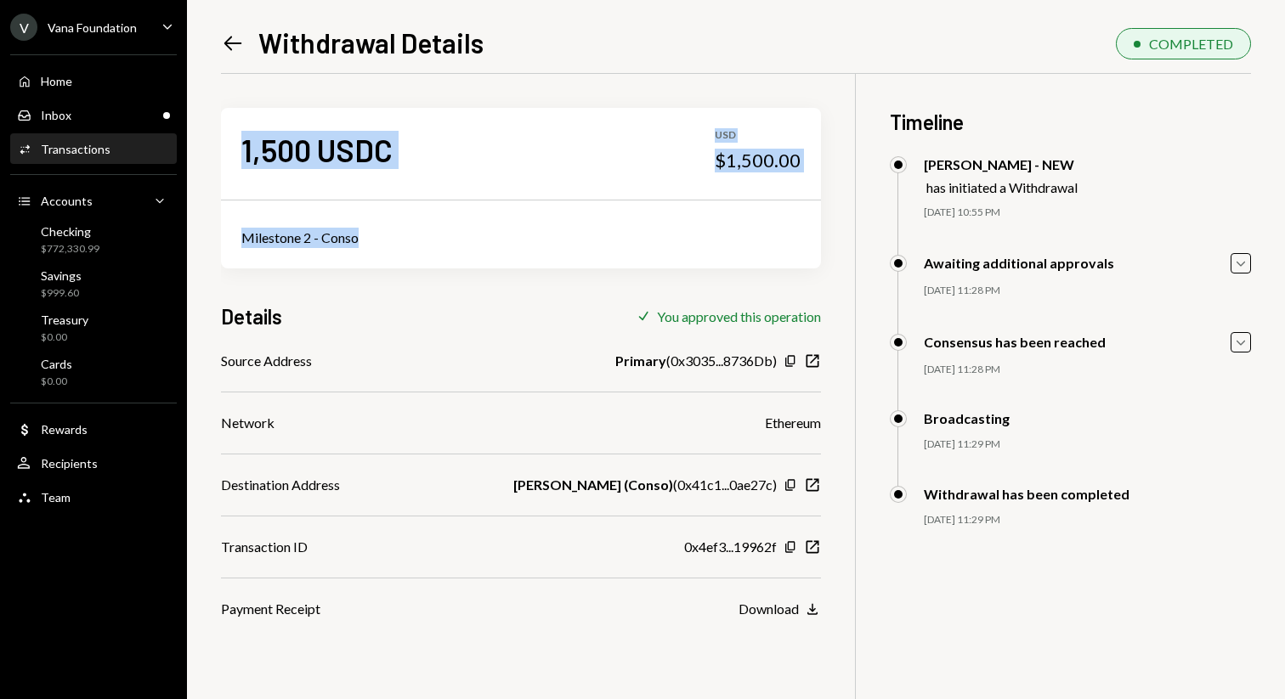
drag, startPoint x: 370, startPoint y: 237, endPoint x: 218, endPoint y: 237, distance: 152.1
click at [218, 237] on div "Left Arrow Withdrawal Details COMPLETED 1,500 USDC USD $1,500.00 Milestone 2 - …" at bounding box center [736, 349] width 1098 height 699
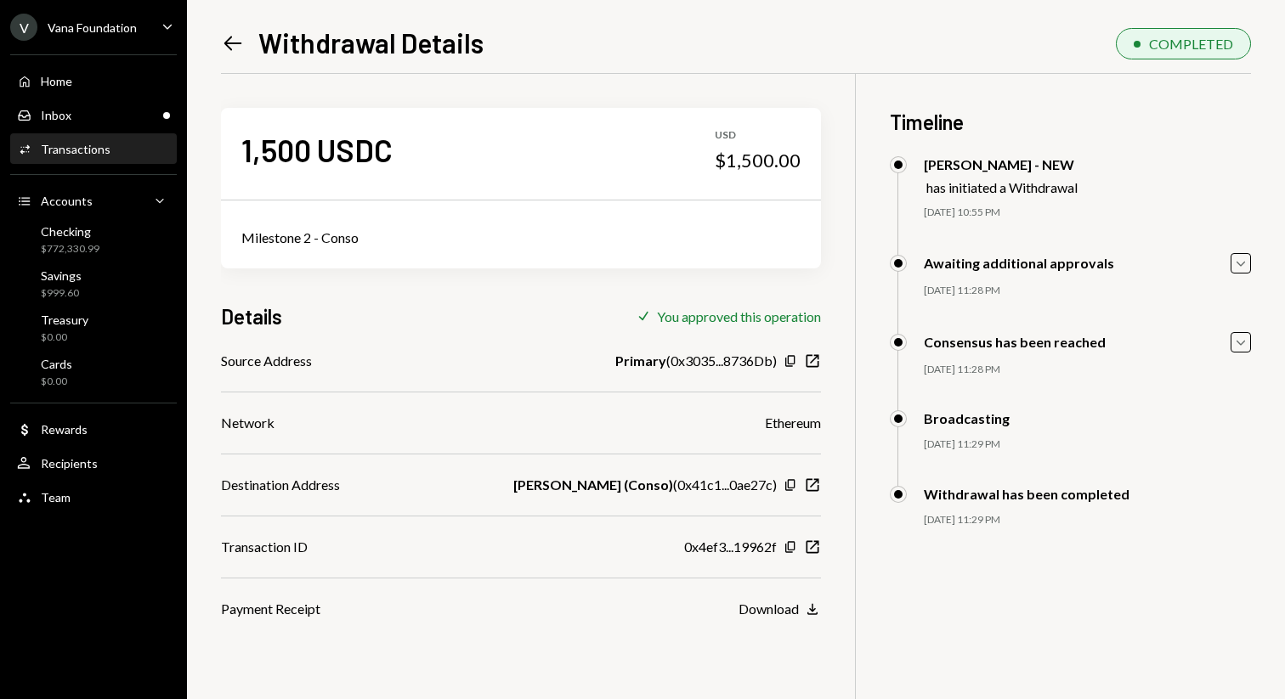
click at [341, 225] on div "Milestone 2 - Conso" at bounding box center [521, 237] width 600 height 61
drag, startPoint x: 347, startPoint y: 238, endPoint x: 240, endPoint y: 235, distance: 106.3
click at [241, 235] on div "Milestone 2 - Conso" at bounding box center [520, 238] width 559 height 20
copy div "Milestone 2 - Conso"
drag, startPoint x: 531, startPoint y: 486, endPoint x: 665, endPoint y: 488, distance: 134.3
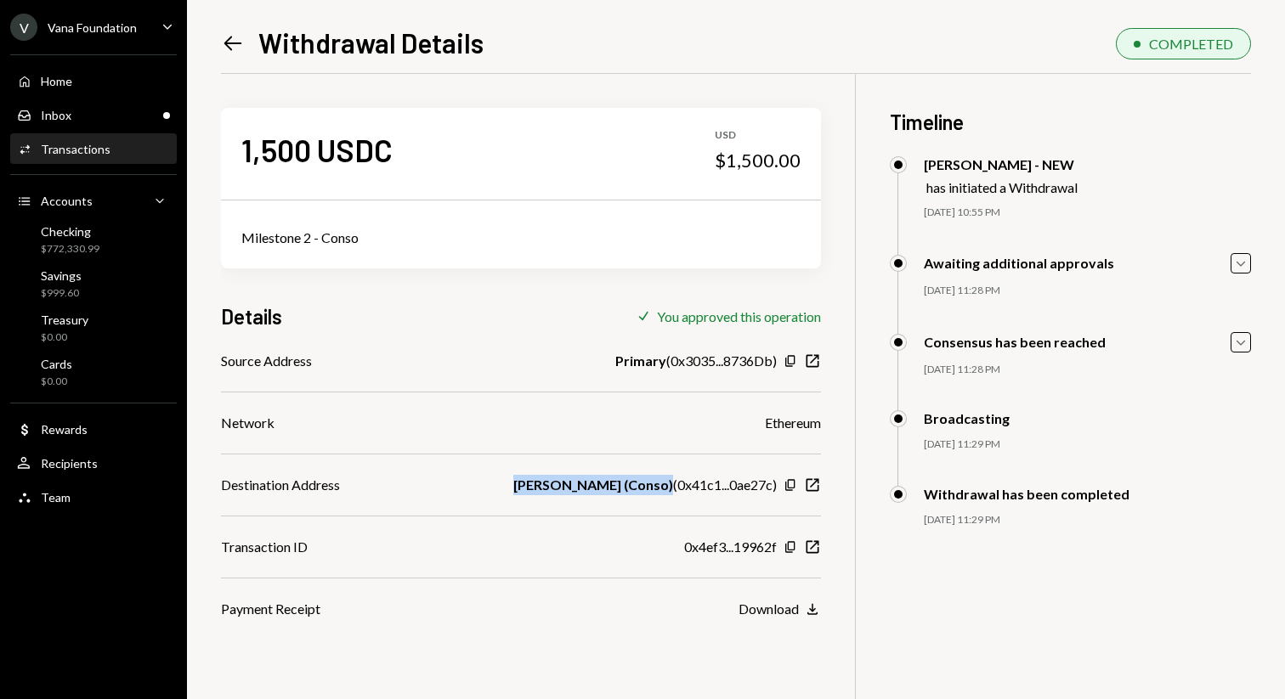
click at [666, 489] on div "Destination Address Vinay Sabarad (Conso) ( 0x41c1...0ae27c ) Copy New Window" at bounding box center [521, 485] width 600 height 20
copy b "Vinay Sabarad (Conso)"
click at [234, 45] on icon "Left Arrow" at bounding box center [233, 43] width 24 height 24
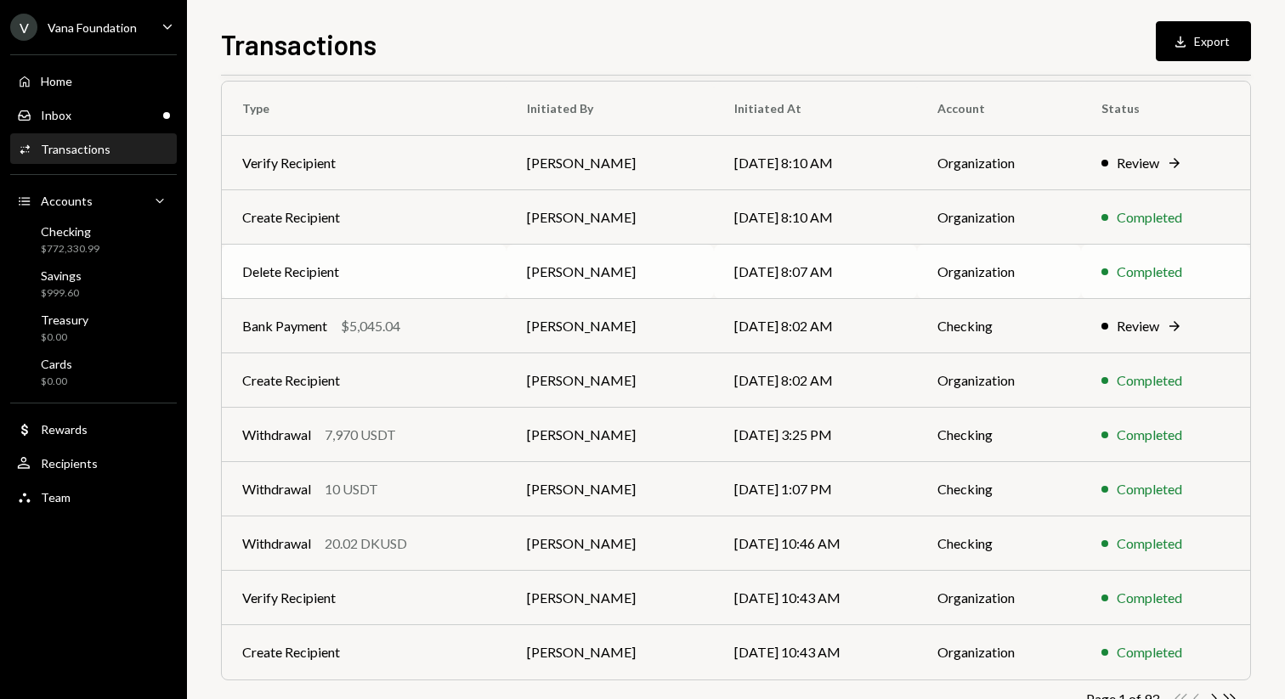
scroll to position [188, 0]
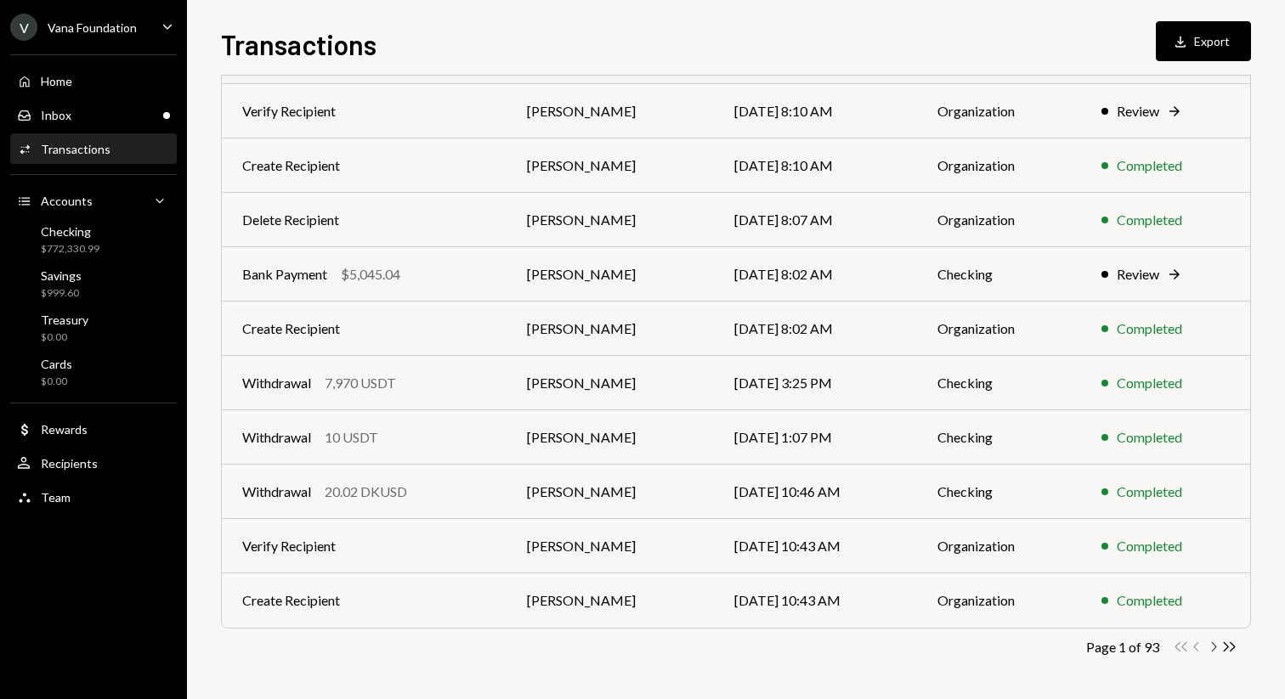
click at [1209, 646] on icon "Chevron Right" at bounding box center [1213, 647] width 16 height 16
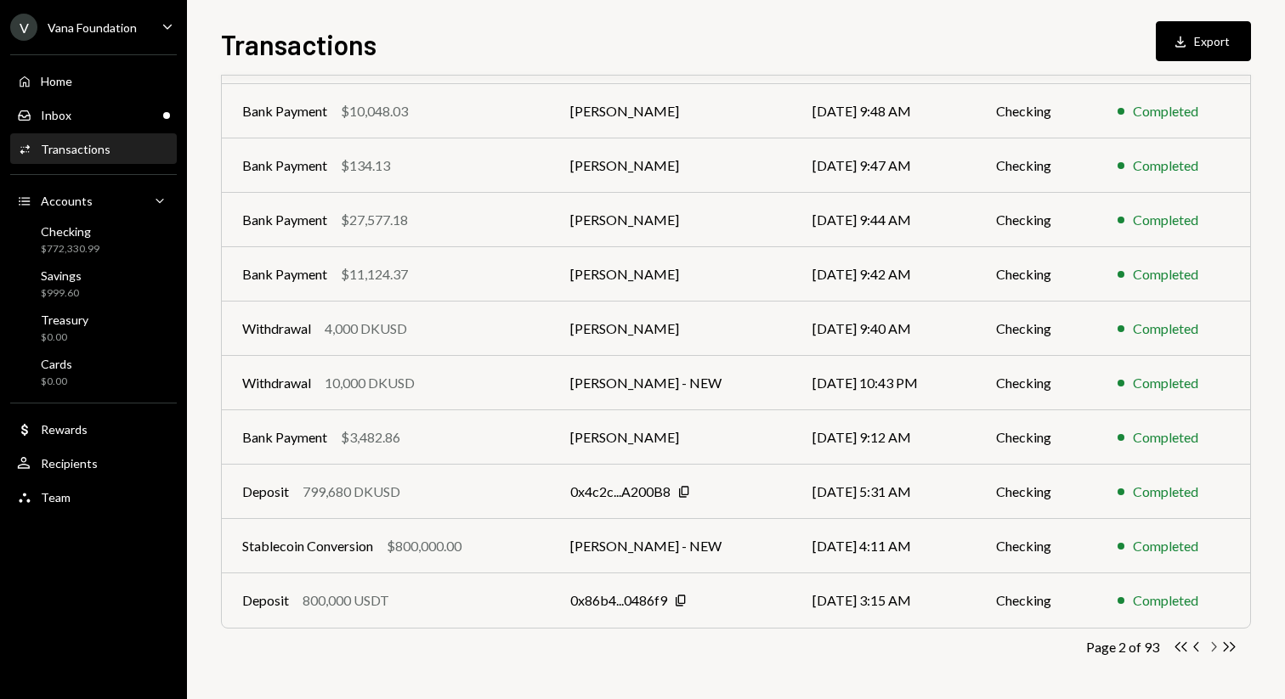
click at [1209, 646] on icon "Chevron Right" at bounding box center [1213, 647] width 16 height 16
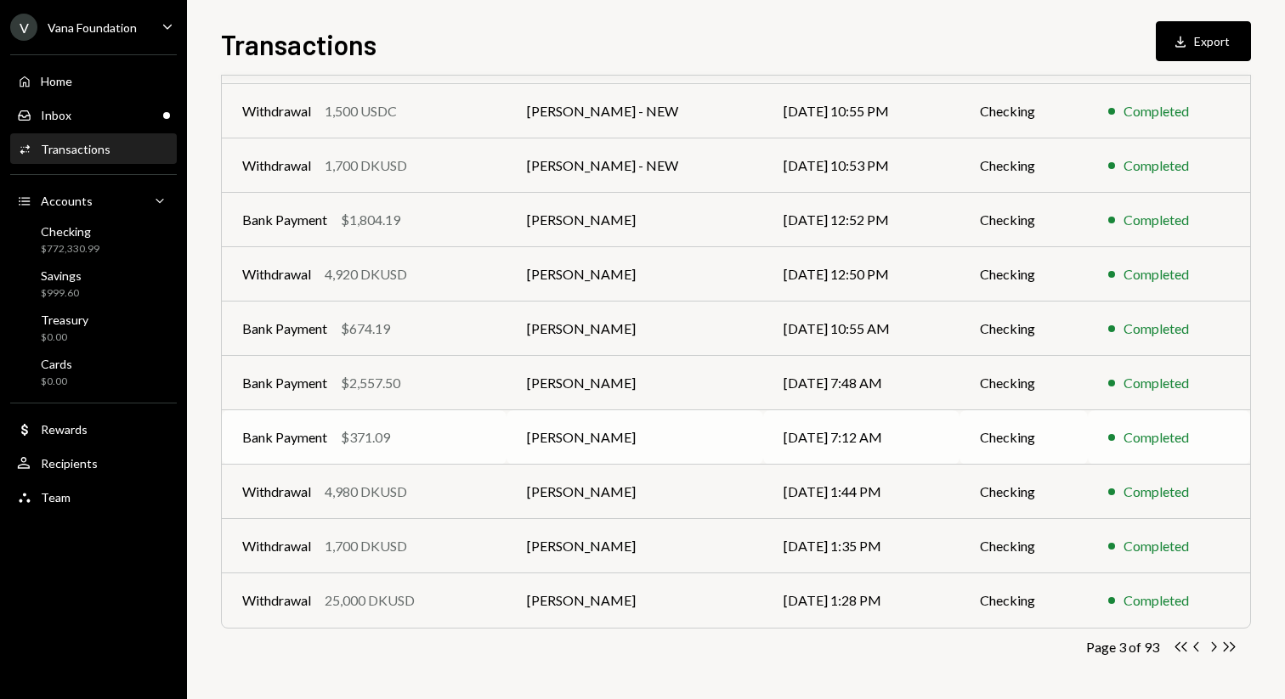
scroll to position [186, 0]
click at [1198, 646] on icon "Chevron Left" at bounding box center [1197, 649] width 16 height 16
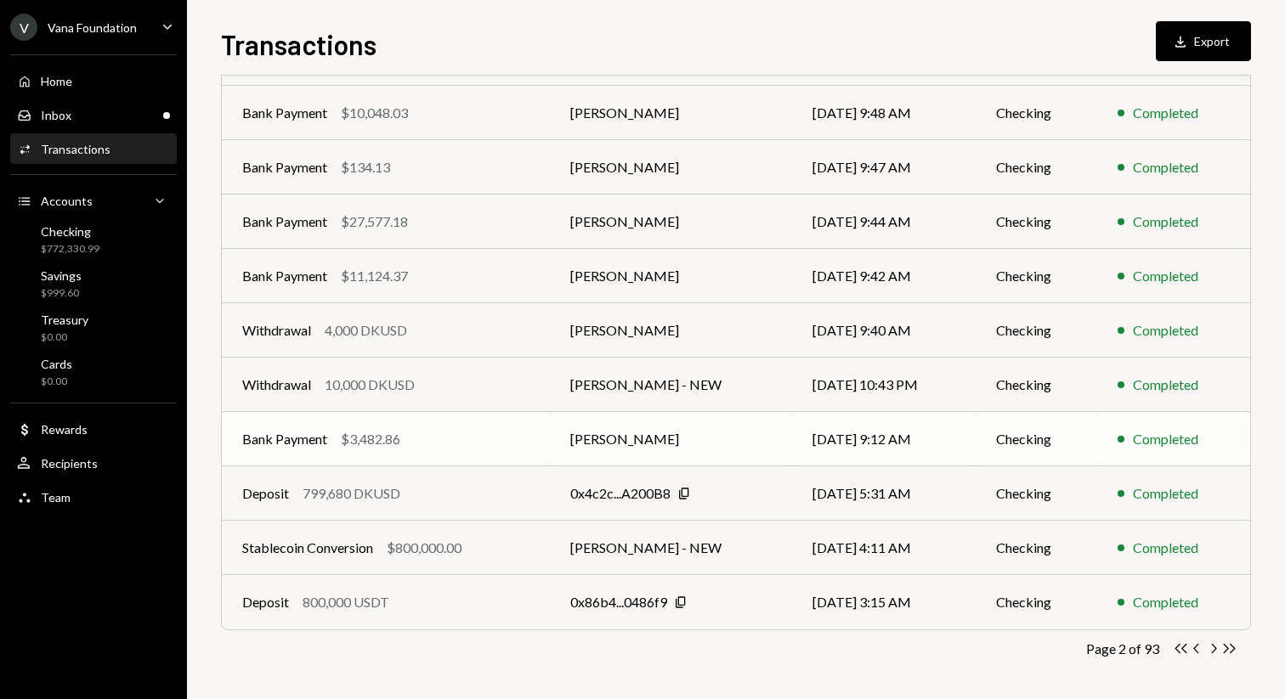
click at [537, 434] on td "Bank Payment $3,482.86" at bounding box center [386, 439] width 328 height 54
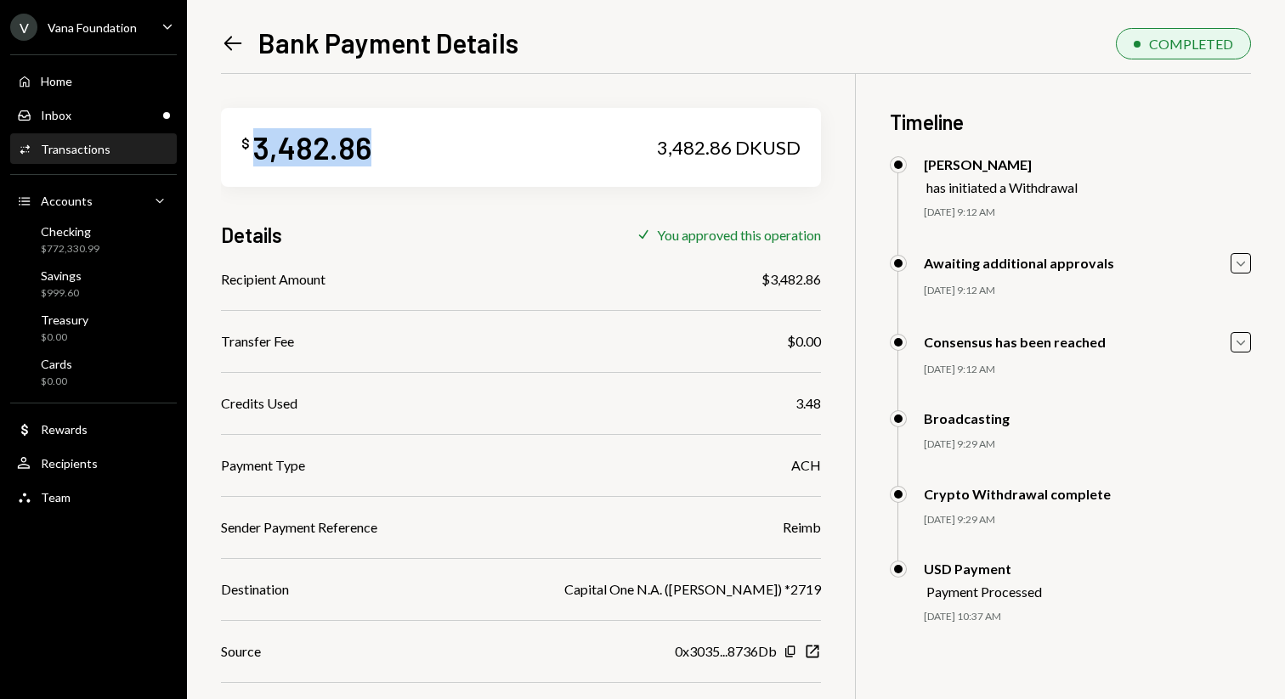
drag, startPoint x: 342, startPoint y: 143, endPoint x: 258, endPoint y: 144, distance: 84.1
click at [258, 144] on div "$ 3,482.86 3,482.86 DKUSD" at bounding box center [521, 147] width 600 height 79
copy div "3,482.86"
click at [235, 36] on icon "Left Arrow" at bounding box center [233, 43] width 24 height 24
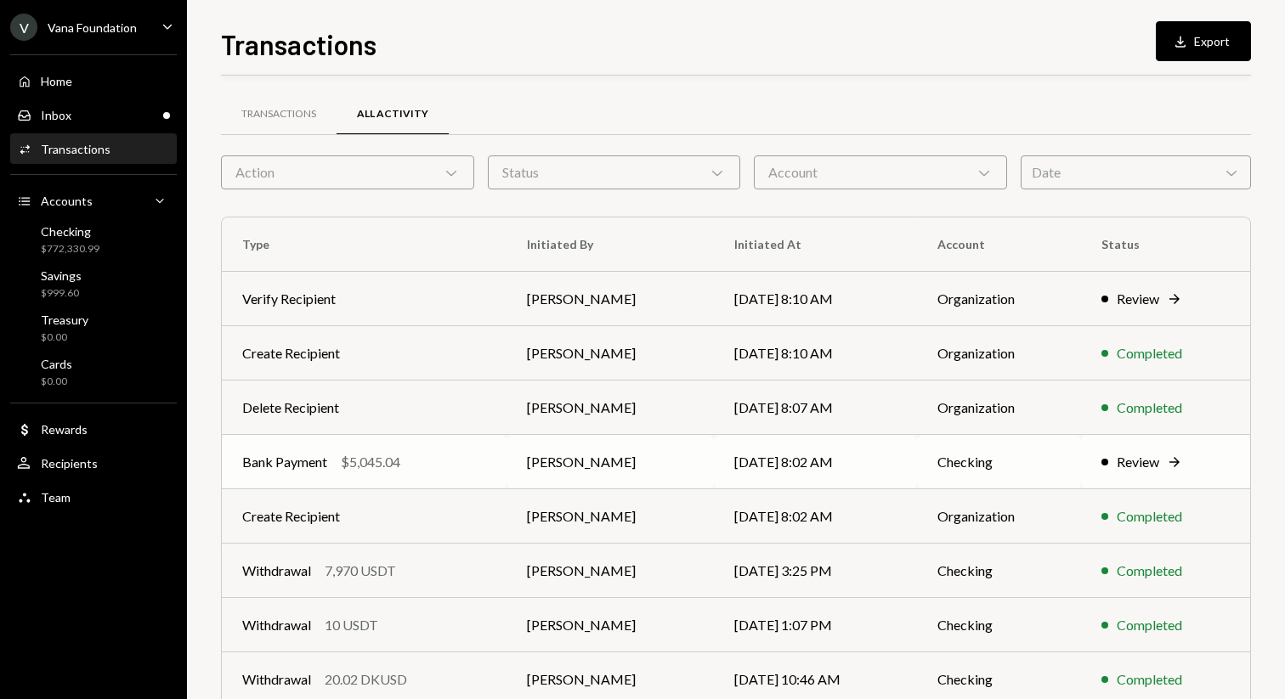
scroll to position [188, 0]
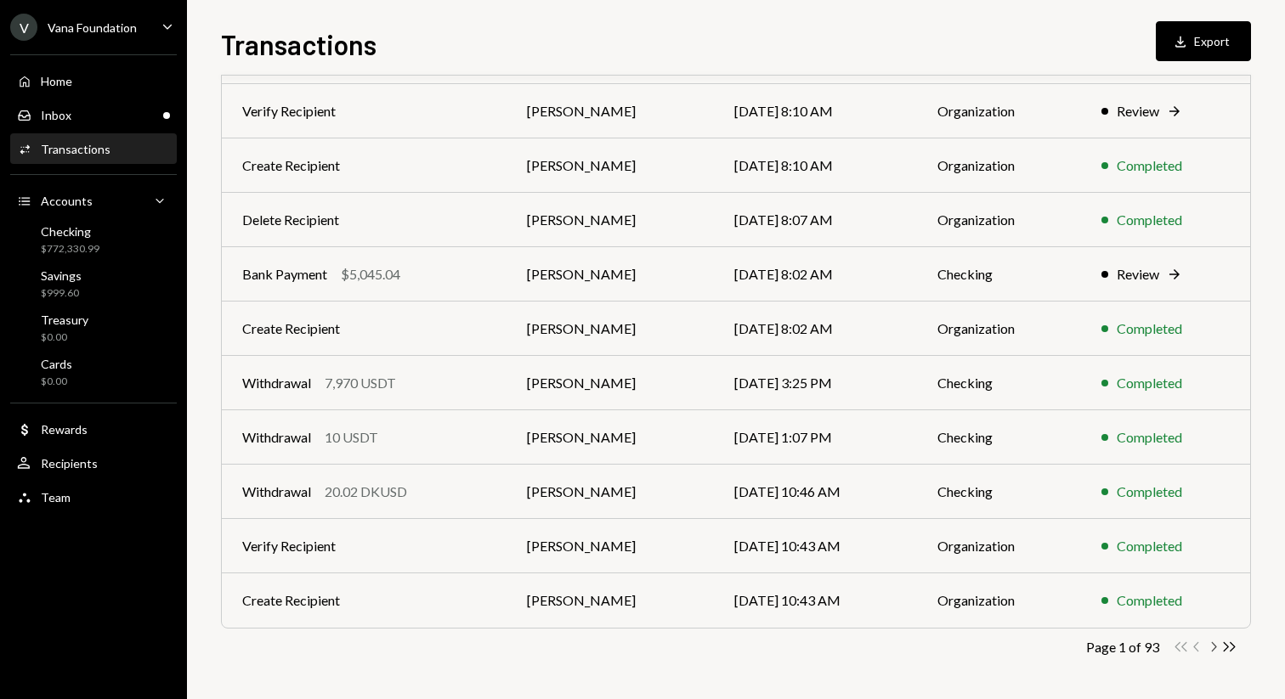
click at [1214, 642] on icon "Chevron Right" at bounding box center [1213, 647] width 16 height 16
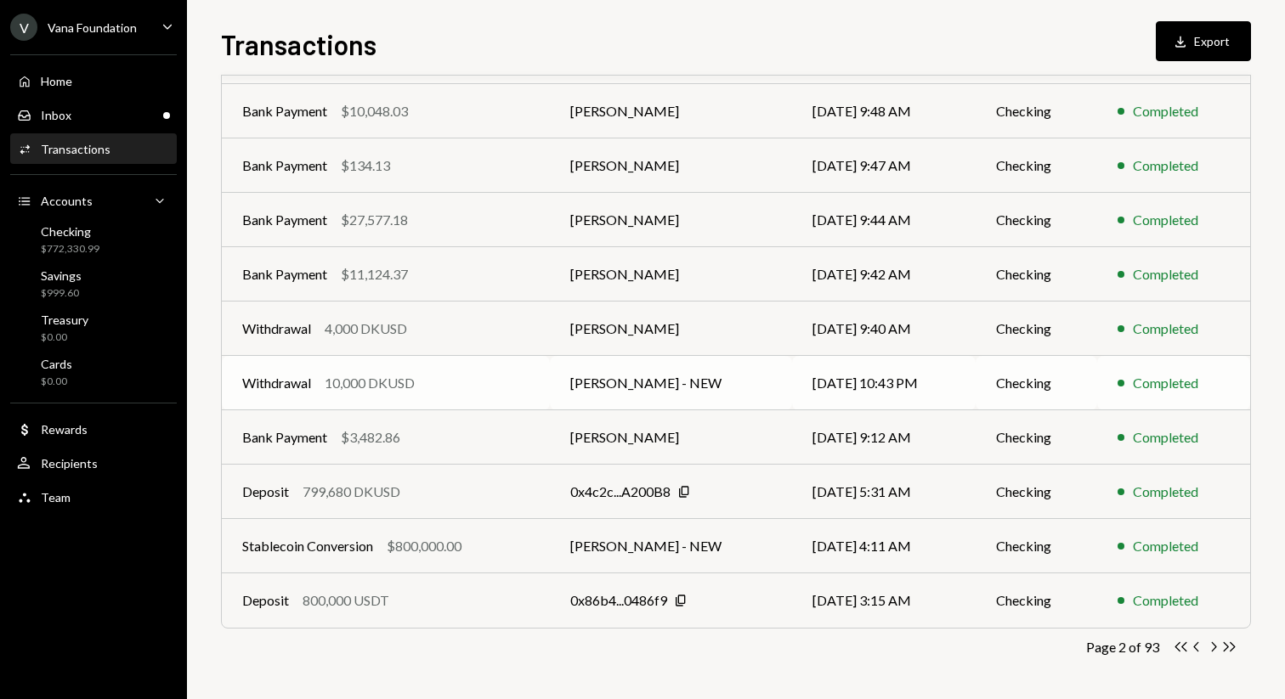
click at [613, 358] on td "[PERSON_NAME] - NEW" at bounding box center [671, 383] width 242 height 54
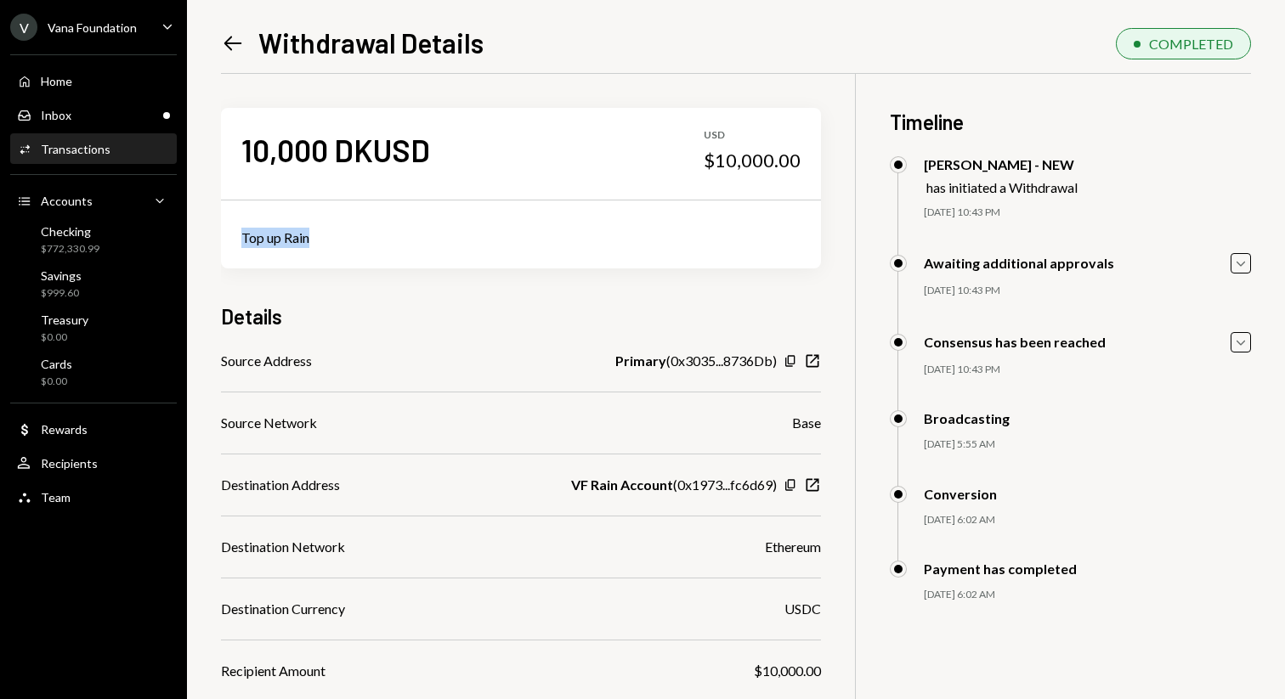
drag, startPoint x: 311, startPoint y: 239, endPoint x: 224, endPoint y: 239, distance: 87.5
click at [224, 239] on div "Top up Rain" at bounding box center [521, 237] width 600 height 61
copy div "Top up Rain"
click at [229, 37] on icon at bounding box center [233, 44] width 18 height 14
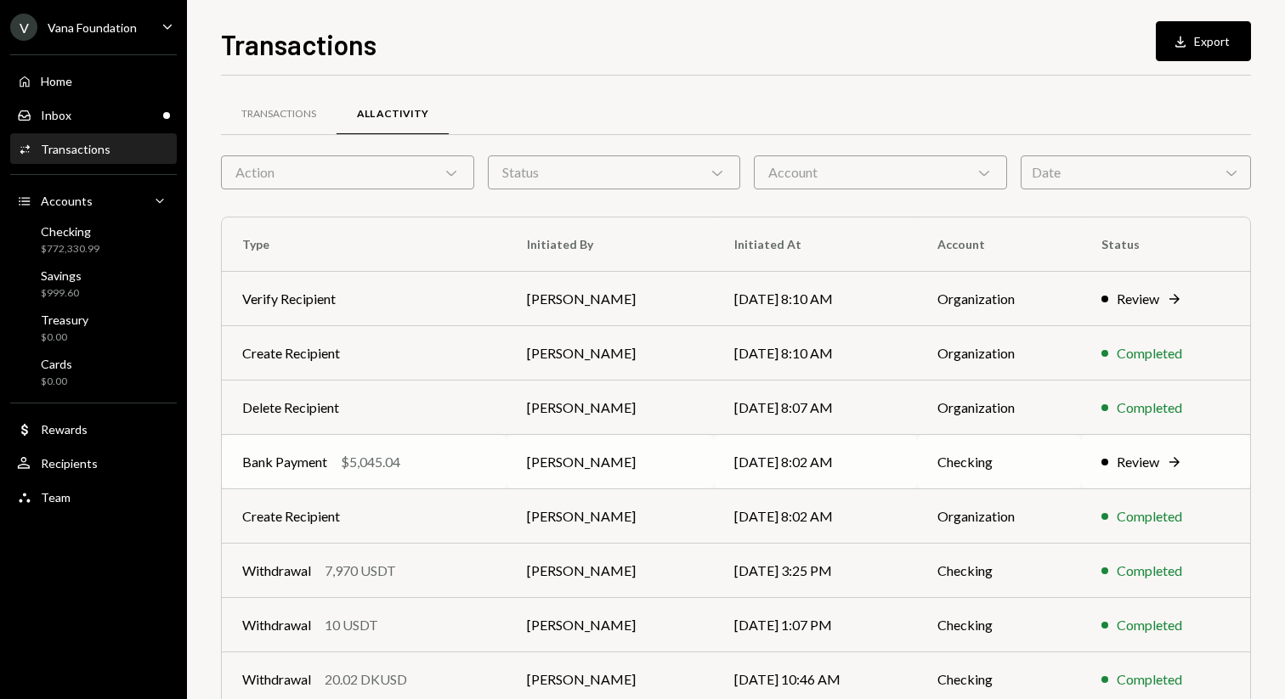
scroll to position [188, 0]
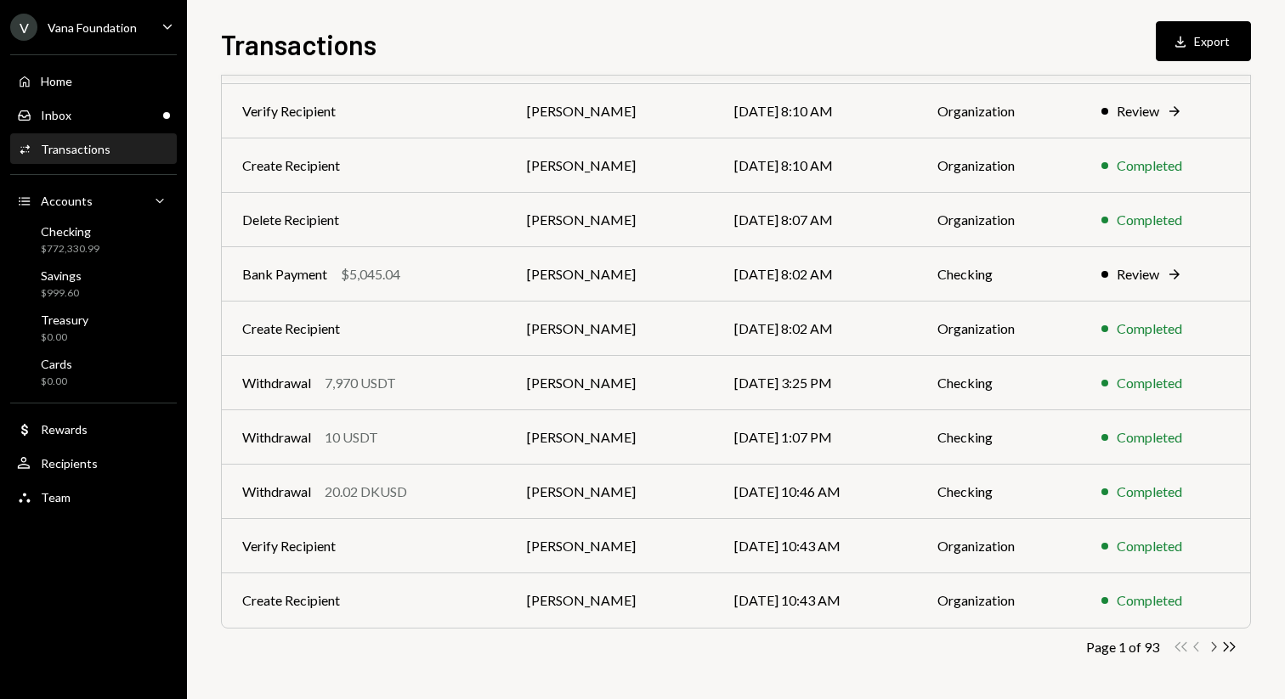
click at [1210, 643] on icon "Chevron Right" at bounding box center [1213, 647] width 16 height 16
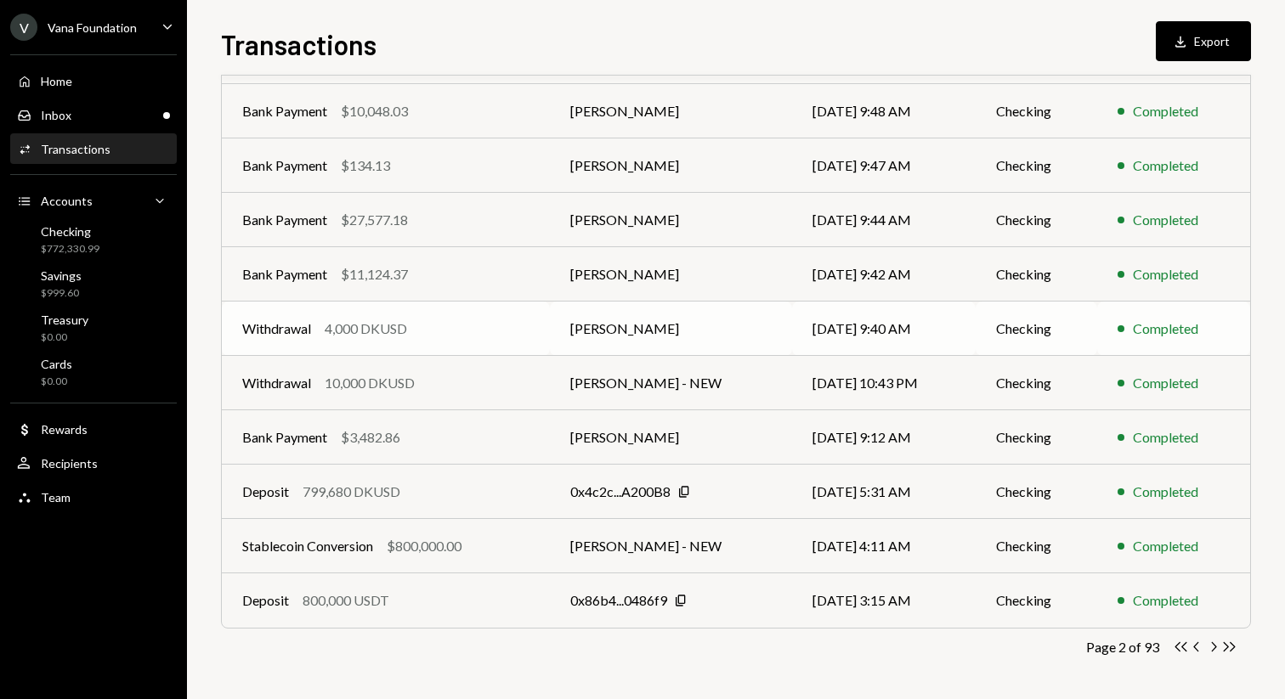
click at [797, 321] on td "[DATE] 9:40 AM" at bounding box center [884, 329] width 184 height 54
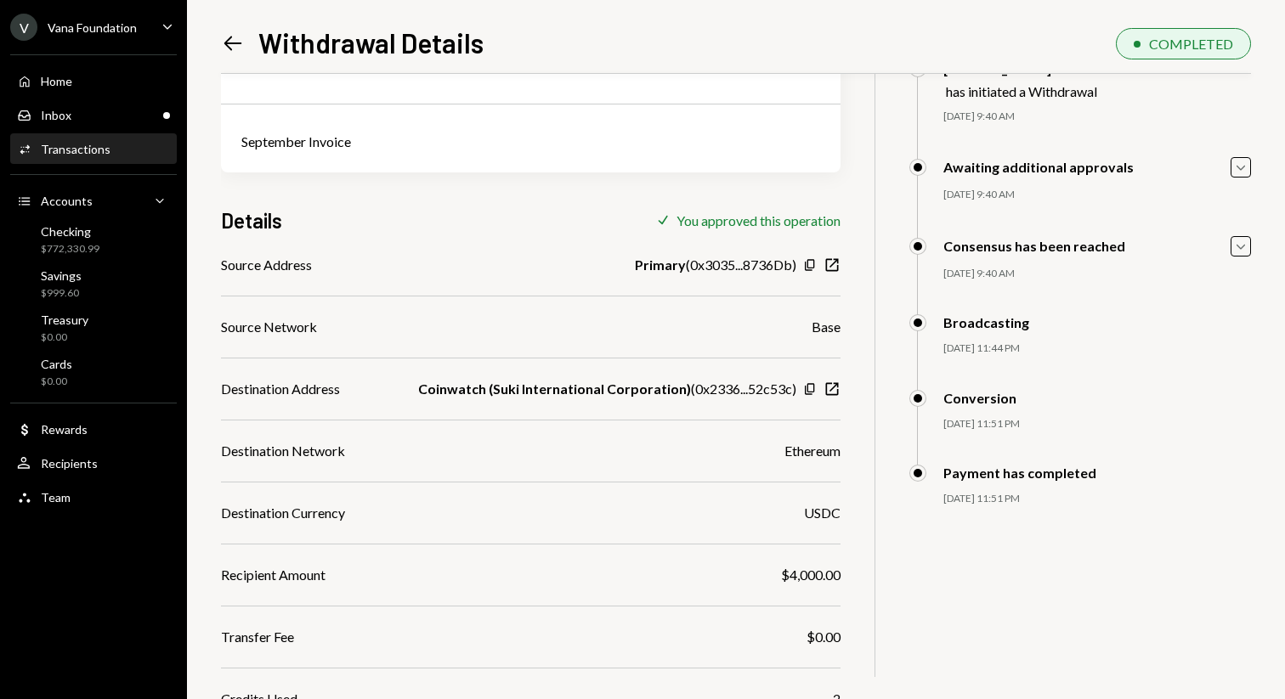
scroll to position [141, 0]
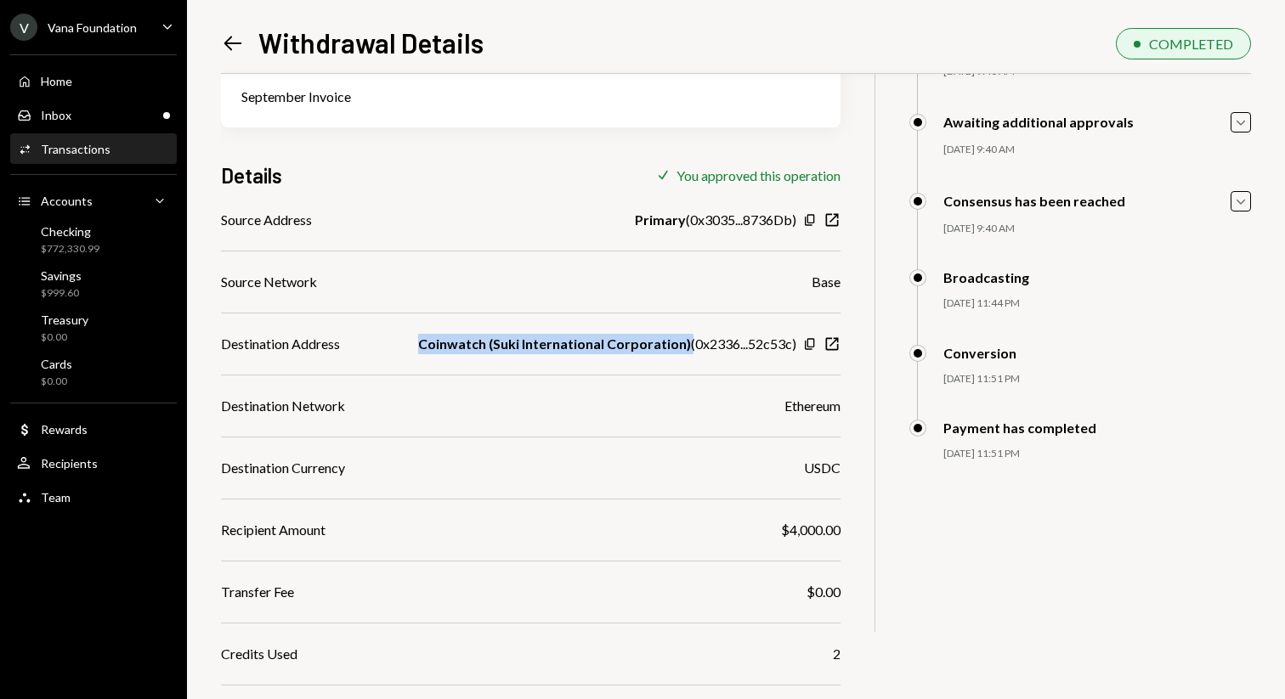
drag, startPoint x: 427, startPoint y: 341, endPoint x: 696, endPoint y: 349, distance: 269.5
click at [696, 349] on div "Destination Address Coinwatch (Suki International Corporation) ( 0x2336...52c53…" at bounding box center [531, 344] width 620 height 20
copy b "Coinwatch (Suki International Corporation)"
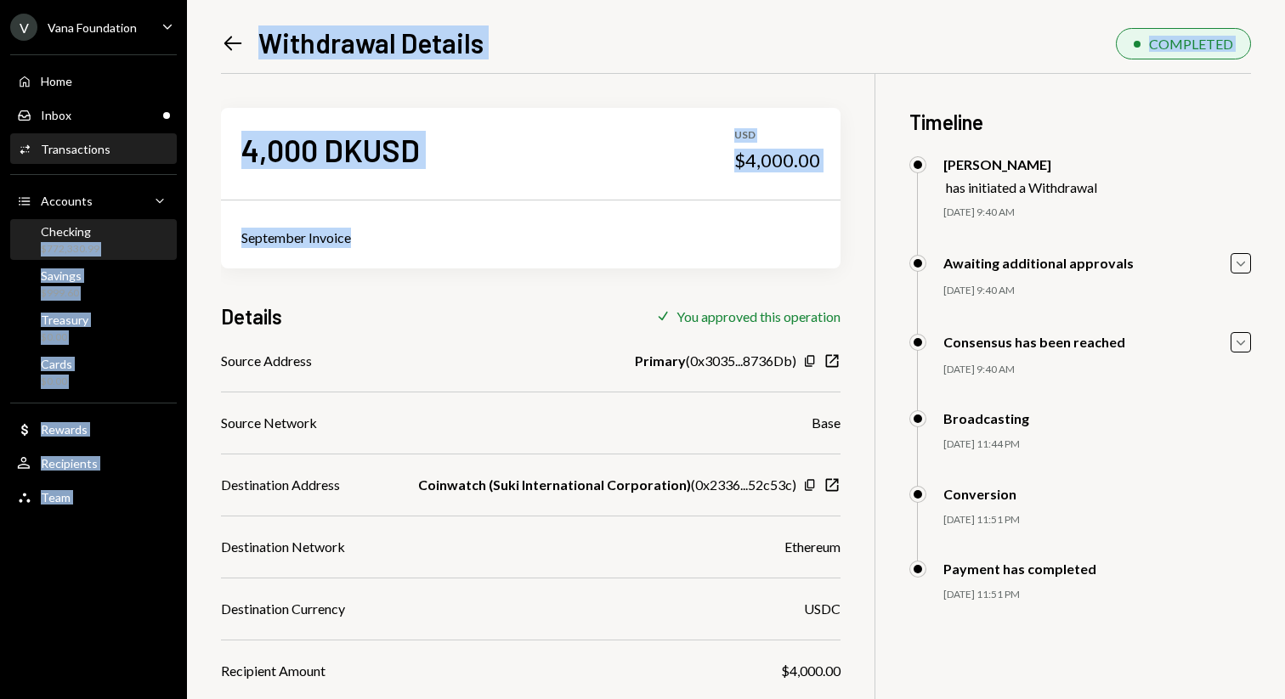
drag, startPoint x: 359, startPoint y: 235, endPoint x: 157, endPoint y: 235, distance: 201.4
click at [157, 235] on div "V Vana Foundation Caret Down Home Home Inbox Inbox Activities Transactions Acco…" at bounding box center [642, 349] width 1285 height 699
click at [415, 243] on div "September Invoice" at bounding box center [530, 238] width 579 height 20
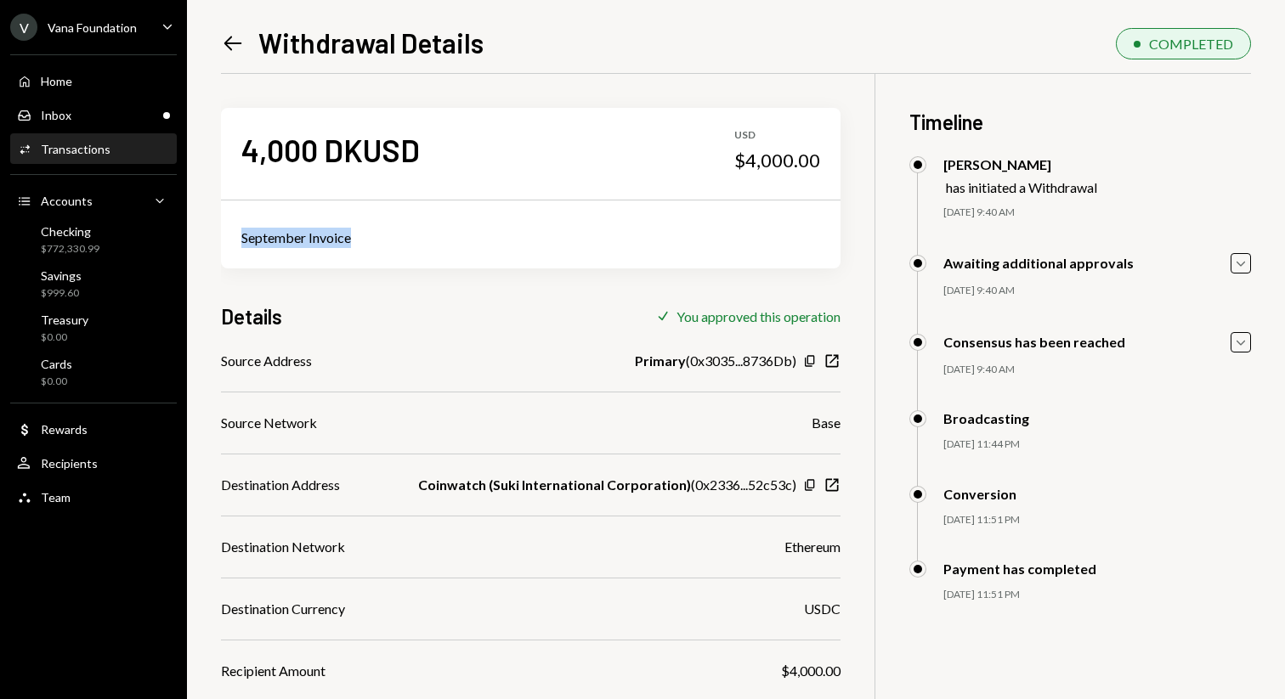
drag, startPoint x: 359, startPoint y: 238, endPoint x: 239, endPoint y: 235, distance: 119.9
click at [239, 235] on div "September Invoice" at bounding box center [531, 237] width 620 height 61
copy div "September Invoice"
click at [239, 42] on icon "Left Arrow" at bounding box center [233, 43] width 24 height 24
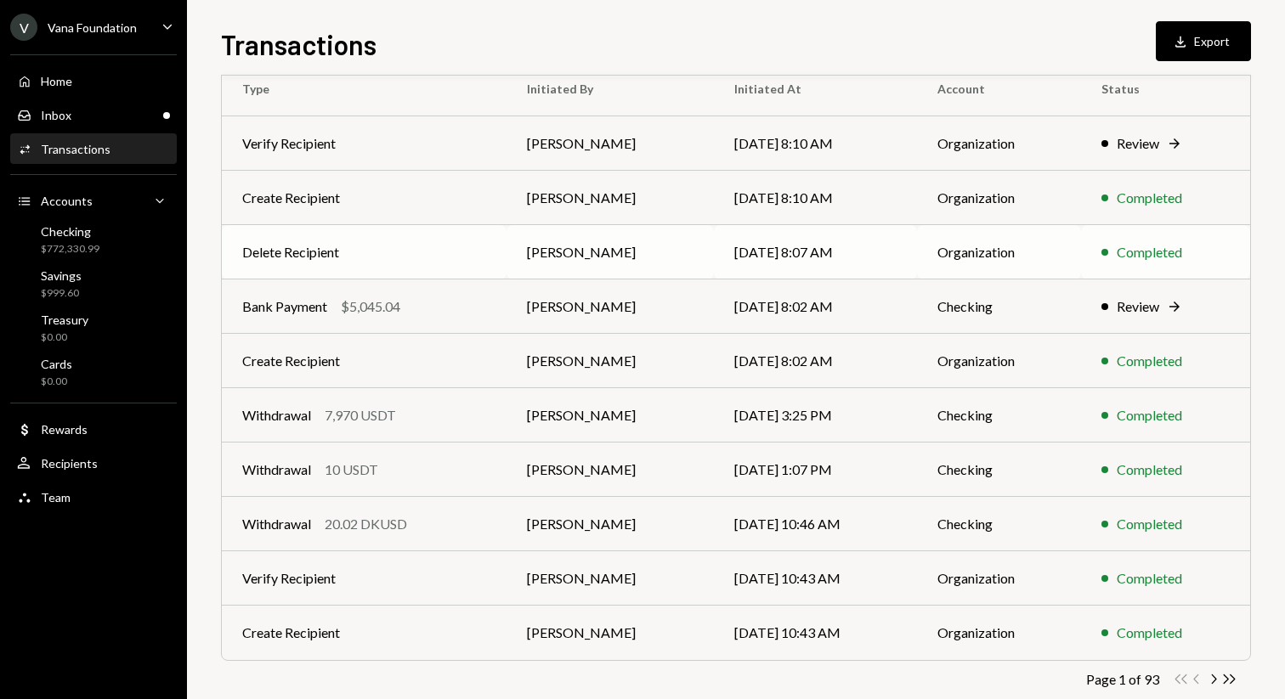
scroll to position [188, 0]
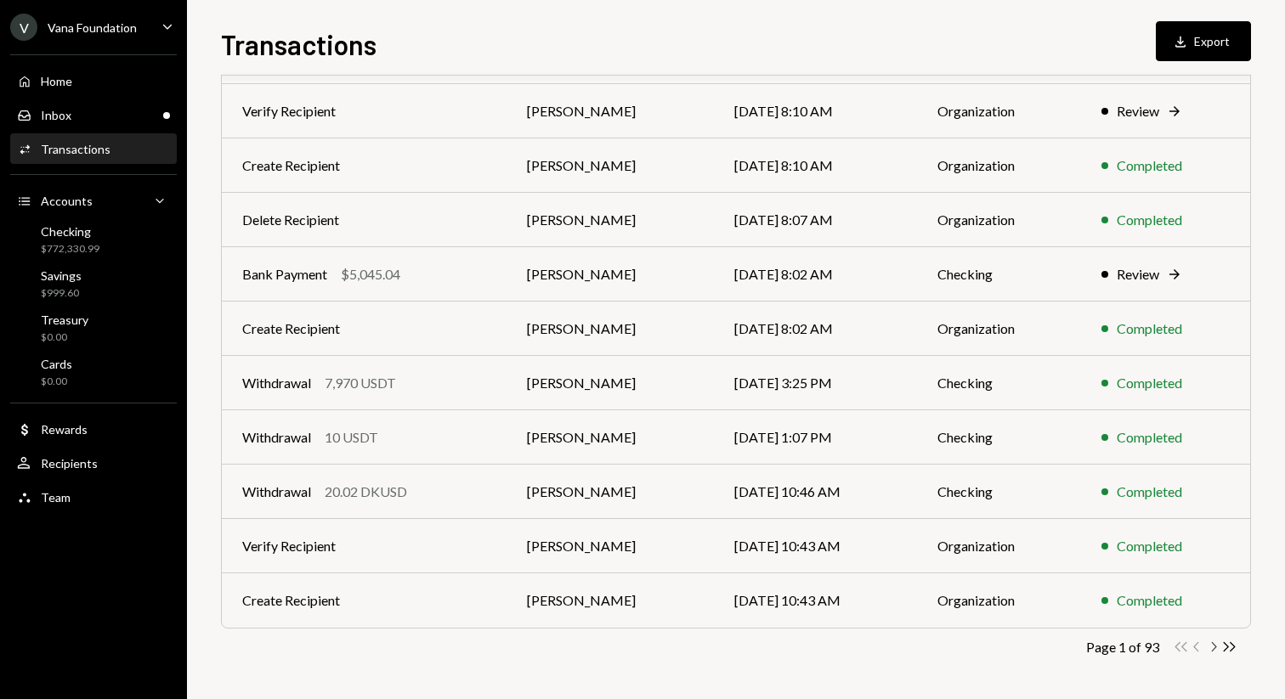
click at [1214, 645] on icon "button" at bounding box center [1214, 646] width 5 height 9
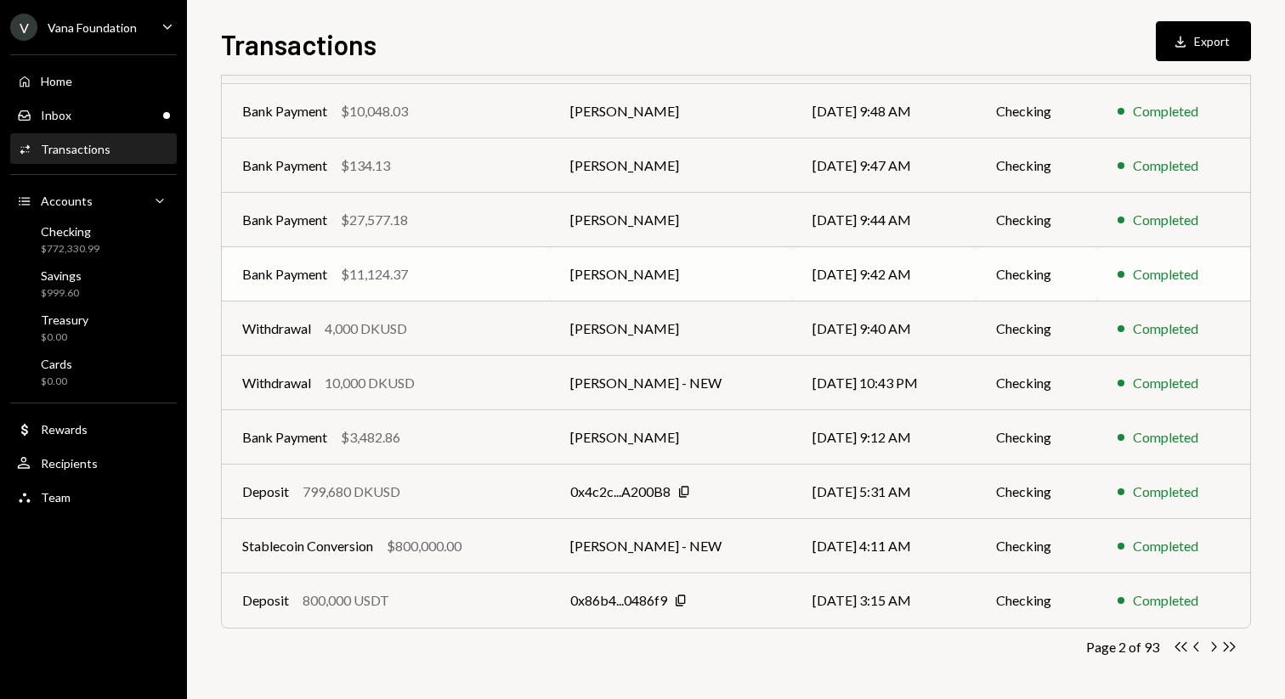
click at [865, 267] on td "[DATE] 9:42 AM" at bounding box center [884, 274] width 184 height 54
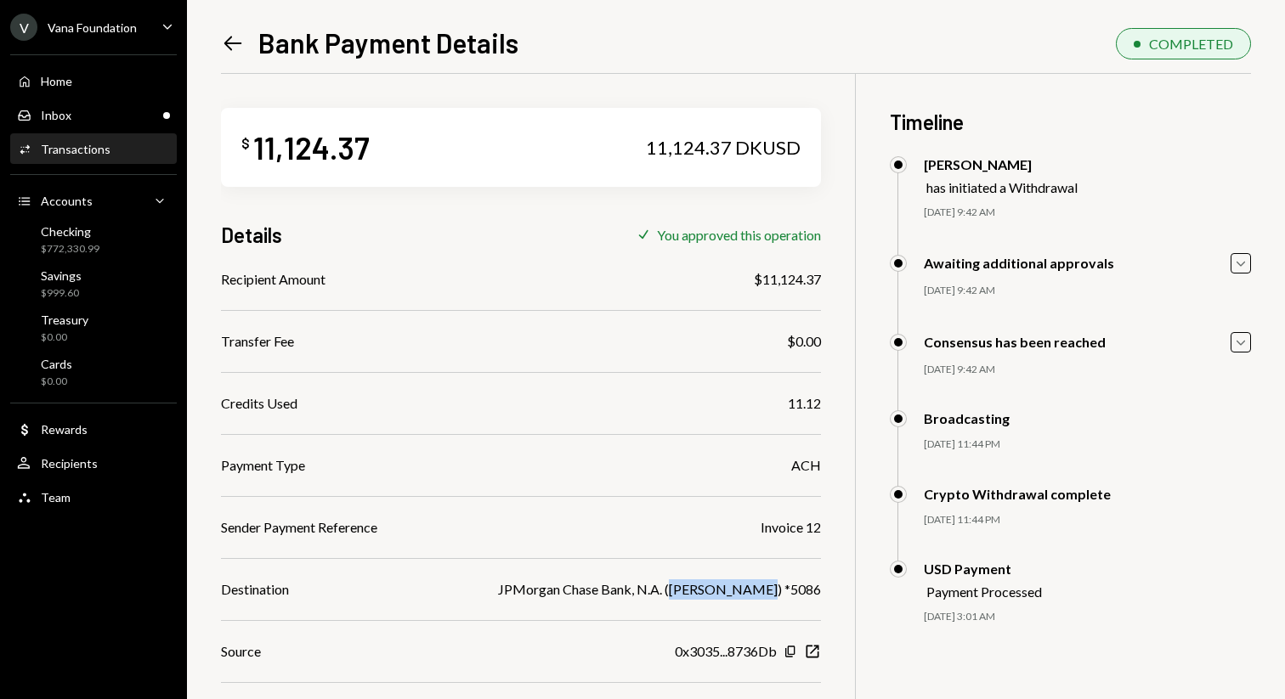
drag, startPoint x: 774, startPoint y: 590, endPoint x: 688, endPoint y: 589, distance: 85.8
click at [689, 590] on div "JPMorgan Chase Bank, N.A. ([PERSON_NAME]) *5086" at bounding box center [659, 590] width 323 height 20
copy div "Stephen Boske"
drag, startPoint x: 383, startPoint y: 139, endPoint x: 257, endPoint y: 142, distance: 126.6
click at [257, 142] on div "$ 11,124.37 11,124.37 DKUSD" at bounding box center [521, 147] width 600 height 79
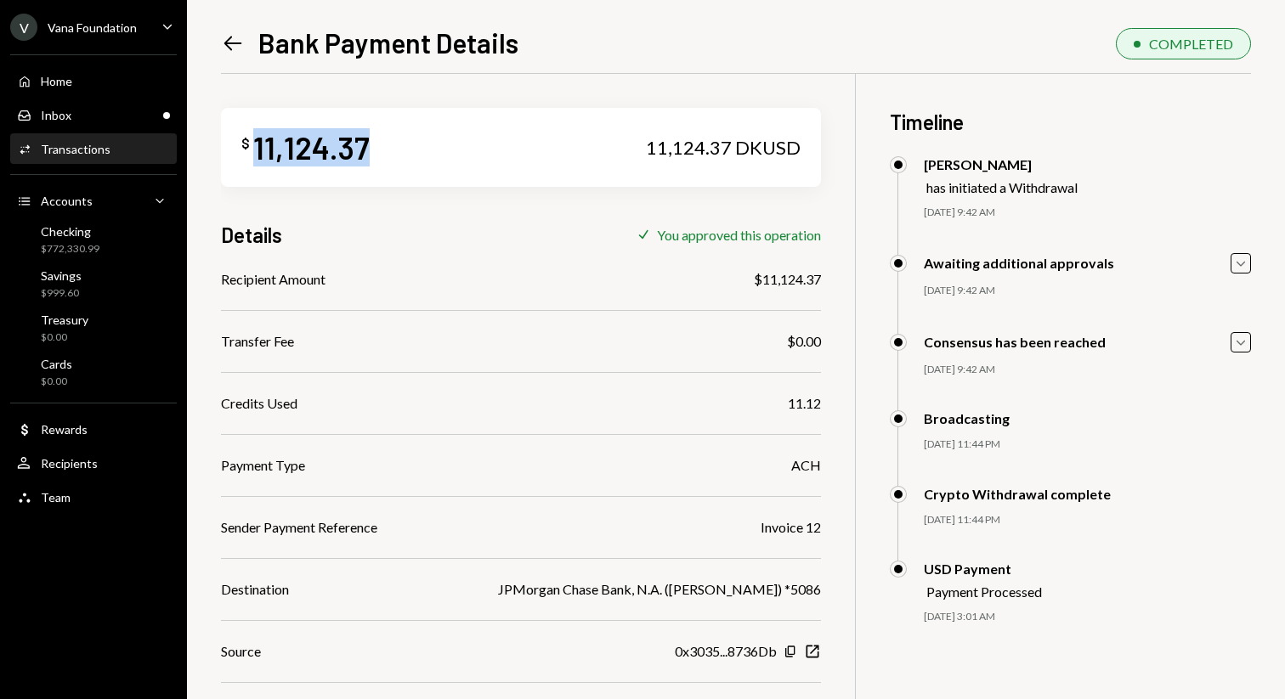
copy div "11,124.37"
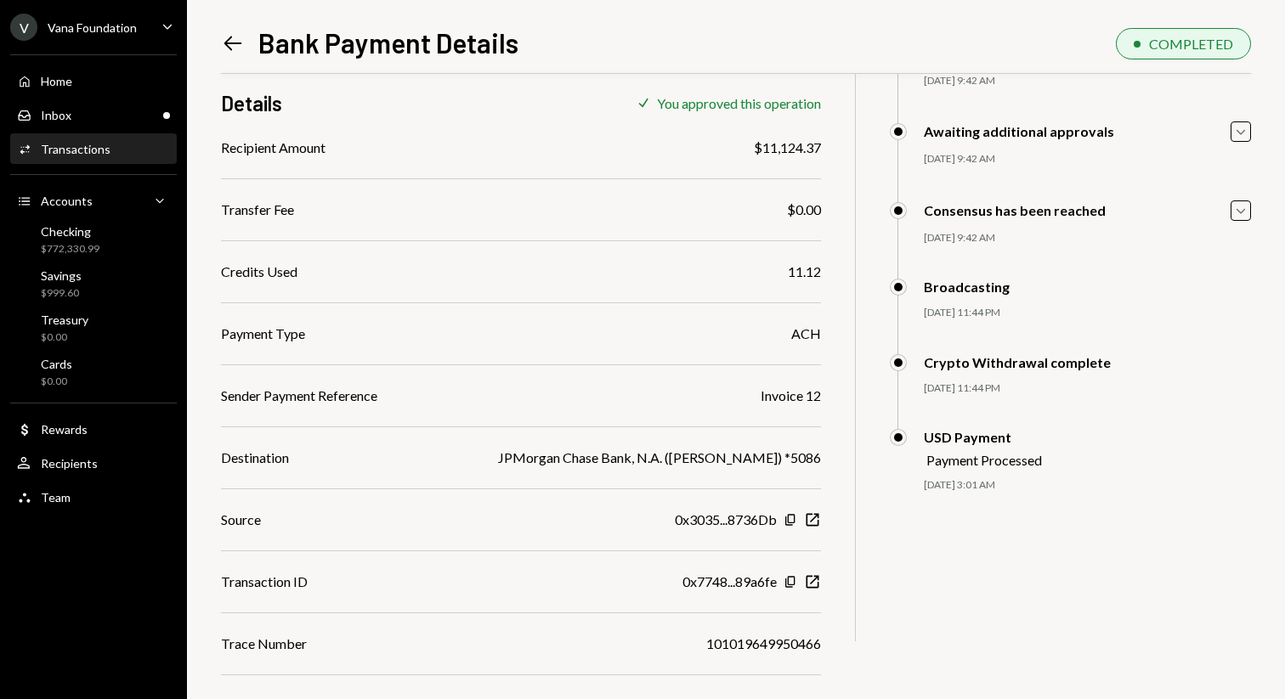
scroll to position [133, 0]
click at [227, 36] on icon "Left Arrow" at bounding box center [233, 43] width 24 height 24
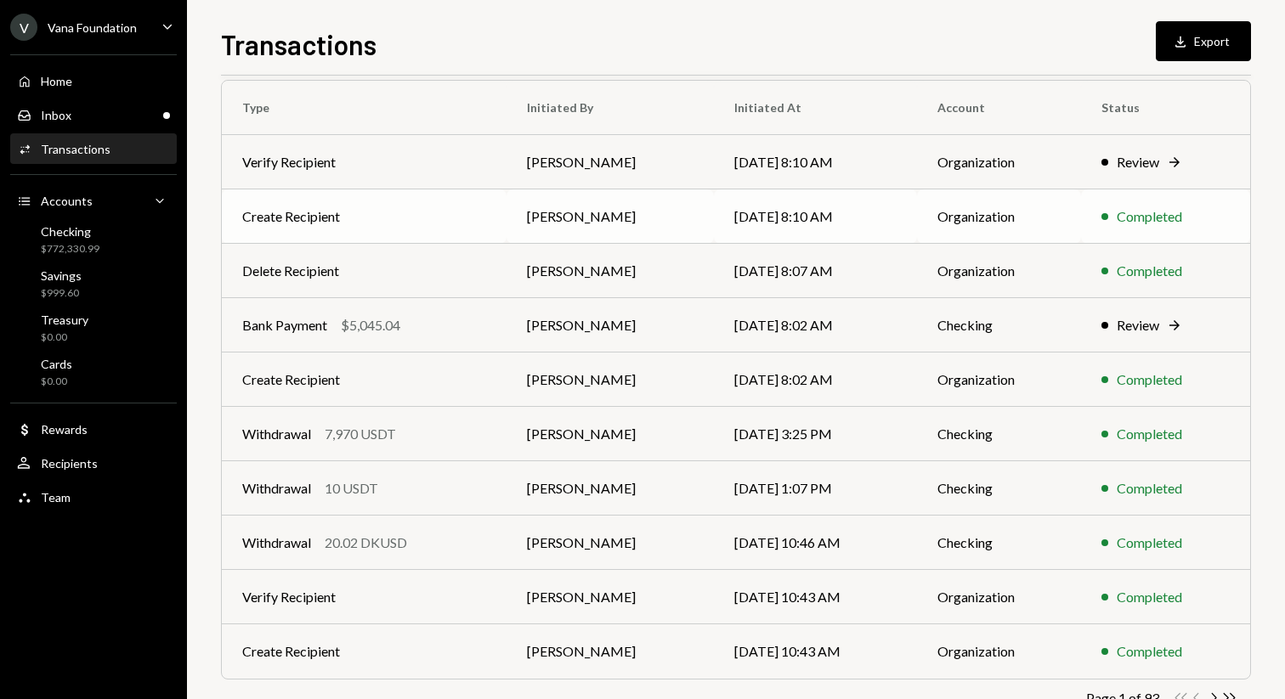
scroll to position [188, 0]
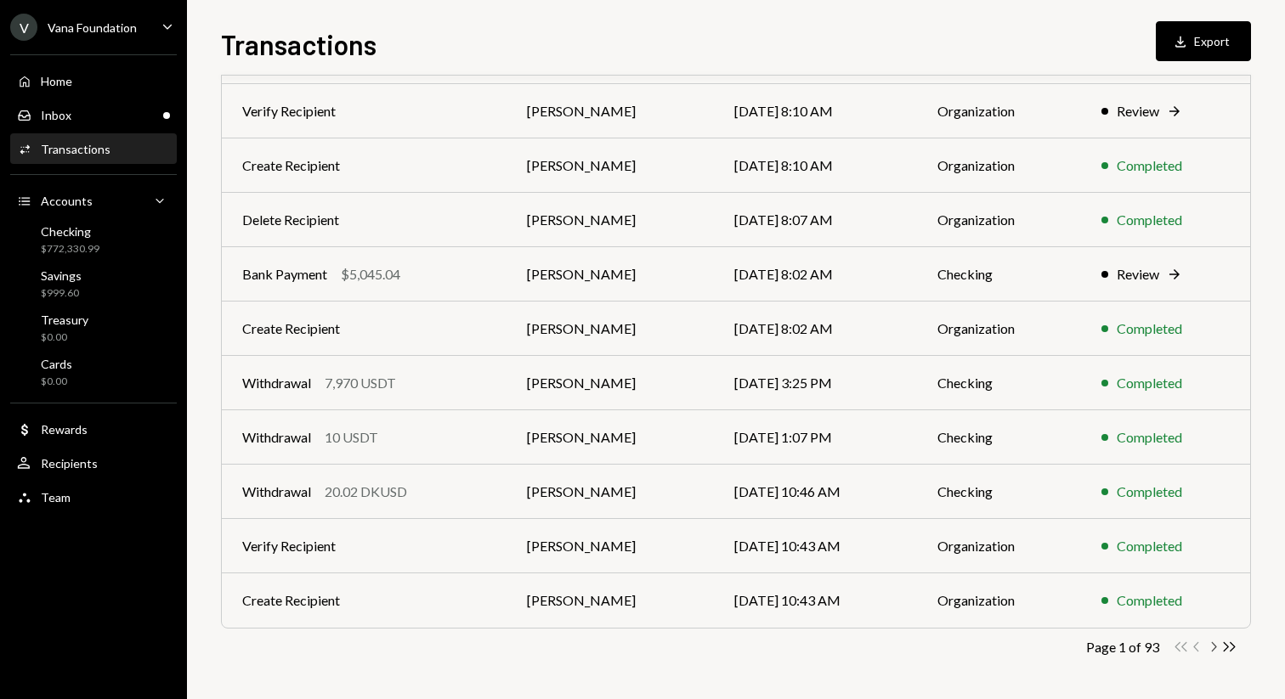
click at [1213, 645] on icon "Chevron Right" at bounding box center [1213, 647] width 16 height 16
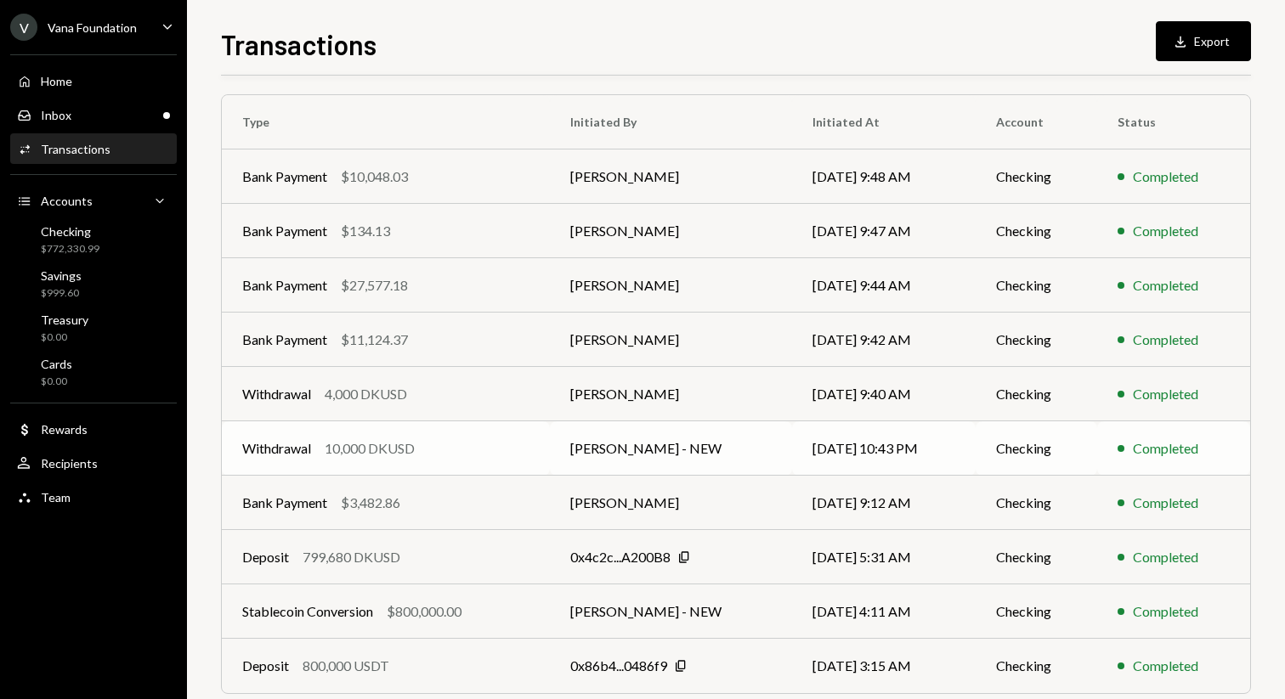
scroll to position [115, 0]
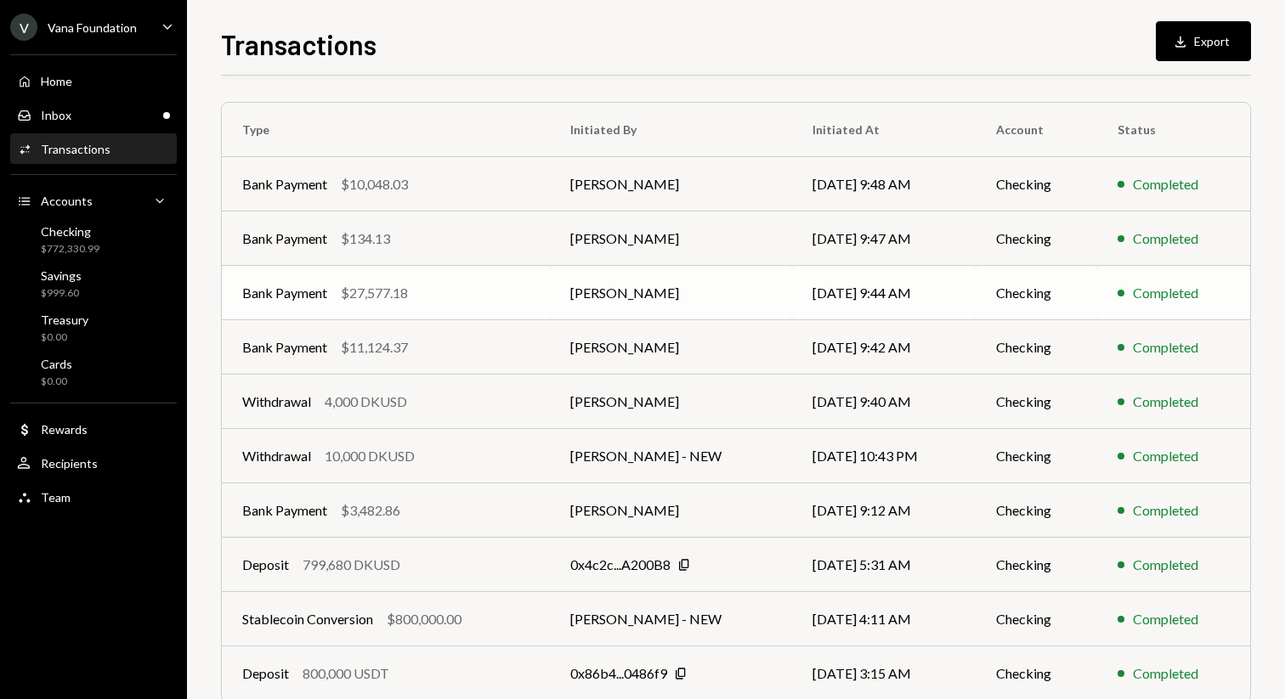
click at [812, 284] on td "[DATE] 9:44 AM" at bounding box center [884, 293] width 184 height 54
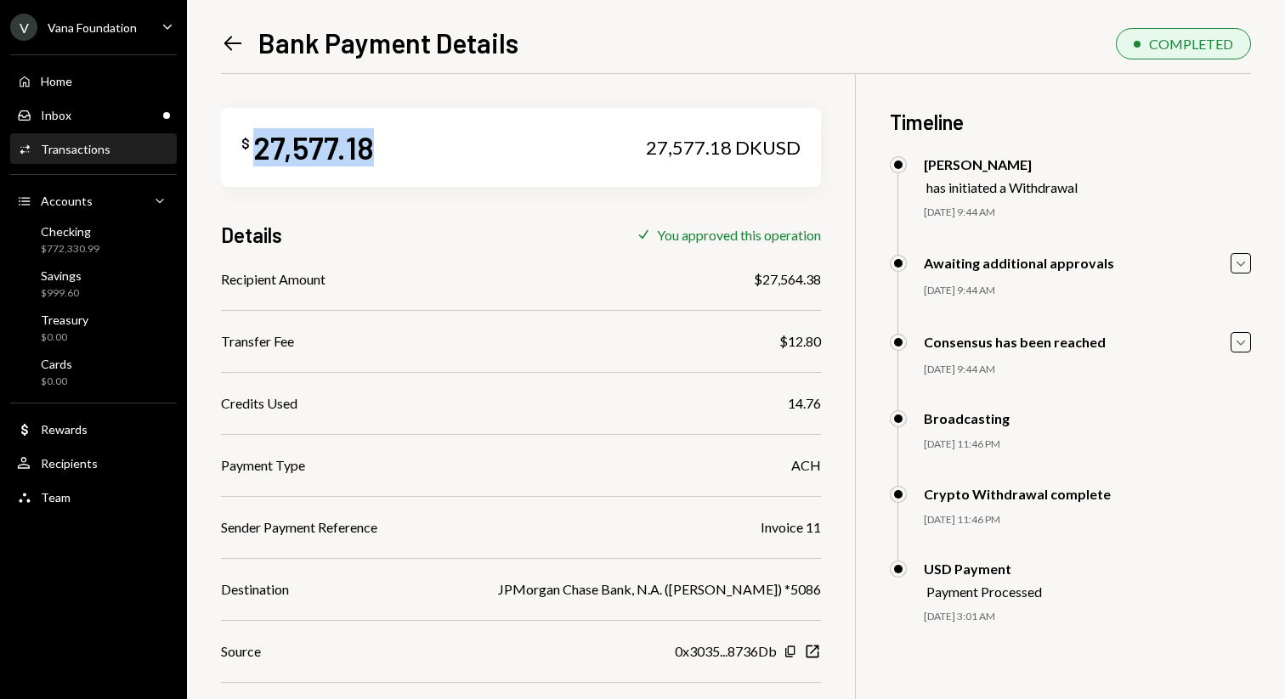
drag, startPoint x: 393, startPoint y: 144, endPoint x: 252, endPoint y: 144, distance: 140.2
click at [252, 144] on div "$ 27,577.18 27,577.18 DKUSD" at bounding box center [521, 147] width 600 height 79
copy div "27,577.18"
click at [230, 31] on link "Left Arrow" at bounding box center [233, 43] width 24 height 26
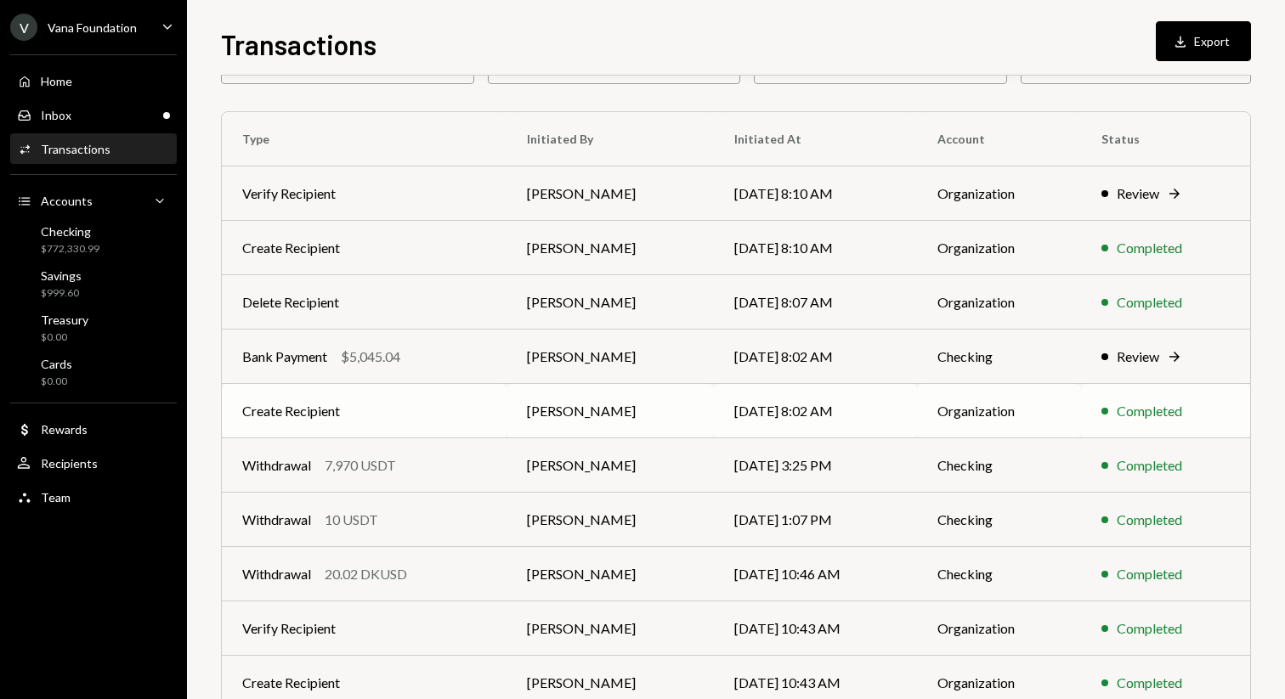
scroll to position [188, 0]
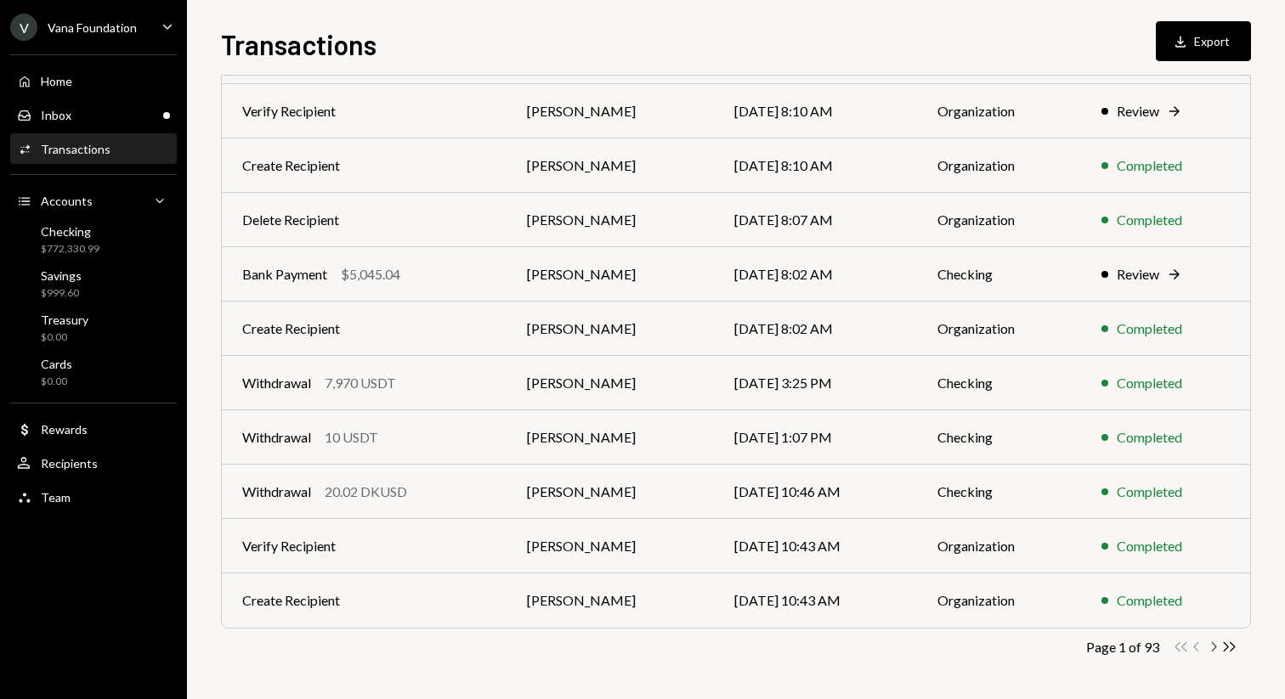
click at [1214, 642] on icon "Chevron Right" at bounding box center [1213, 647] width 16 height 16
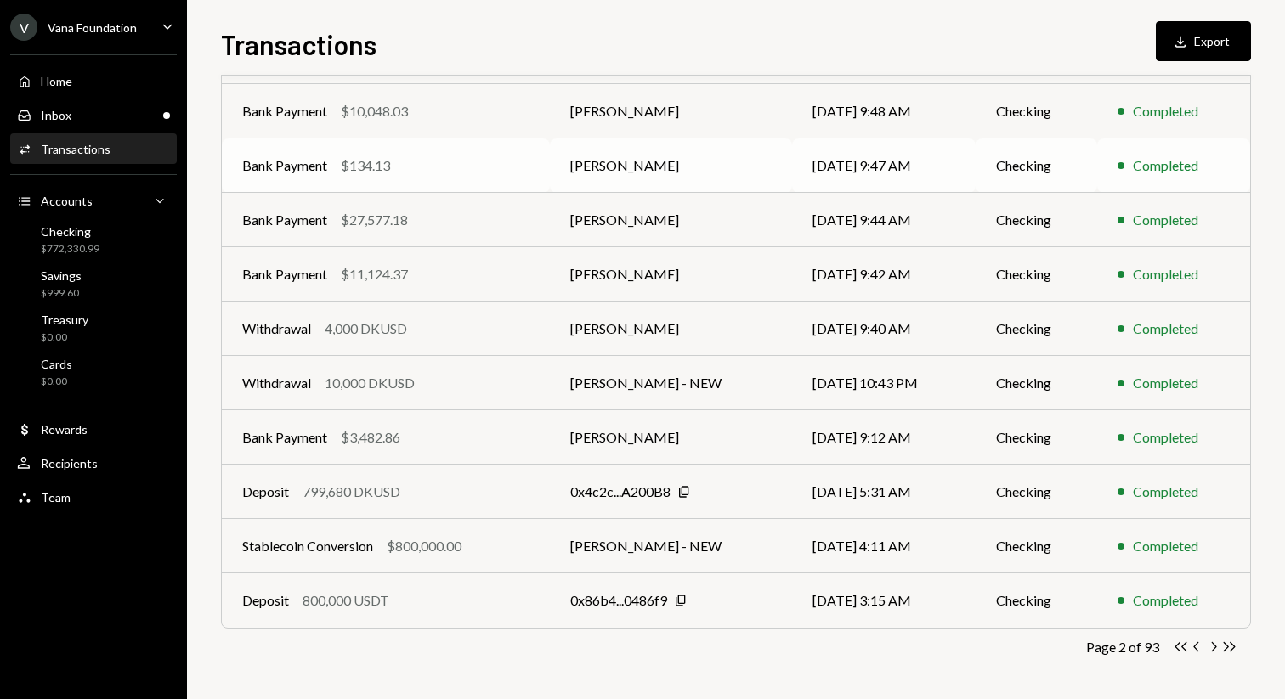
click at [797, 178] on td "[DATE] 9:47 AM" at bounding box center [884, 166] width 184 height 54
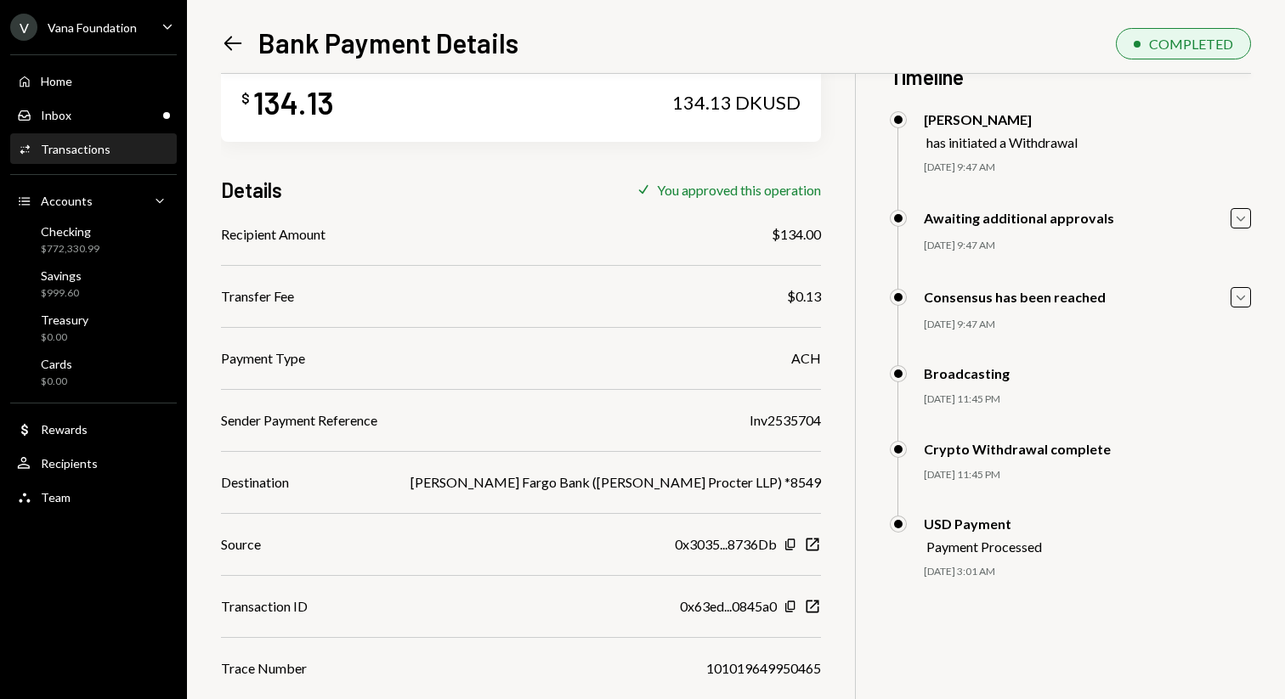
scroll to position [49, 0]
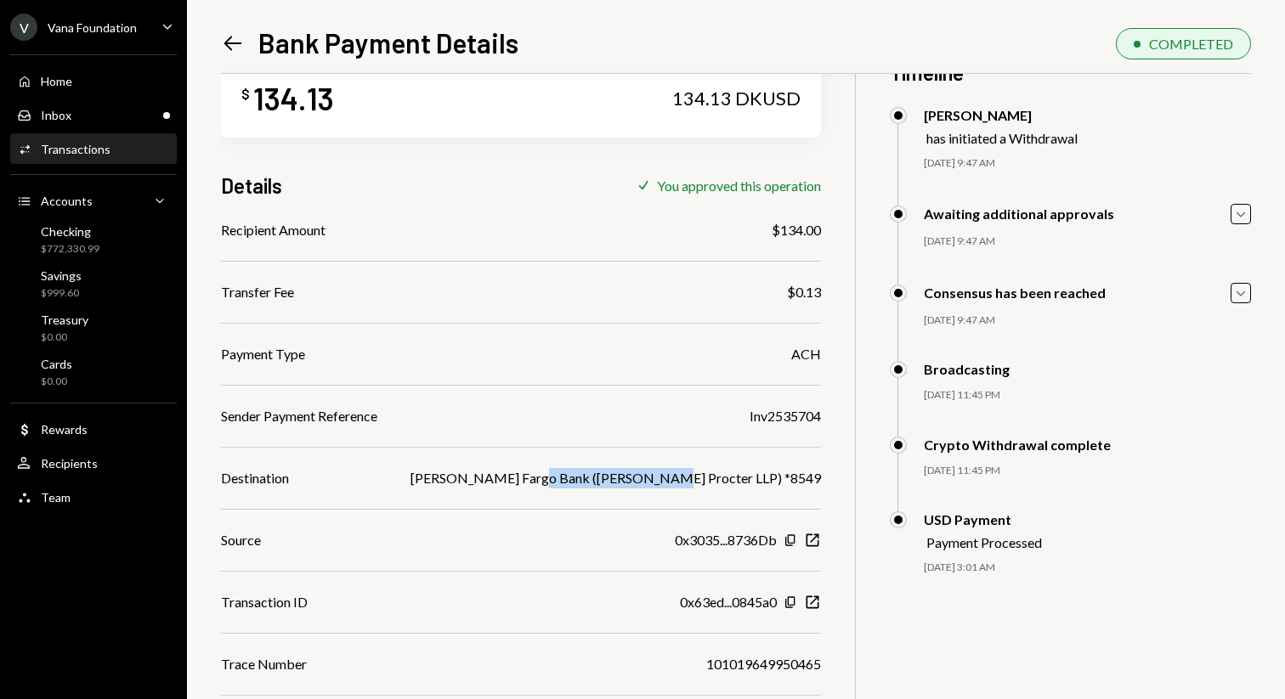
drag, startPoint x: 653, startPoint y: 476, endPoint x: 774, endPoint y: 475, distance: 121.5
click at [774, 475] on div "[PERSON_NAME] Fargo Bank ([PERSON_NAME] Procter LLP) *8549" at bounding box center [615, 478] width 410 height 20
copy div "[PERSON_NAME] Procter LLP"
drag, startPoint x: 331, startPoint y: 98, endPoint x: 255, endPoint y: 97, distance: 75.6
click at [255, 97] on div "134.13" at bounding box center [293, 98] width 81 height 38
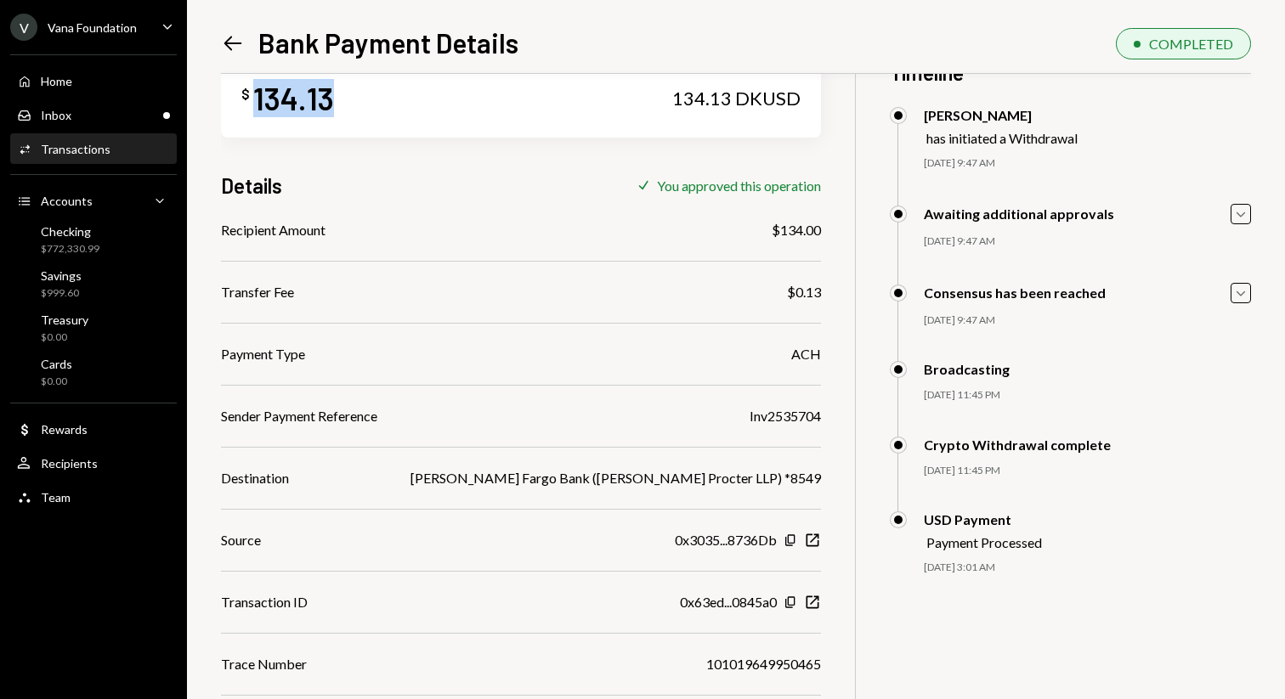
copy div "134.13"
click at [228, 33] on icon "Left Arrow" at bounding box center [233, 43] width 24 height 24
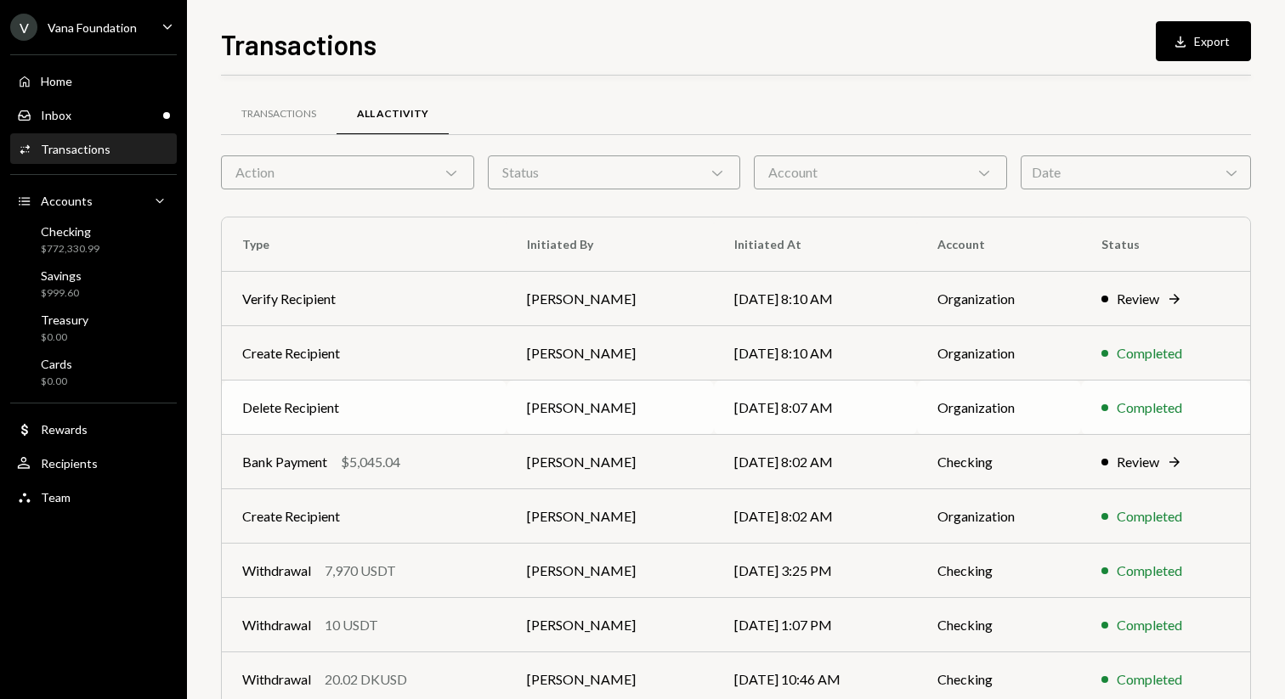
scroll to position [188, 0]
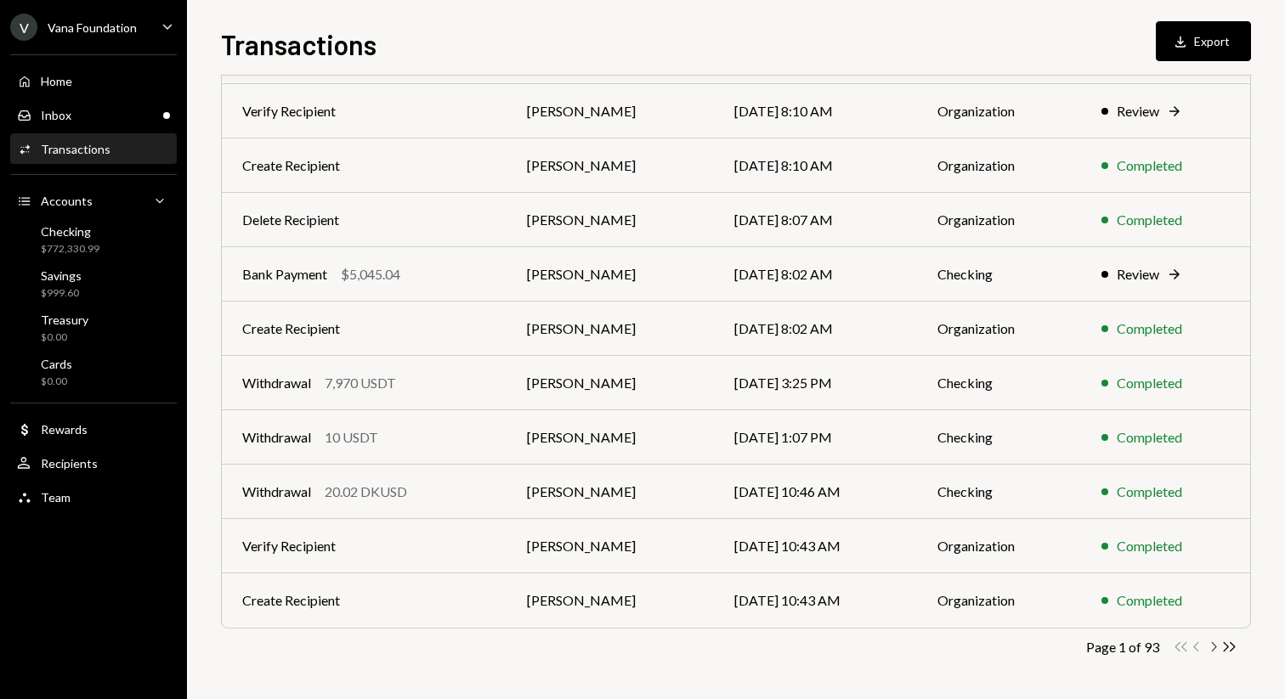
click at [1212, 644] on icon "Chevron Right" at bounding box center [1213, 647] width 16 height 16
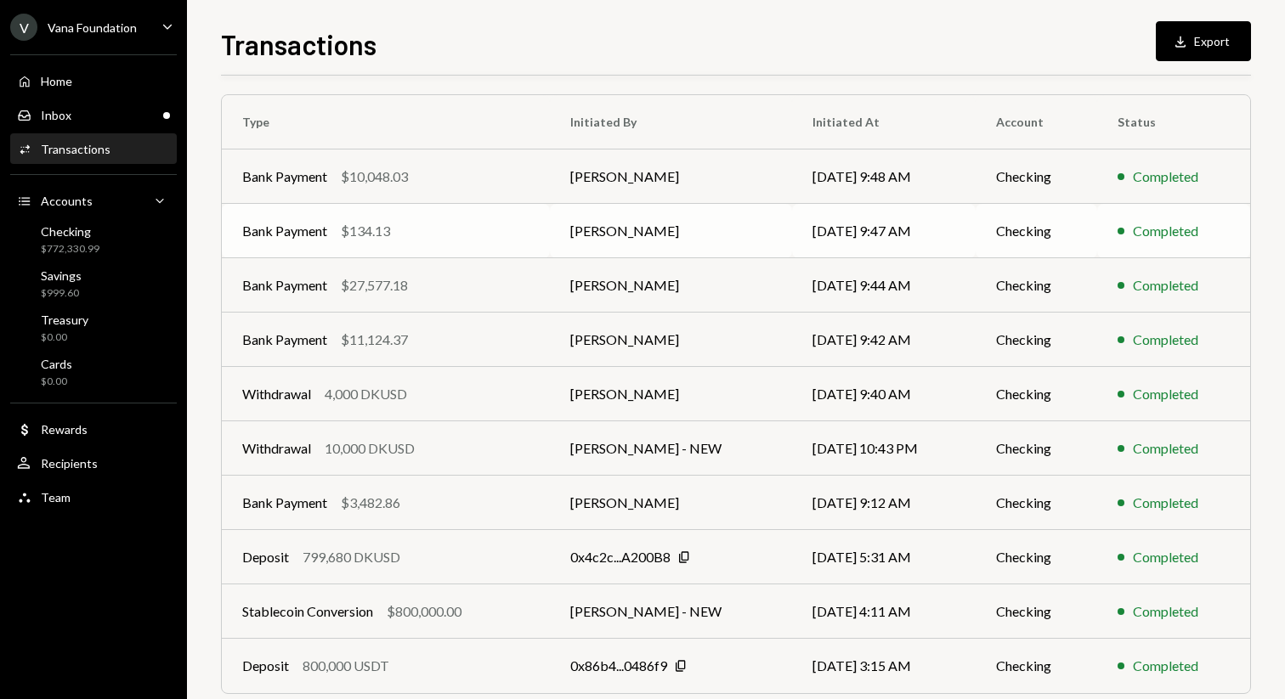
scroll to position [115, 0]
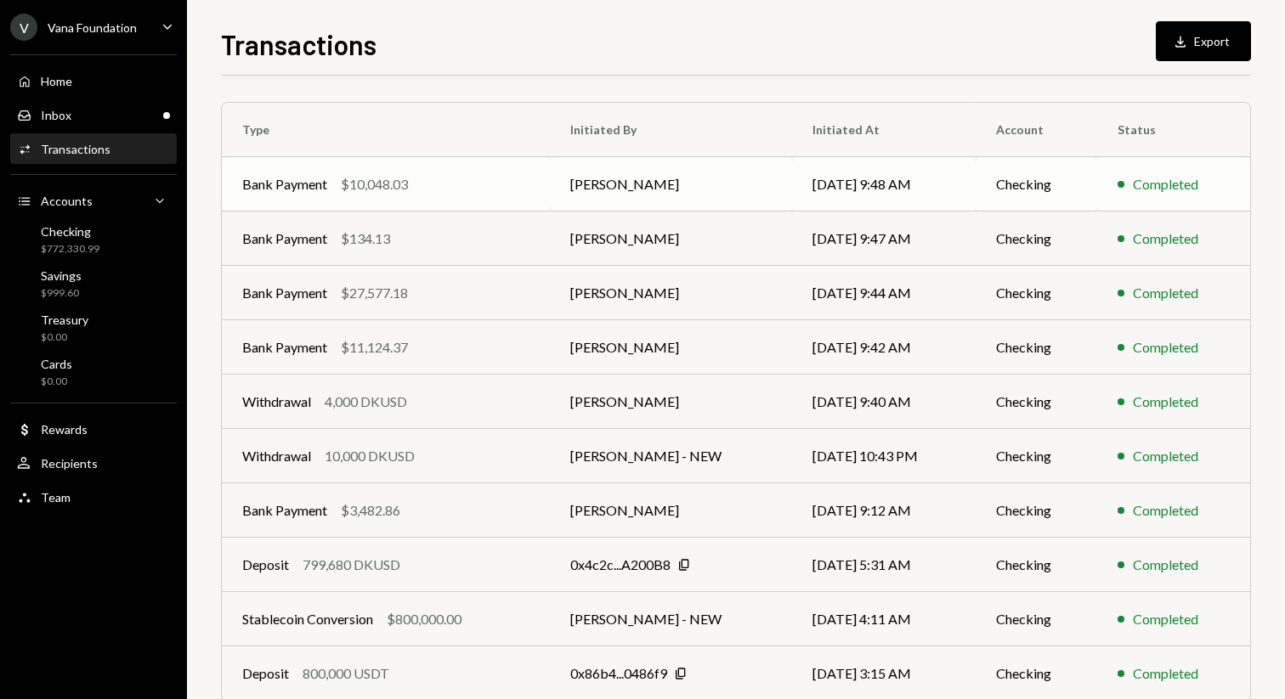
click at [826, 167] on td "[DATE] 9:48 AM" at bounding box center [884, 184] width 184 height 54
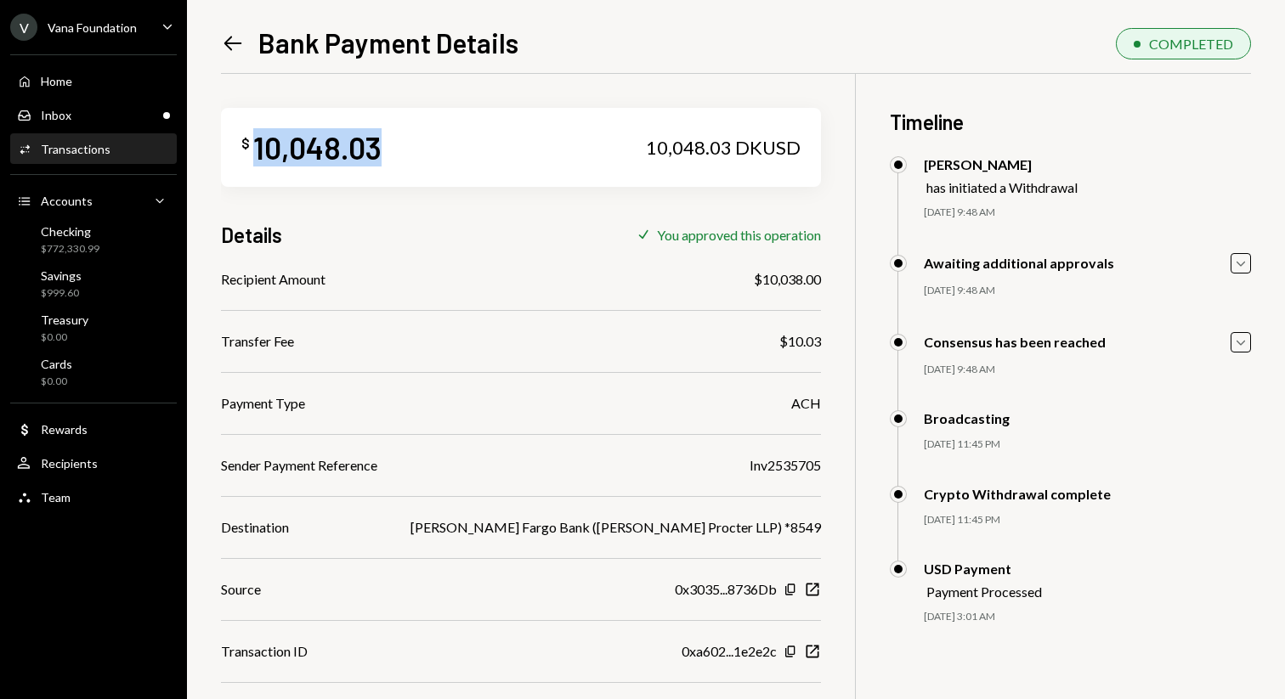
drag, startPoint x: 389, startPoint y: 143, endPoint x: 257, endPoint y: 143, distance: 132.6
click at [257, 143] on div "$ 10,048.03 10,048.03 DKUSD" at bounding box center [521, 147] width 600 height 79
copy div "10,048.03"
click at [232, 37] on icon "Left Arrow" at bounding box center [233, 43] width 24 height 24
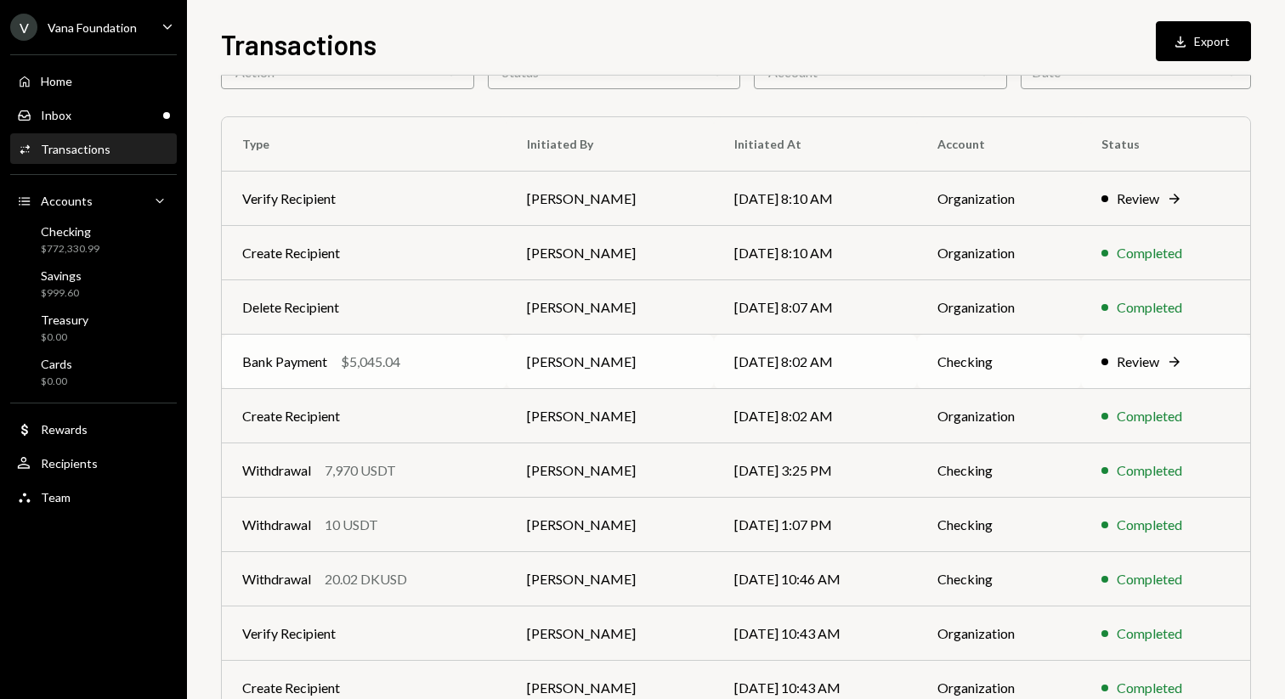
scroll to position [188, 0]
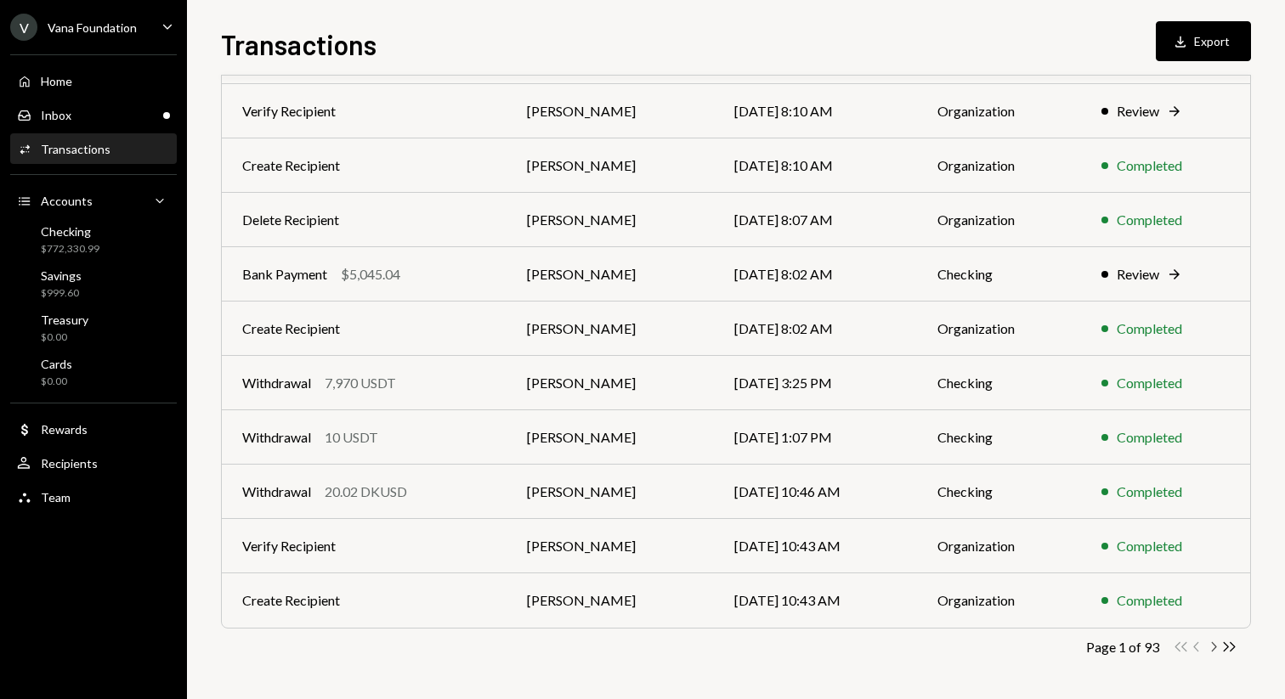
click at [1214, 646] on icon "Chevron Right" at bounding box center [1213, 647] width 16 height 16
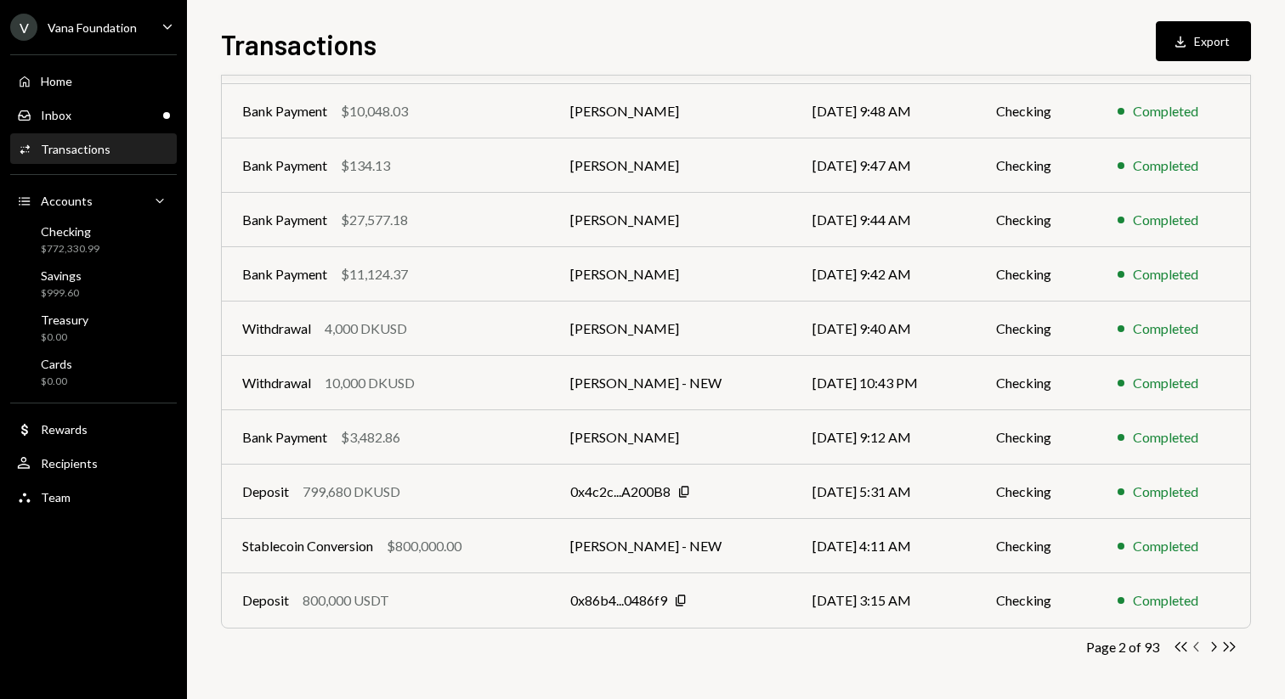
click at [1198, 645] on icon "Chevron Left" at bounding box center [1197, 647] width 16 height 16
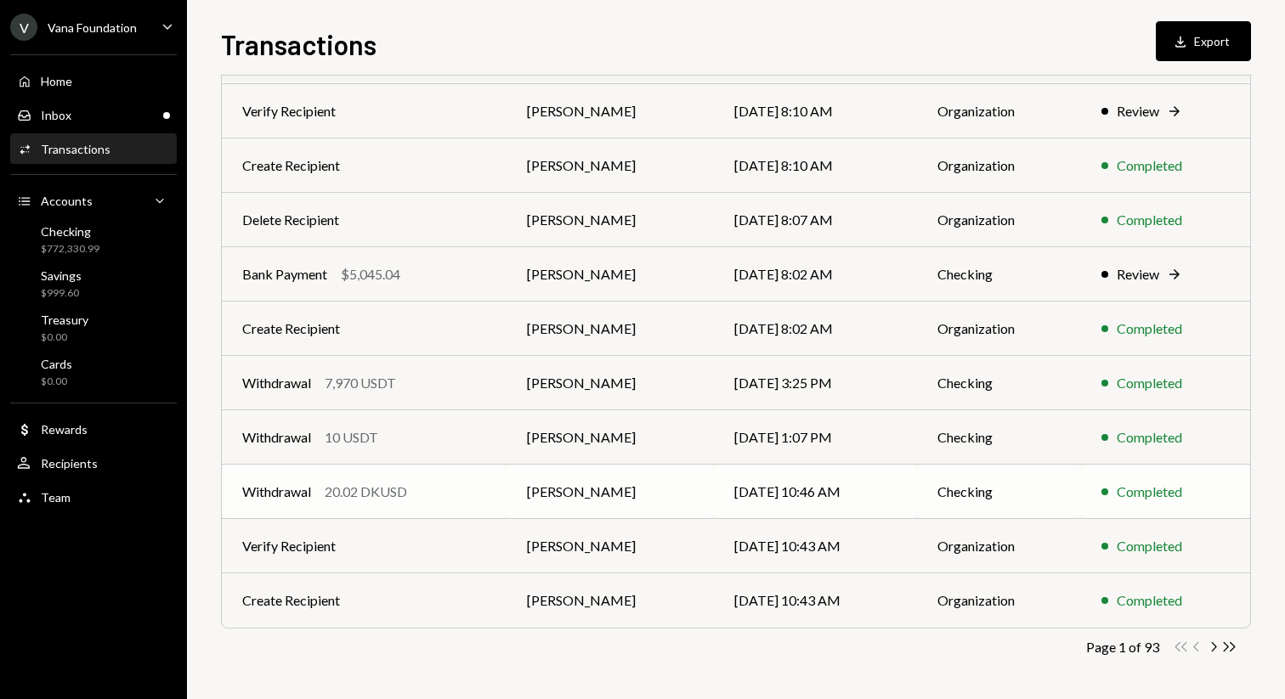
click at [852, 497] on td "[DATE] 10:46 AM" at bounding box center [816, 492] width 204 height 54
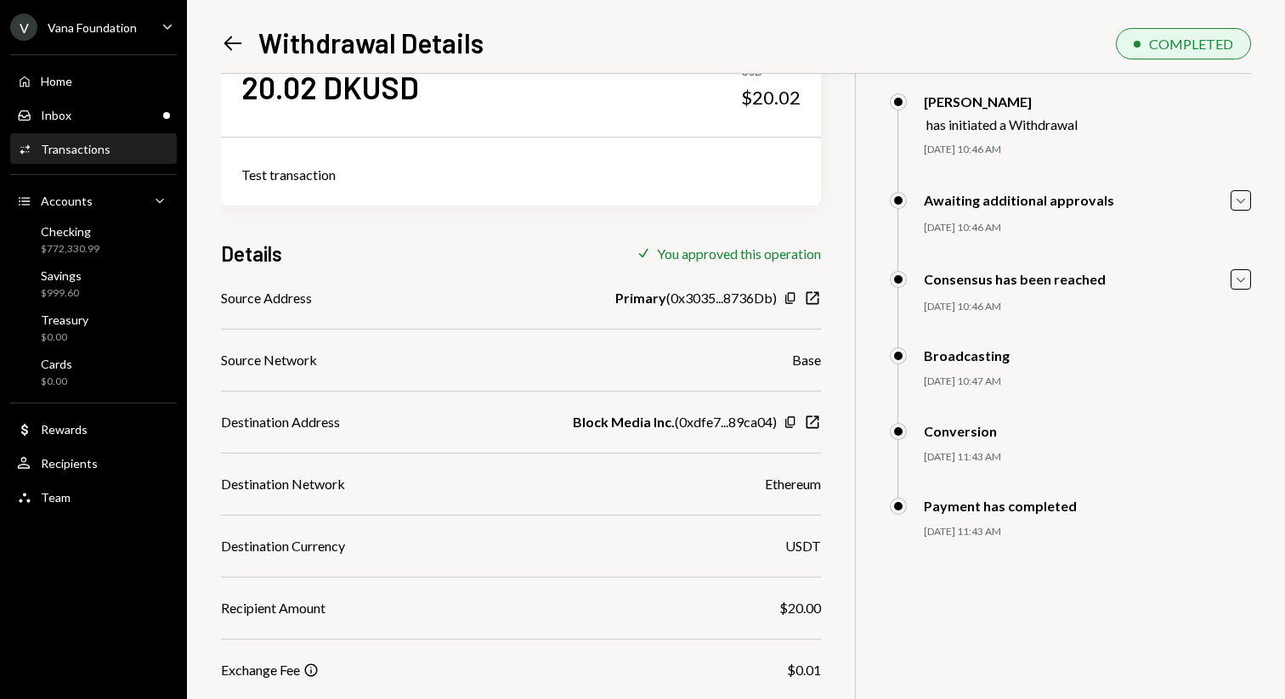
scroll to position [66, 0]
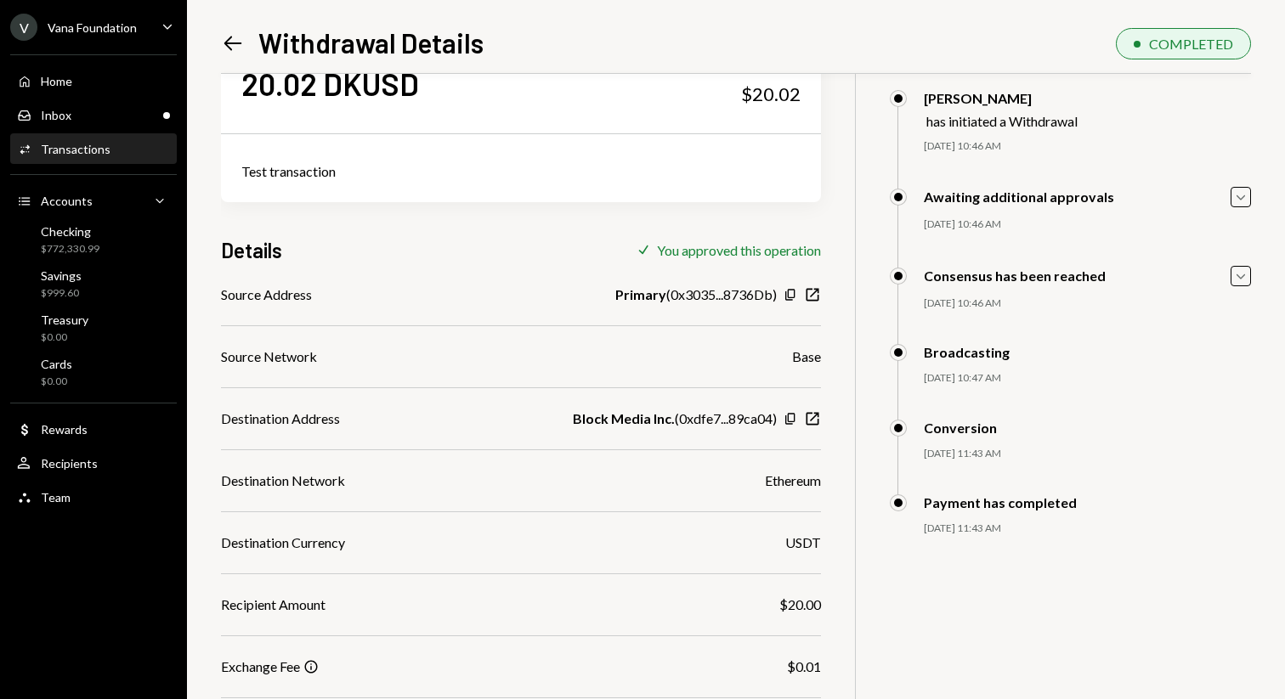
drag, startPoint x: 671, startPoint y: 423, endPoint x: 576, endPoint y: 422, distance: 94.3
click at [576, 422] on div "Block Media Inc. ( 0xdfe7...89ca04 )" at bounding box center [675, 419] width 204 height 20
drag, startPoint x: 572, startPoint y: 421, endPoint x: 669, endPoint y: 419, distance: 96.9
click at [669, 419] on b "Block Media Inc." at bounding box center [624, 419] width 102 height 20
click at [604, 436] on div "Source Address Primary ( 0x3035...8736Db ) Copy New Window Source Network Base …" at bounding box center [521, 574] width 600 height 579
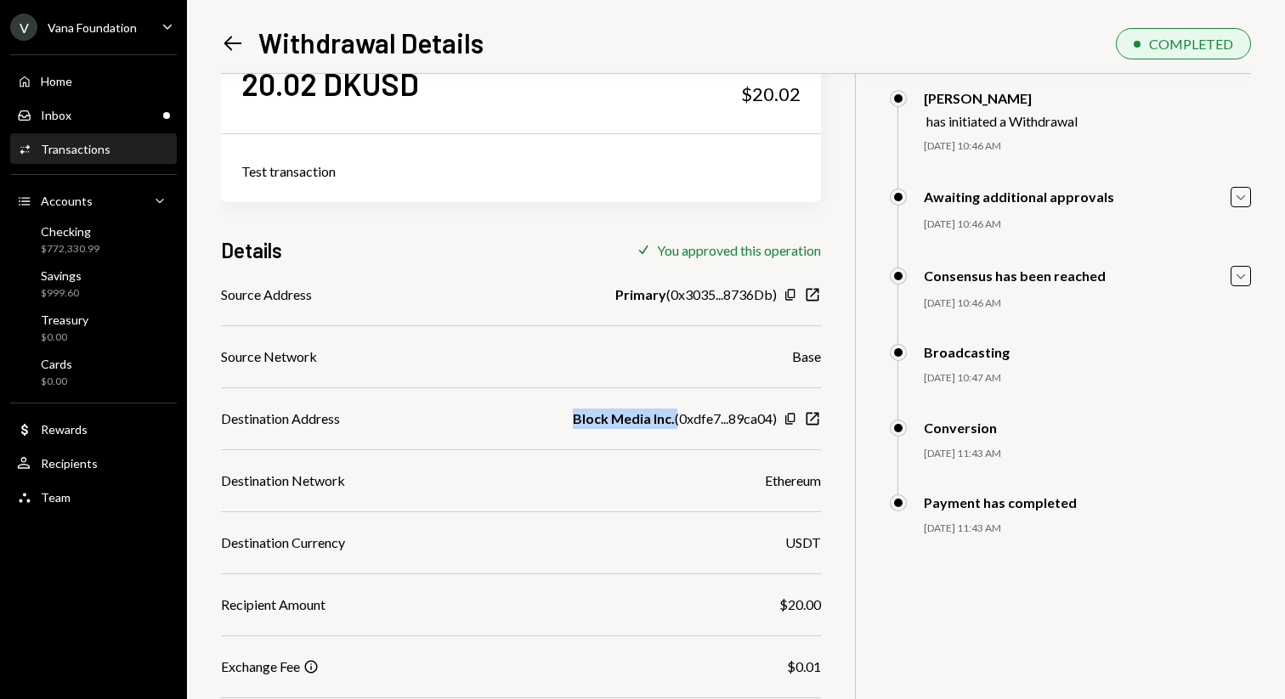
drag, startPoint x: 571, startPoint y: 419, endPoint x: 671, endPoint y: 426, distance: 99.7
click at [671, 426] on div "Block Media Inc. ( 0xdfe7...89ca04 )" at bounding box center [675, 419] width 204 height 20
copy b "Block Media Inc."
click at [235, 45] on icon "Left Arrow" at bounding box center [233, 43] width 24 height 24
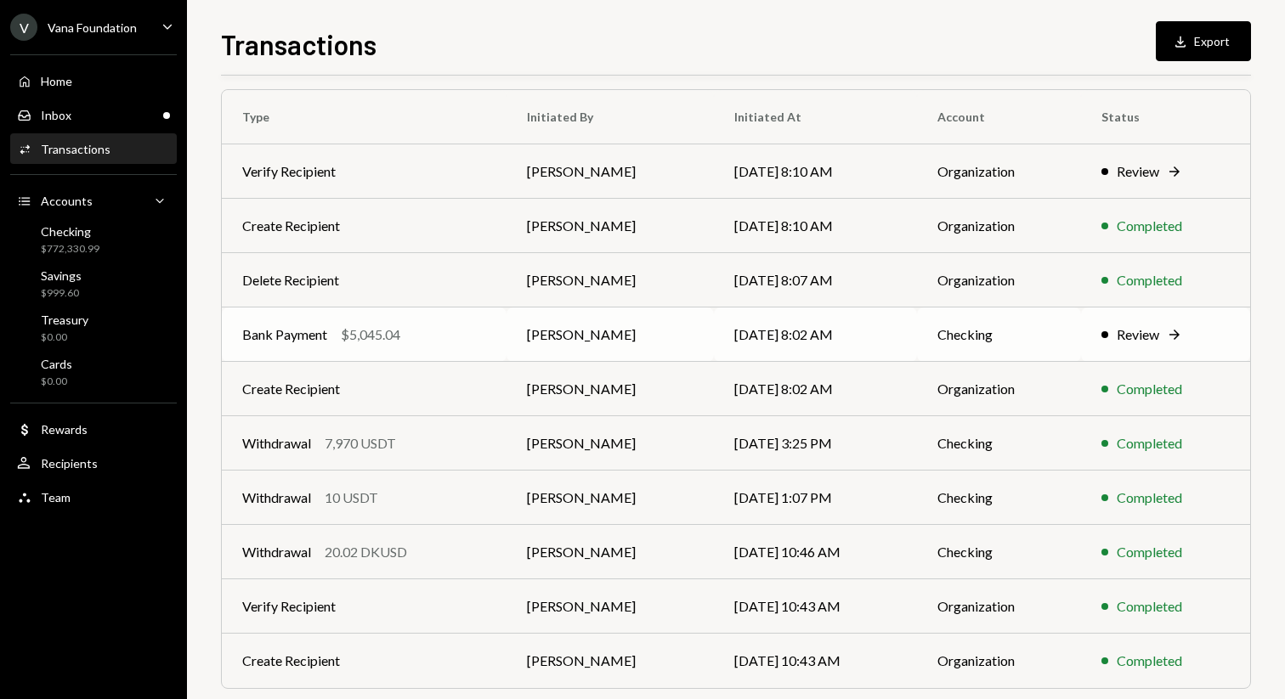
scroll to position [130, 0]
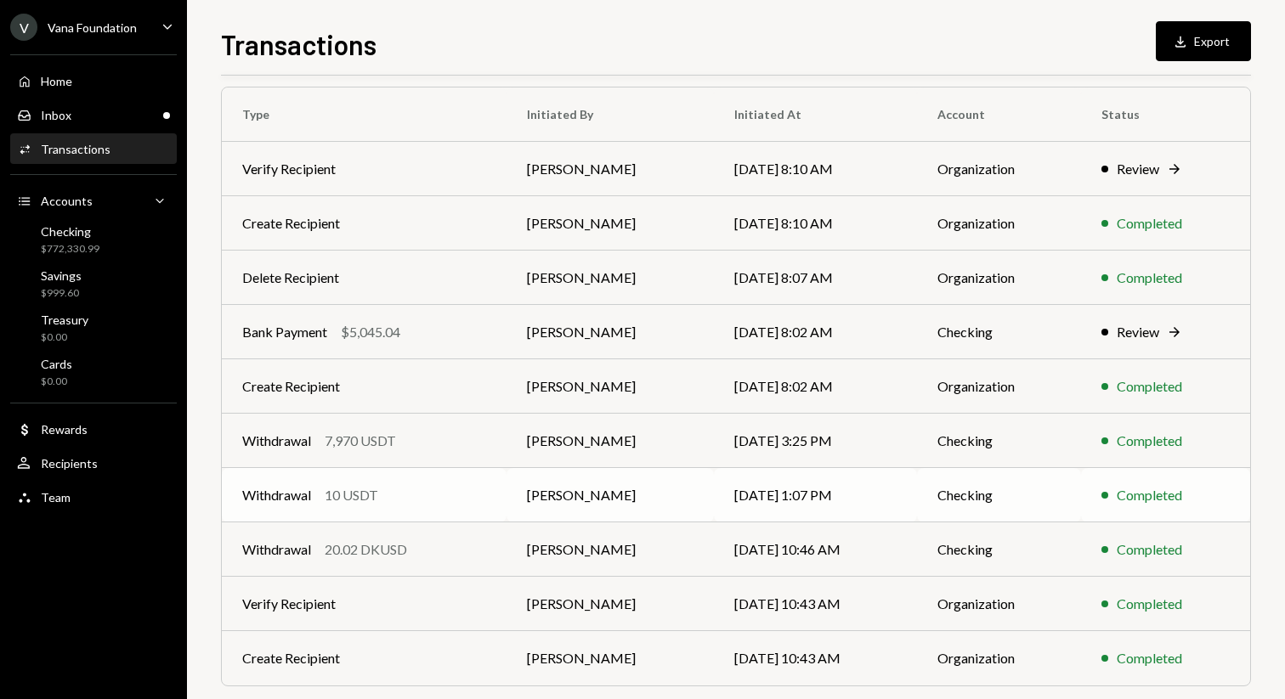
click at [506, 489] on td "[PERSON_NAME]" at bounding box center [609, 495] width 207 height 54
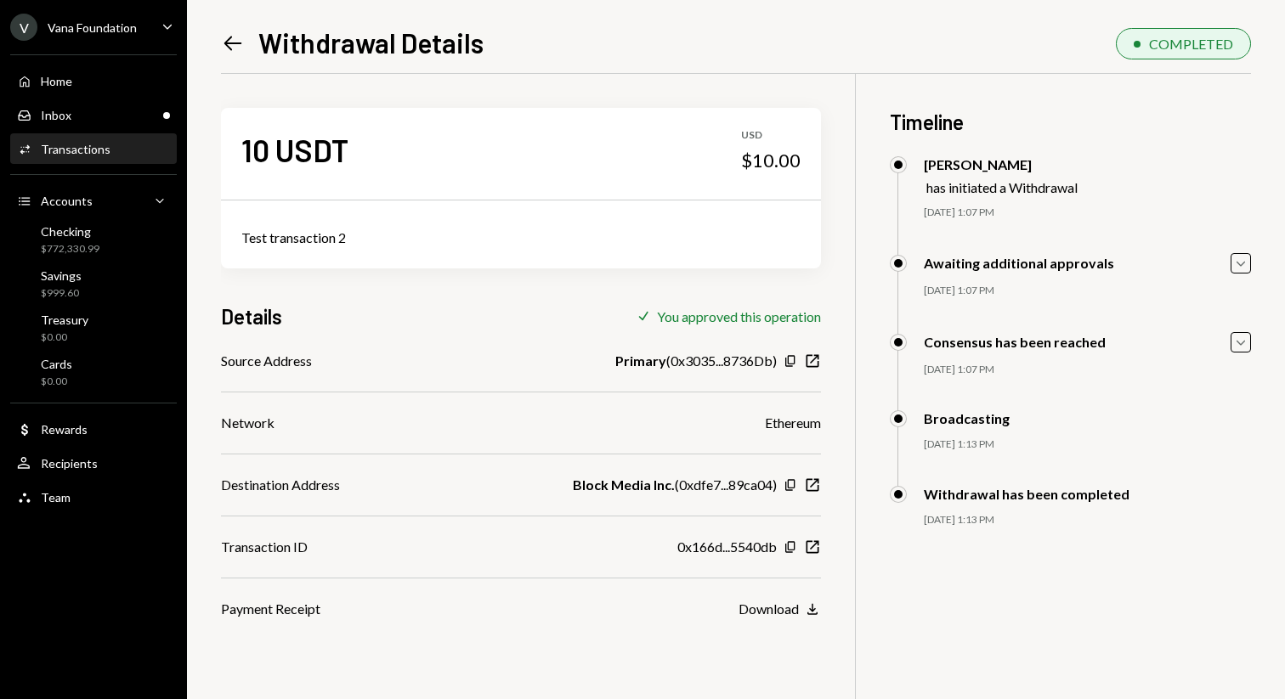
click at [229, 54] on icon "Left Arrow" at bounding box center [233, 43] width 24 height 24
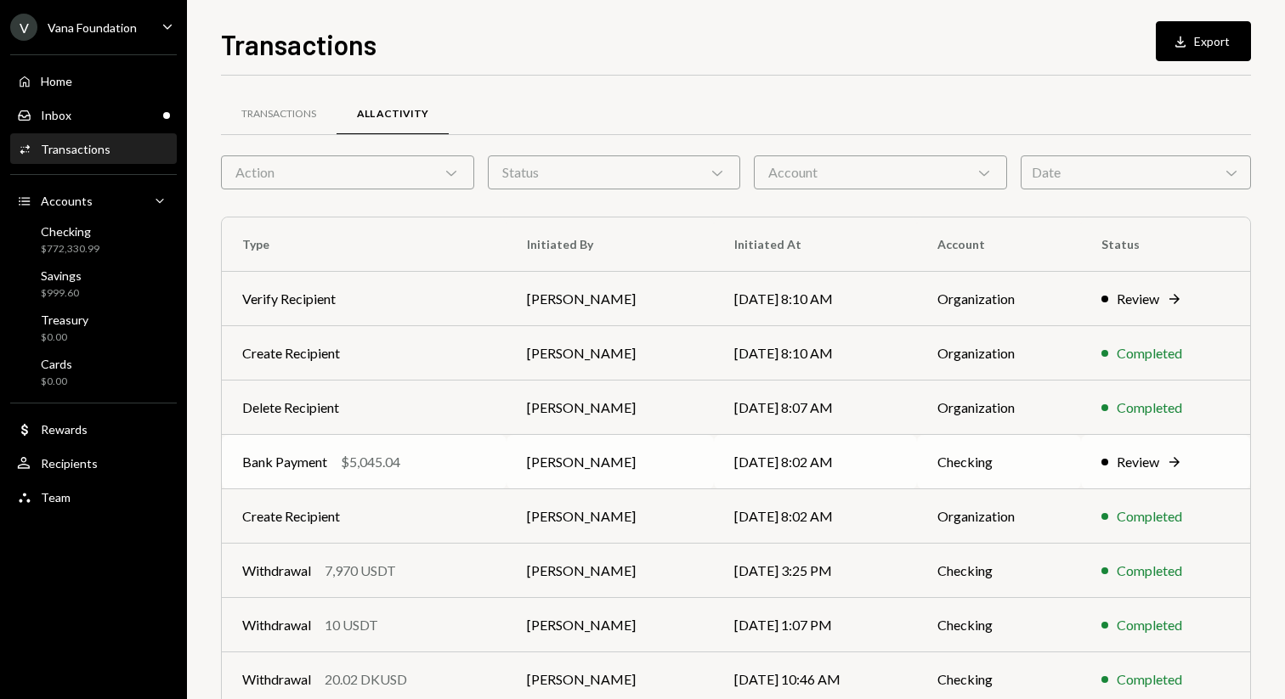
scroll to position [188, 0]
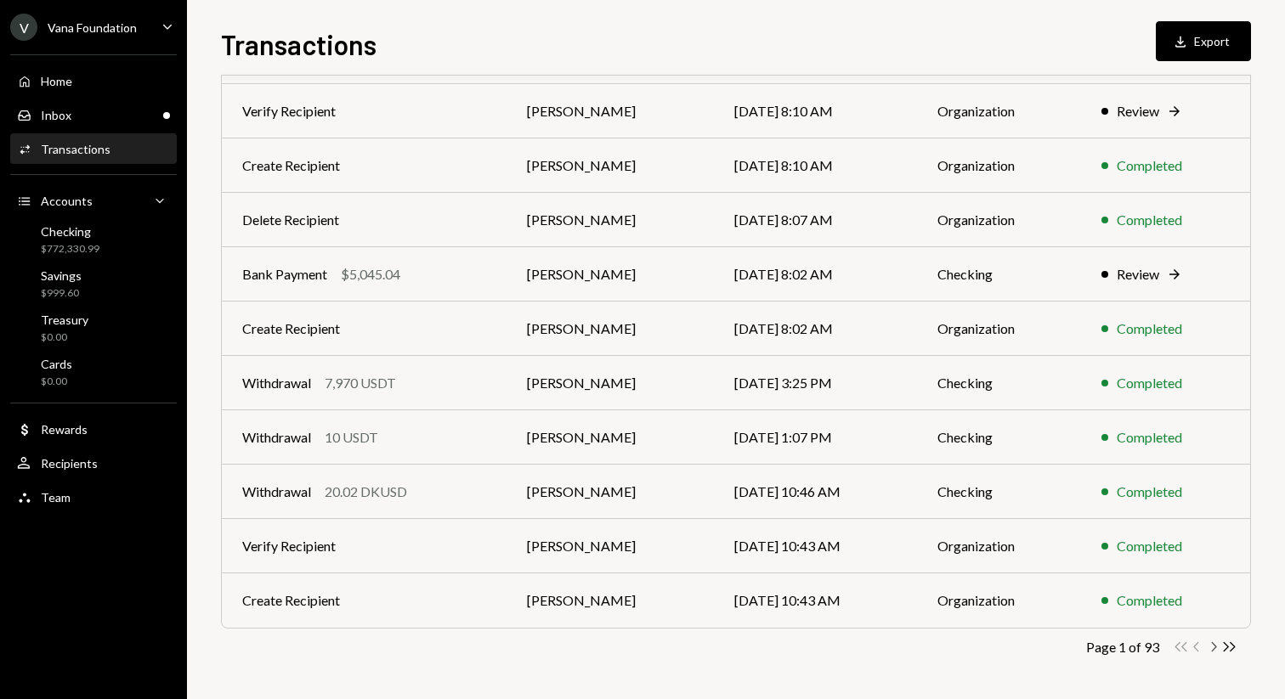
click at [1209, 649] on icon "Chevron Right" at bounding box center [1213, 647] width 16 height 16
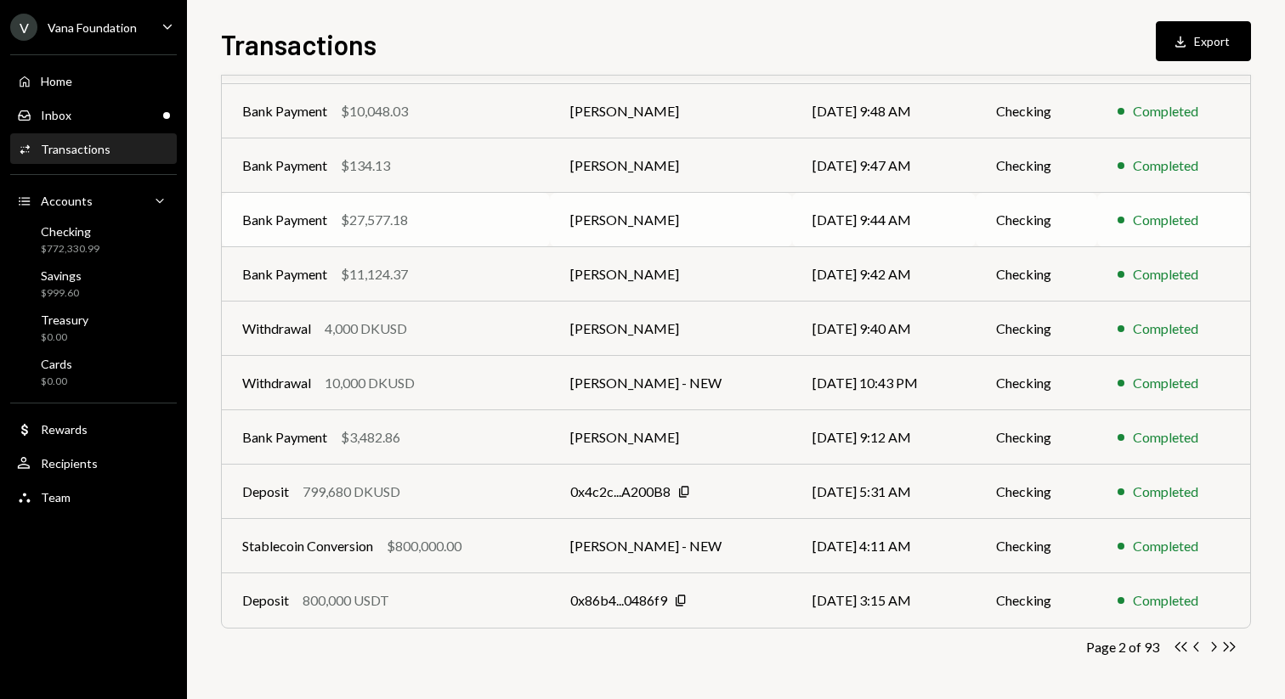
click at [691, 200] on td "[PERSON_NAME]" at bounding box center [671, 220] width 242 height 54
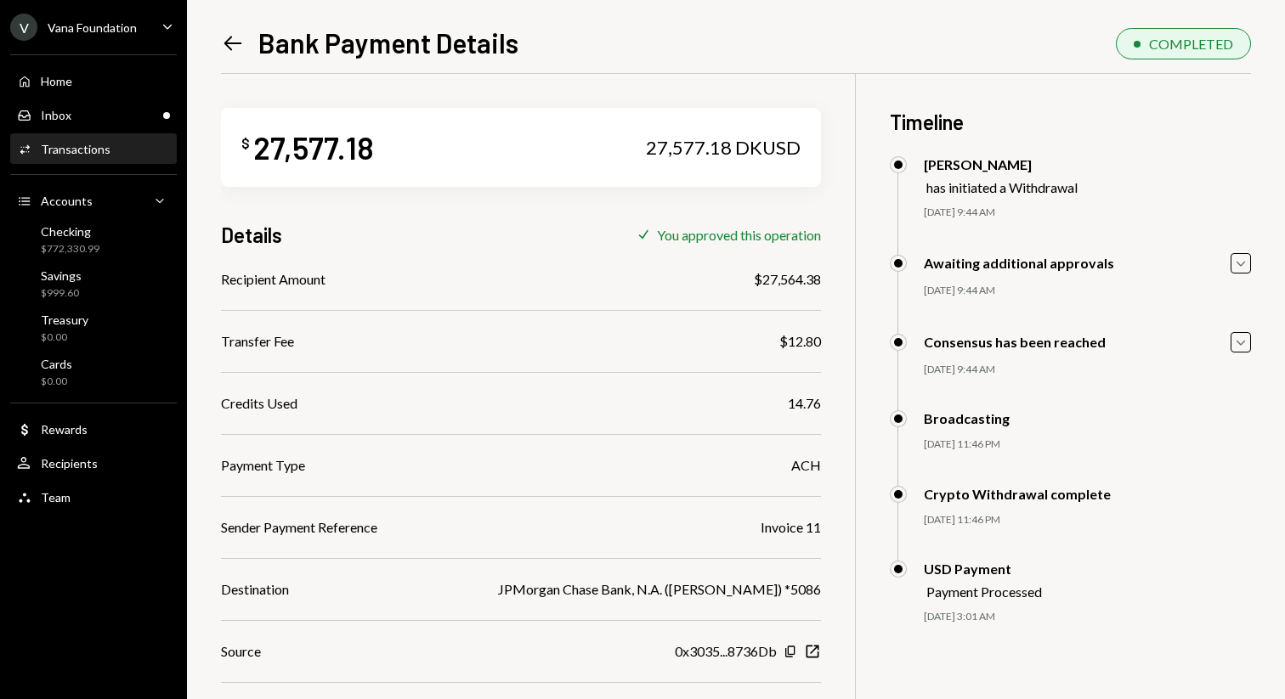
click at [229, 35] on icon "Left Arrow" at bounding box center [233, 43] width 24 height 24
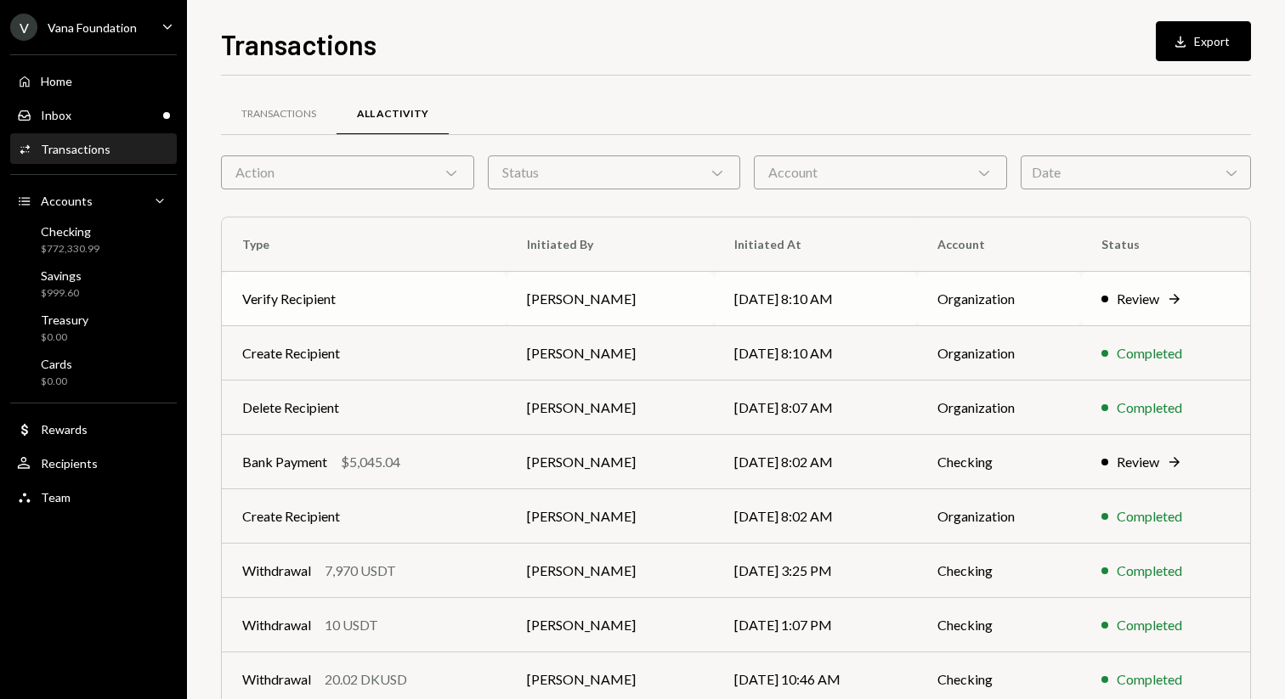
click at [444, 299] on td "Verify Recipient" at bounding box center [364, 299] width 285 height 54
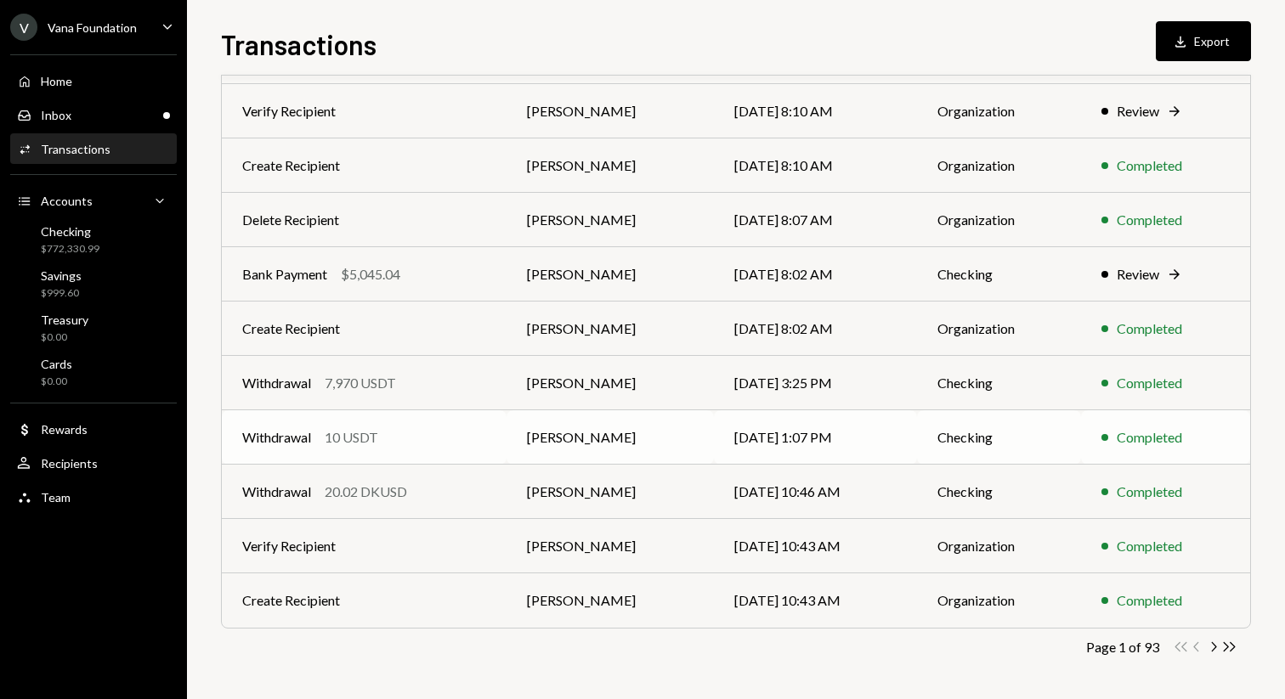
click at [932, 433] on td "Checking" at bounding box center [998, 437] width 163 height 54
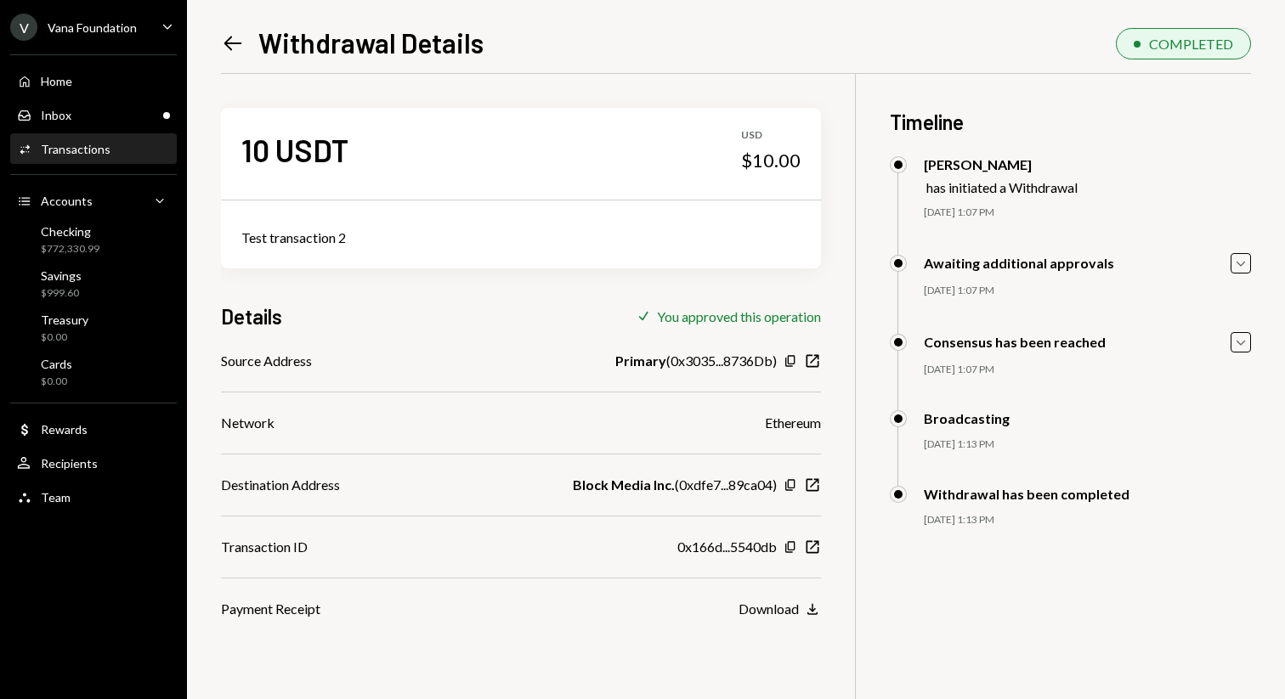
click at [242, 30] on link "Left Arrow" at bounding box center [233, 43] width 24 height 26
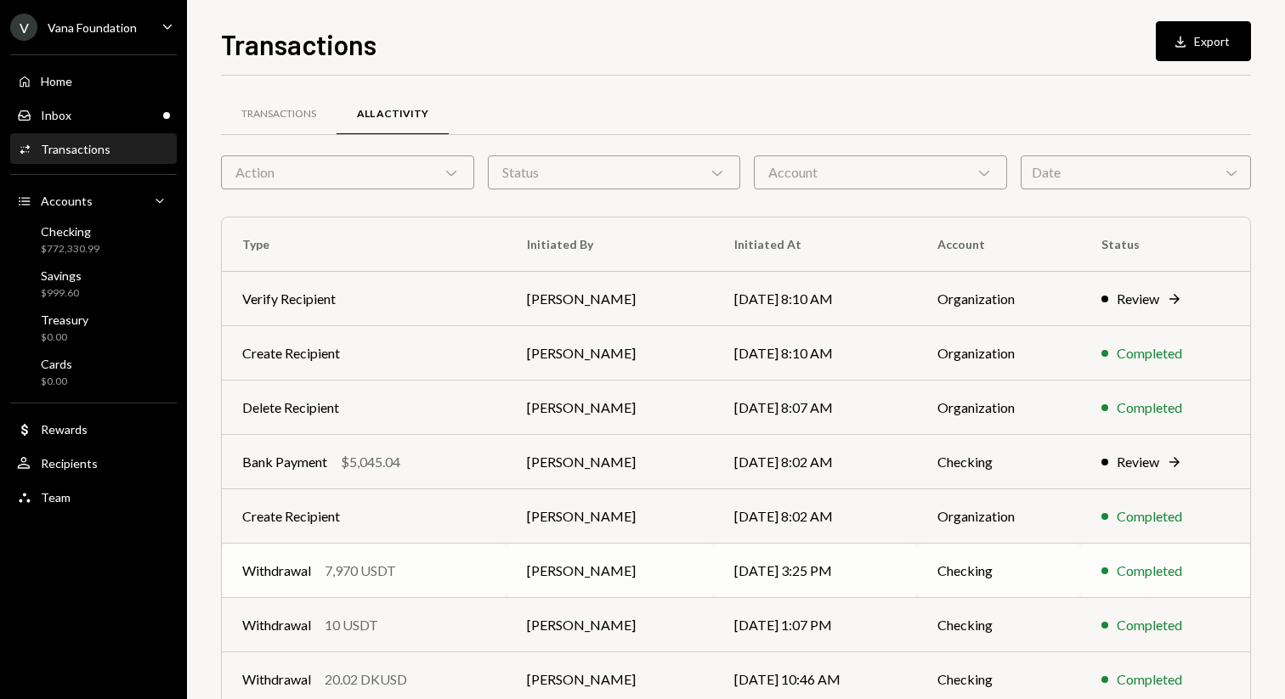
scroll to position [188, 0]
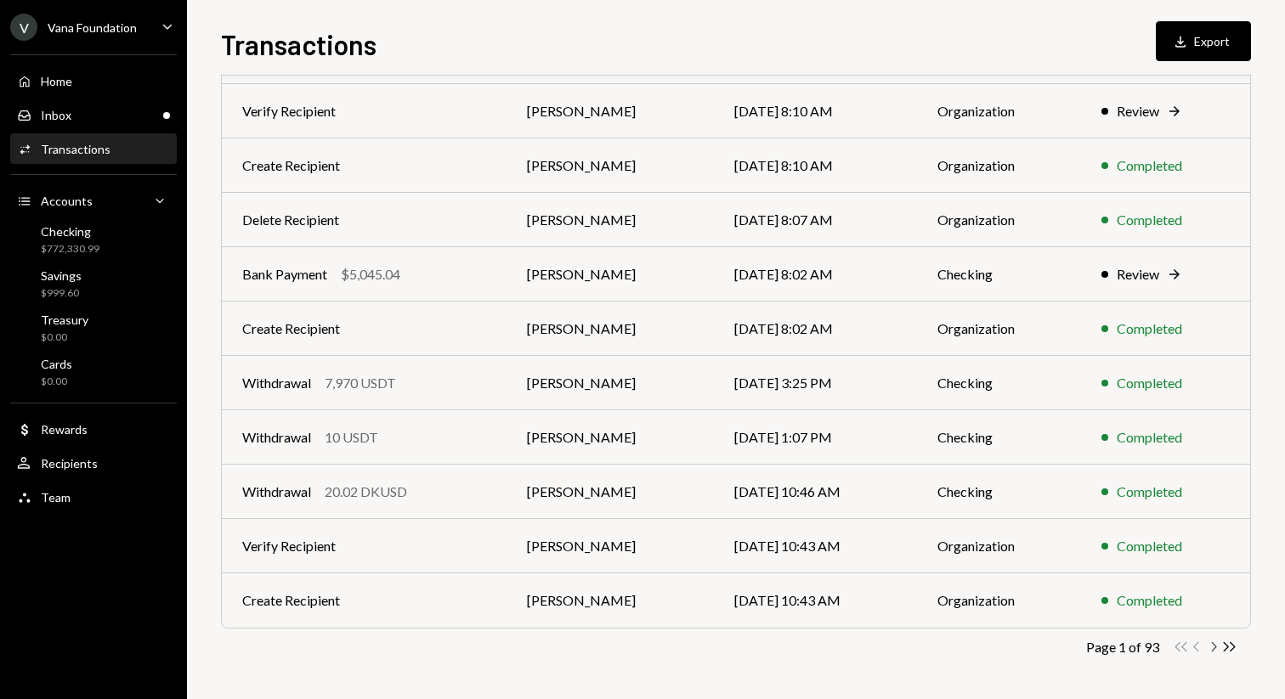
click at [1214, 646] on icon "button" at bounding box center [1214, 646] width 5 height 9
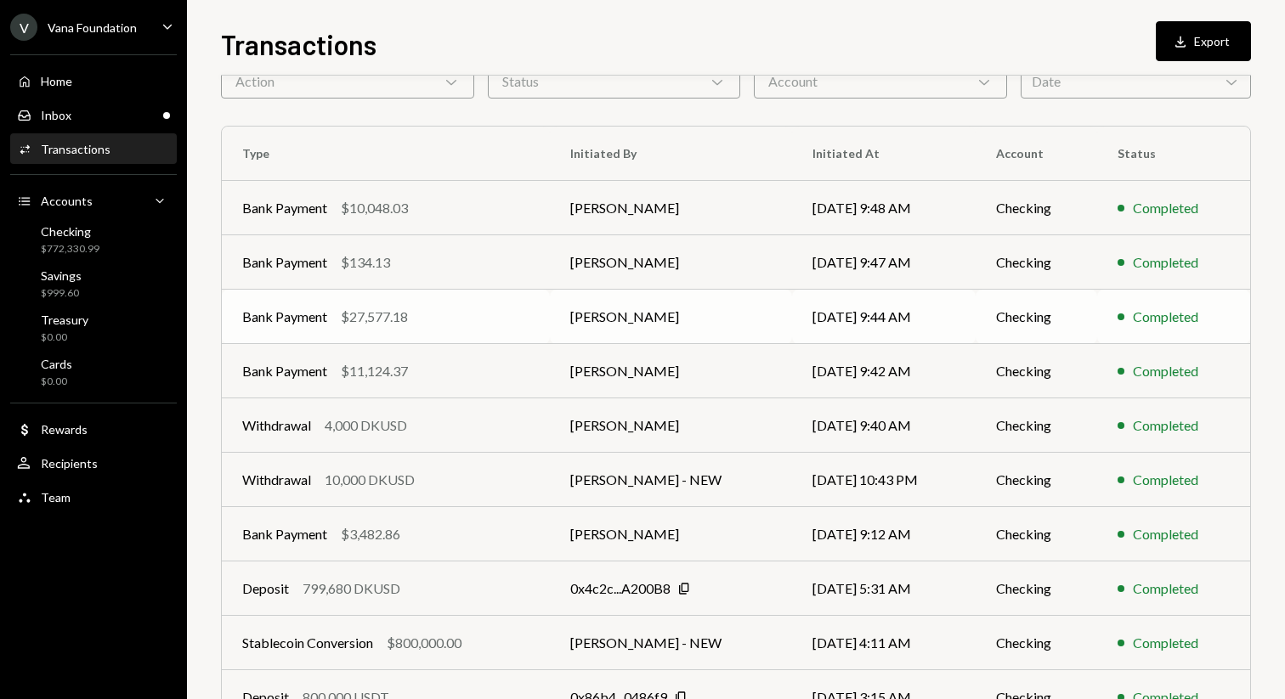
scroll to position [0, 0]
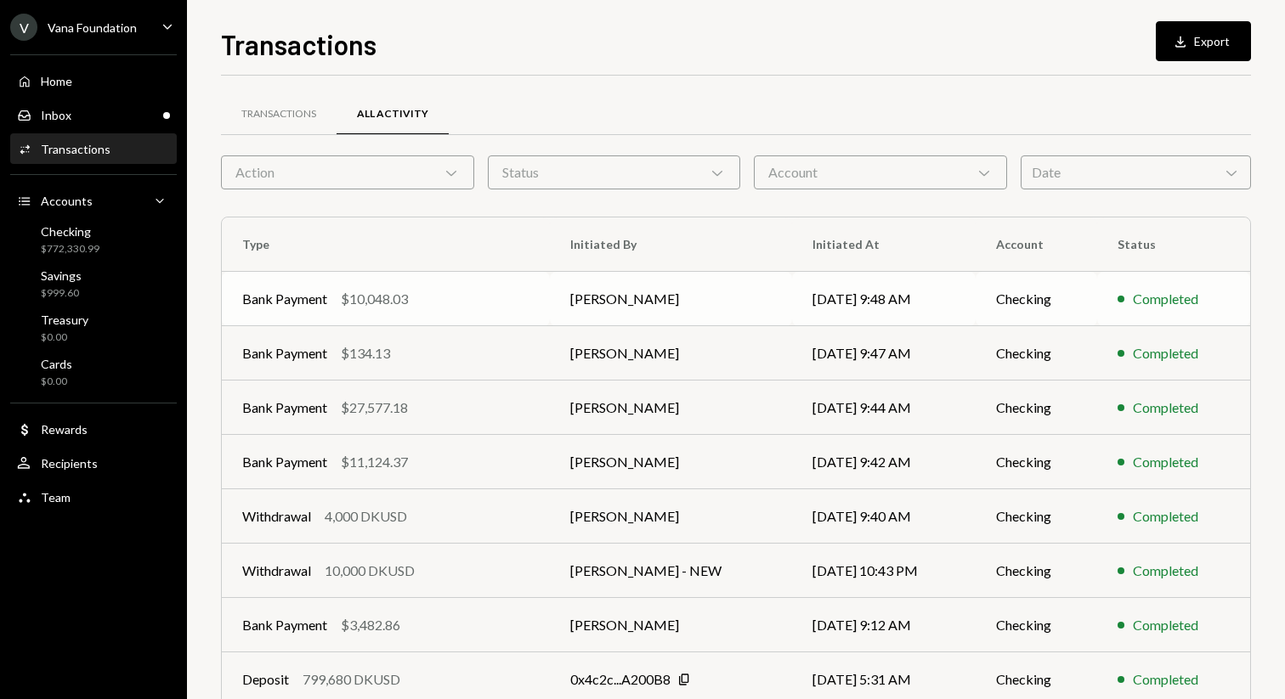
click at [751, 279] on td "[PERSON_NAME]" at bounding box center [671, 299] width 242 height 54
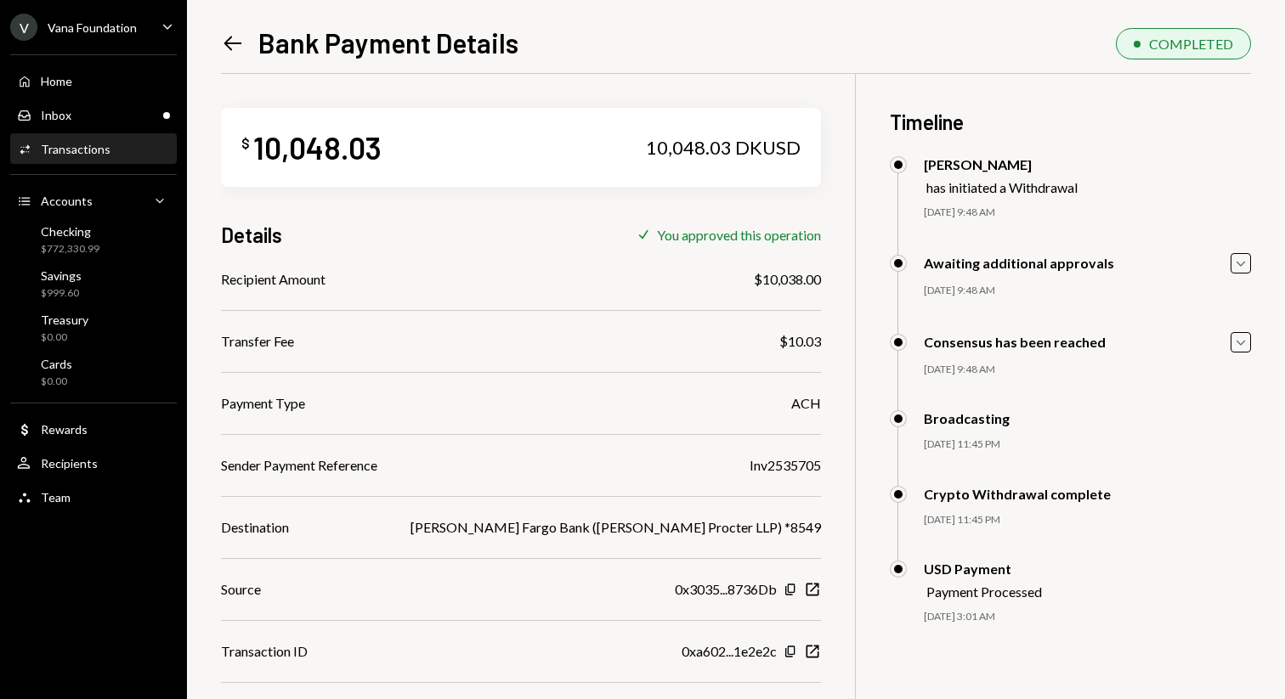
click at [226, 42] on icon at bounding box center [233, 44] width 18 height 14
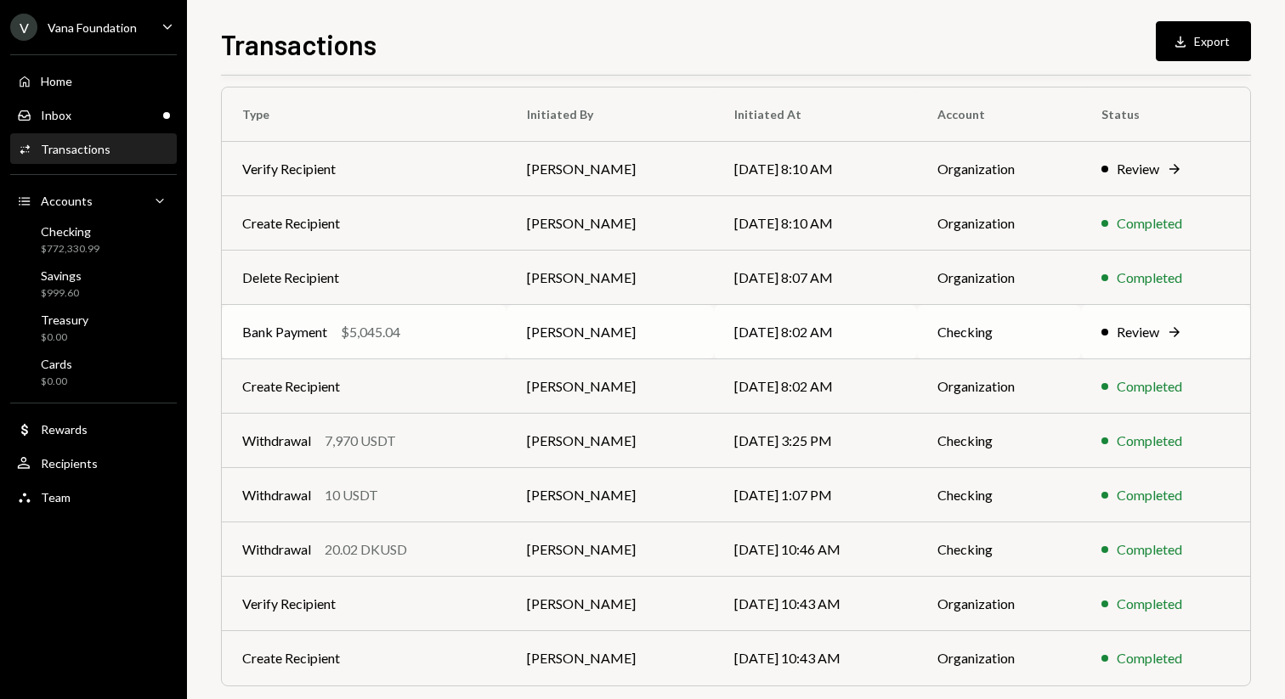
scroll to position [188, 0]
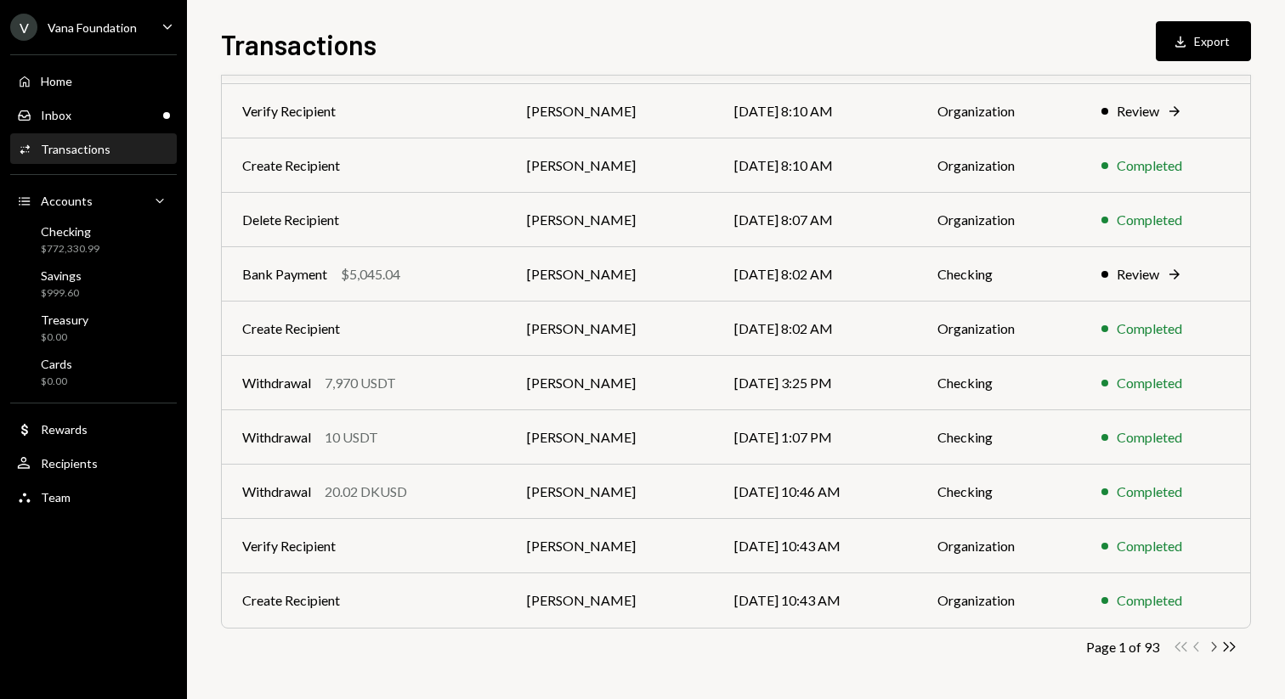
click at [1213, 644] on icon "Chevron Right" at bounding box center [1213, 647] width 16 height 16
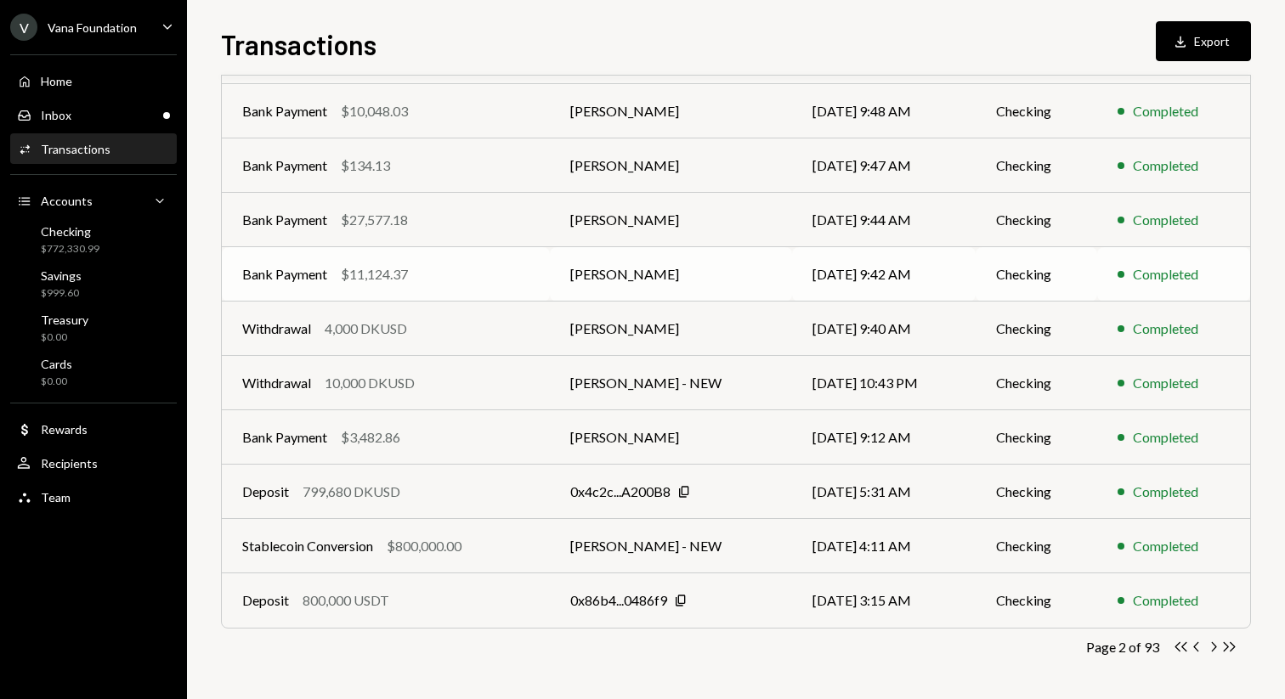
click at [1089, 281] on td "Checking" at bounding box center [1036, 274] width 121 height 54
